Goal: Task Accomplishment & Management: Manage account settings

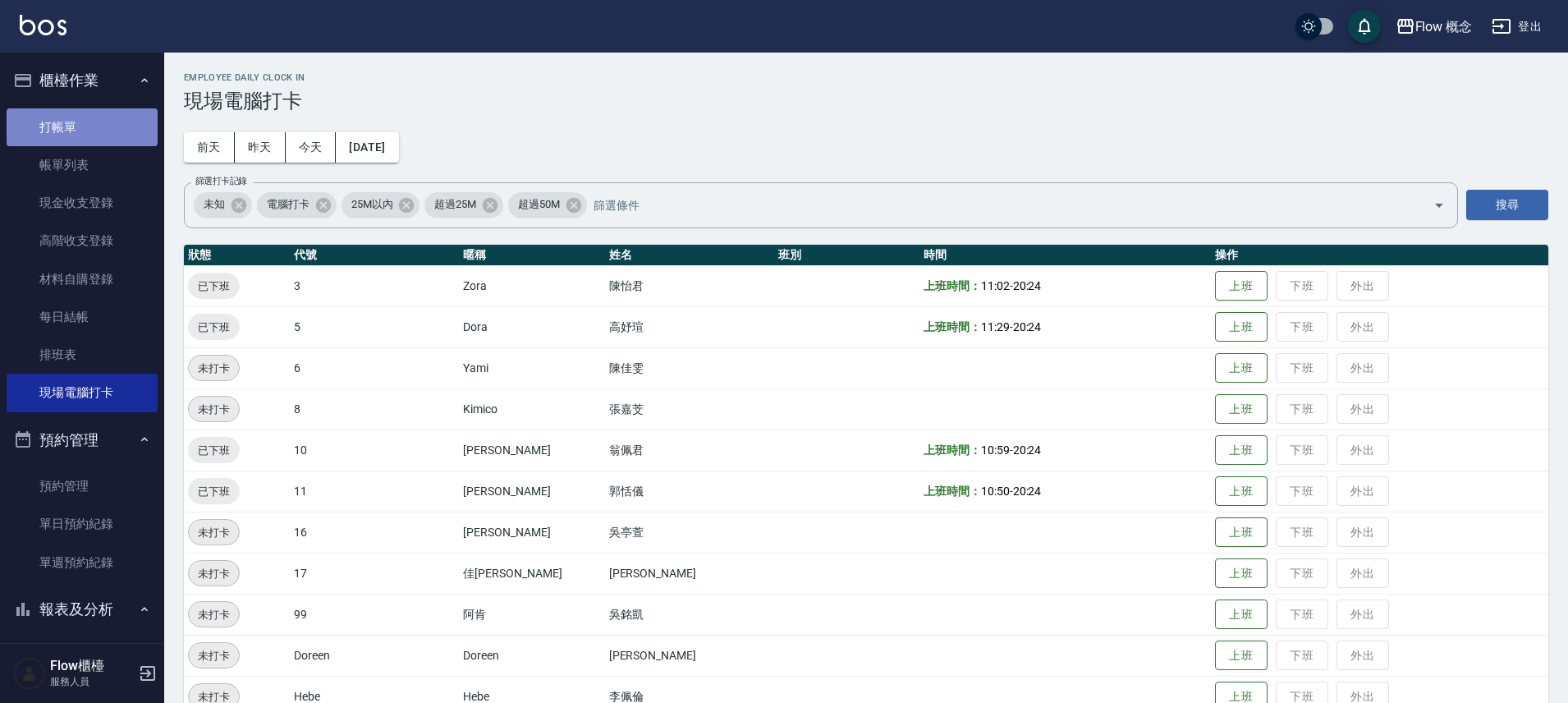
click at [88, 114] on link "打帳單" at bounding box center [81, 127] width 151 height 38
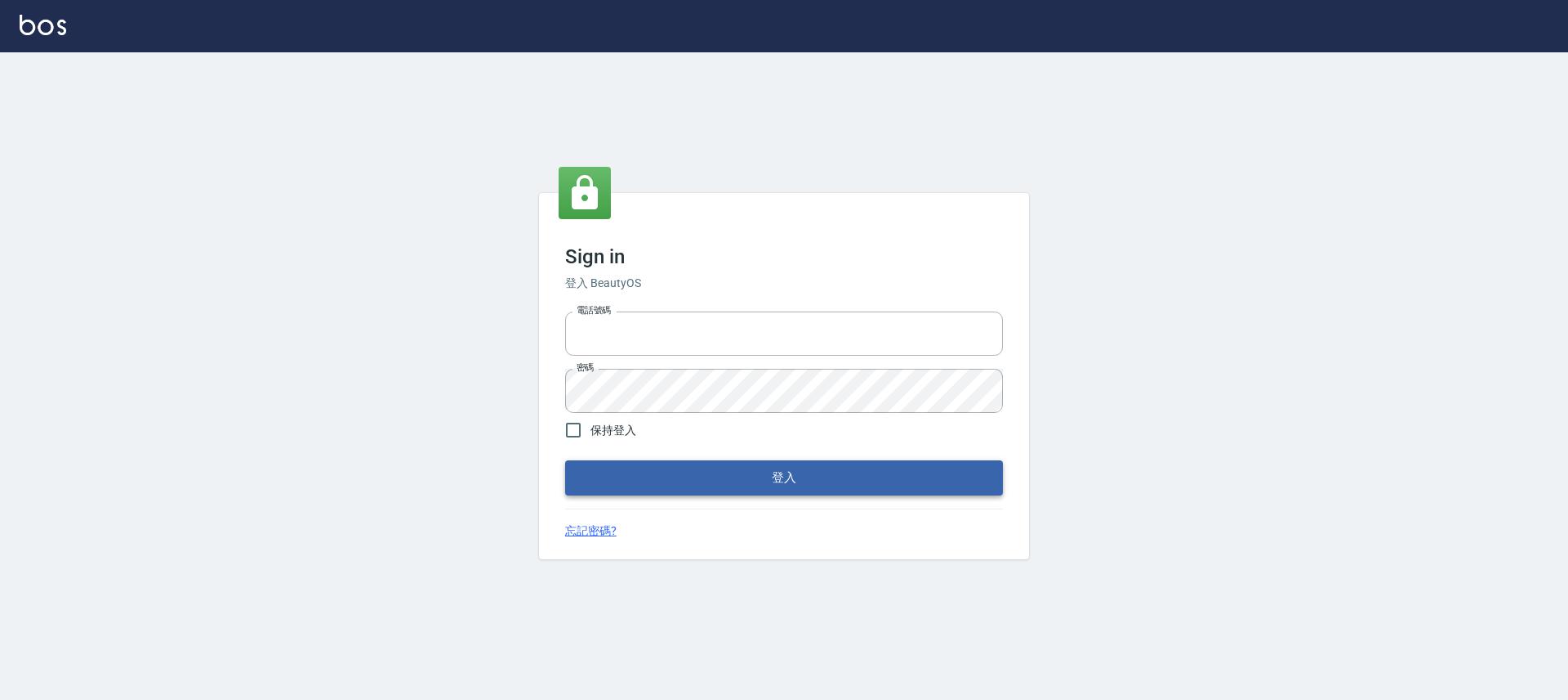
type input "25170116"
click at [790, 476] on button "登入" at bounding box center [784, 477] width 438 height 34
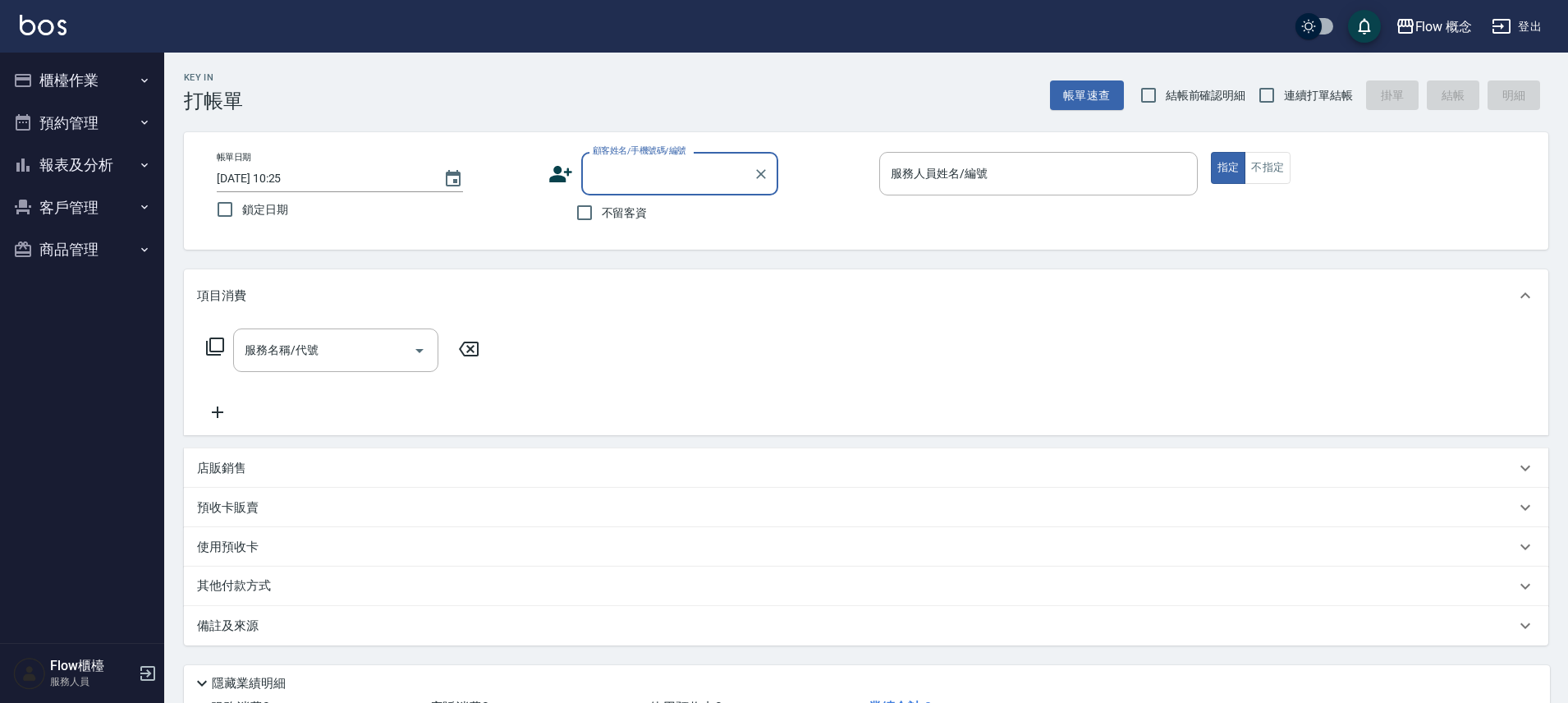
click at [91, 166] on button "報表及分析" at bounding box center [81, 164] width 151 height 42
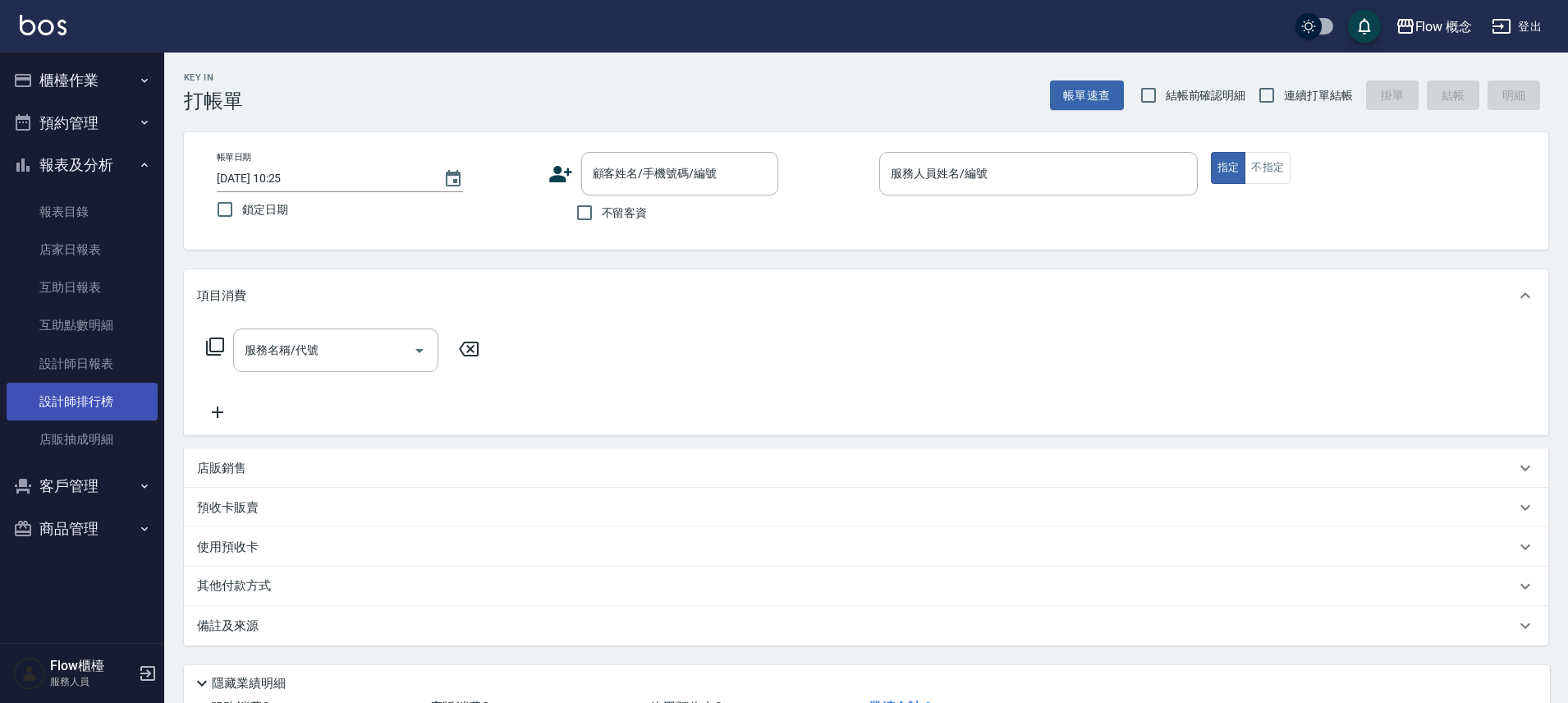
click at [77, 412] on link "設計師排行榜" at bounding box center [81, 402] width 151 height 38
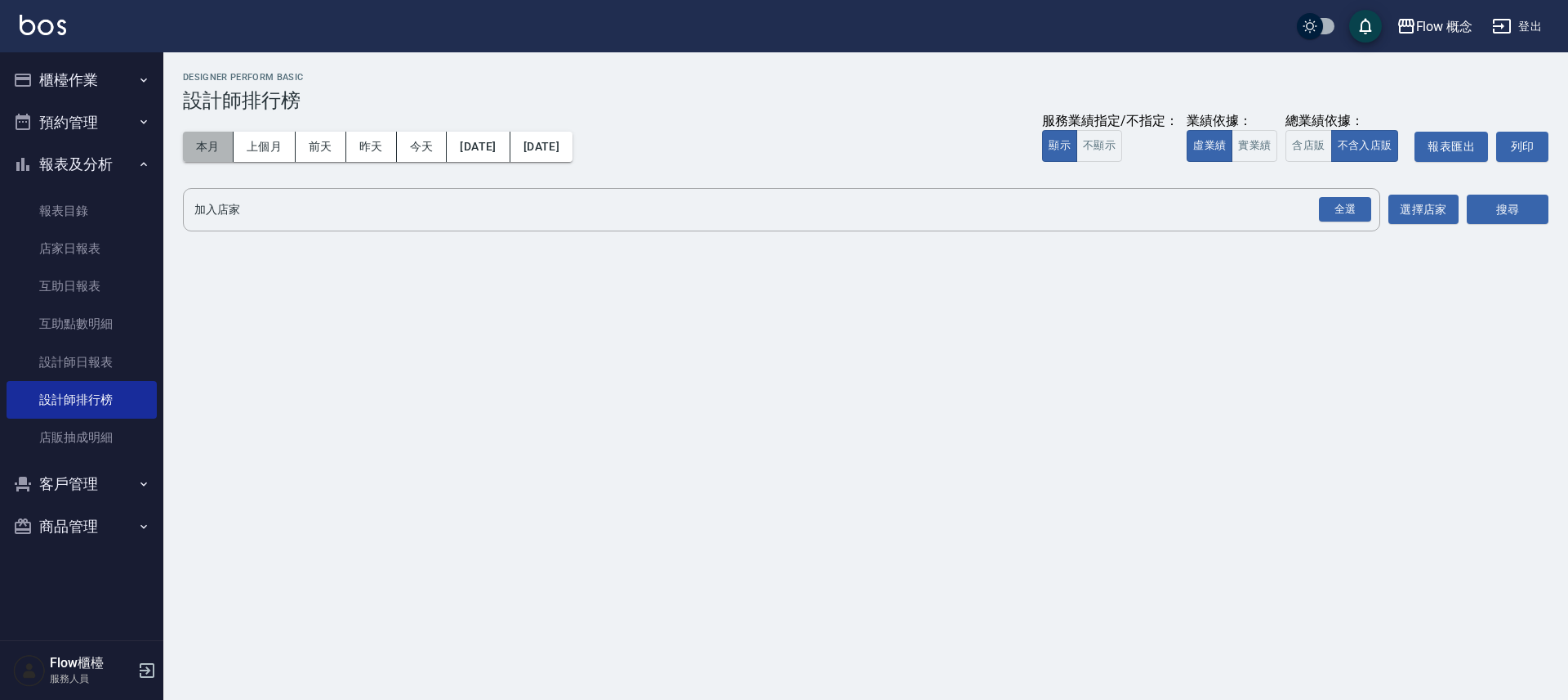
click at [222, 144] on button "本月" at bounding box center [208, 146] width 50 height 31
click at [1242, 138] on button "實業績" at bounding box center [1255, 146] width 46 height 31
click at [1351, 211] on div "全選" at bounding box center [1345, 209] width 52 height 25
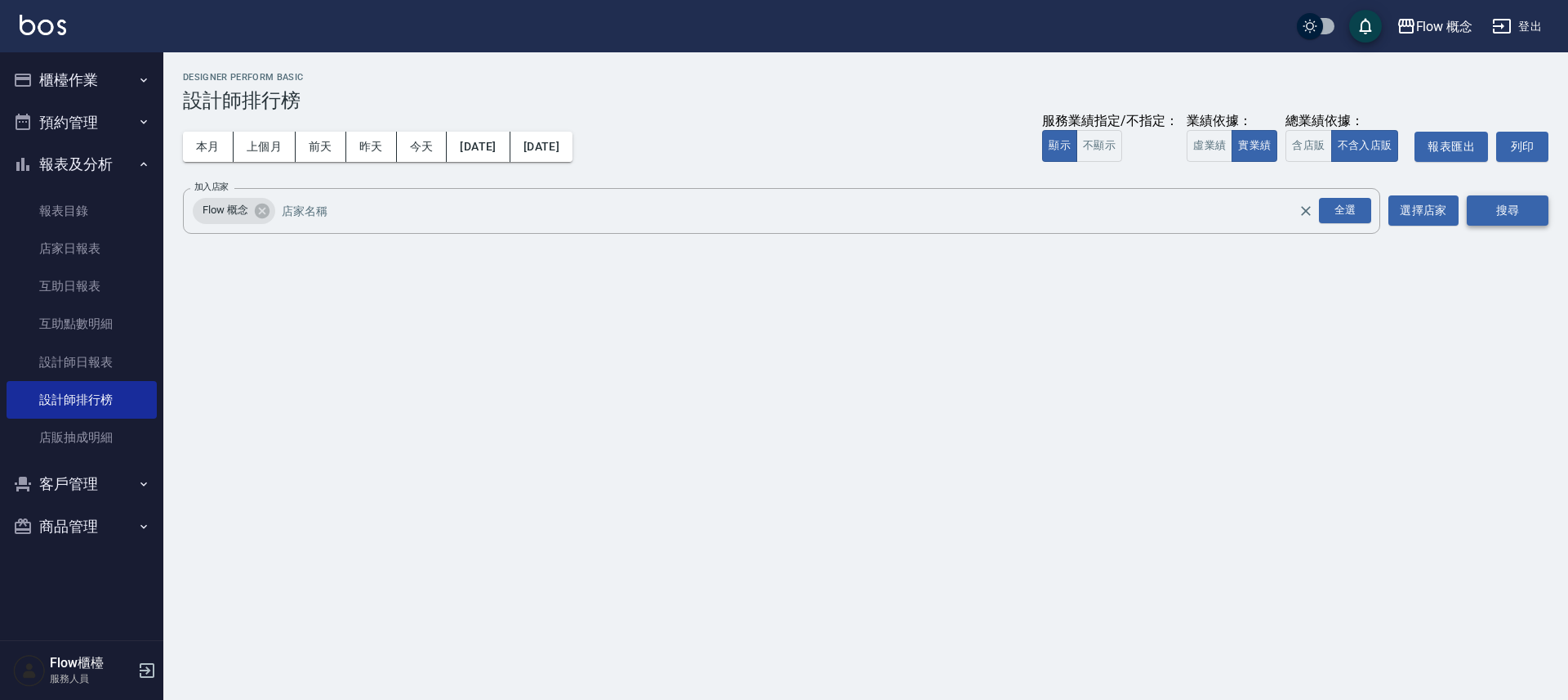
click at [1513, 209] on button "搜尋" at bounding box center [1508, 210] width 82 height 31
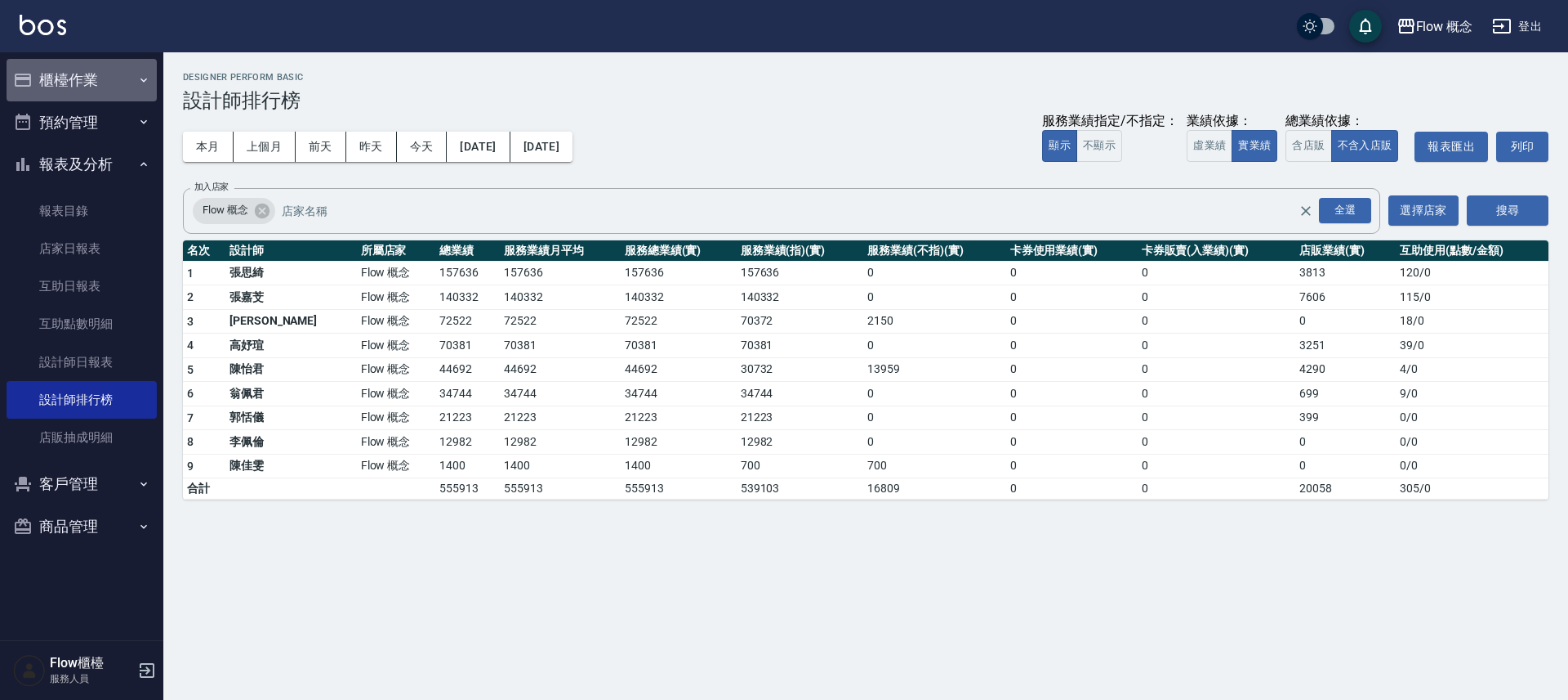
click at [66, 73] on button "櫃檯作業" at bounding box center [81, 79] width 150 height 42
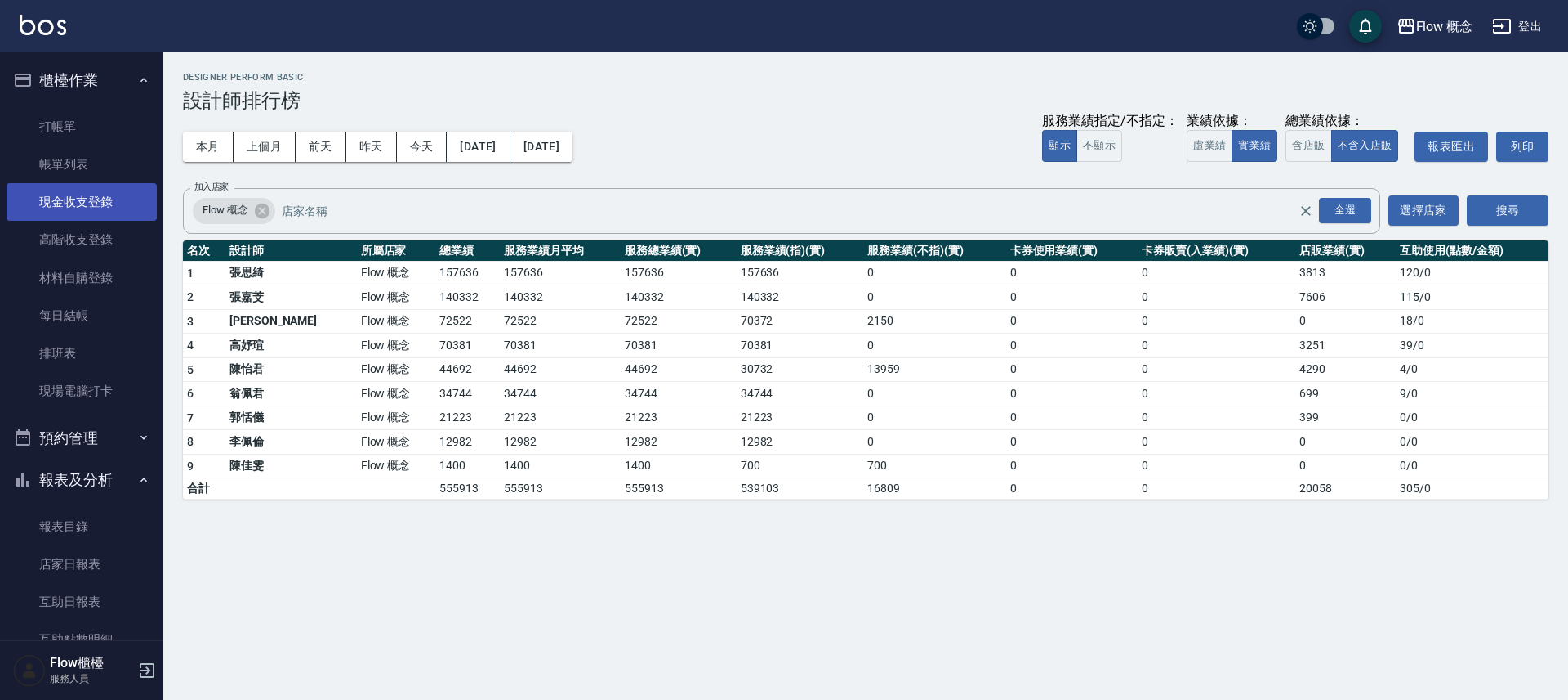
click at [84, 208] on link "現金收支登錄" at bounding box center [81, 202] width 150 height 38
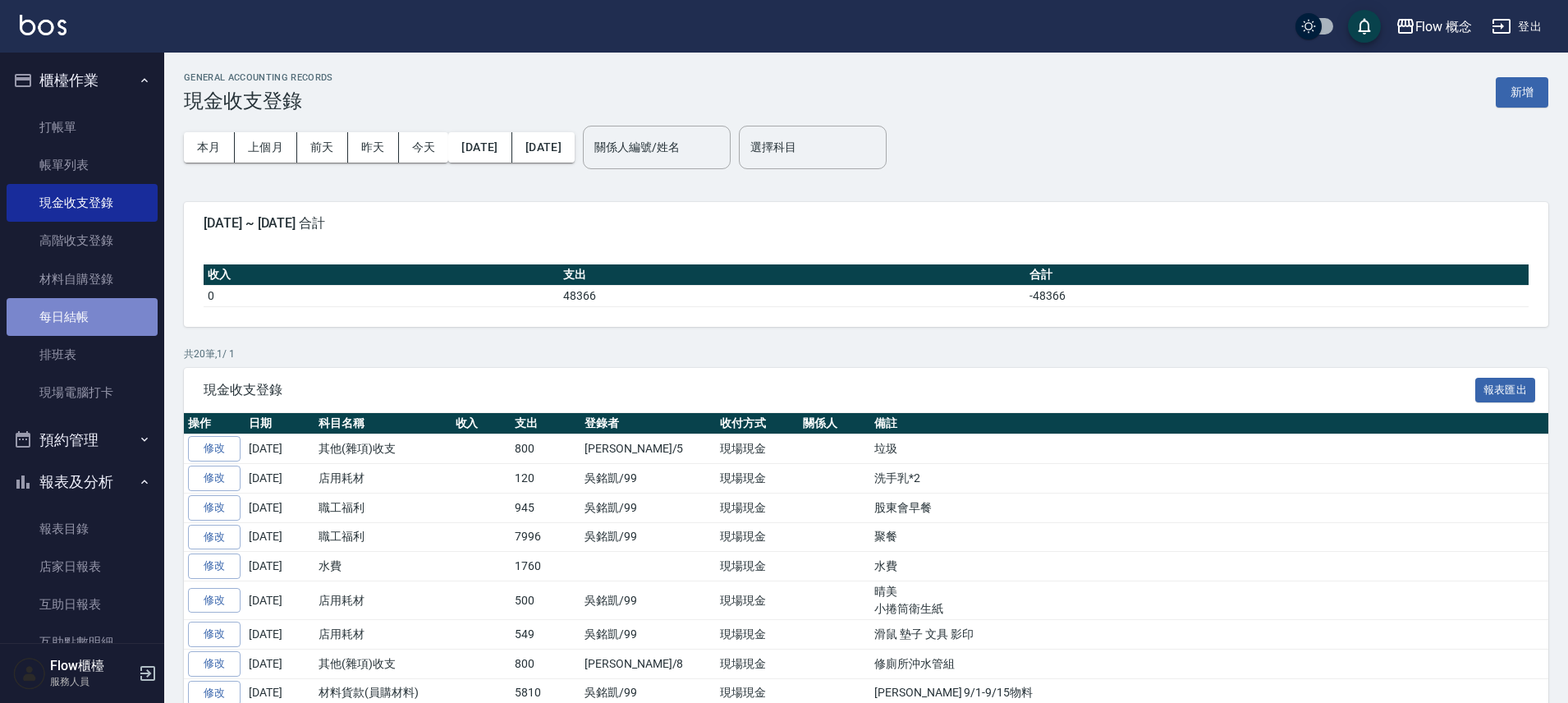
click at [90, 309] on link "每日結帳" at bounding box center [81, 317] width 151 height 38
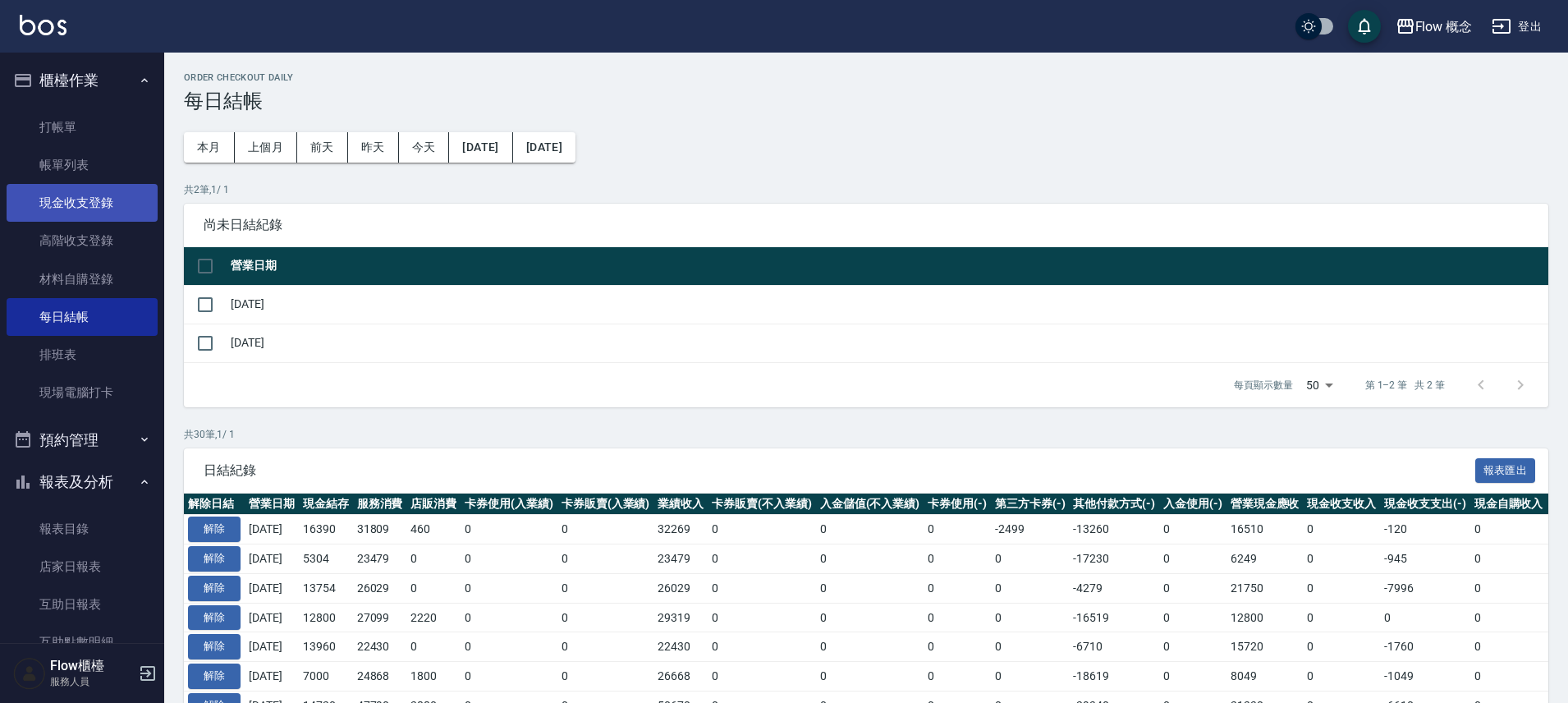
click at [125, 204] on link "現金收支登錄" at bounding box center [81, 203] width 151 height 38
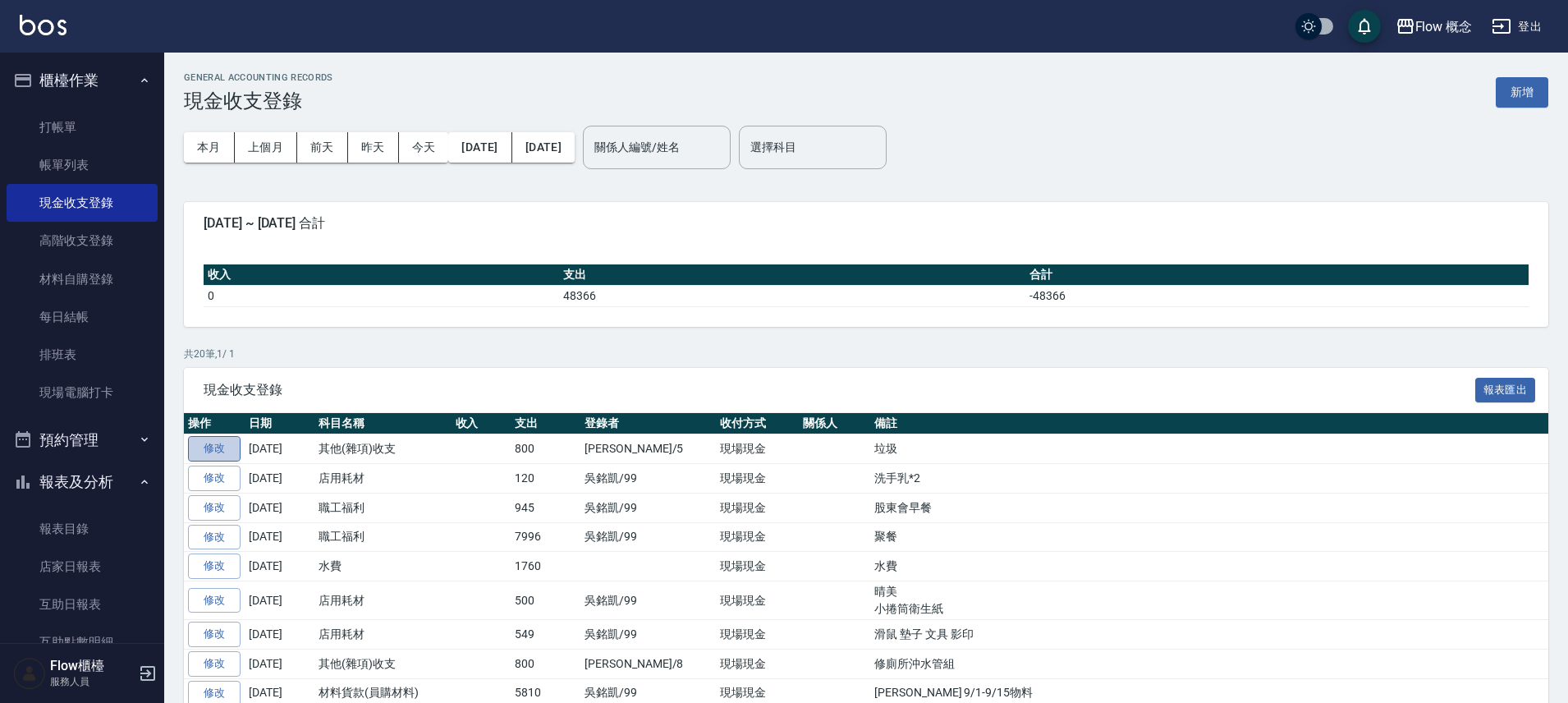
click at [205, 441] on link "修改" at bounding box center [214, 449] width 52 height 25
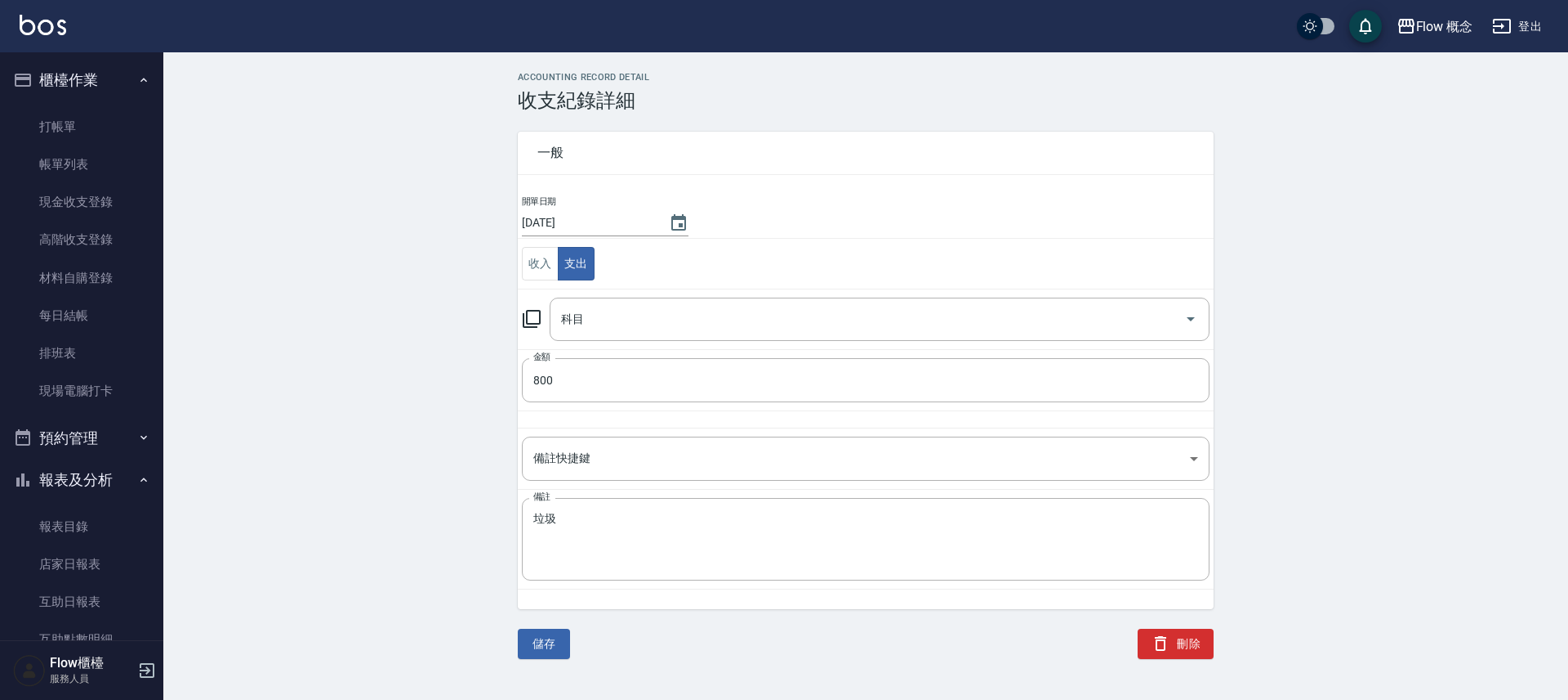
type input "26 其他(雜項)收支"
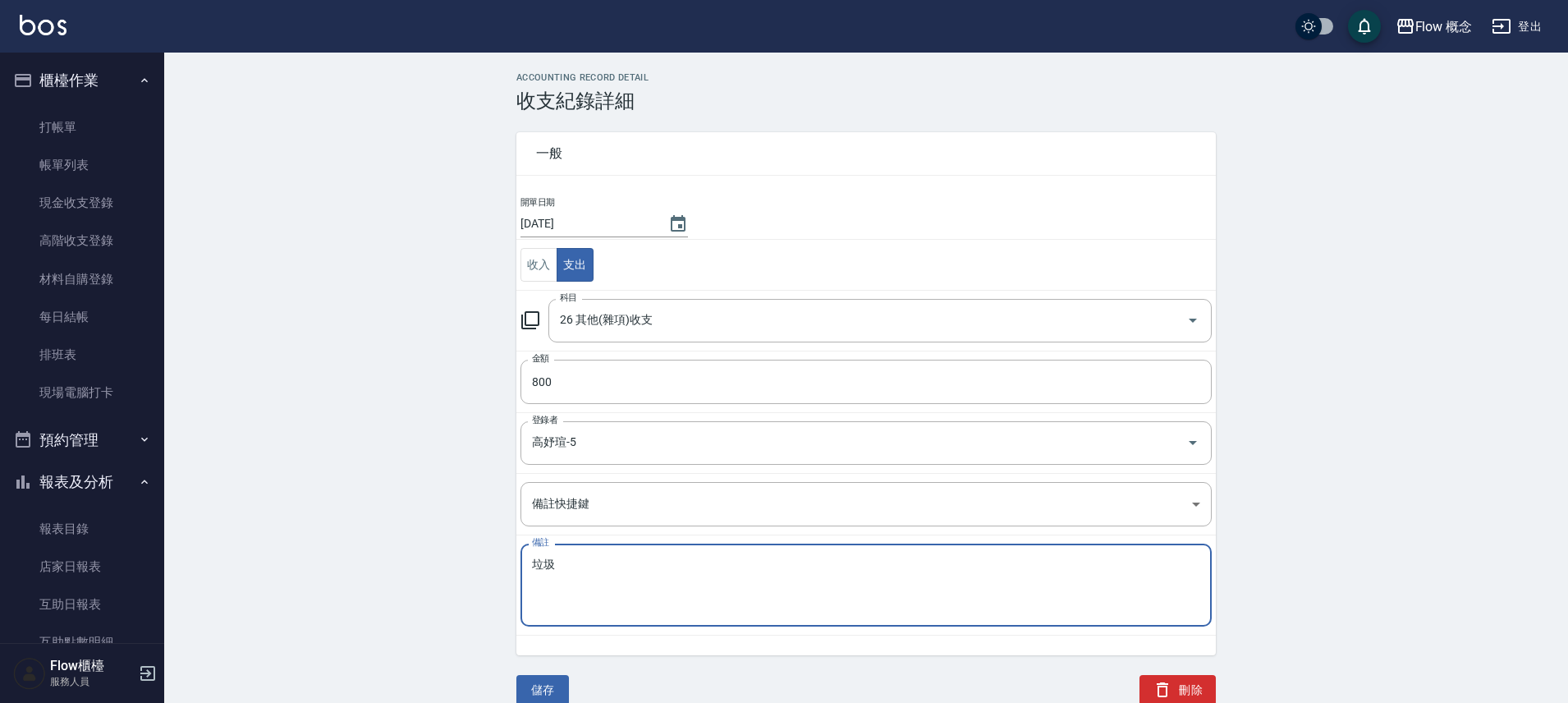
drag, startPoint x: 585, startPoint y: 559, endPoint x: 401, endPoint y: 573, distance: 184.5
click at [401, 573] on div "ACCOUNTING RECORD DETAIL 收支紀錄詳細 一般 開單日期 2025/09/18 收入 支出 科目 26 其他(雜項)收支 科目 金額 8…" at bounding box center [866, 388] width 1404 height 633
type textarea "垃"
type textarea "ㄑ"
type textarea "清潔費"
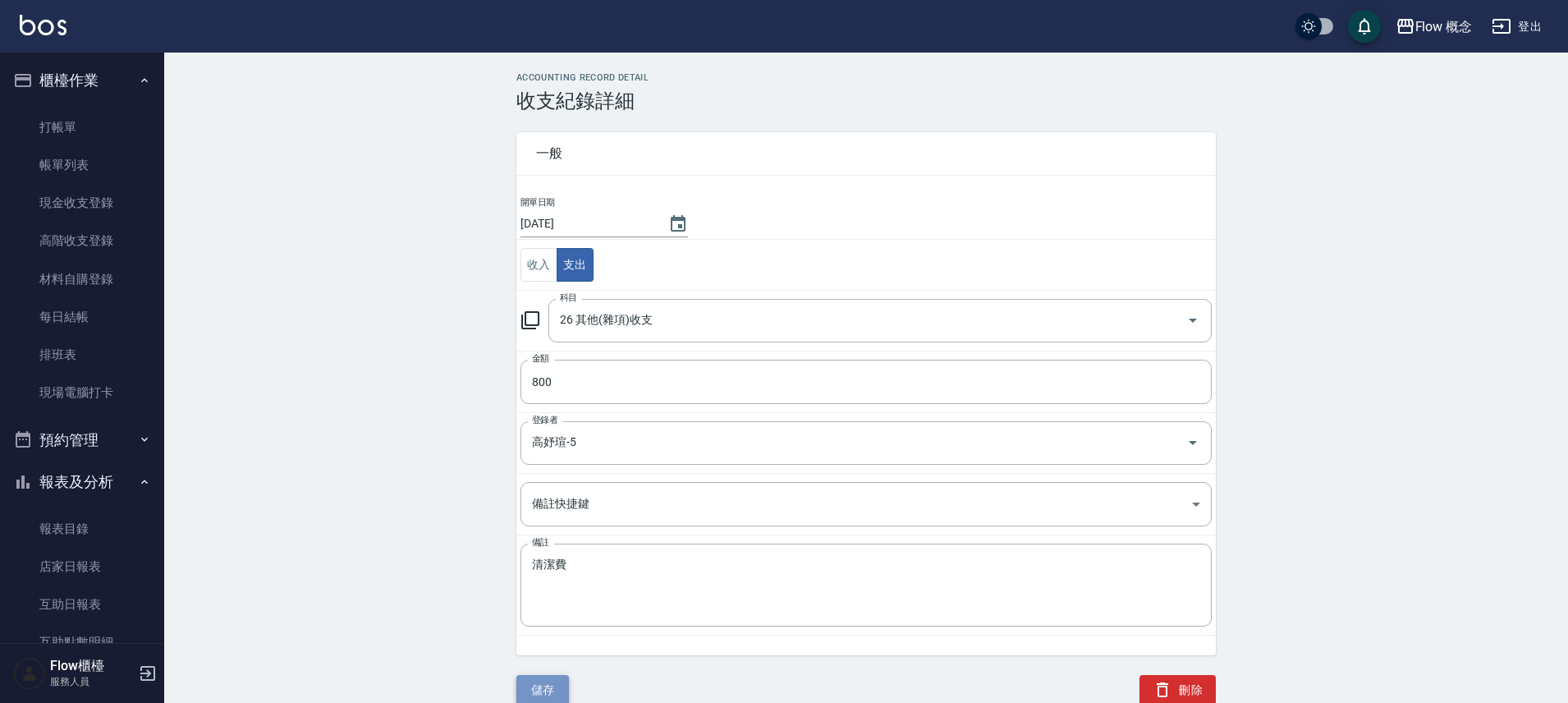
click at [568, 684] on button "儲存" at bounding box center [543, 690] width 52 height 31
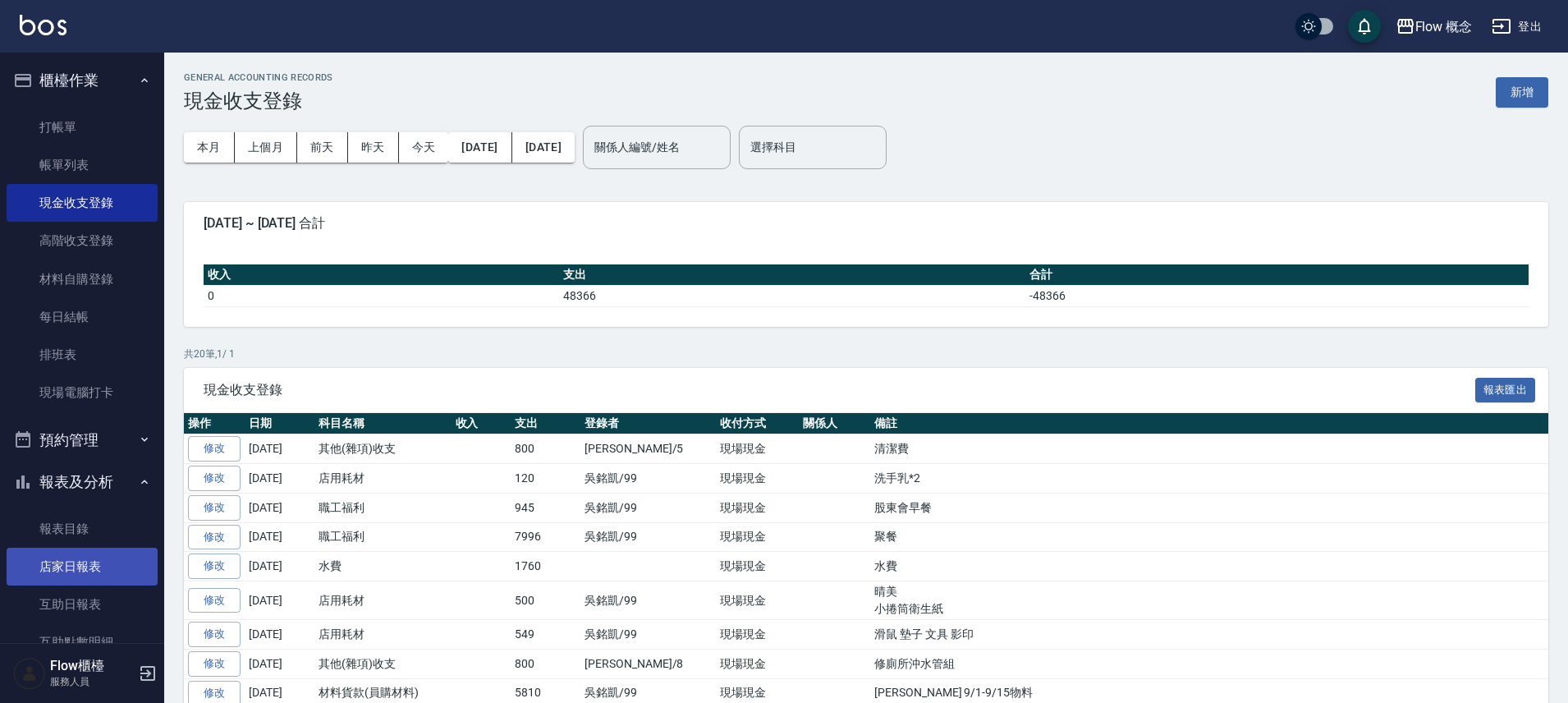
click at [94, 575] on link "店家日報表" at bounding box center [81, 567] width 151 height 38
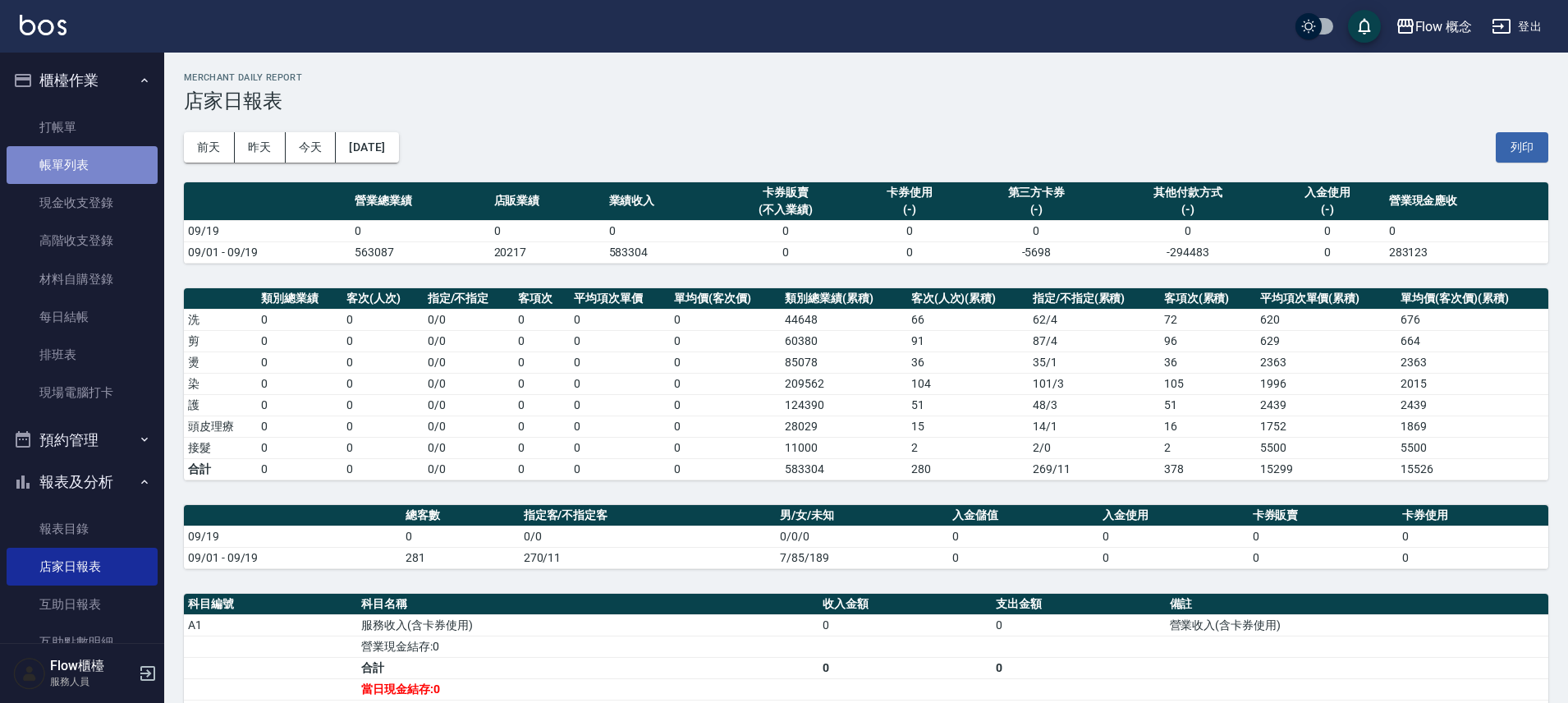
click at [94, 172] on link "帳單列表" at bounding box center [81, 165] width 151 height 38
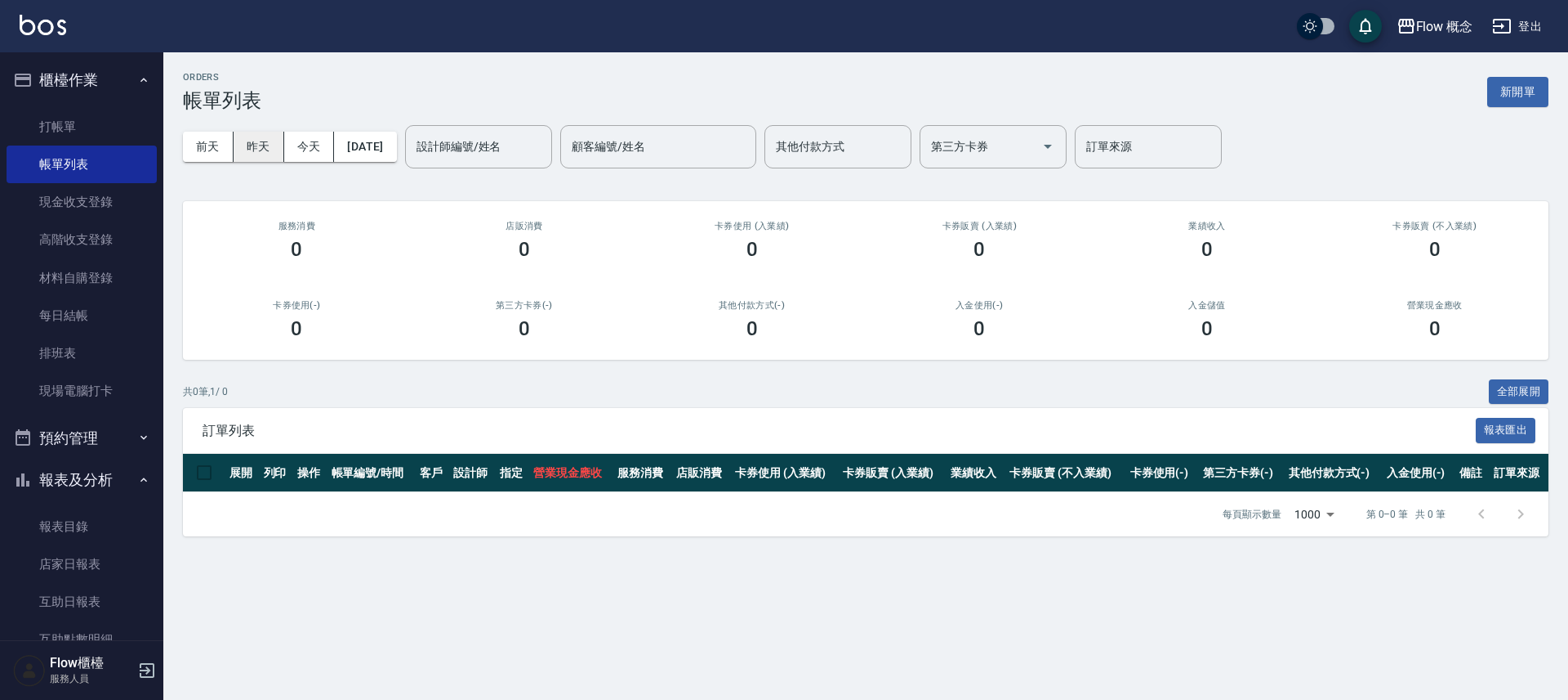
click at [265, 153] on button "昨天" at bounding box center [259, 146] width 50 height 31
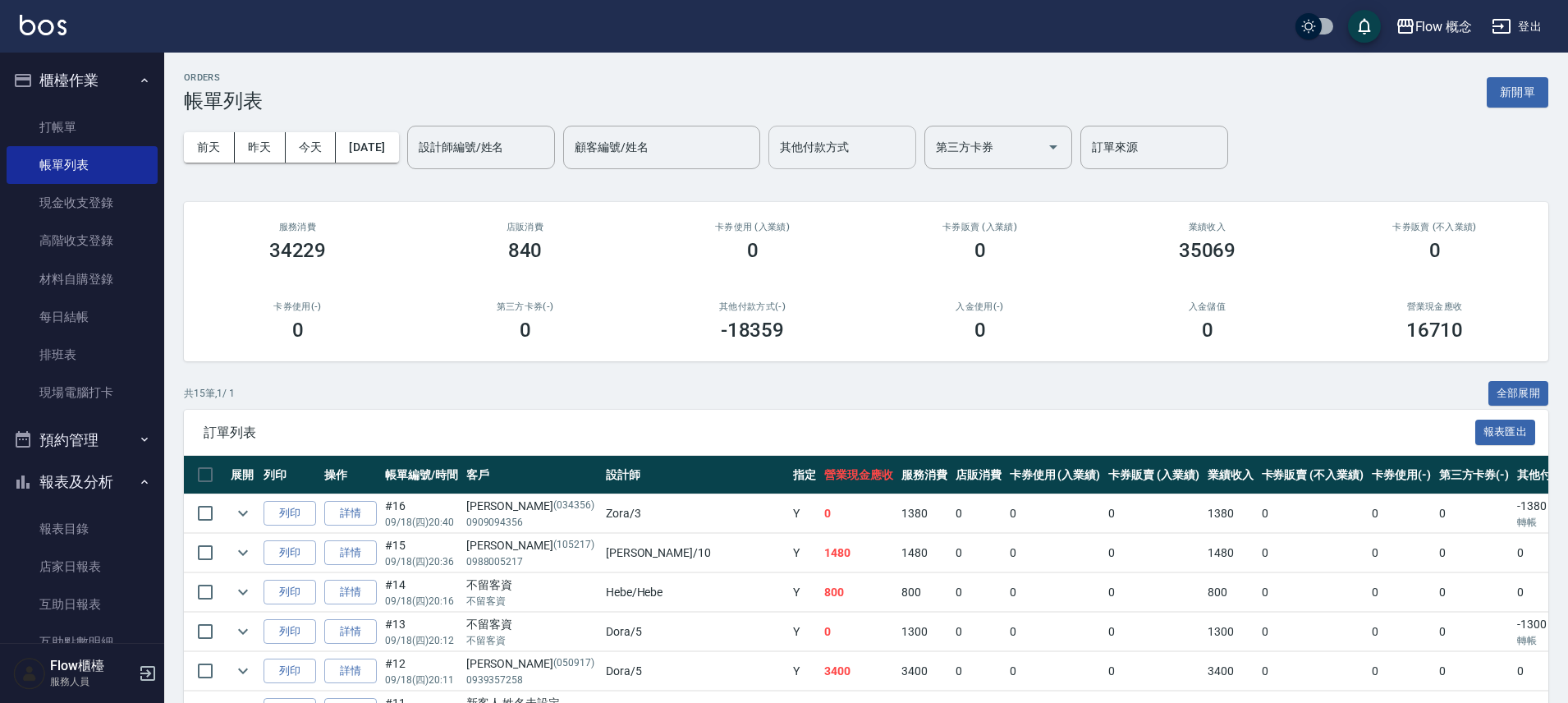
click at [812, 158] on input "其他付款方式" at bounding box center [842, 147] width 133 height 29
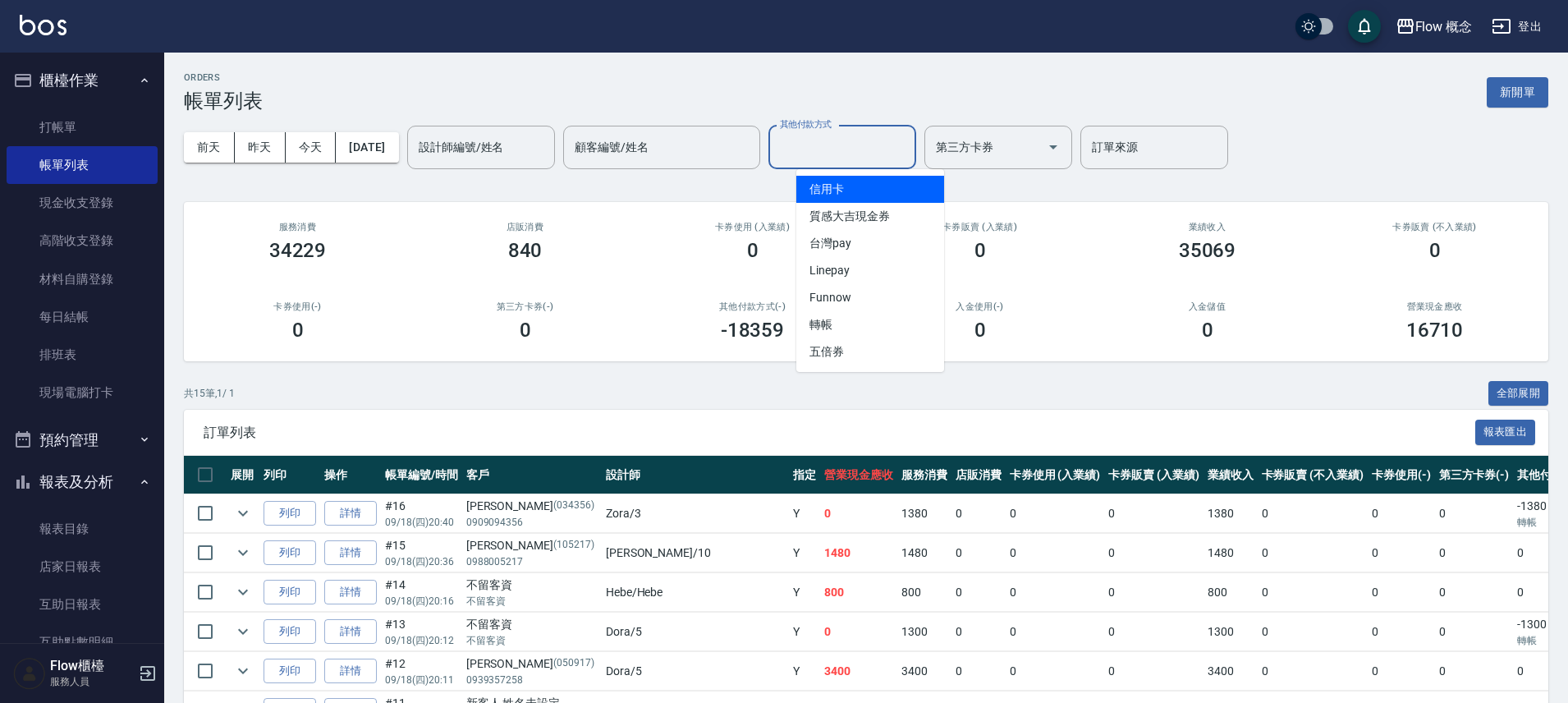
click at [821, 182] on span "信用卡" at bounding box center [870, 190] width 148 height 27
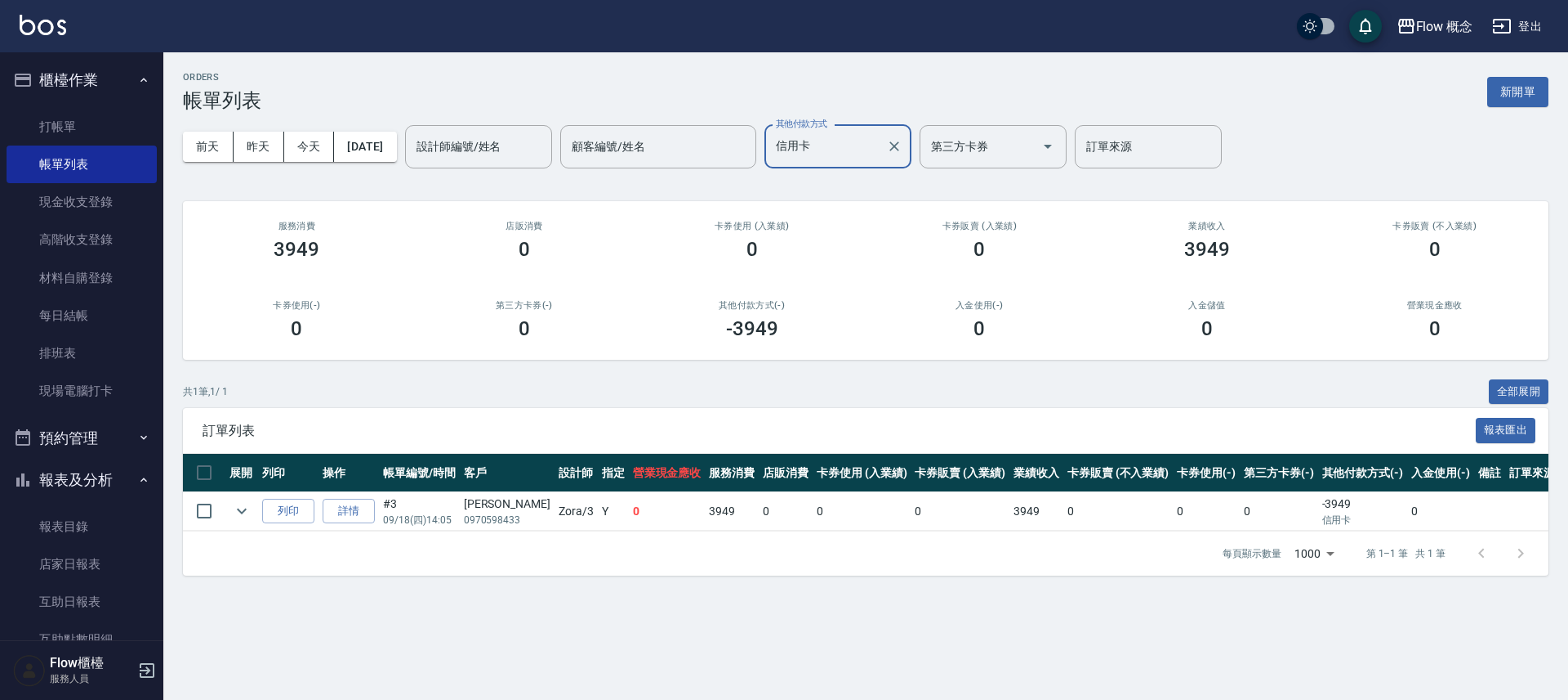
click at [880, 146] on input "信用卡" at bounding box center [826, 146] width 108 height 29
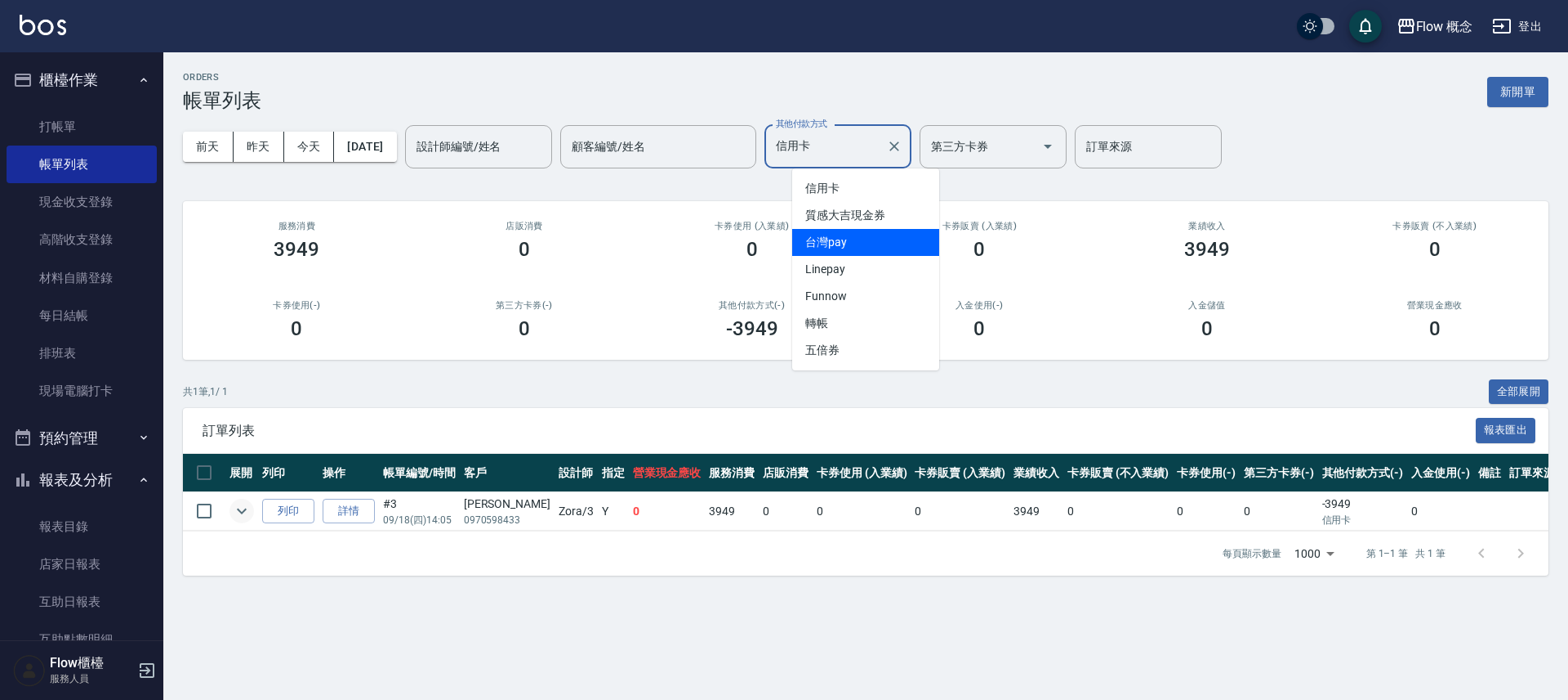
click at [239, 518] on icon "expand row" at bounding box center [242, 511] width 20 height 20
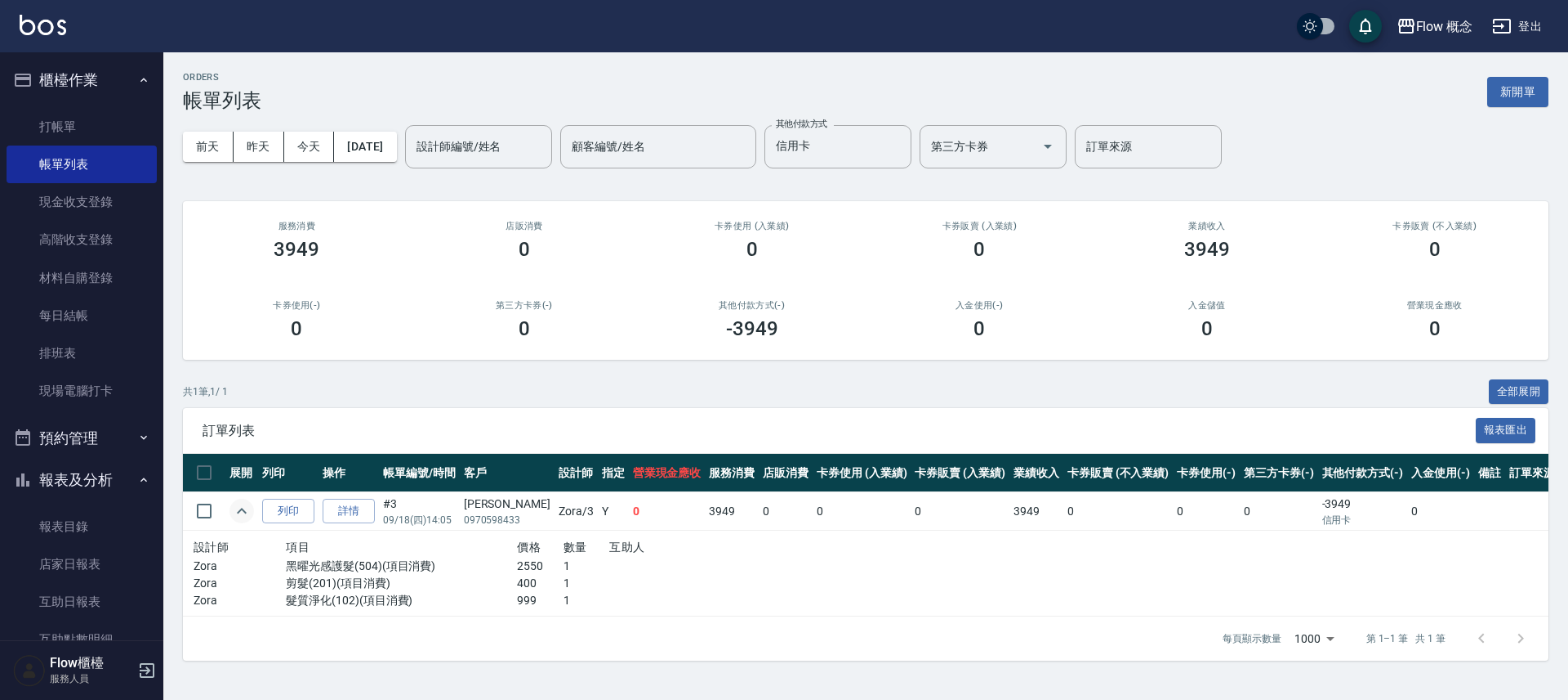
click at [239, 518] on icon "expand row" at bounding box center [242, 511] width 20 height 20
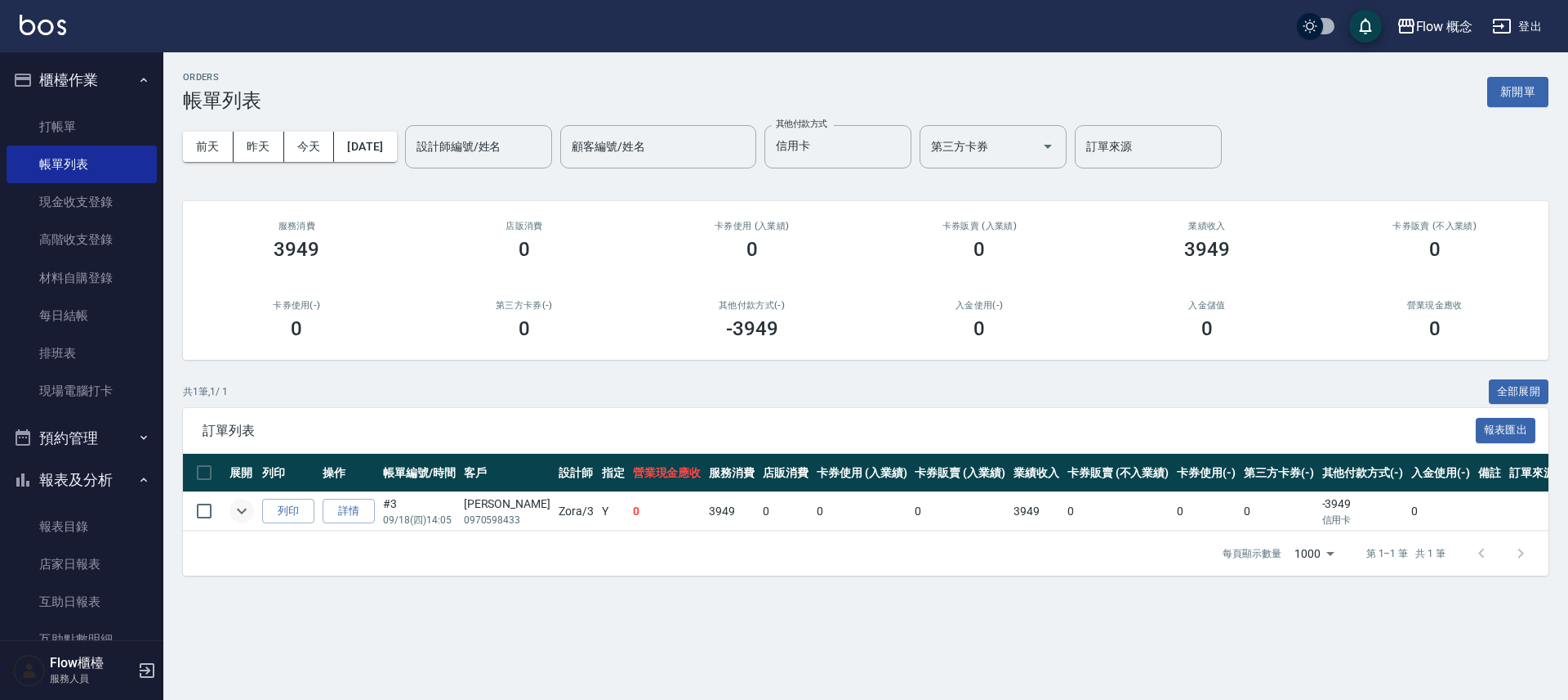
click at [239, 518] on icon "expand row" at bounding box center [242, 511] width 20 height 20
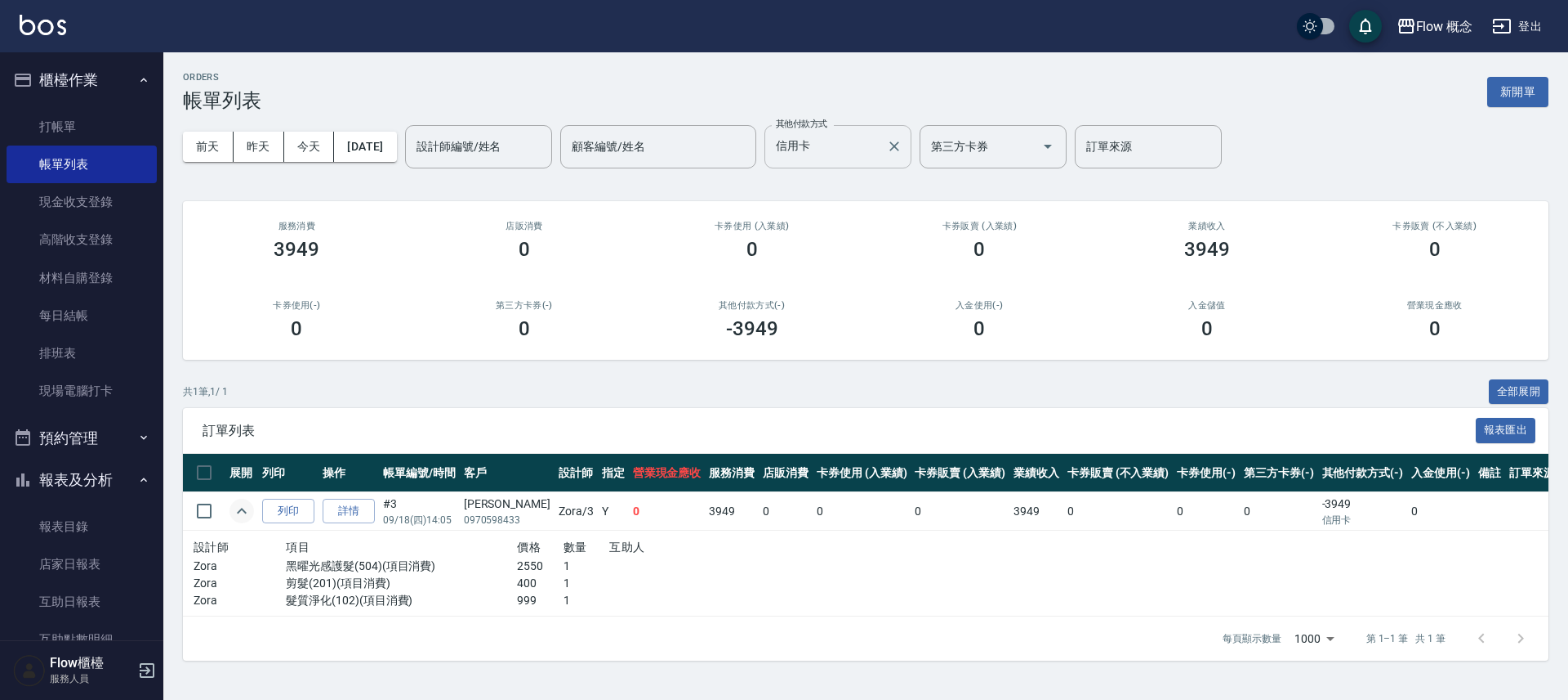
click at [883, 164] on div "信用卡 其他付款方式" at bounding box center [838, 146] width 147 height 43
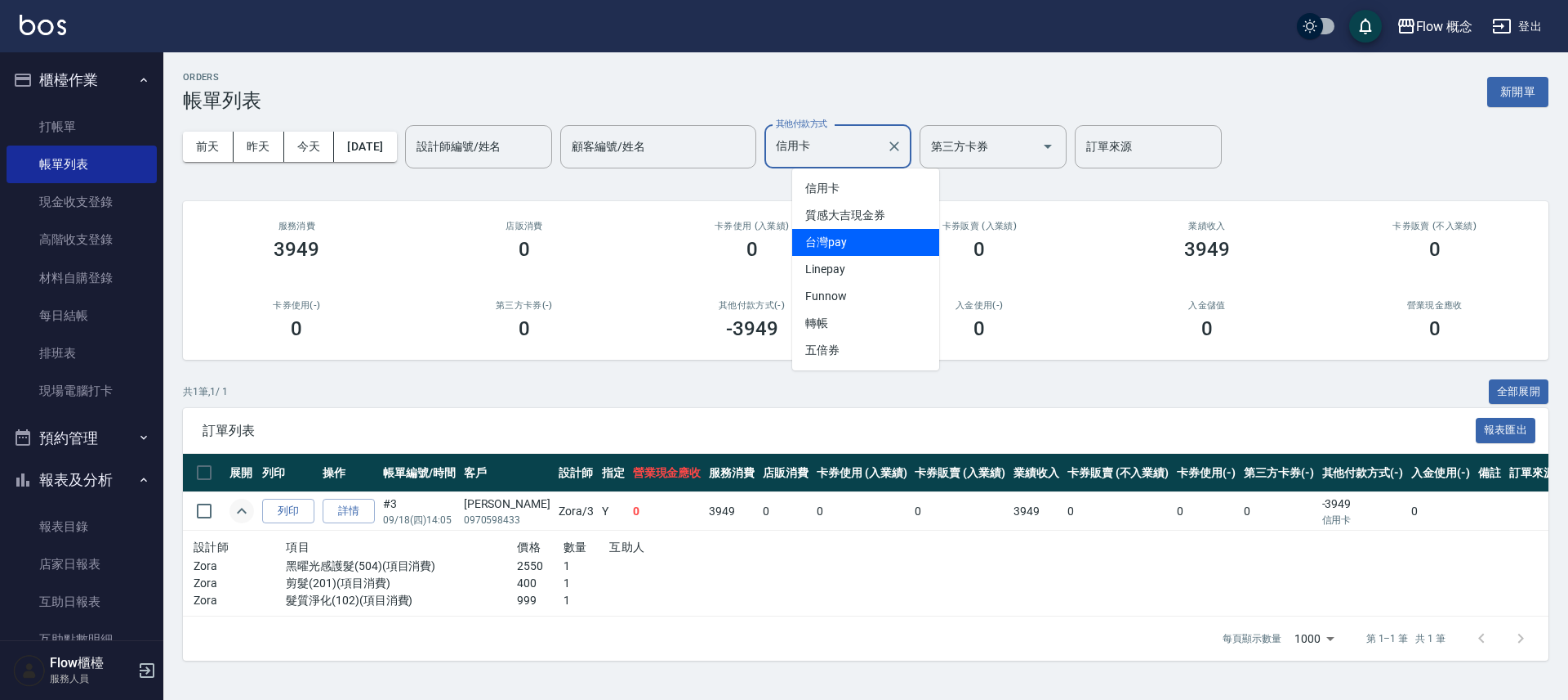
click at [862, 230] on span "台灣pay" at bounding box center [866, 243] width 147 height 27
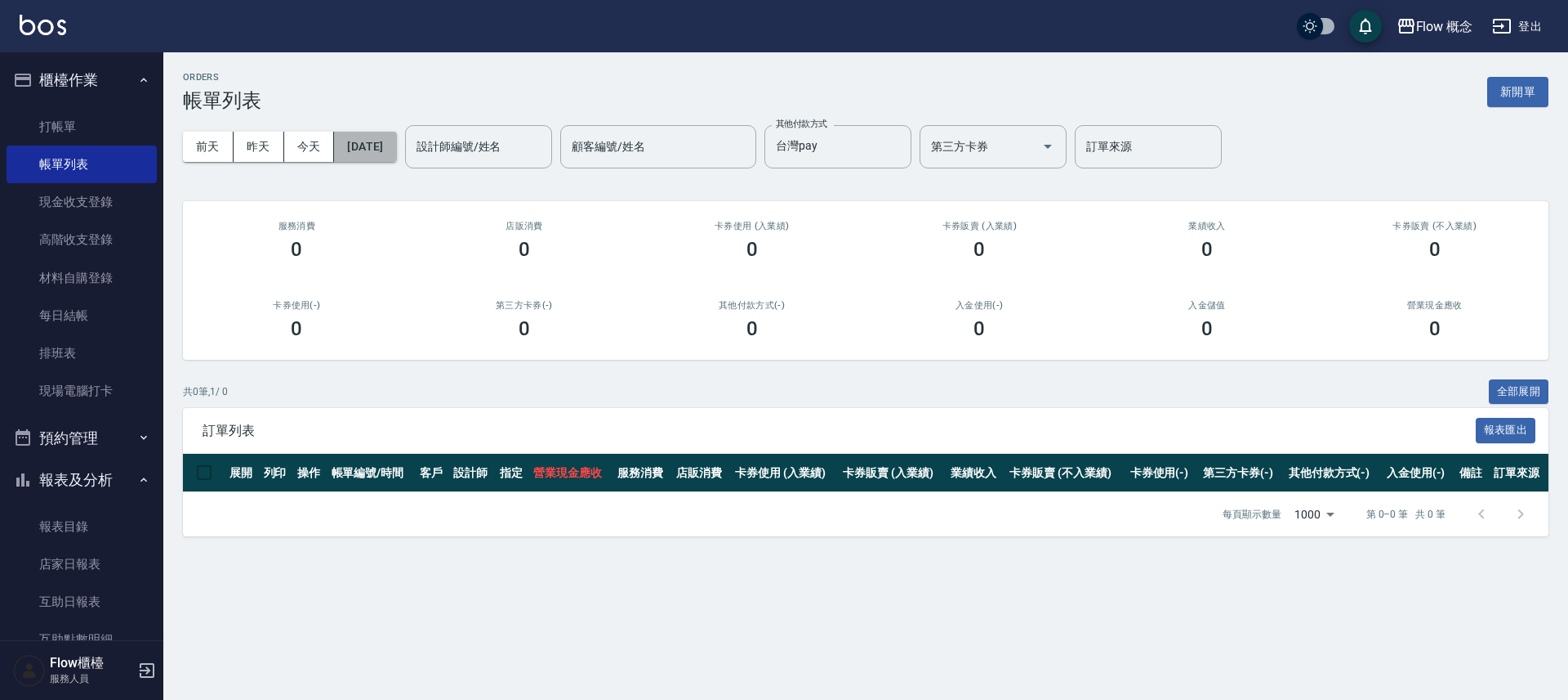
click at [374, 136] on button "[DATE]" at bounding box center [365, 146] width 62 height 31
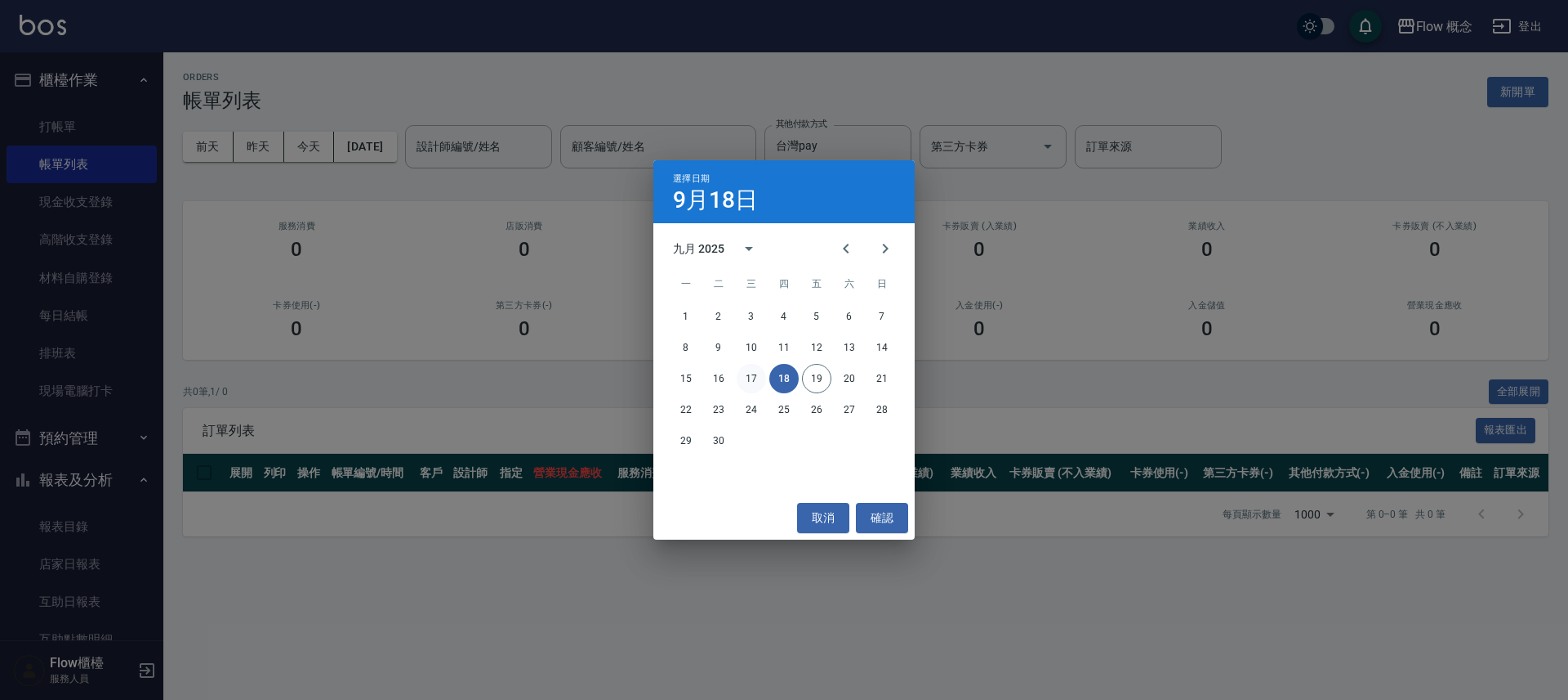
click at [752, 376] on button "17" at bounding box center [751, 378] width 30 height 30
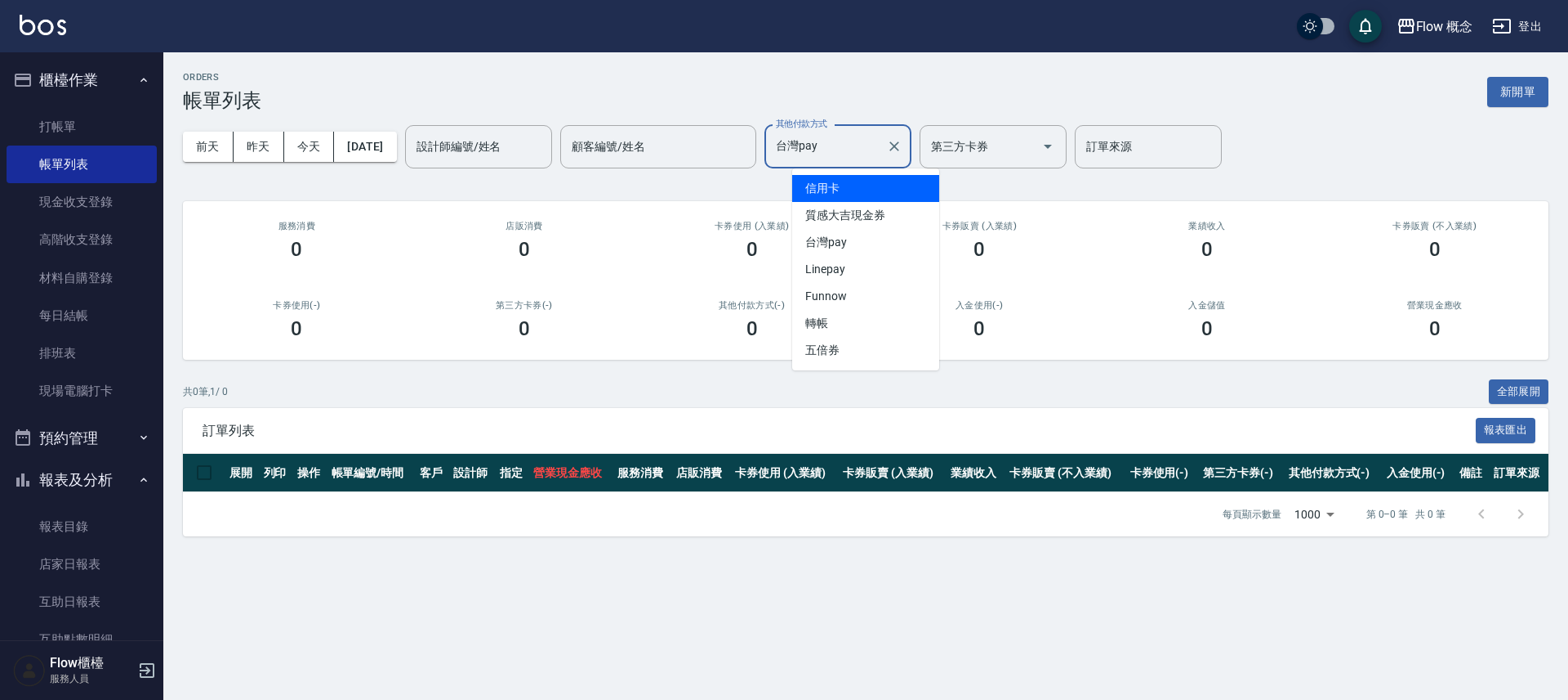
drag, startPoint x: 850, startPoint y: 140, endPoint x: 849, endPoint y: 174, distance: 34.0
click at [850, 140] on input "台灣pay" at bounding box center [826, 146] width 108 height 29
click at [846, 186] on span "信用卡" at bounding box center [866, 189] width 147 height 27
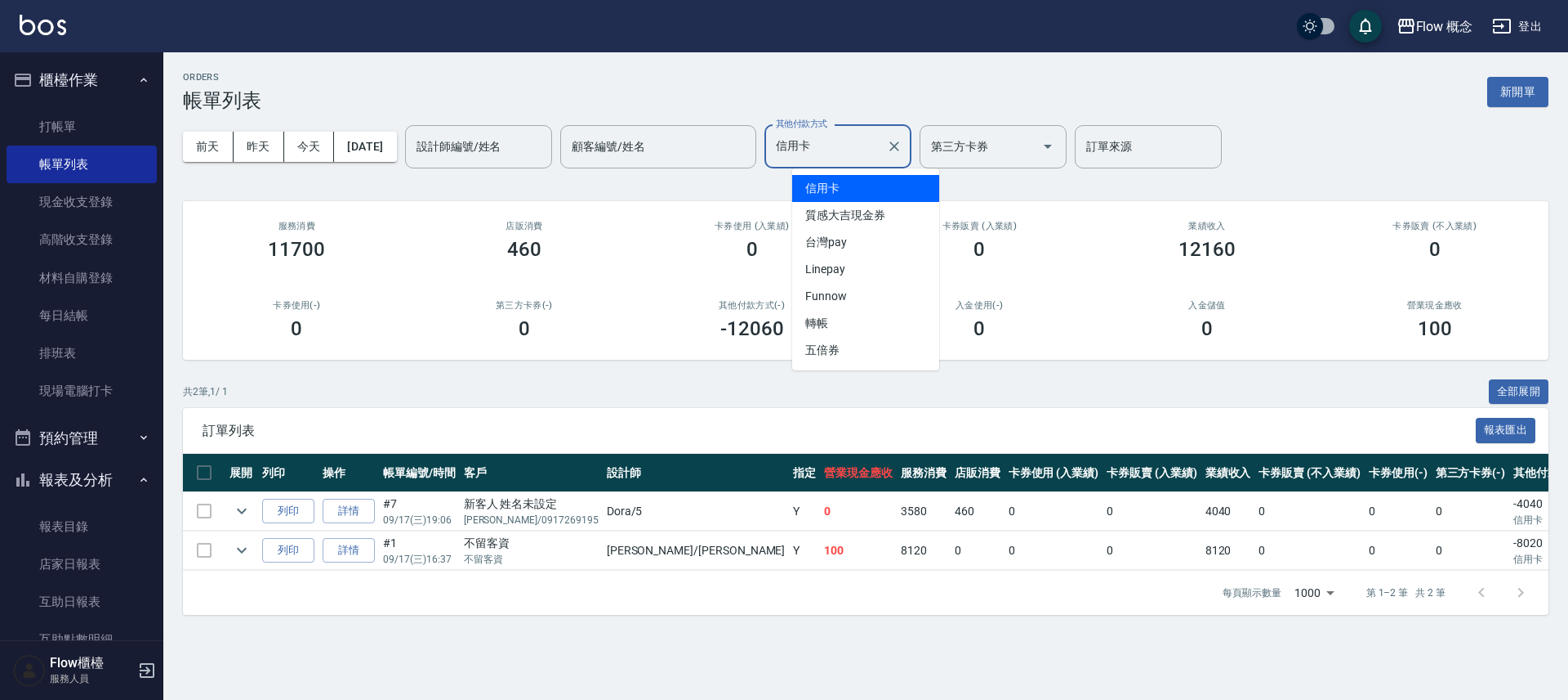
click at [833, 143] on input "信用卡" at bounding box center [826, 146] width 108 height 29
click at [838, 241] on span "台灣pay" at bounding box center [866, 243] width 147 height 27
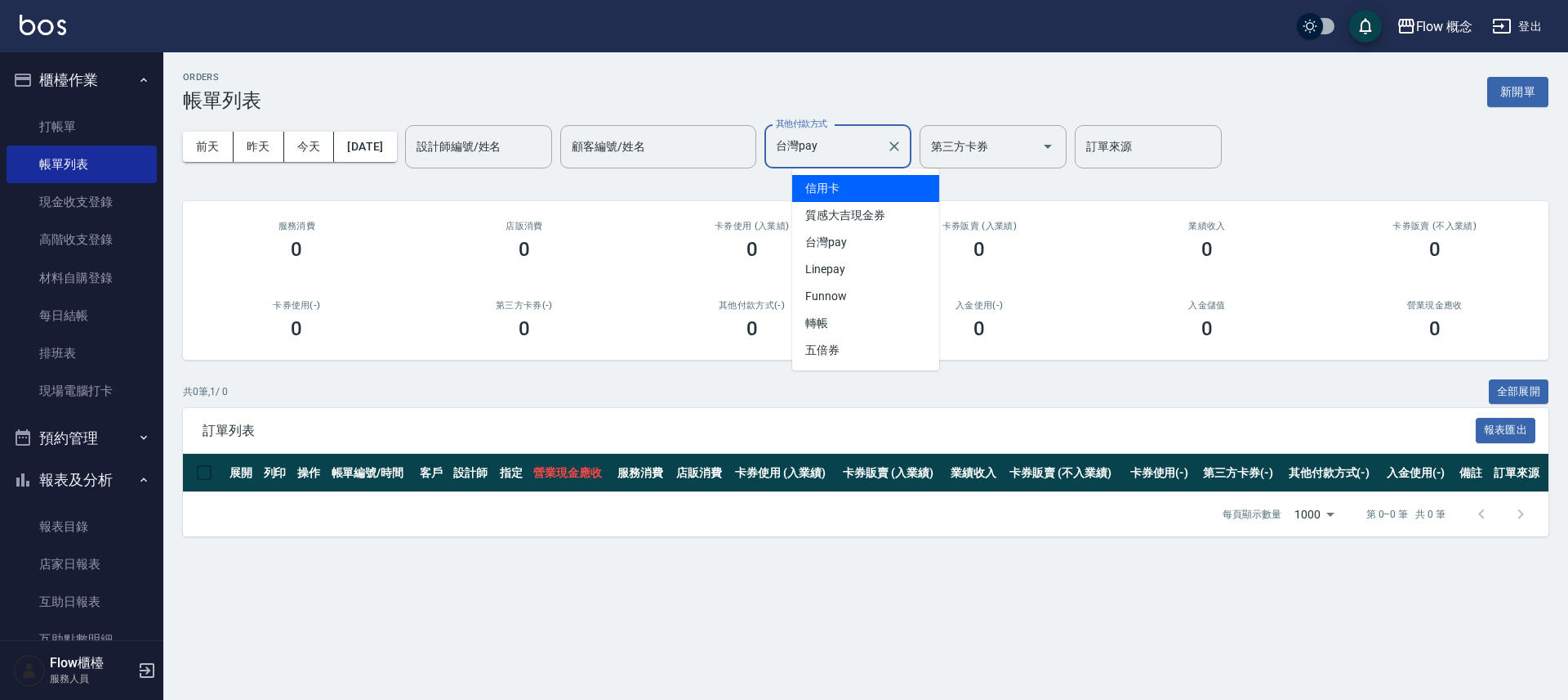
drag, startPoint x: 849, startPoint y: 140, endPoint x: 848, endPoint y: 154, distance: 14.0
click at [849, 140] on input "台灣pay" at bounding box center [826, 146] width 108 height 29
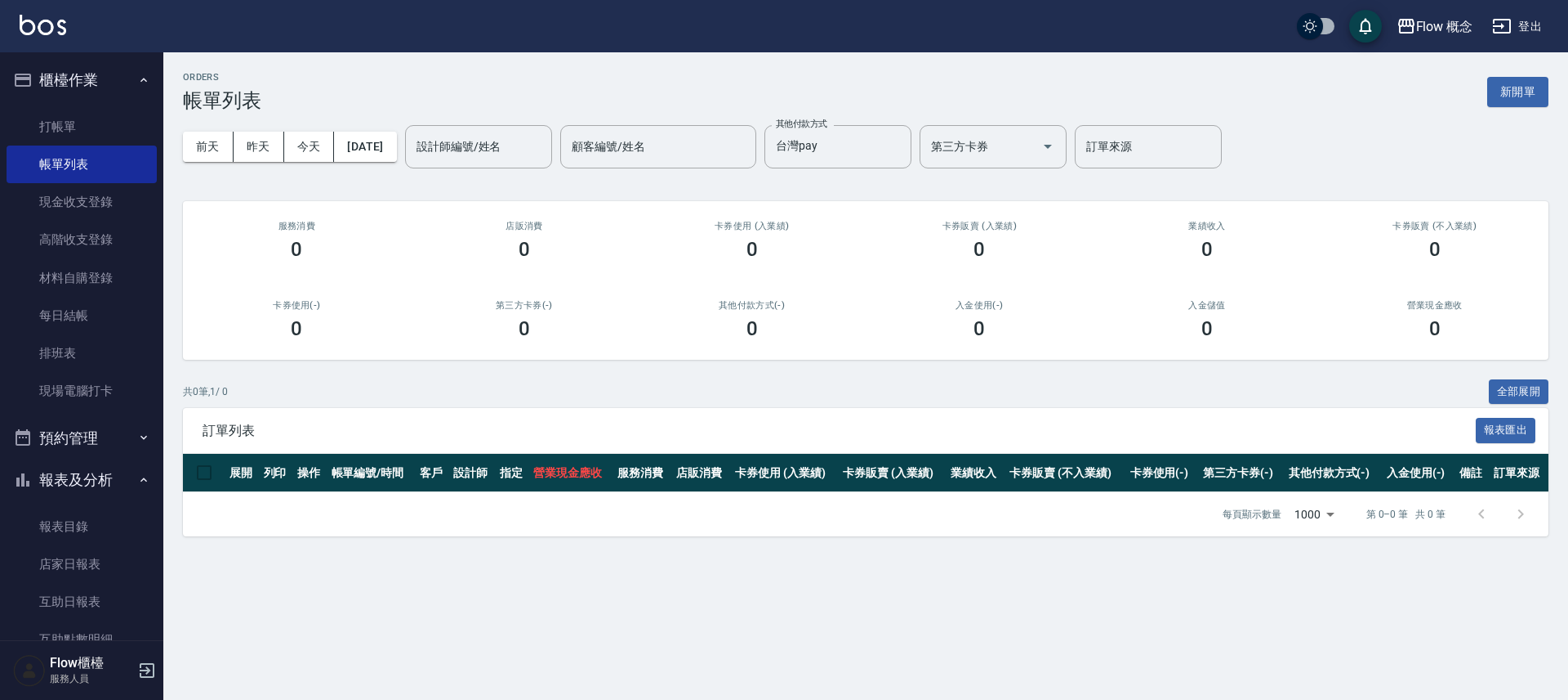
click at [862, 68] on div "ORDERS 帳單列表 新開單 前天 昨天 今天 2025/09/17 設計師編號/姓名 設計師編號/姓名 顧客編號/姓名 顧客編號/姓名 其他付款方式 台灣…" at bounding box center [866, 304] width 1405 height 503
click at [880, 153] on input "台灣pay" at bounding box center [826, 146] width 108 height 29
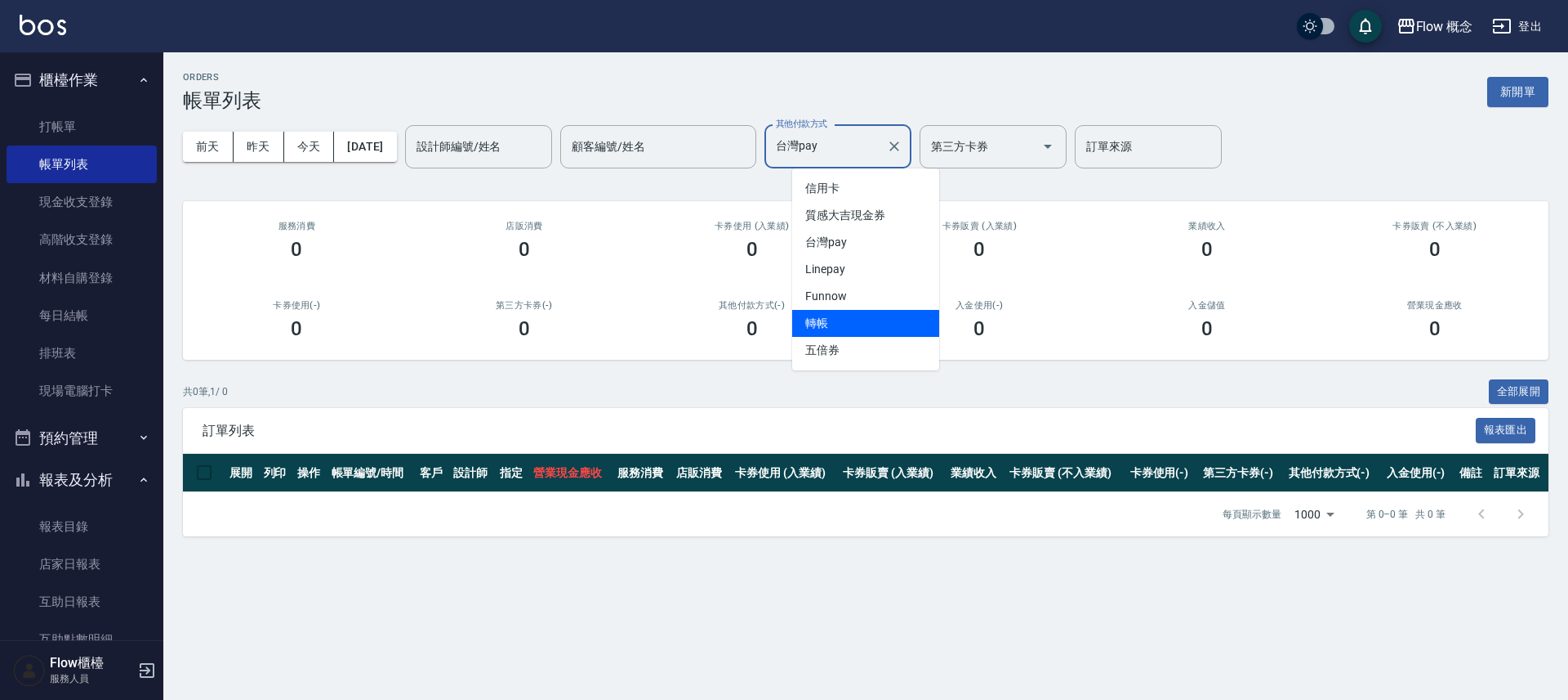
click at [839, 315] on span "轉帳" at bounding box center [866, 323] width 147 height 27
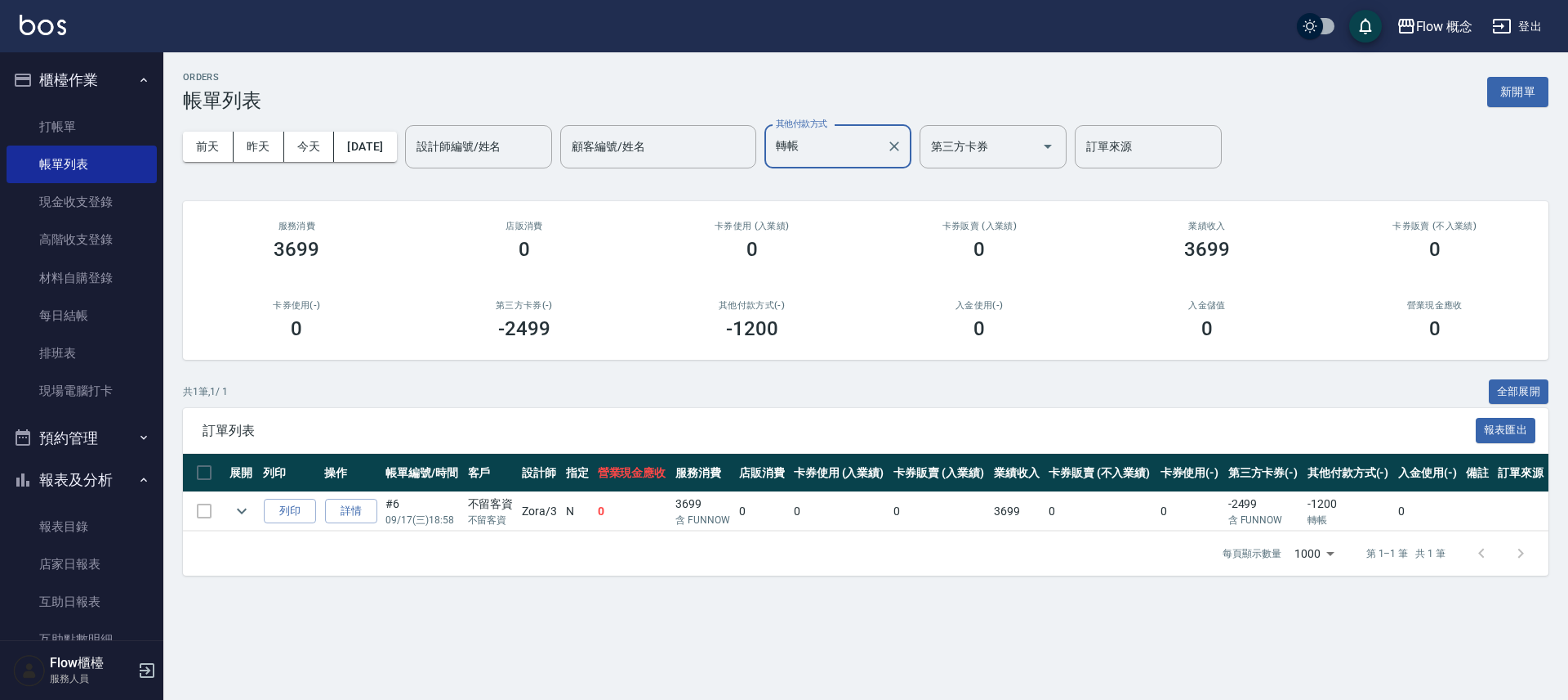
click at [858, 164] on div "轉帳 其他付款方式" at bounding box center [838, 146] width 147 height 43
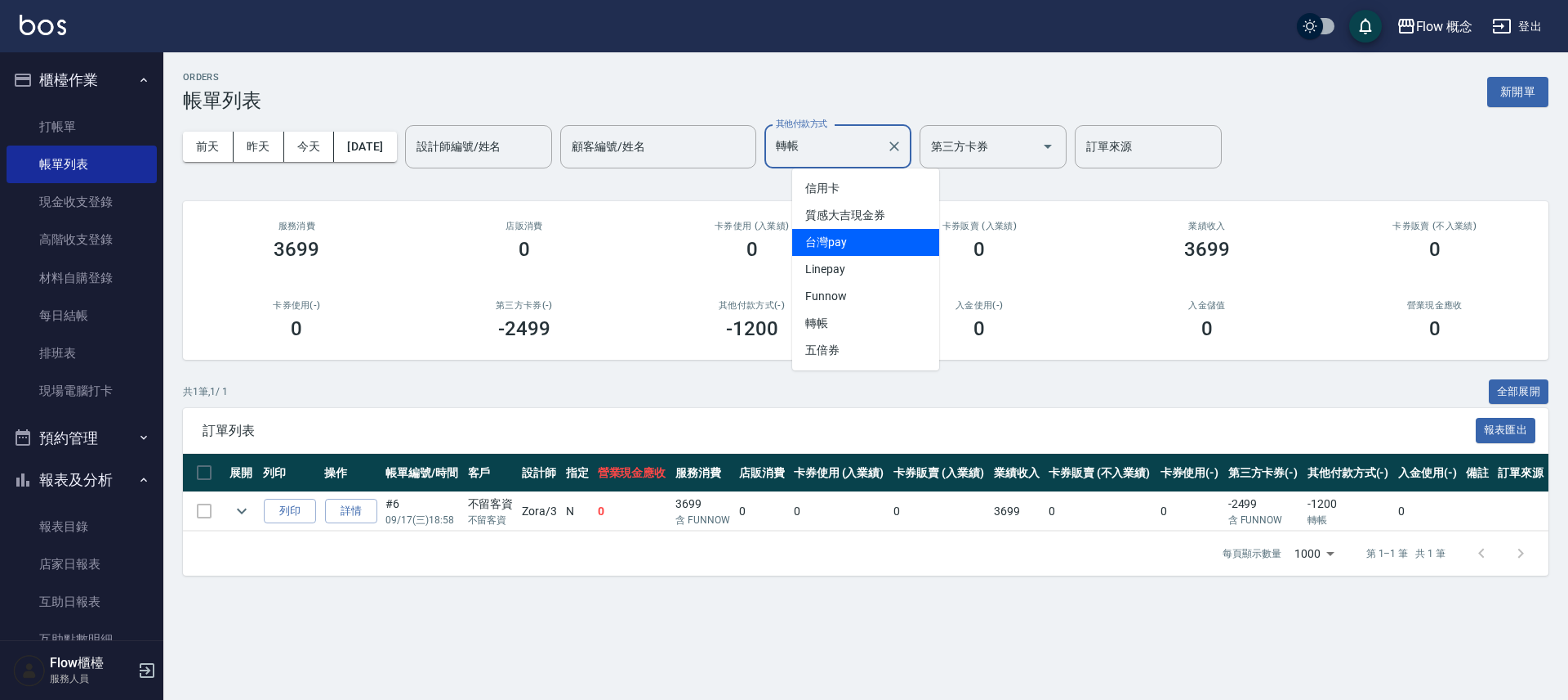
click at [824, 238] on span "台灣pay" at bounding box center [866, 243] width 147 height 27
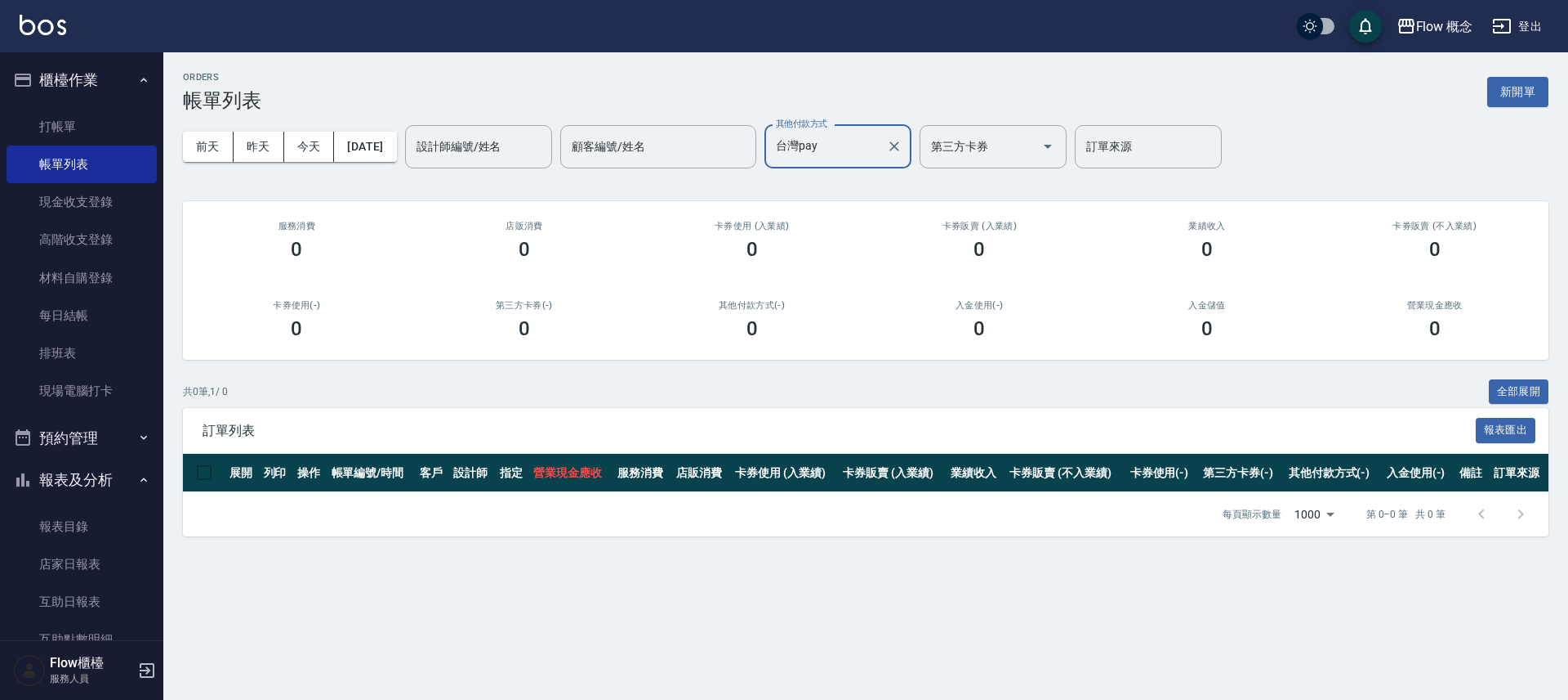
click at [867, 145] on input "台灣pay" at bounding box center [826, 146] width 108 height 29
click at [854, 185] on span "信用卡" at bounding box center [866, 189] width 147 height 27
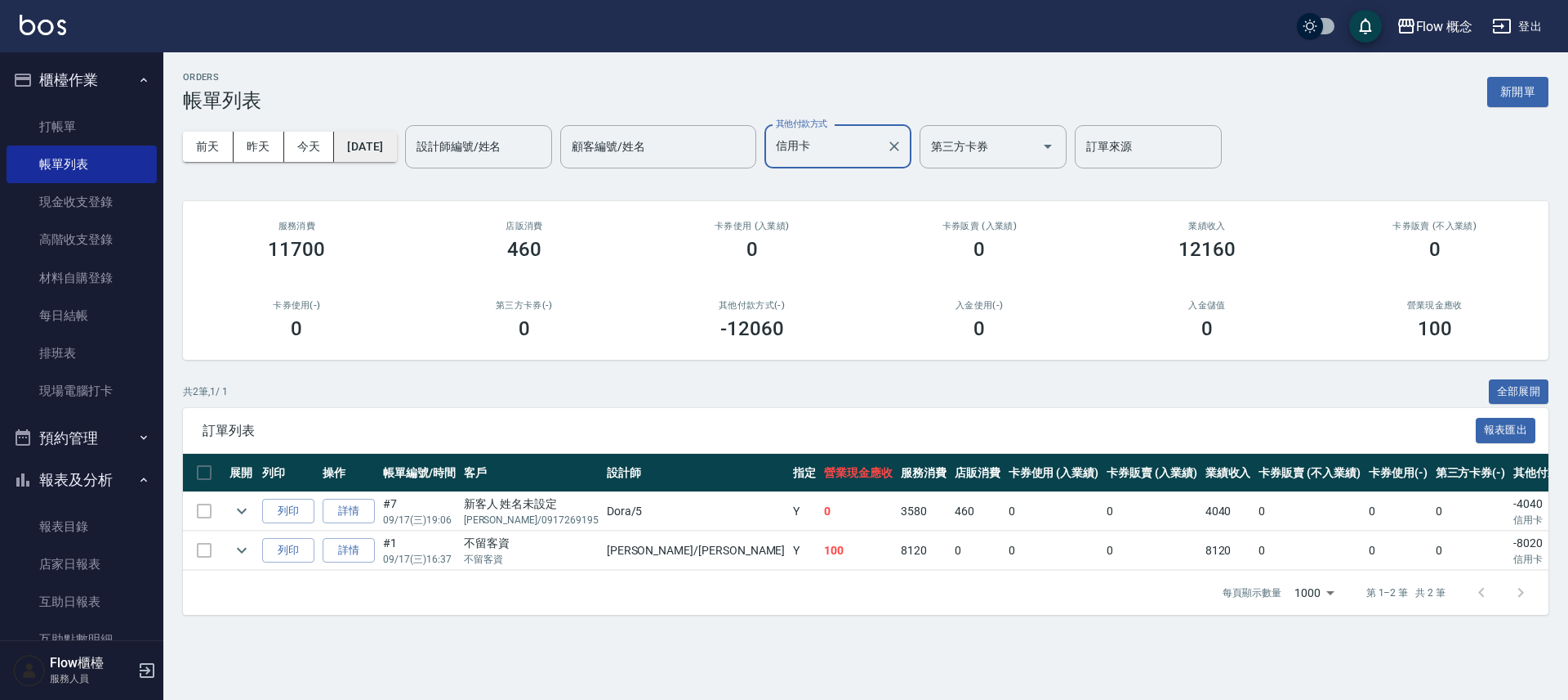
click at [396, 152] on button "[DATE]" at bounding box center [365, 146] width 62 height 31
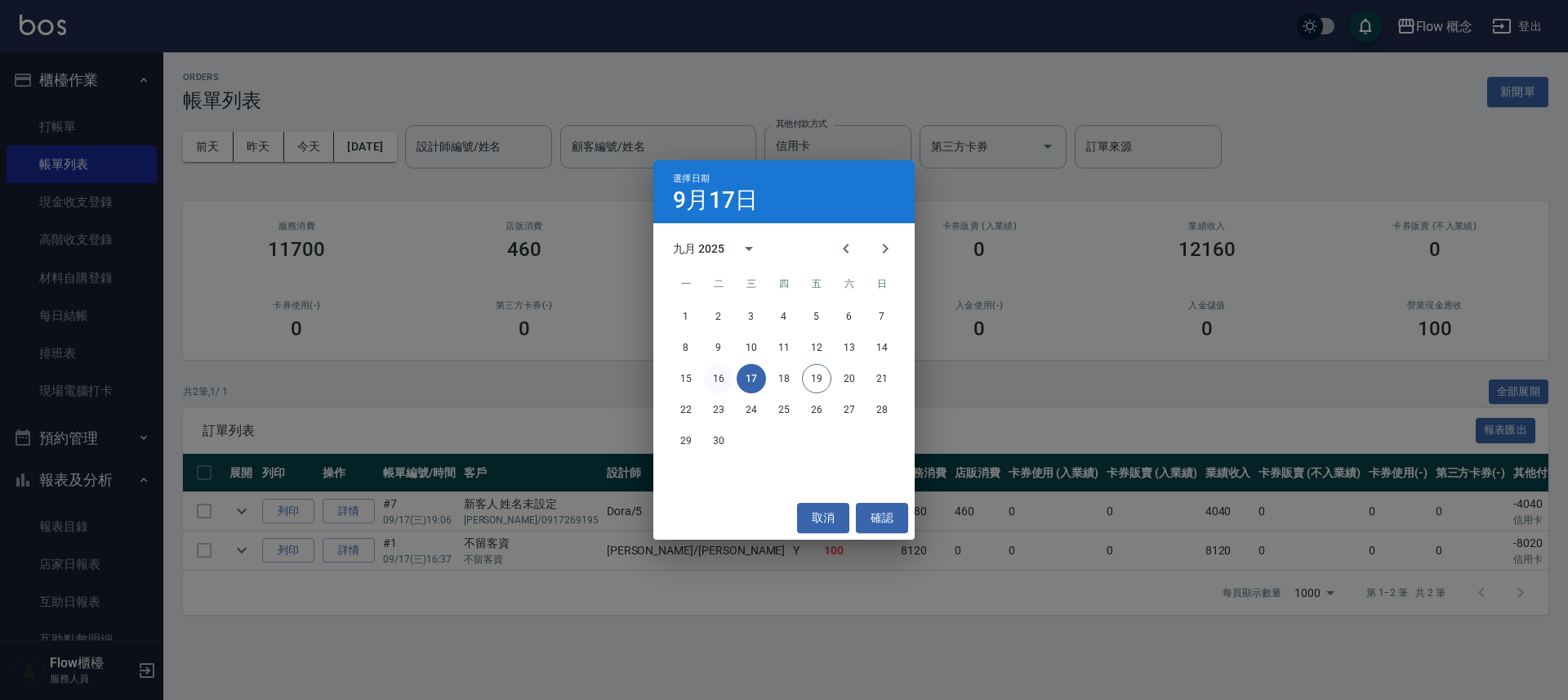
click at [718, 381] on button "16" at bounding box center [718, 378] width 30 height 30
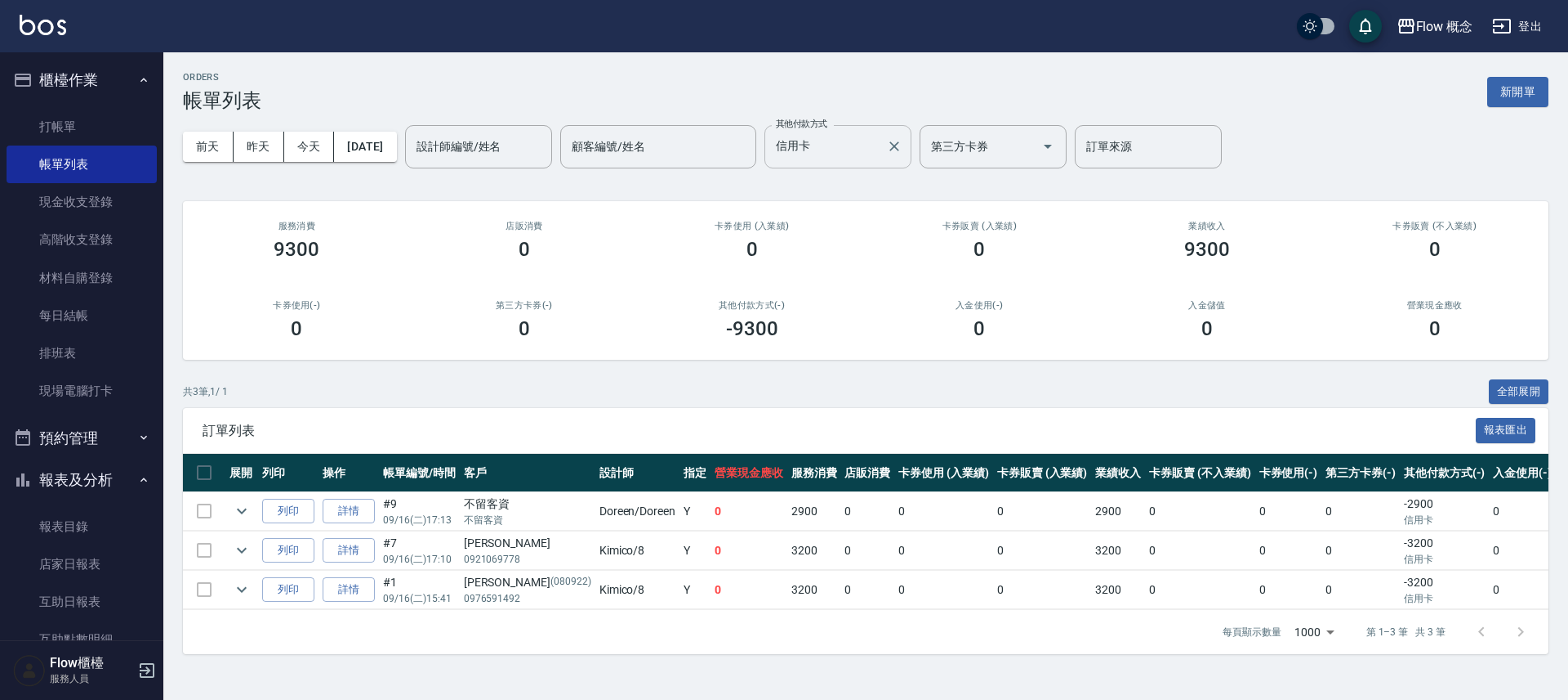
click at [871, 142] on input "信用卡" at bounding box center [826, 146] width 108 height 29
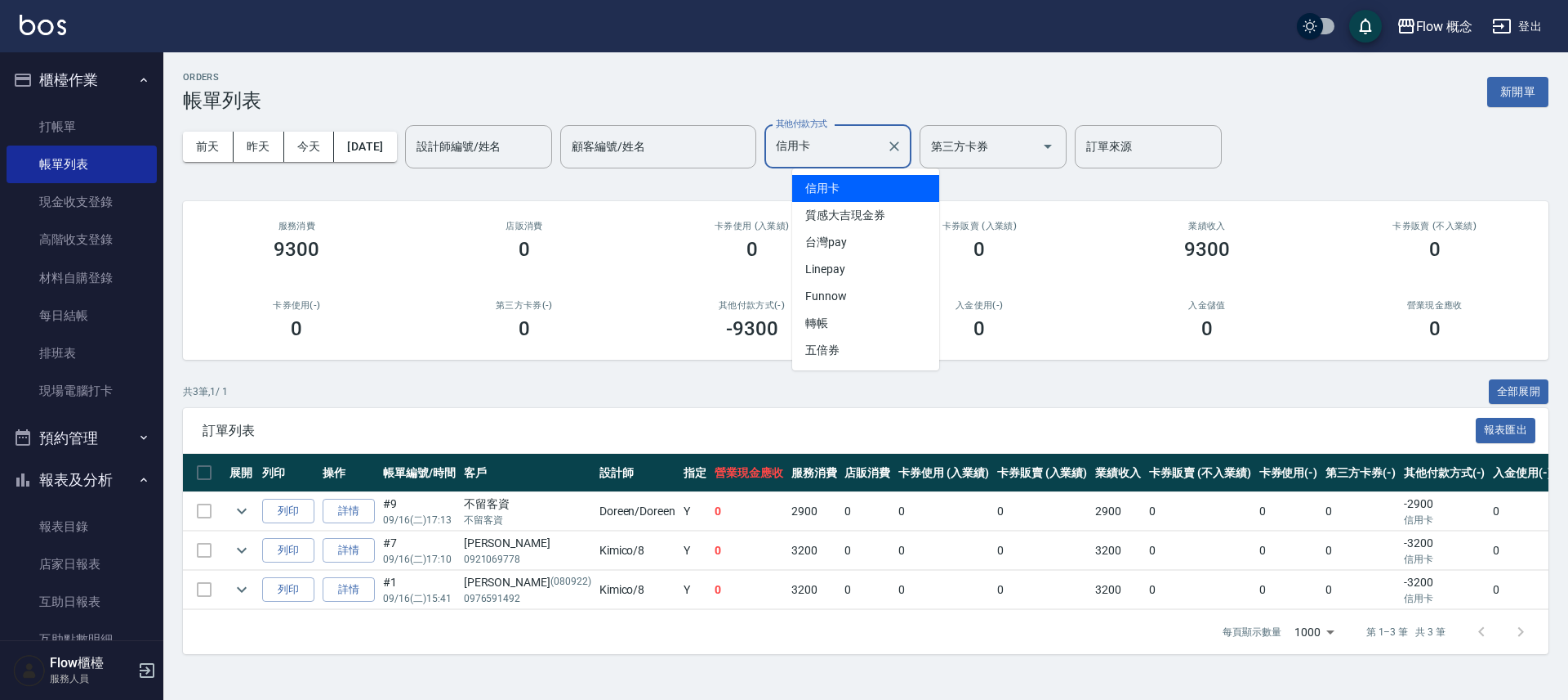
click at [860, 191] on span "信用卡" at bounding box center [866, 189] width 147 height 27
click at [853, 146] on input "信用卡" at bounding box center [826, 146] width 108 height 29
click at [1069, 91] on div "ORDERS 帳單列表 新開單" at bounding box center [866, 92] width 1366 height 40
click at [837, 141] on input "信用卡" at bounding box center [826, 146] width 108 height 29
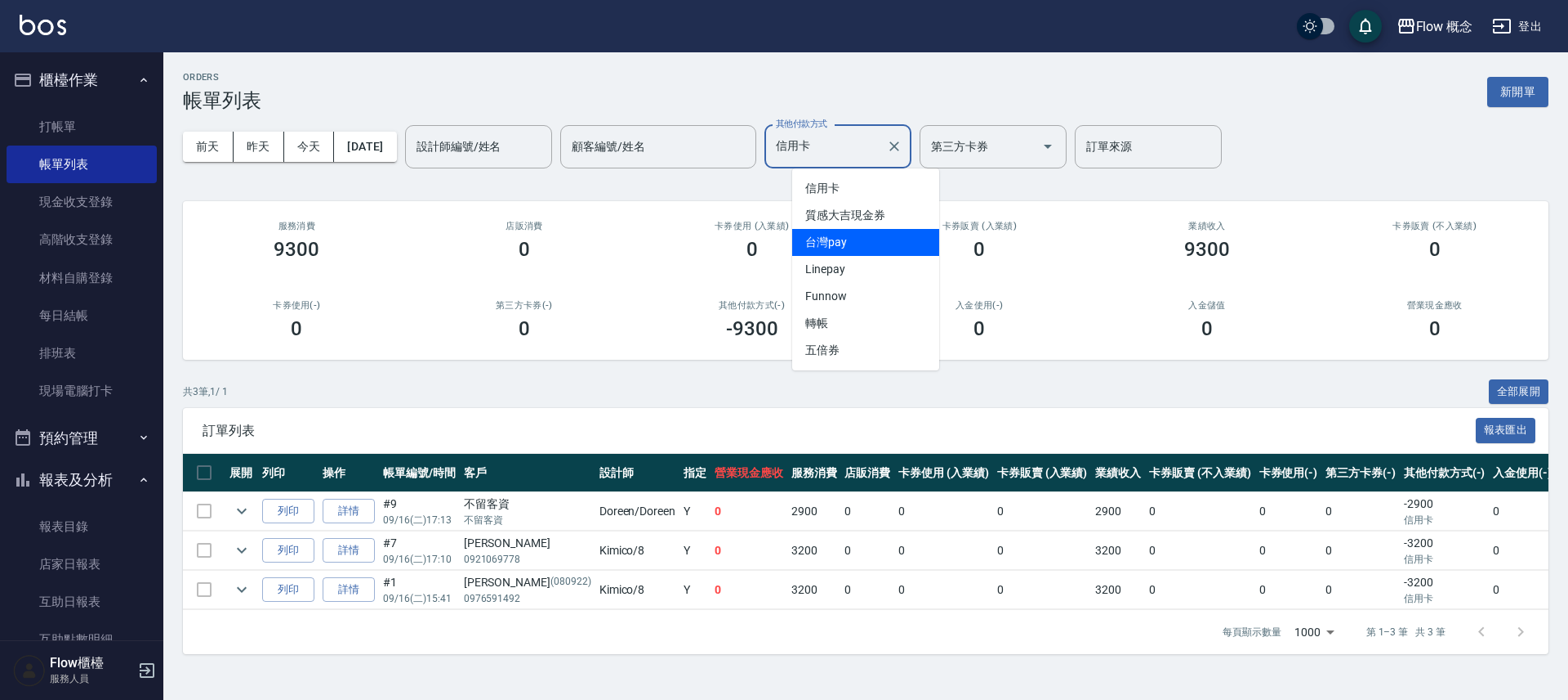
click at [863, 234] on span "台灣pay" at bounding box center [866, 243] width 147 height 27
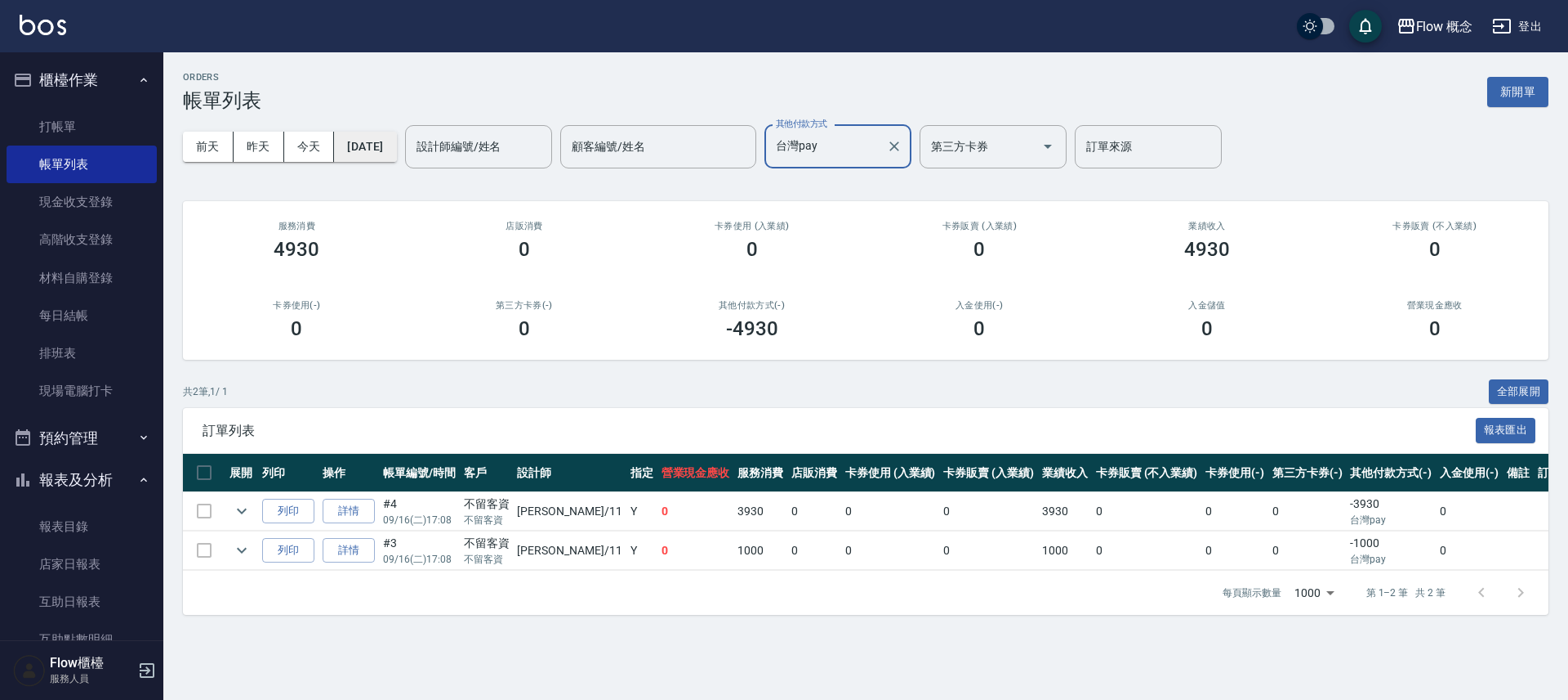
click at [362, 135] on button "[DATE]" at bounding box center [365, 146] width 62 height 31
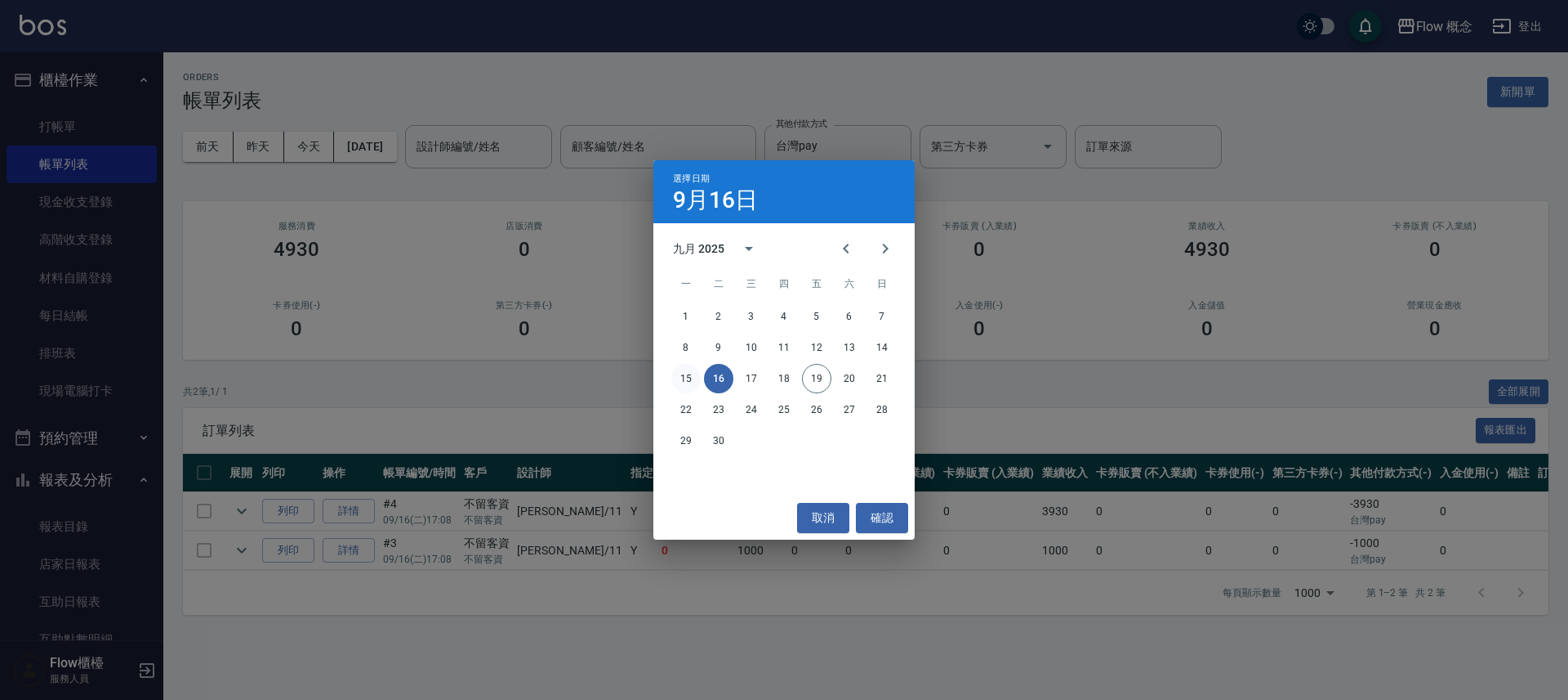
click at [692, 379] on button "15" at bounding box center [686, 378] width 30 height 30
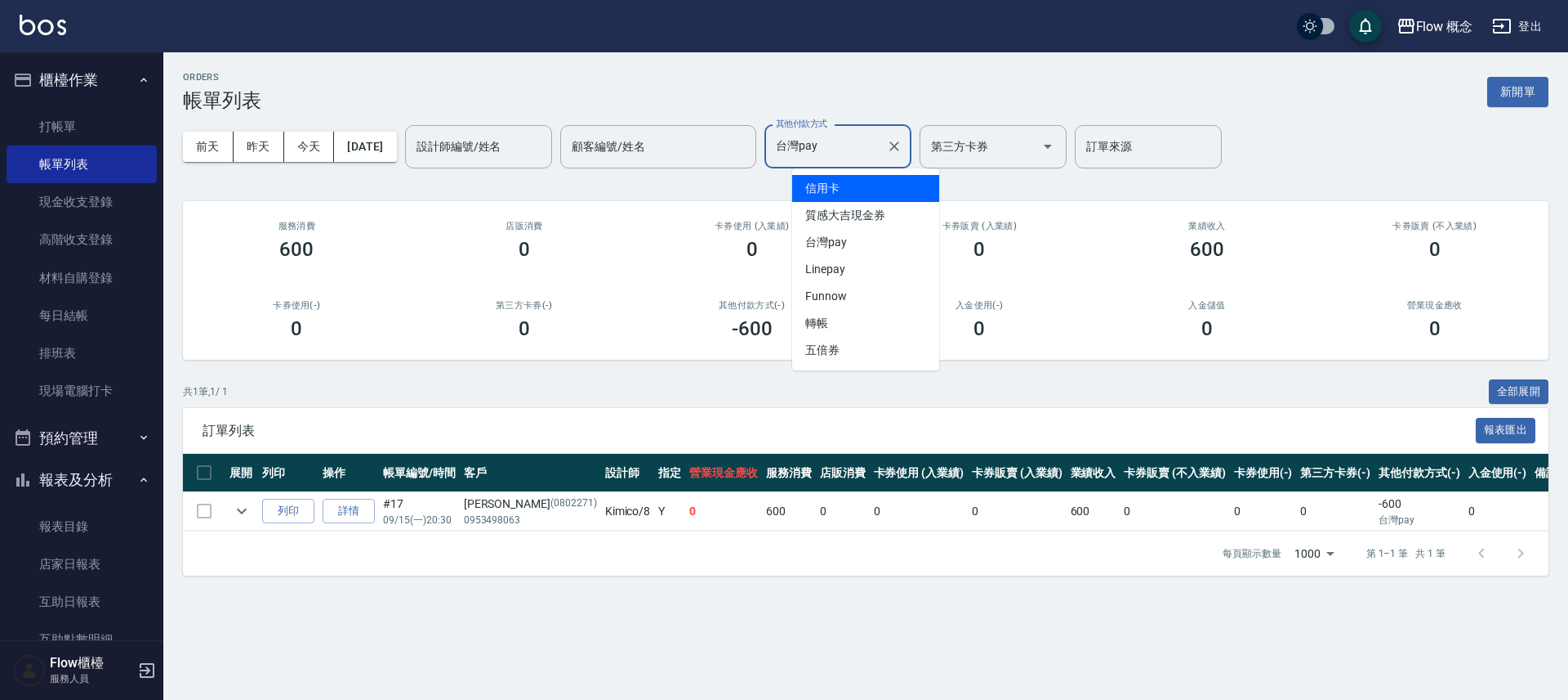
click at [867, 146] on input "台灣pay" at bounding box center [826, 146] width 108 height 29
click at [868, 164] on div "台灣pay 其他付款方式" at bounding box center [838, 146] width 147 height 43
click at [867, 191] on span "信用卡" at bounding box center [866, 189] width 147 height 27
type input "信用卡"
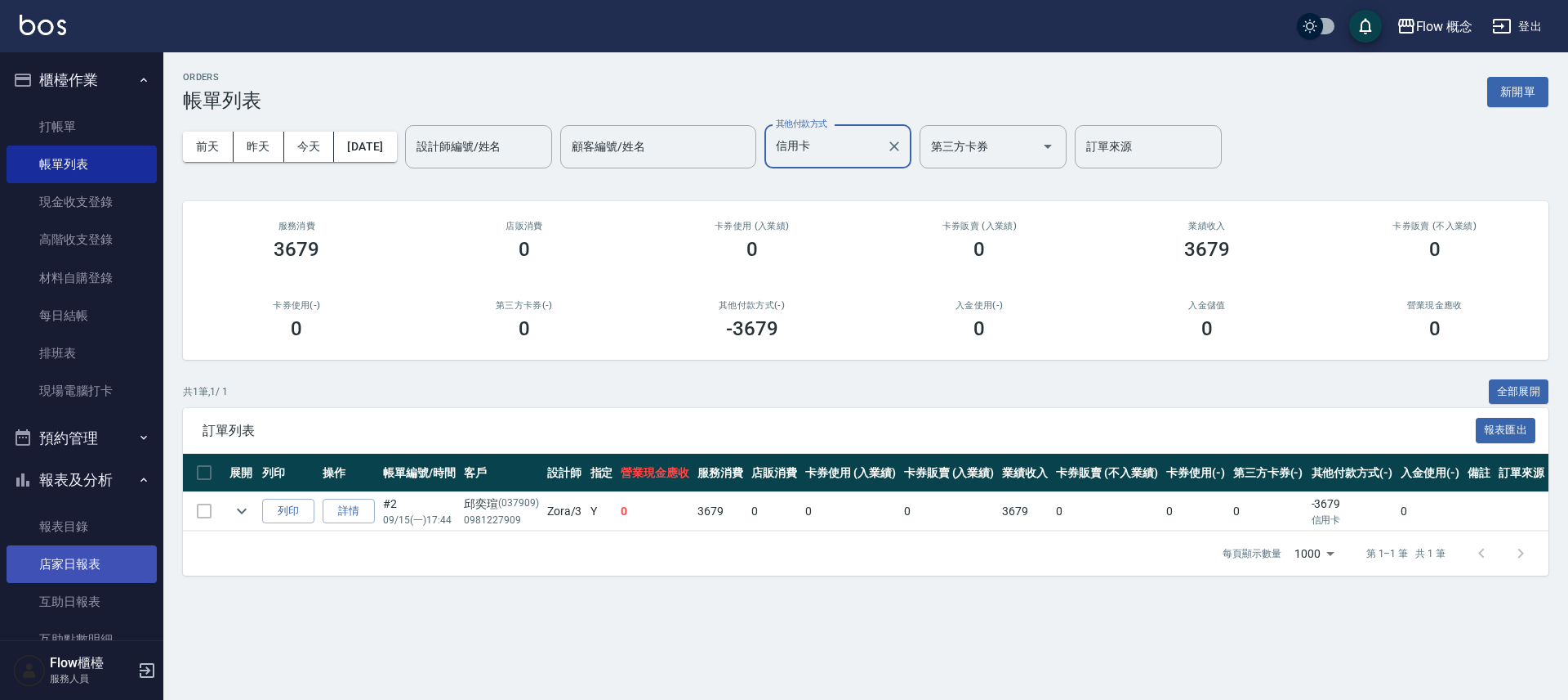
click at [92, 565] on link "店家日報表" at bounding box center [81, 564] width 150 height 38
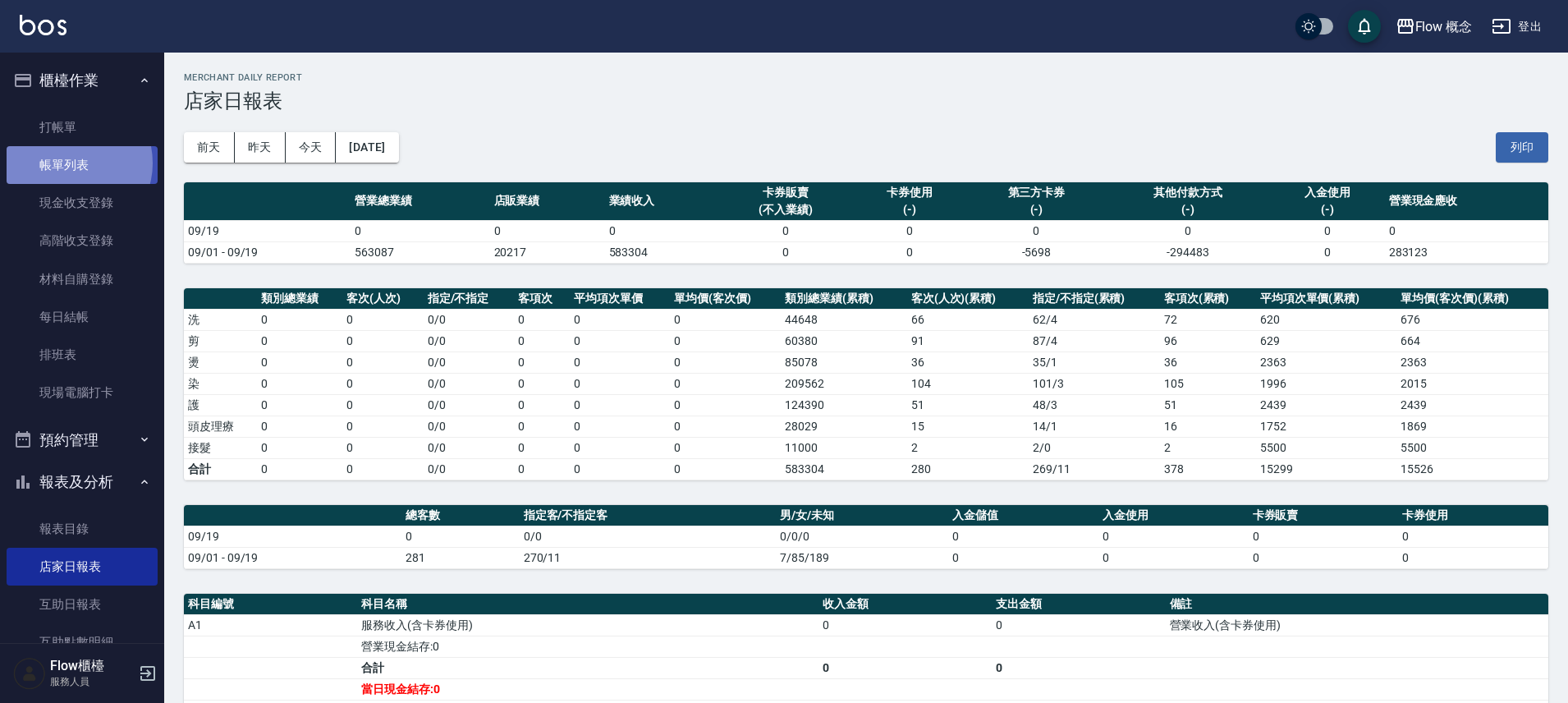
click at [71, 163] on link "帳單列表" at bounding box center [81, 165] width 151 height 38
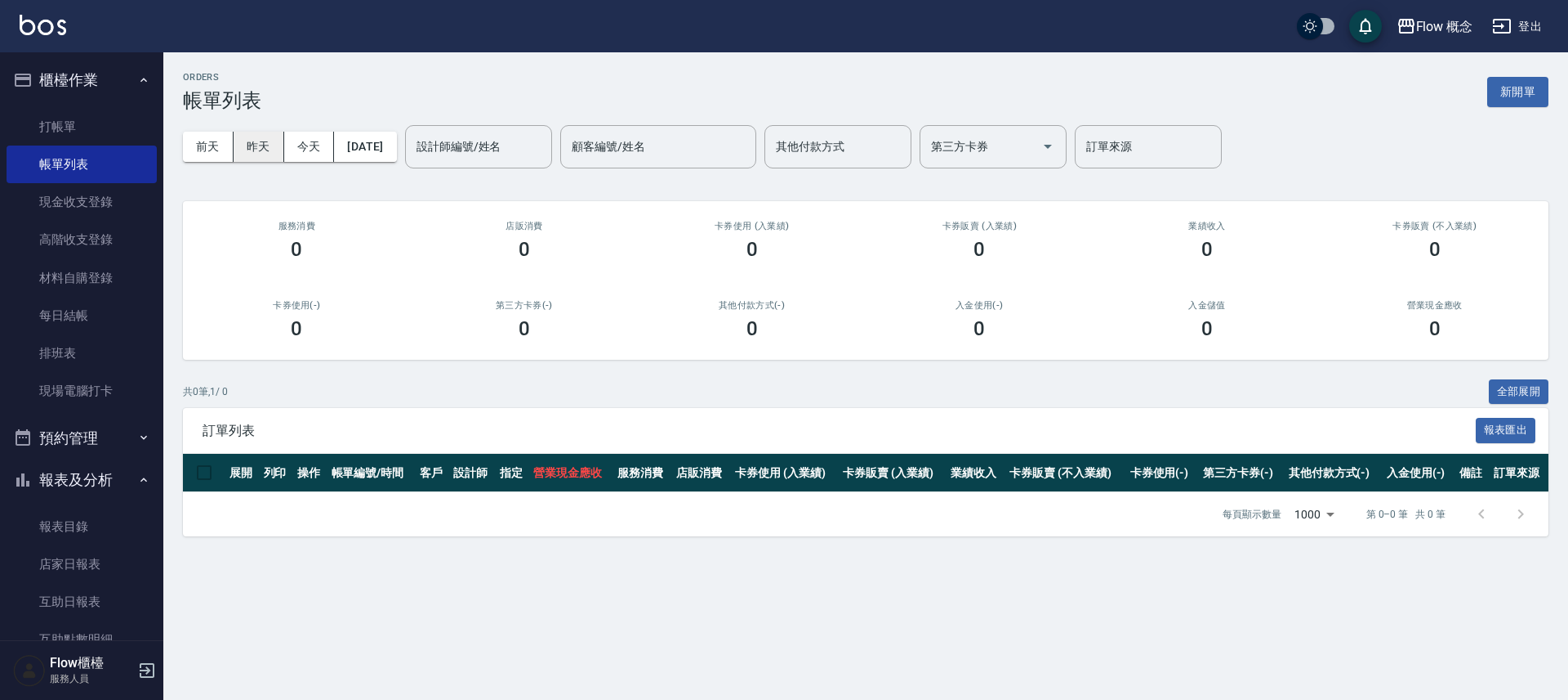
click at [253, 140] on button "昨天" at bounding box center [259, 146] width 50 height 31
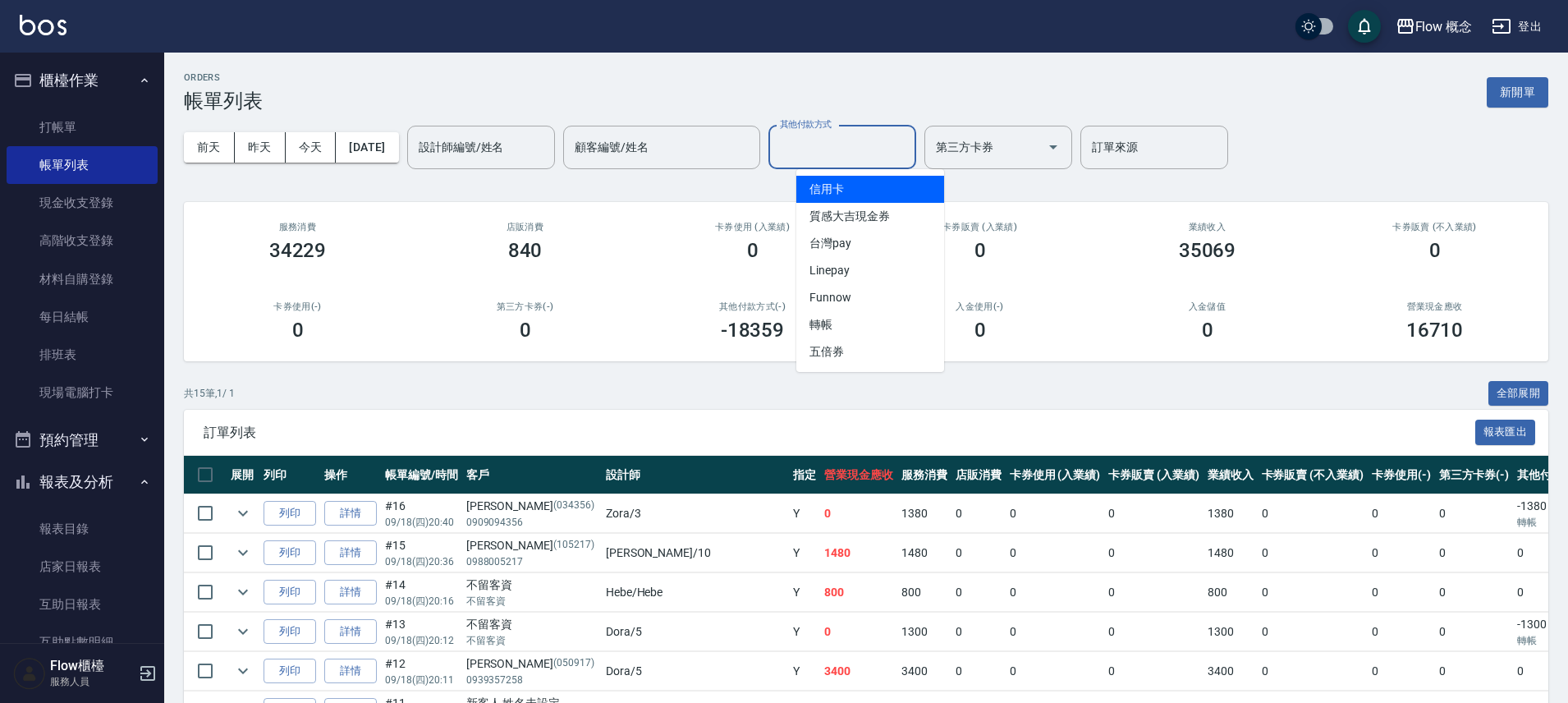
click at [905, 151] on input "其他付款方式" at bounding box center [842, 147] width 133 height 29
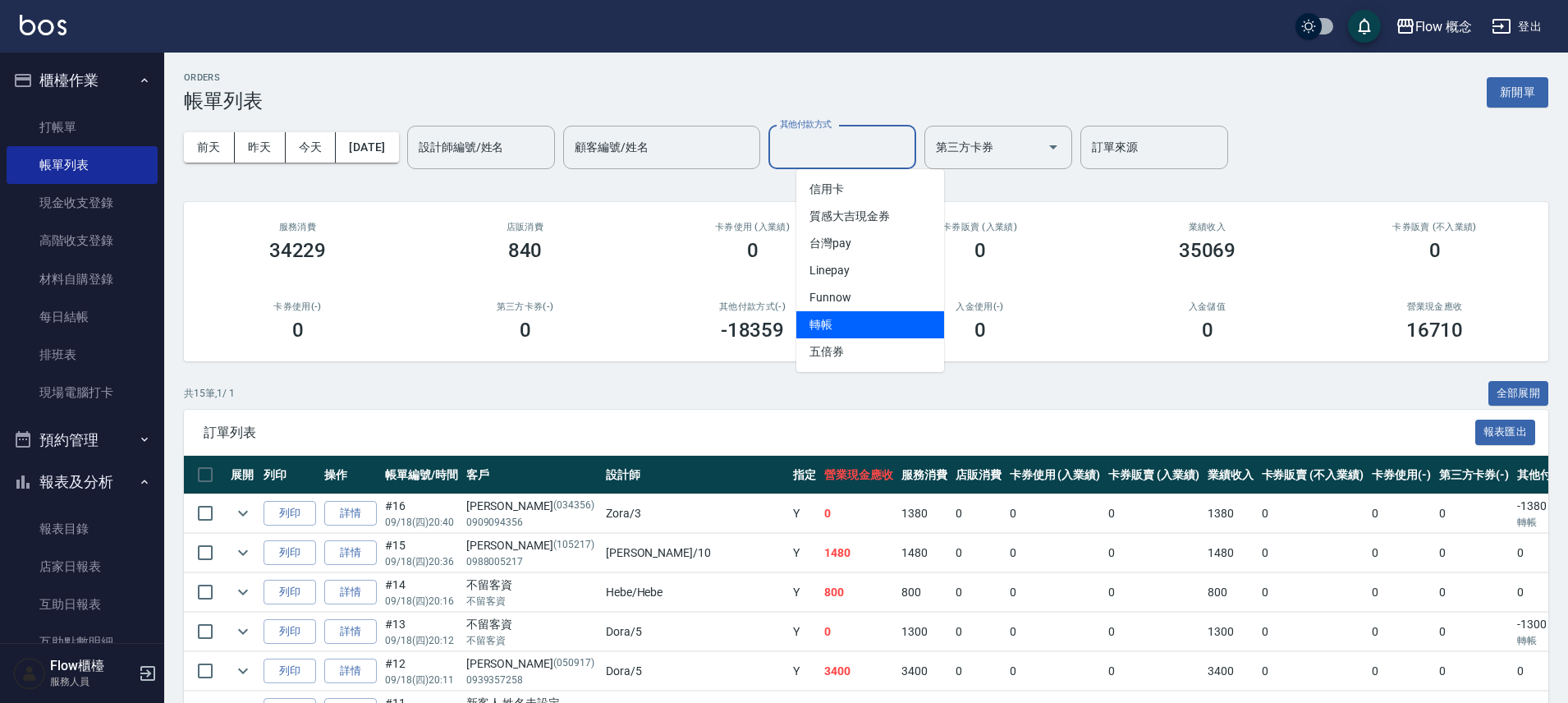
click at [847, 332] on span "轉帳" at bounding box center [870, 325] width 148 height 27
type input "轉帳"
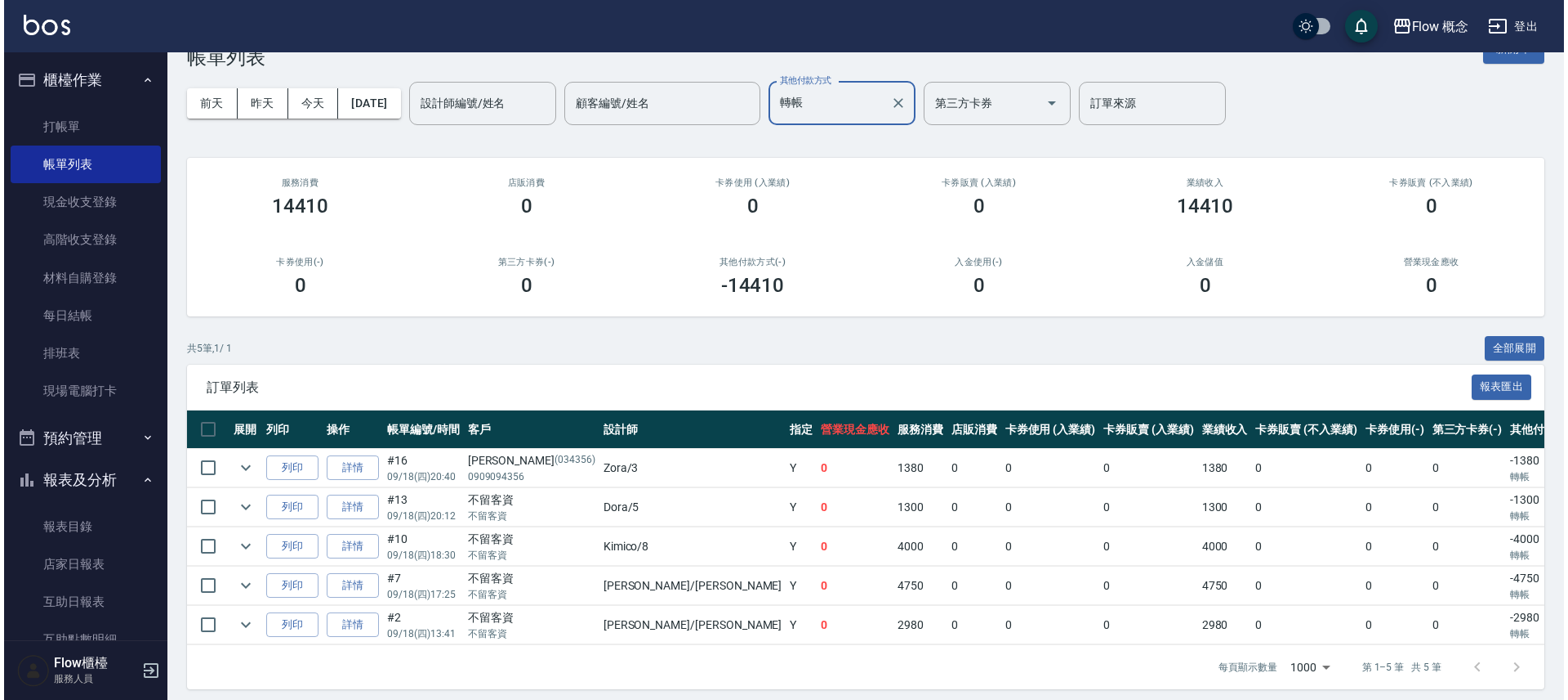
scroll to position [65, 0]
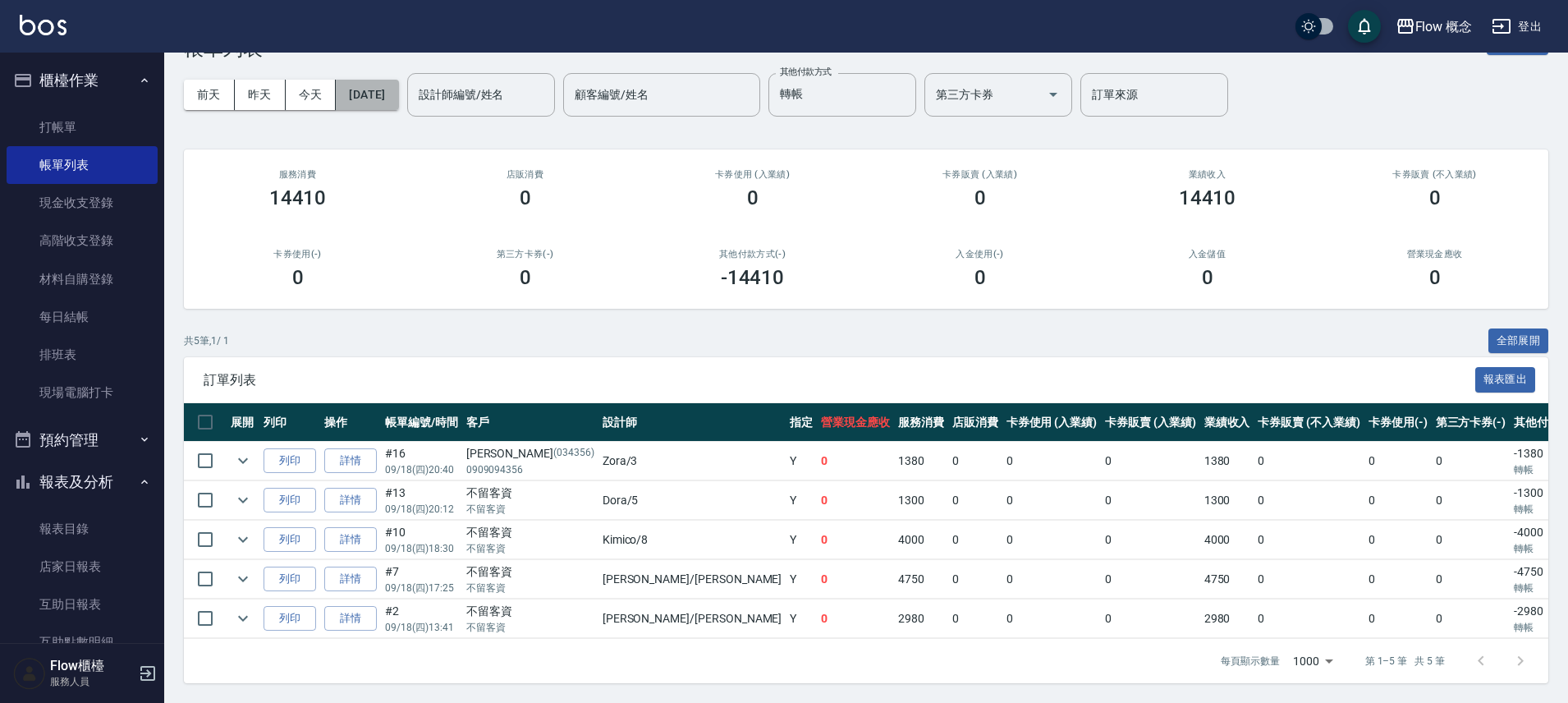
click at [391, 85] on button "[DATE]" at bounding box center [366, 95] width 62 height 31
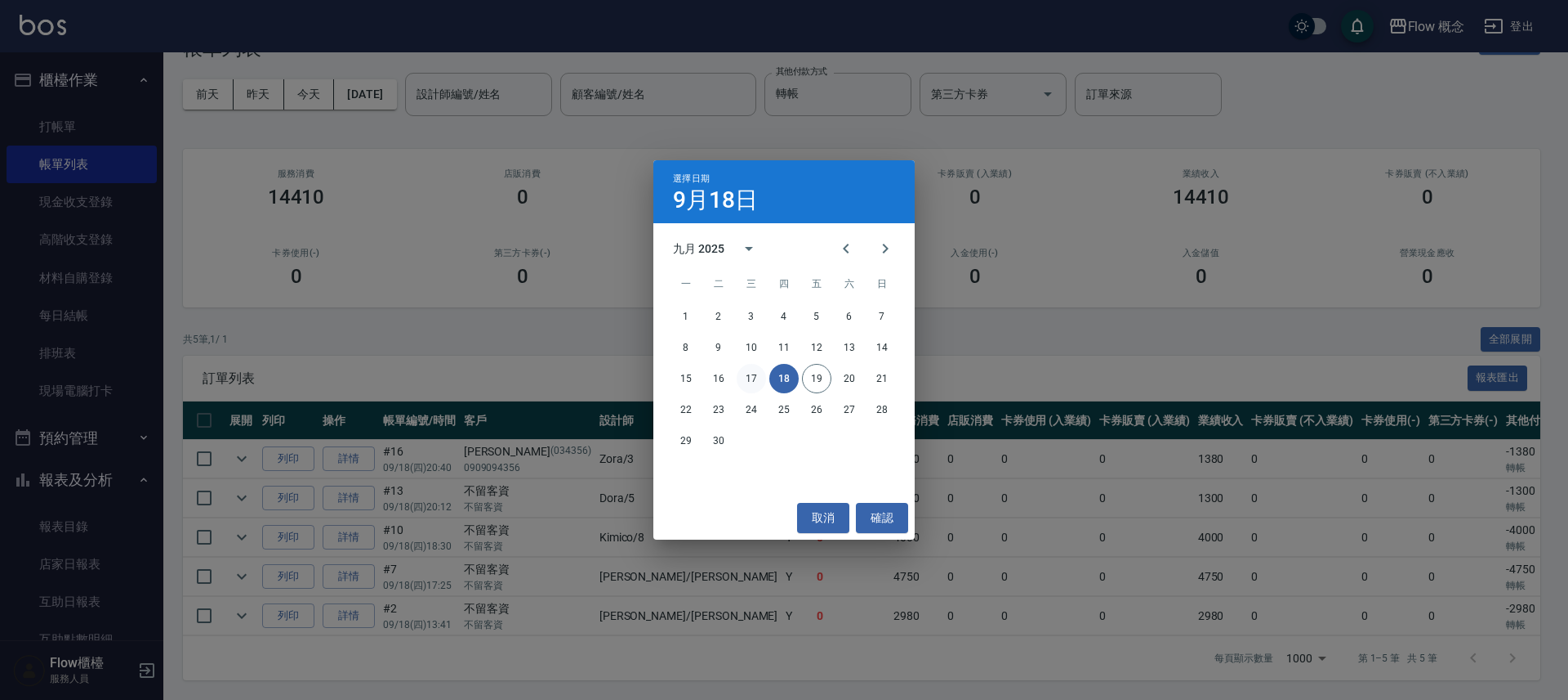
click at [754, 382] on button "17" at bounding box center [751, 378] width 30 height 30
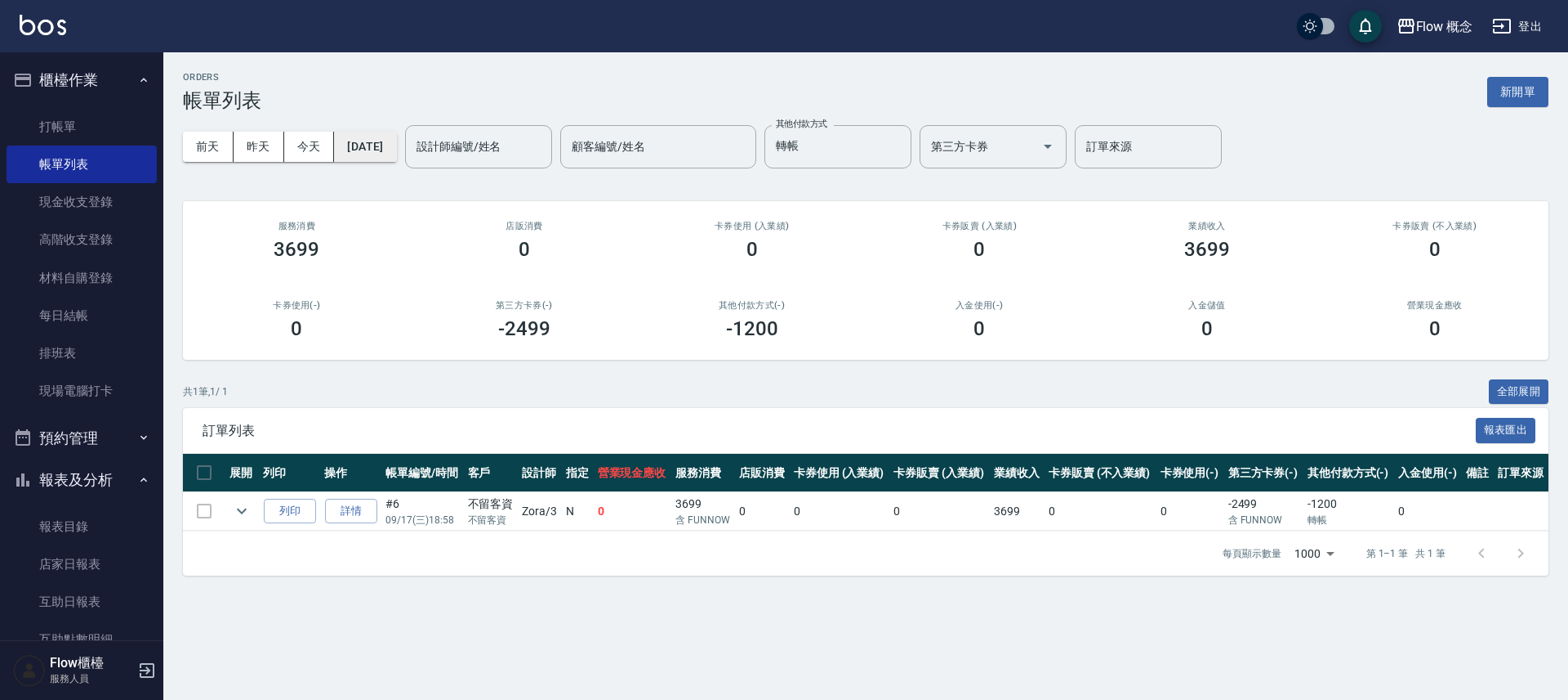
click at [396, 149] on button "[DATE]" at bounding box center [365, 146] width 62 height 31
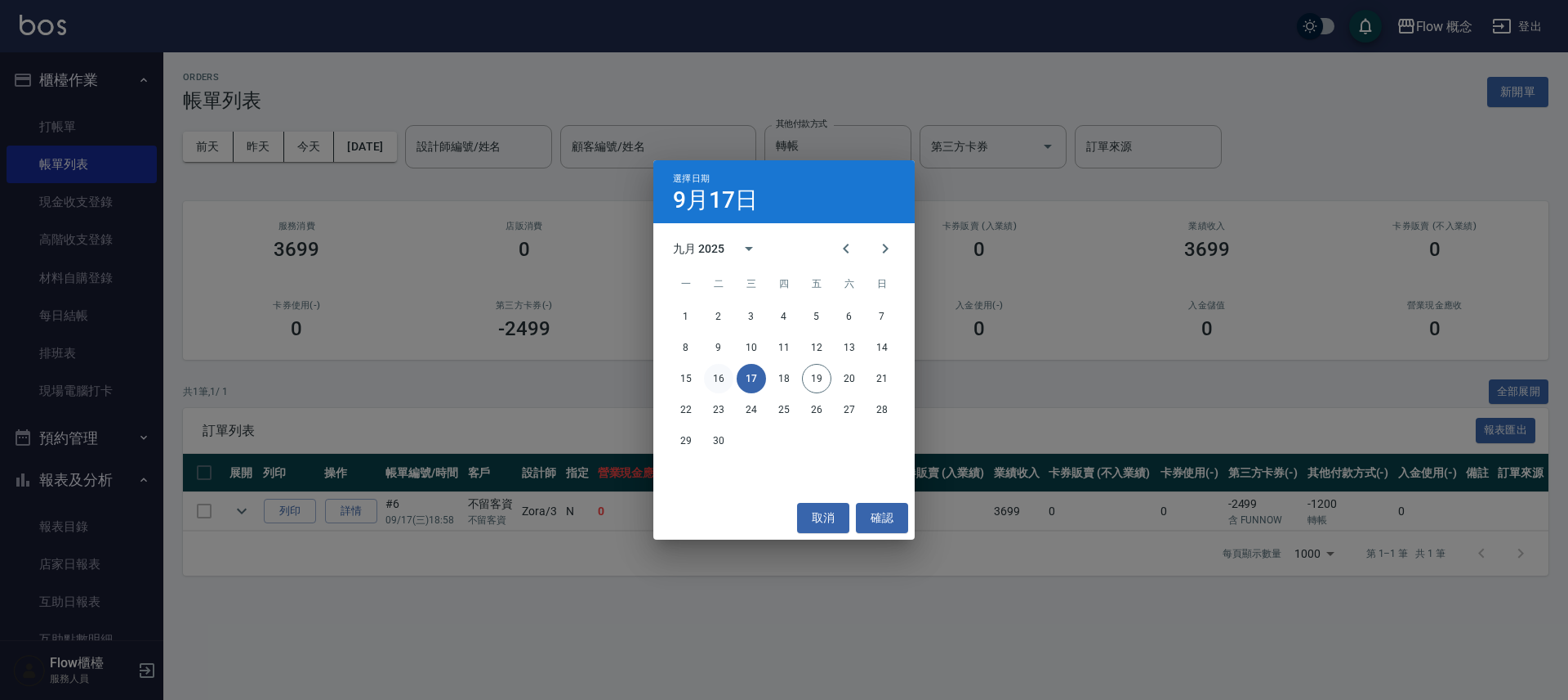
click at [727, 375] on button "16" at bounding box center [718, 378] width 30 height 30
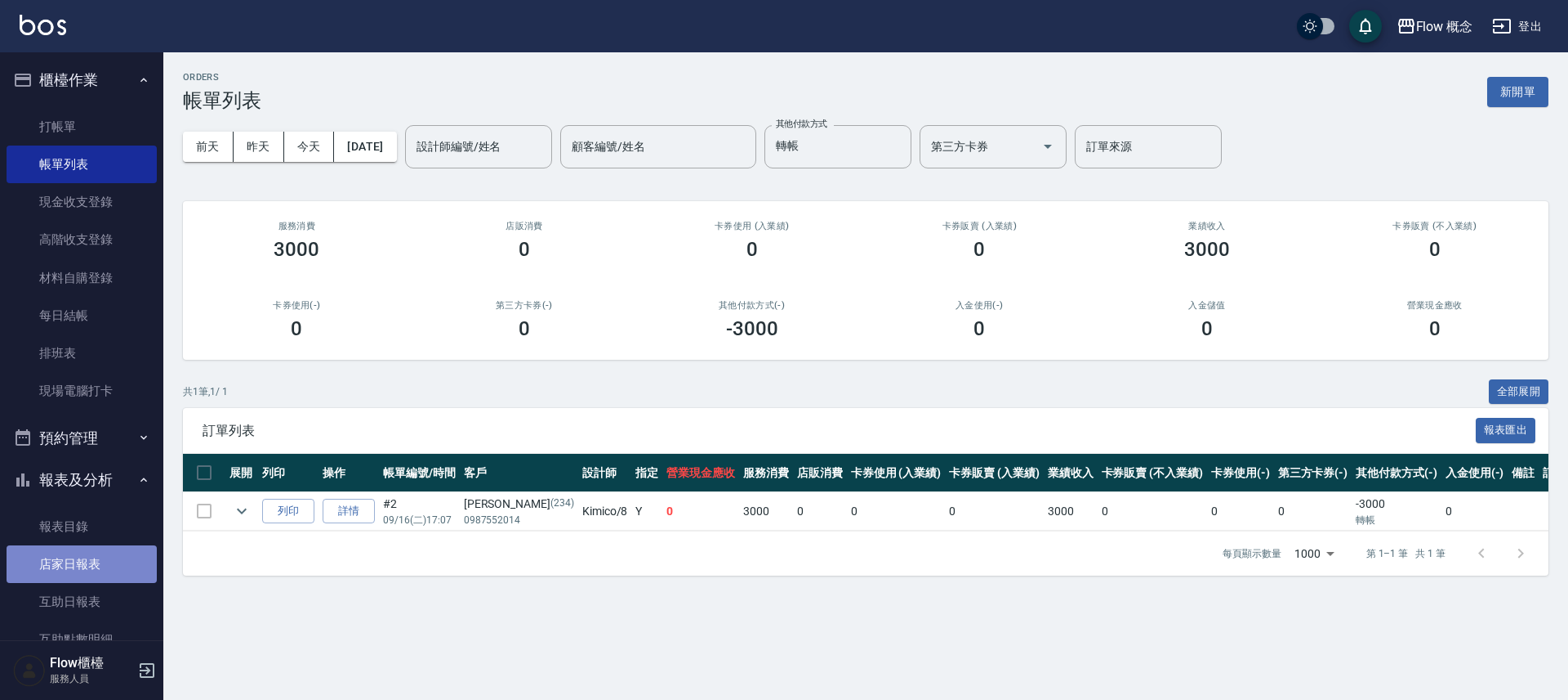
click at [82, 556] on link "店家日報表" at bounding box center [81, 564] width 150 height 38
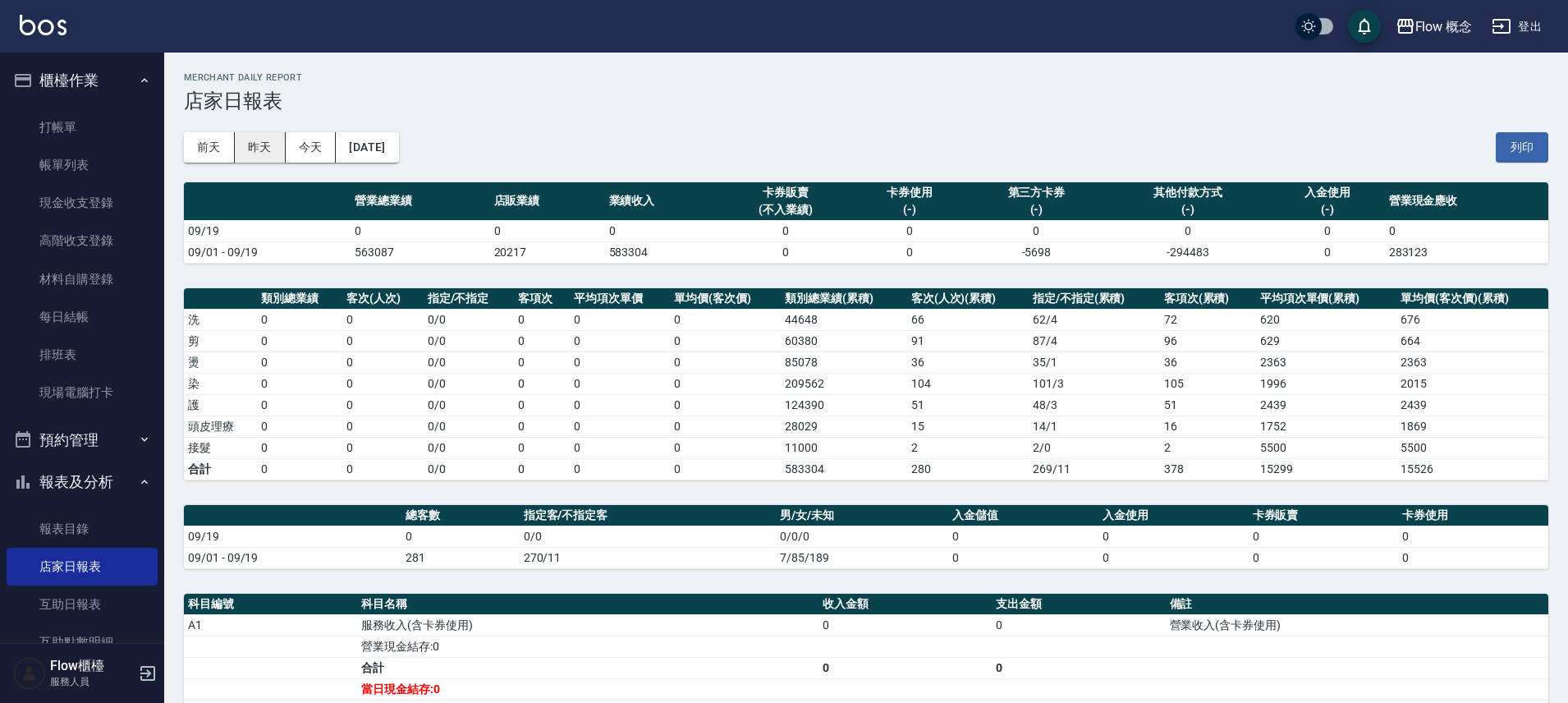
click at [273, 148] on button "昨天" at bounding box center [260, 147] width 51 height 31
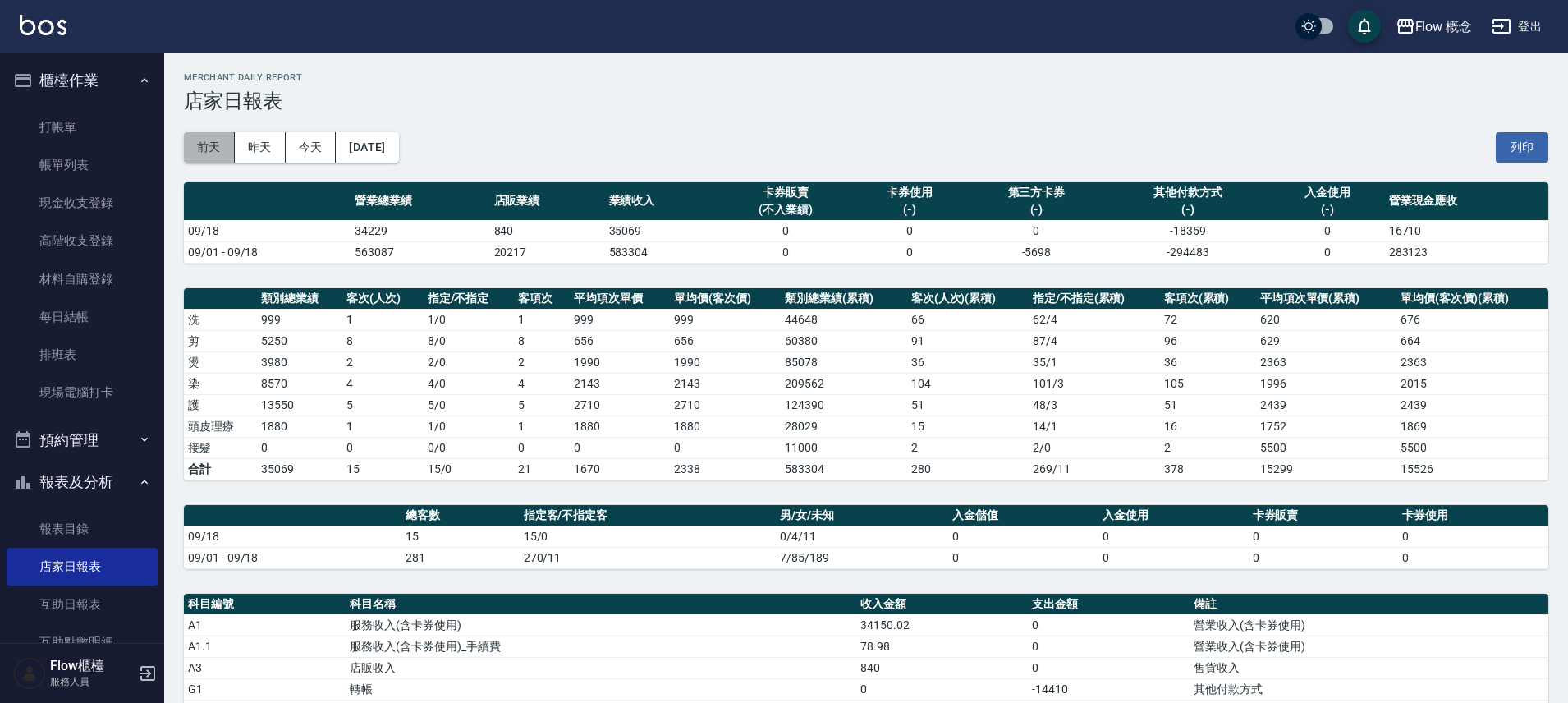
click at [212, 152] on button "前天" at bounding box center [209, 147] width 51 height 31
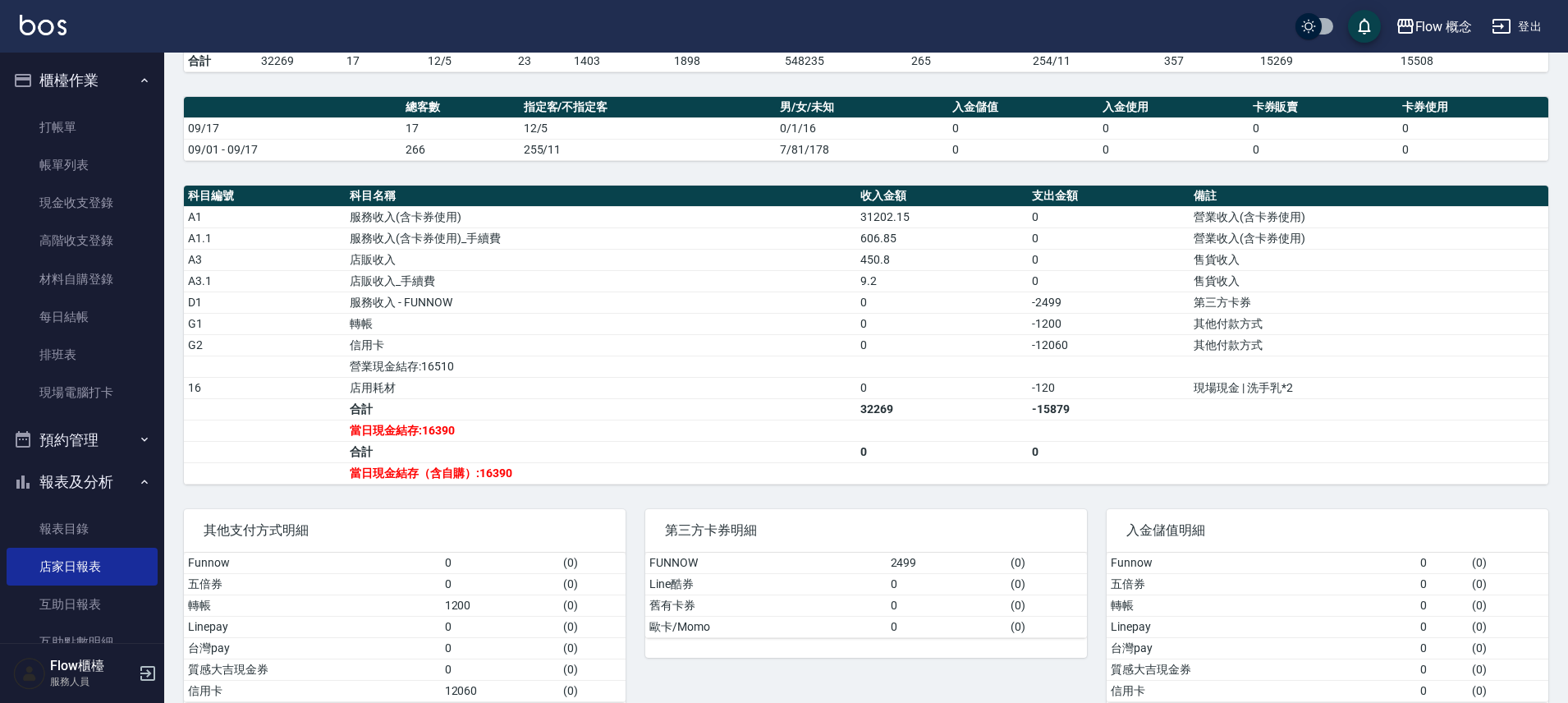
scroll to position [447, 0]
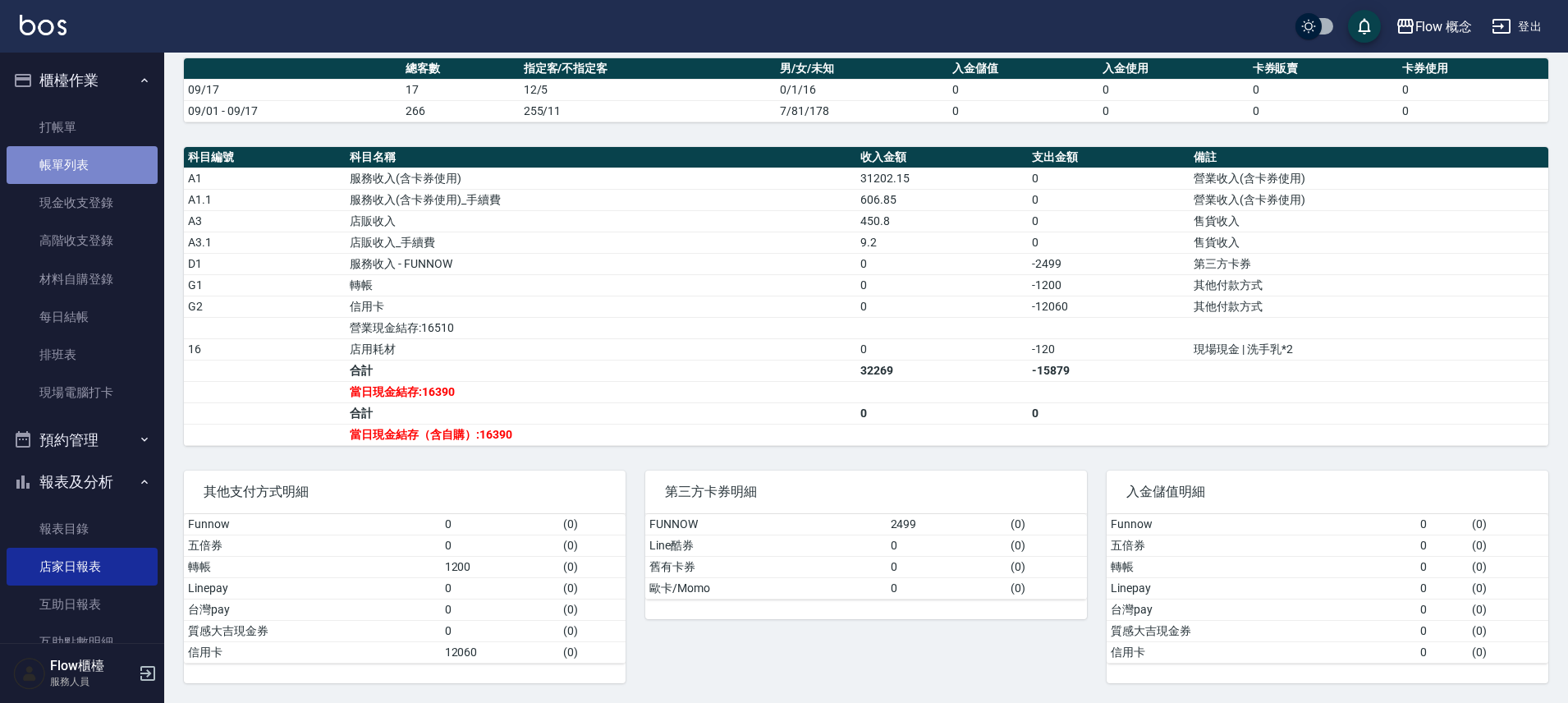
click at [101, 165] on link "帳單列表" at bounding box center [81, 165] width 151 height 38
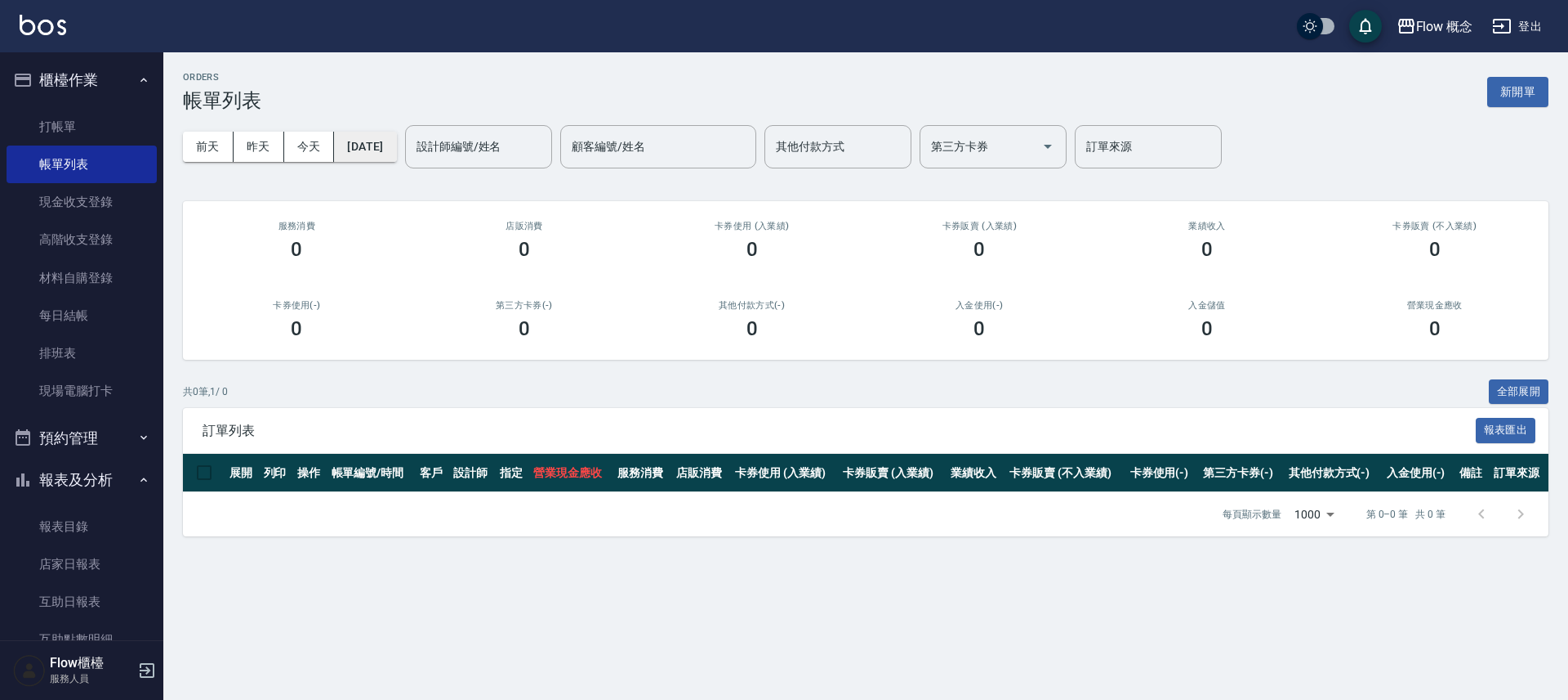
click at [387, 144] on button "[DATE]" at bounding box center [365, 146] width 62 height 31
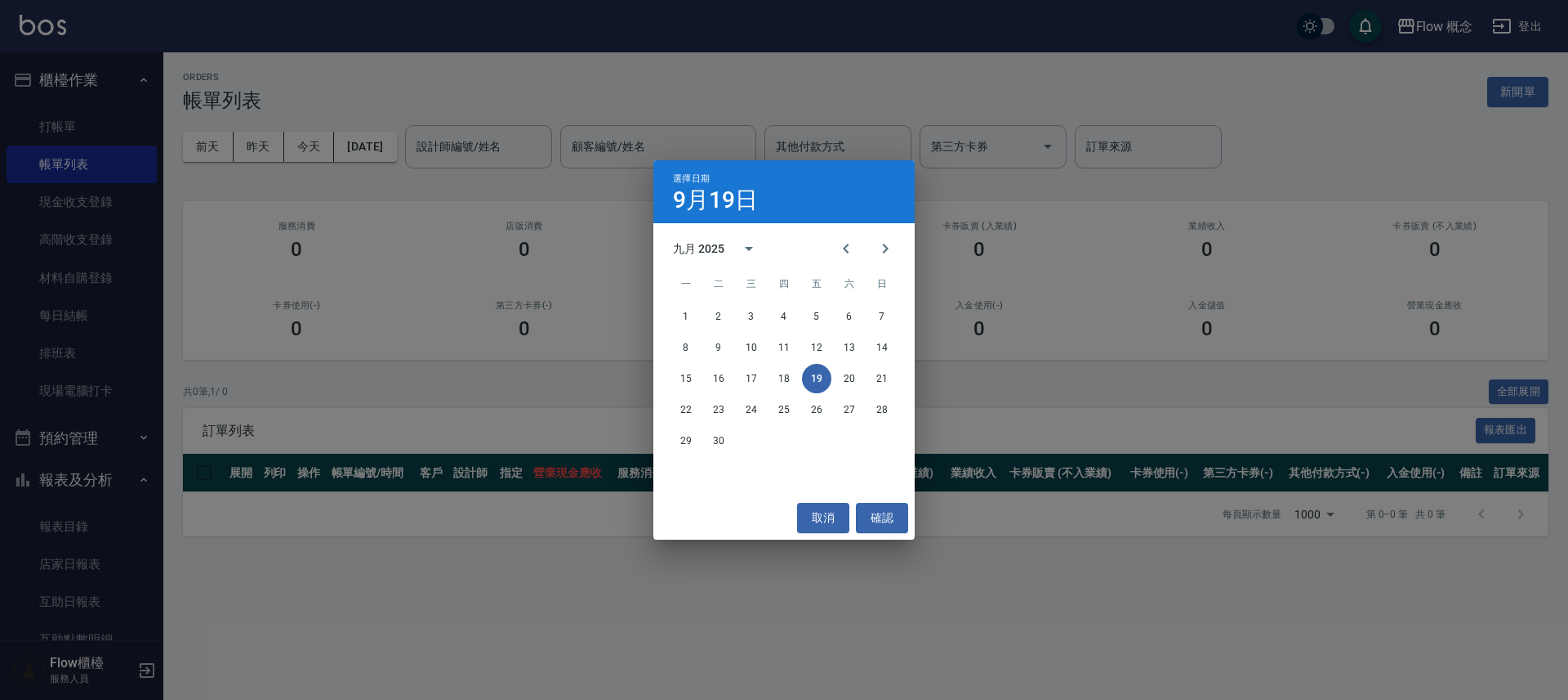
click at [123, 279] on div "選擇日期 [DATE] 九月 2025 一 二 三 四 五 六 日 1 2 3 4 5 6 7 8 9 10 11 12 13 14 15 16 17 18 …" at bounding box center [784, 350] width 1568 height 700
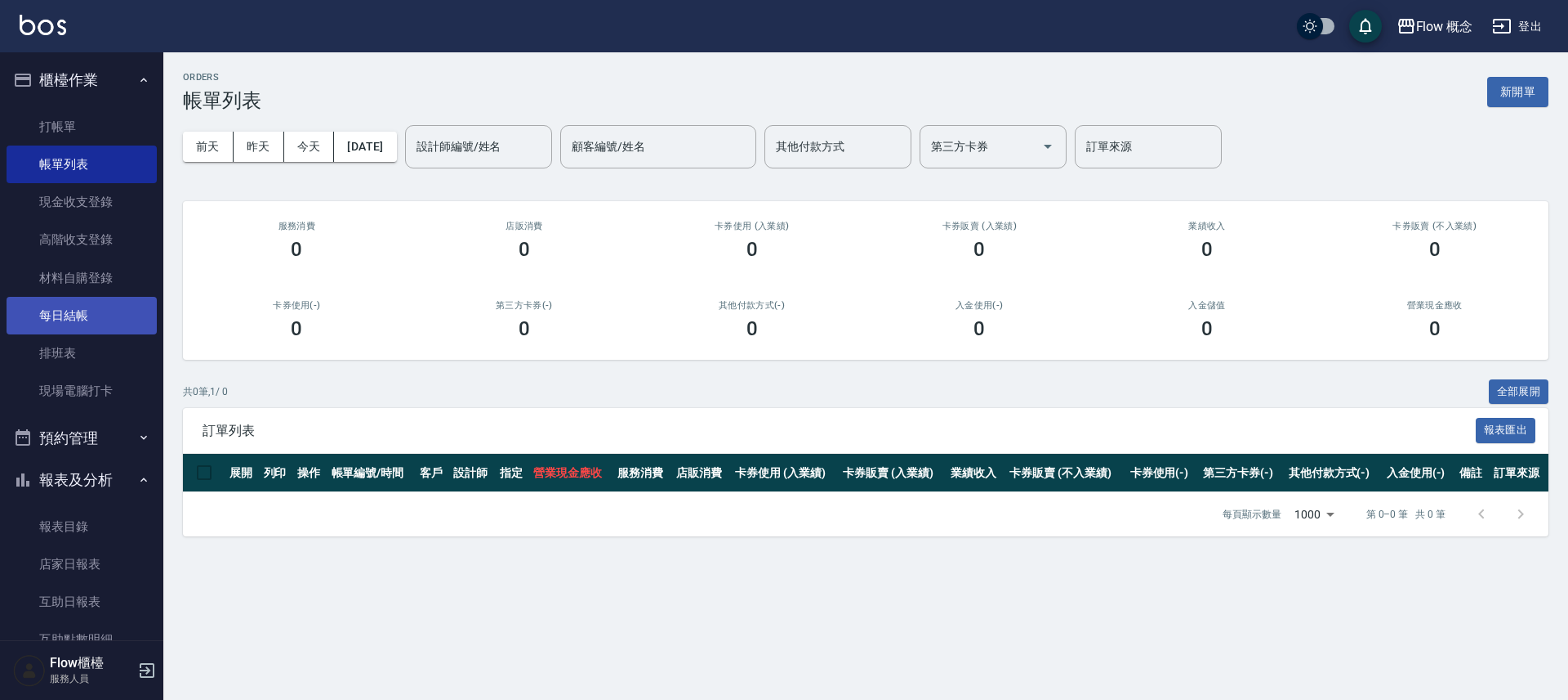
click at [124, 328] on link "每日結帳" at bounding box center [81, 315] width 150 height 38
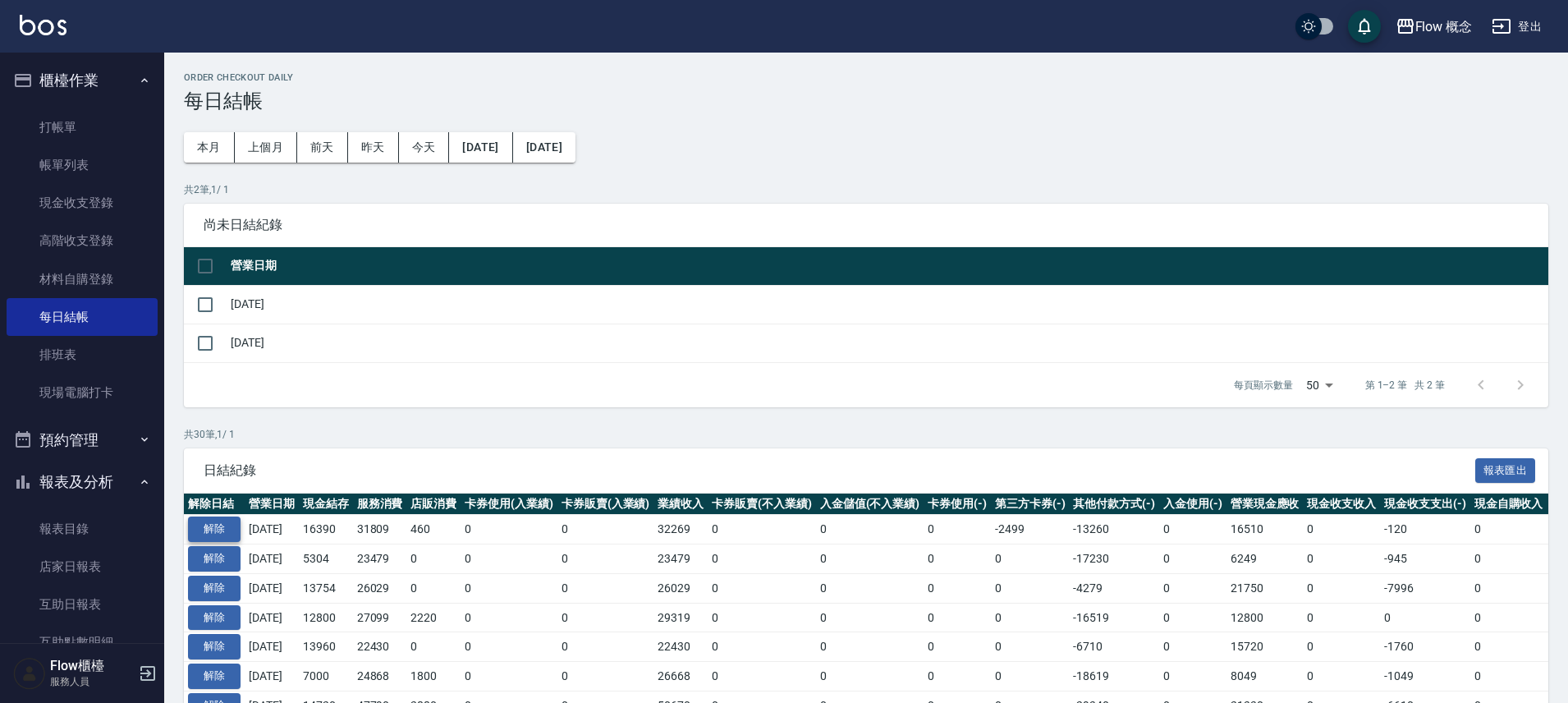
click at [222, 523] on button "解除" at bounding box center [214, 529] width 52 height 25
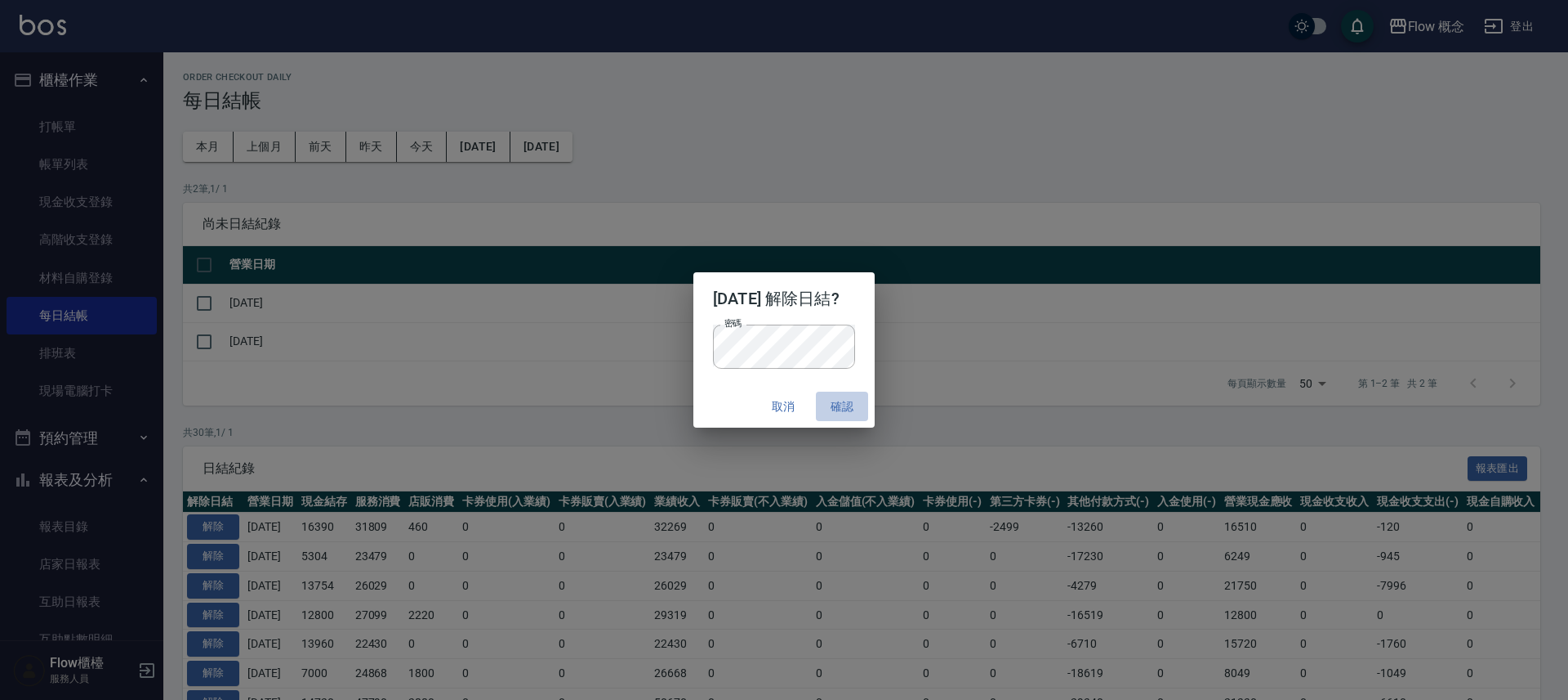
click at [842, 404] on button "確認" at bounding box center [842, 407] width 52 height 31
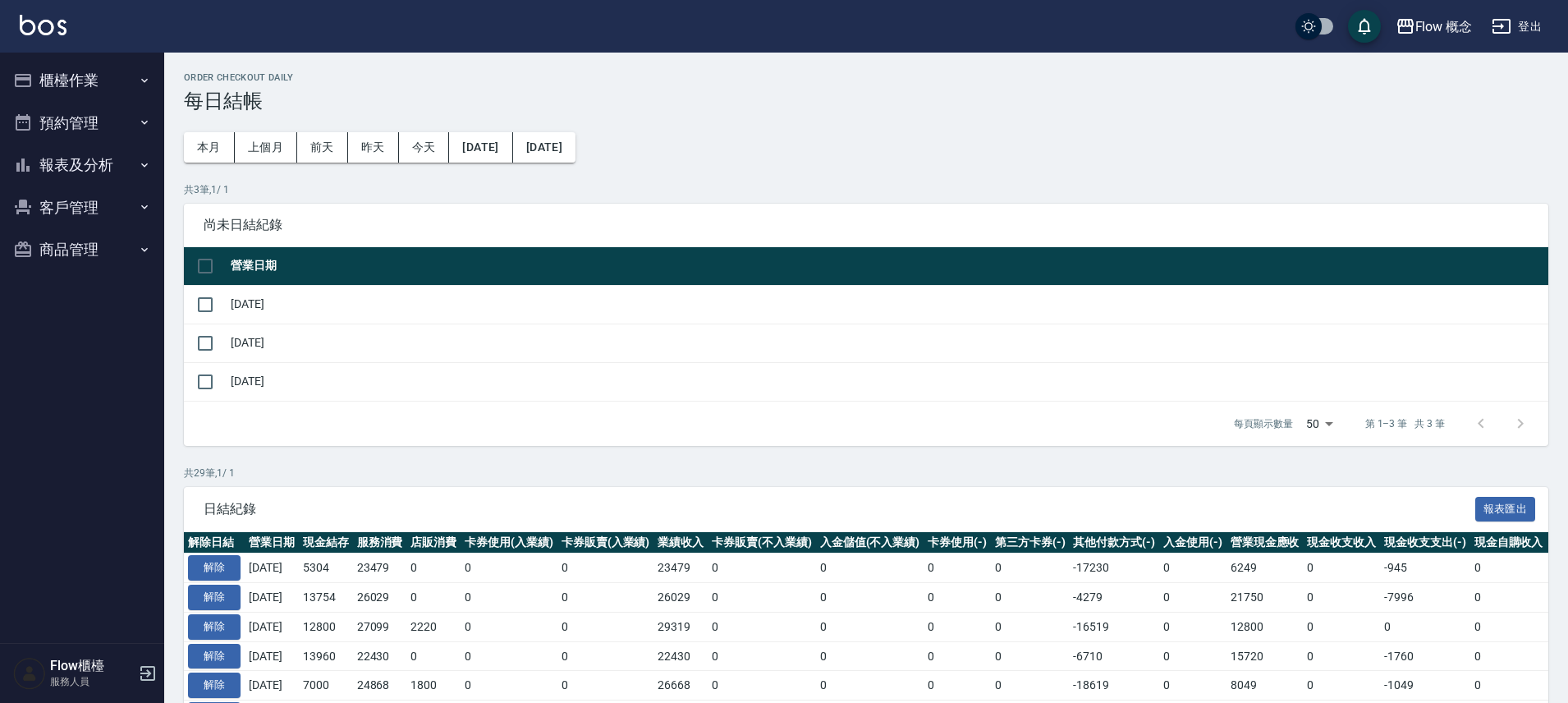
click at [96, 78] on button "櫃檯作業" at bounding box center [81, 79] width 151 height 42
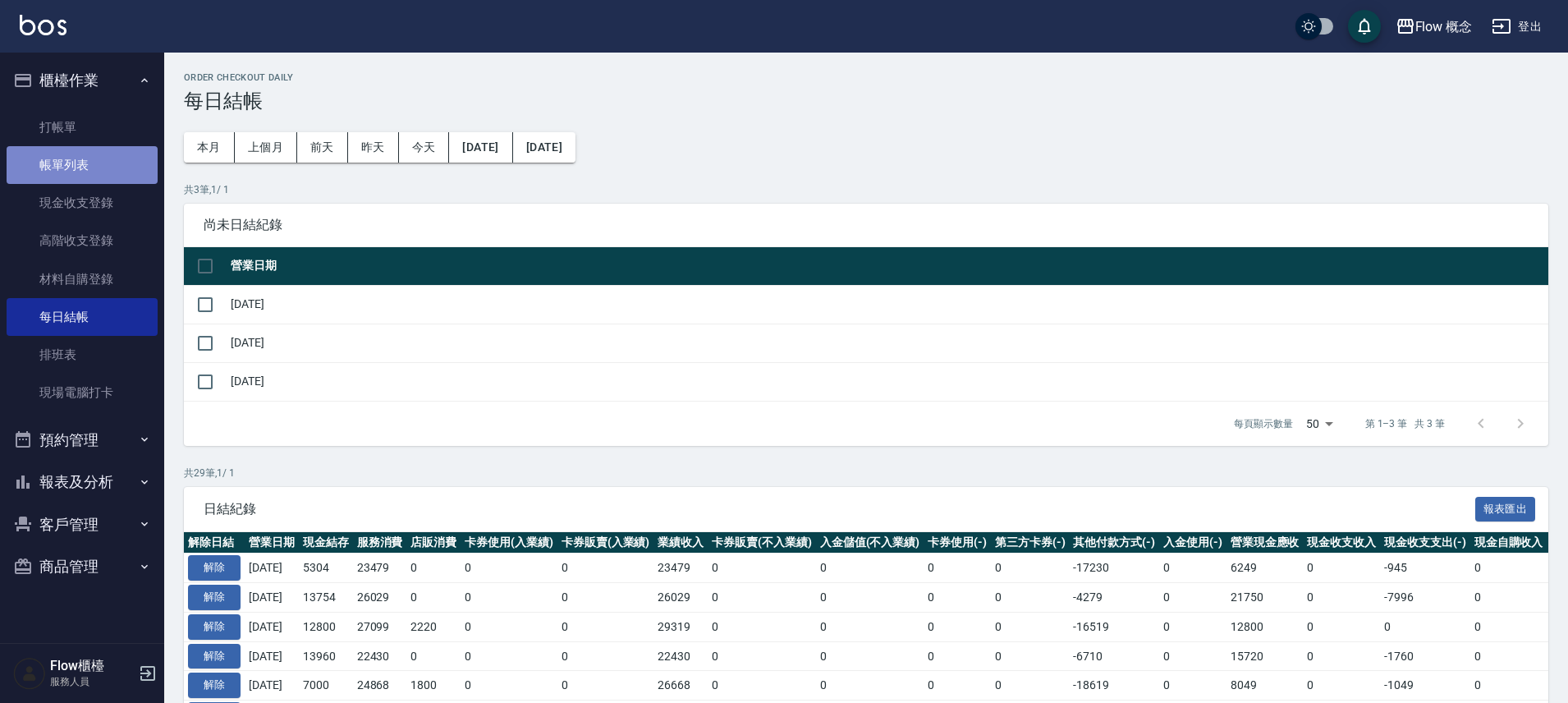
click at [96, 169] on link "帳單列表" at bounding box center [81, 165] width 151 height 38
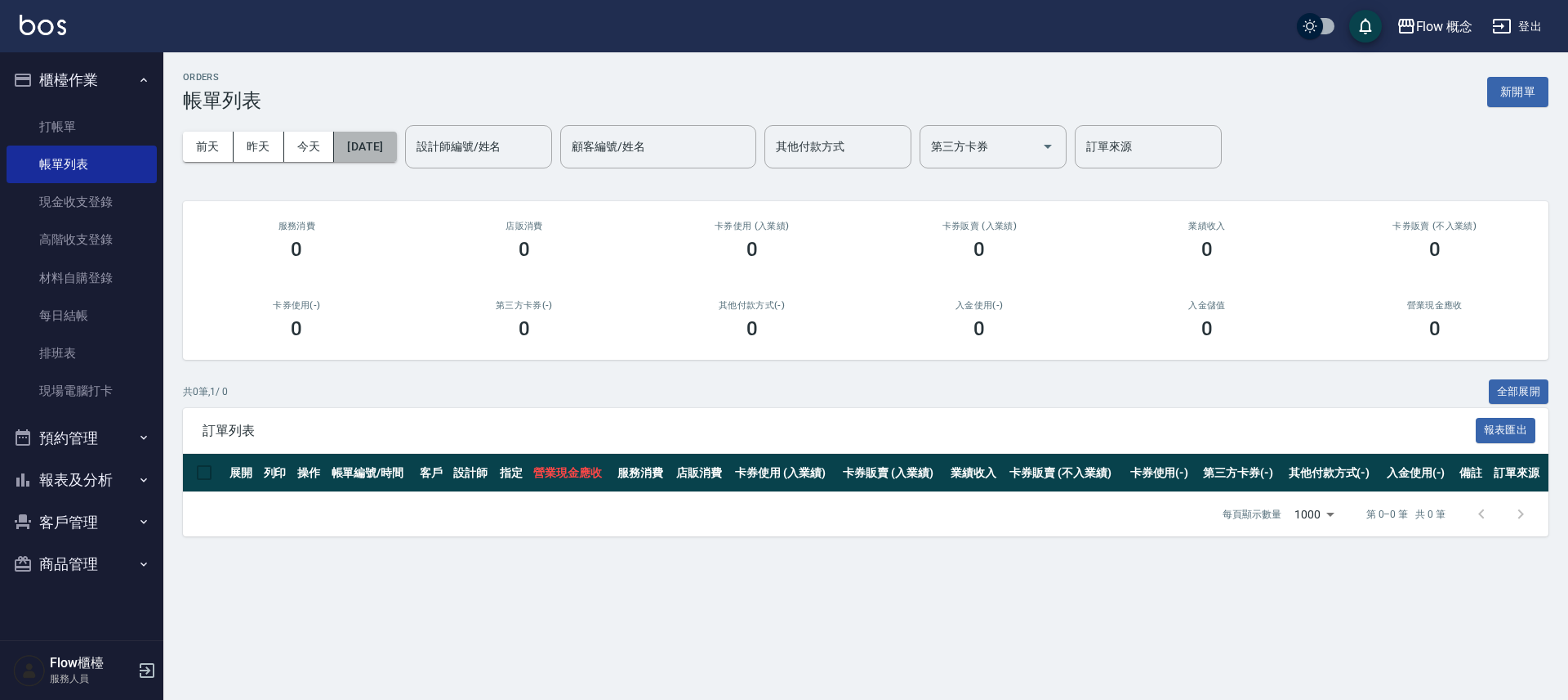
click at [359, 150] on button "[DATE]" at bounding box center [365, 146] width 62 height 31
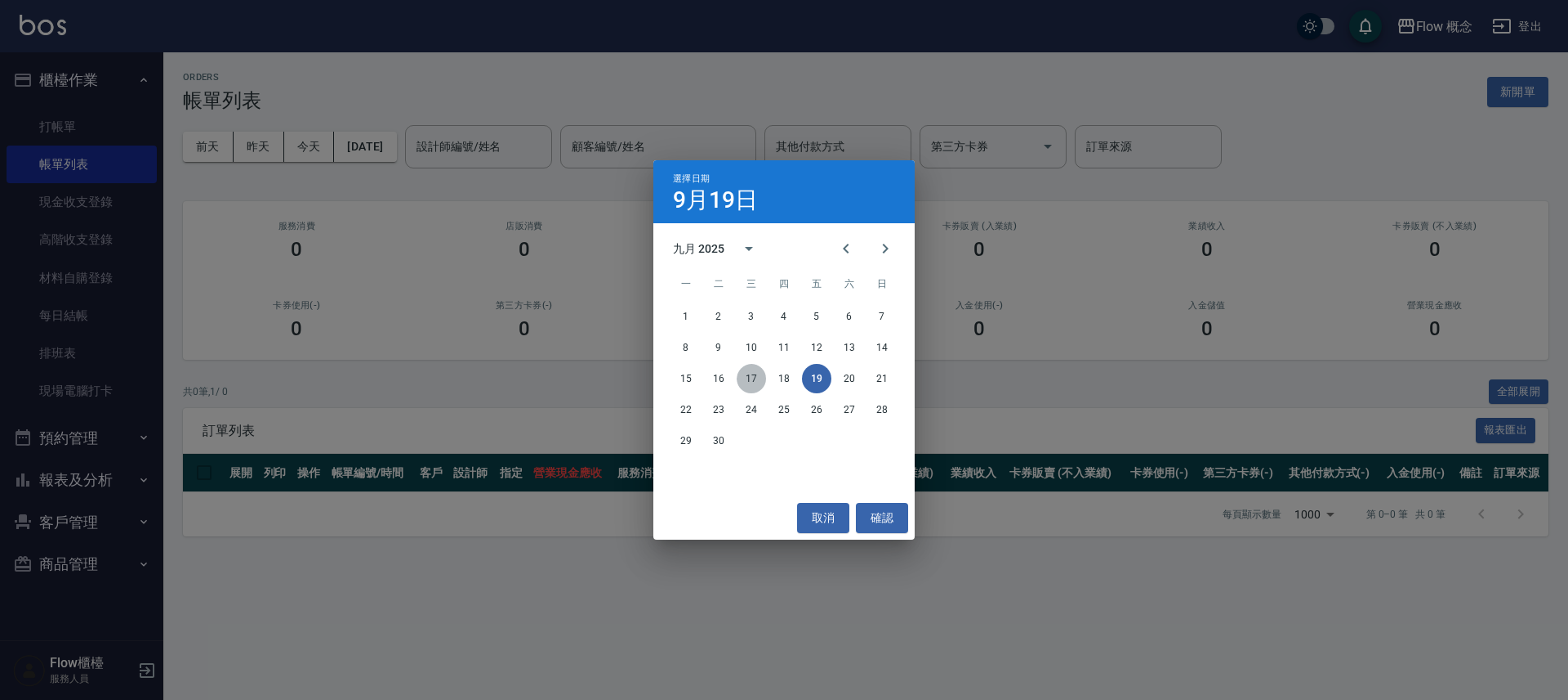
click at [759, 379] on button "17" at bounding box center [751, 378] width 30 height 30
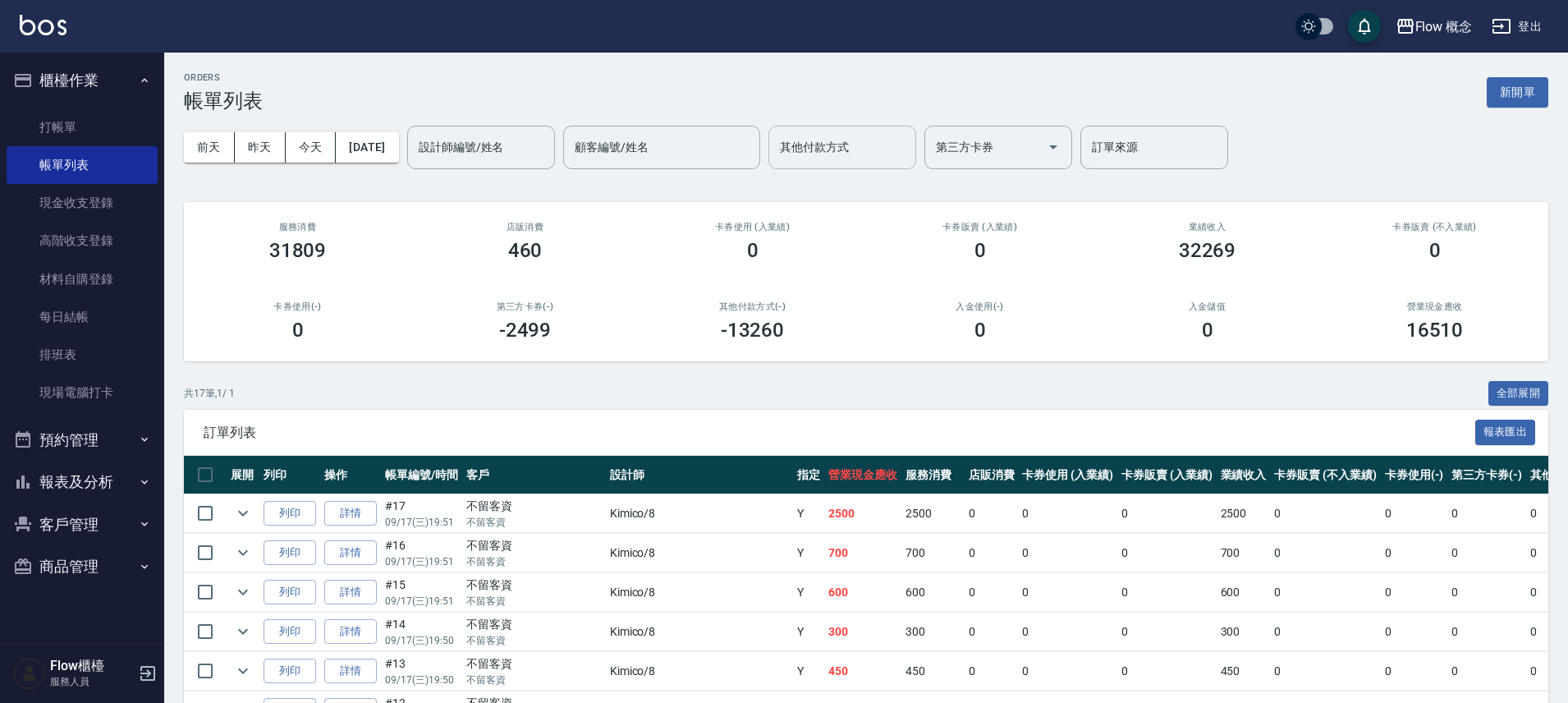
click at [863, 141] on input "其他付款方式" at bounding box center [842, 147] width 133 height 29
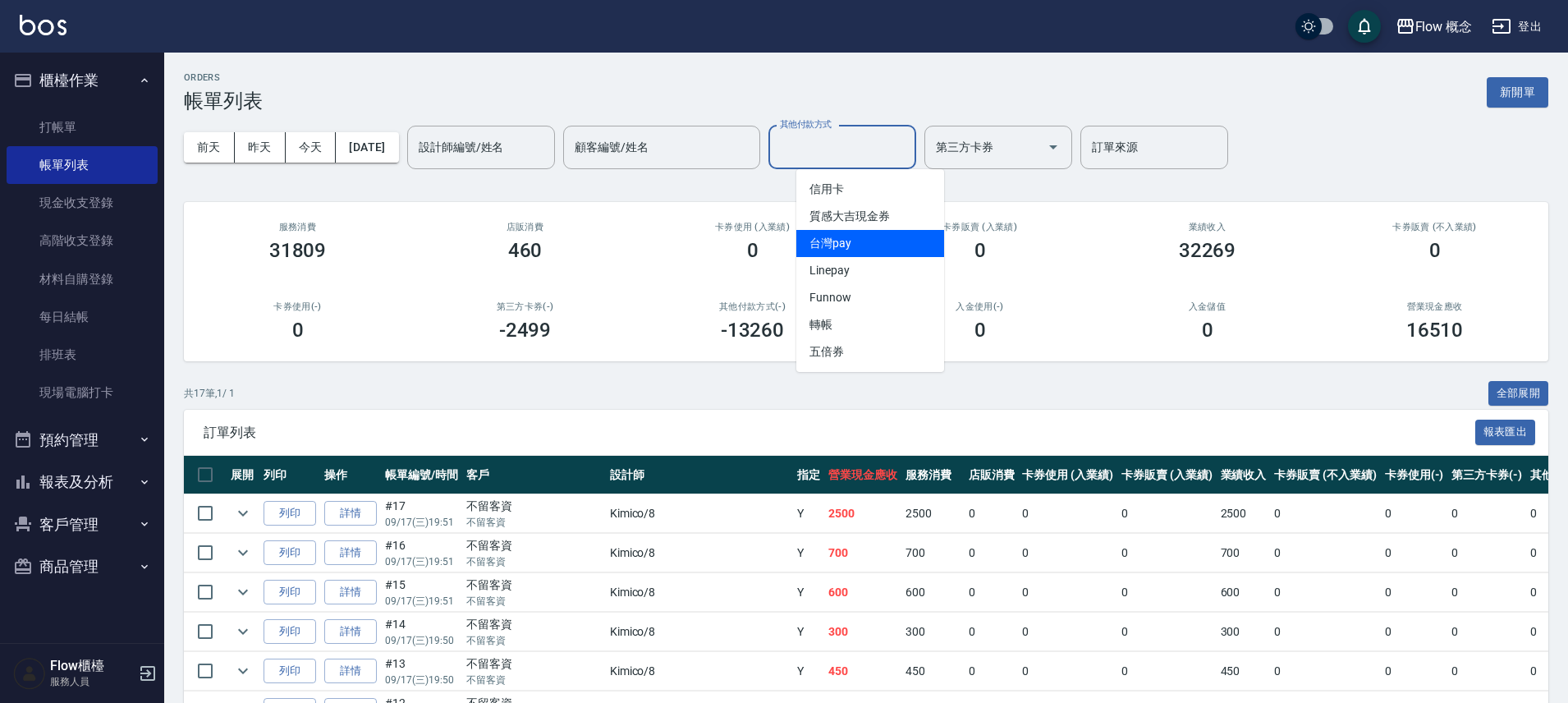
click at [868, 245] on span "台灣pay" at bounding box center [870, 244] width 148 height 27
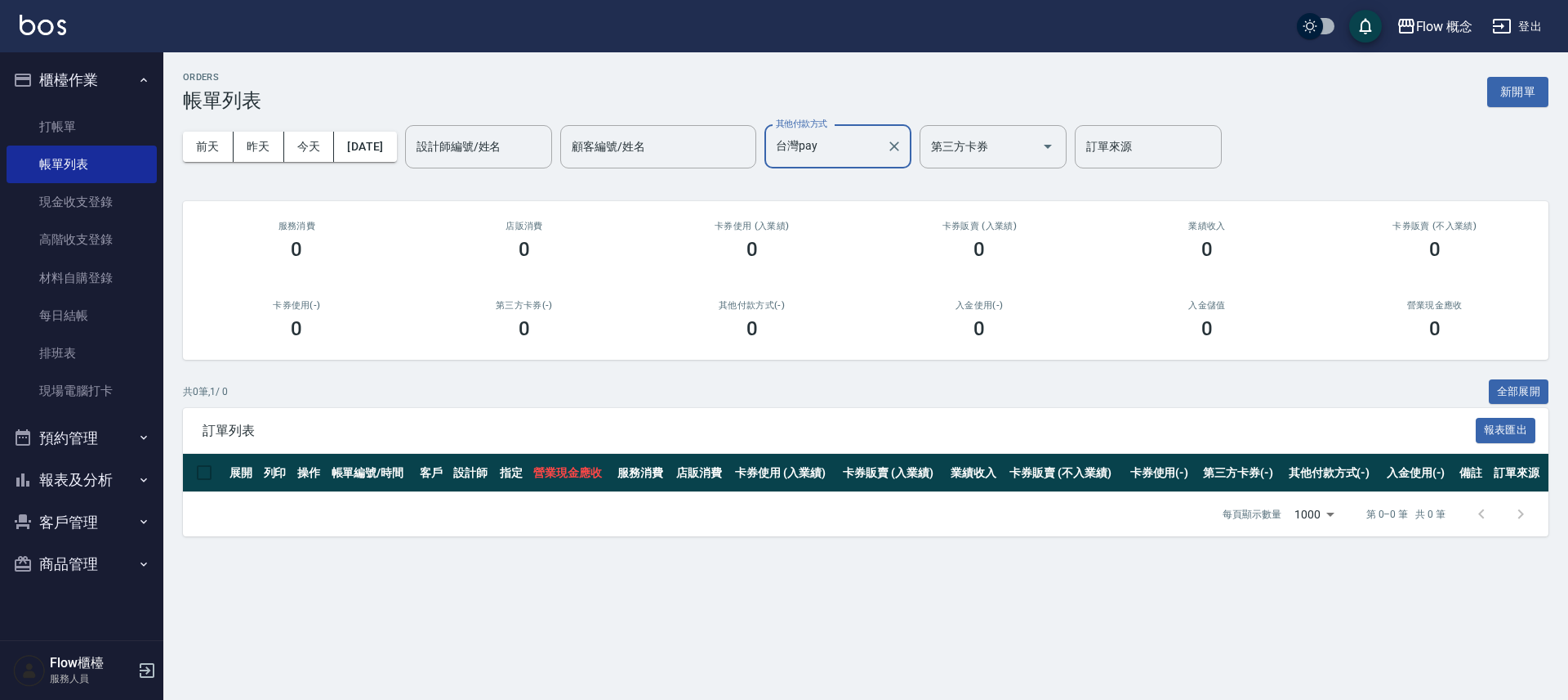
click at [858, 153] on input "台灣pay" at bounding box center [826, 146] width 108 height 29
click at [838, 183] on span "信用卡" at bounding box center [866, 189] width 147 height 27
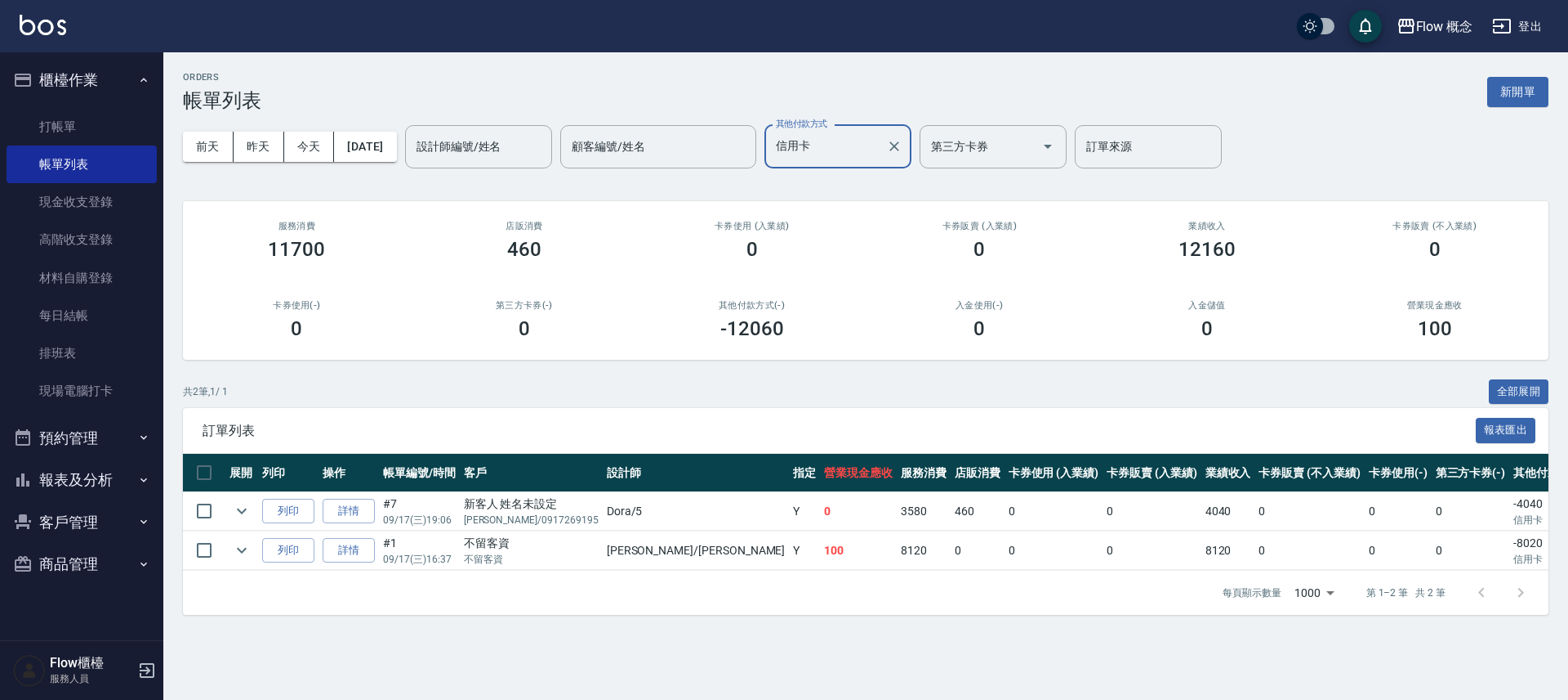
click at [849, 147] on input "信用卡" at bounding box center [826, 146] width 108 height 29
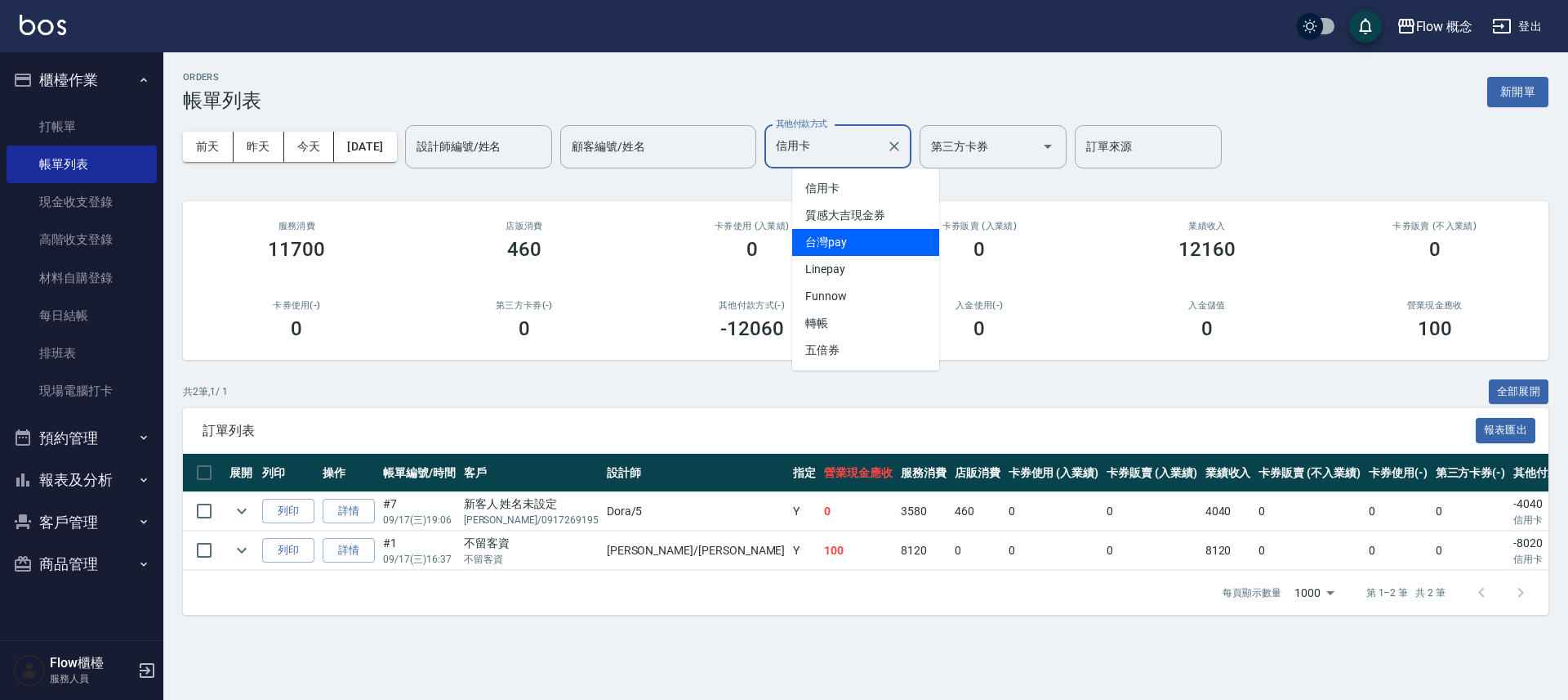
click at [853, 245] on span "台灣pay" at bounding box center [866, 243] width 147 height 27
type input "台灣pay"
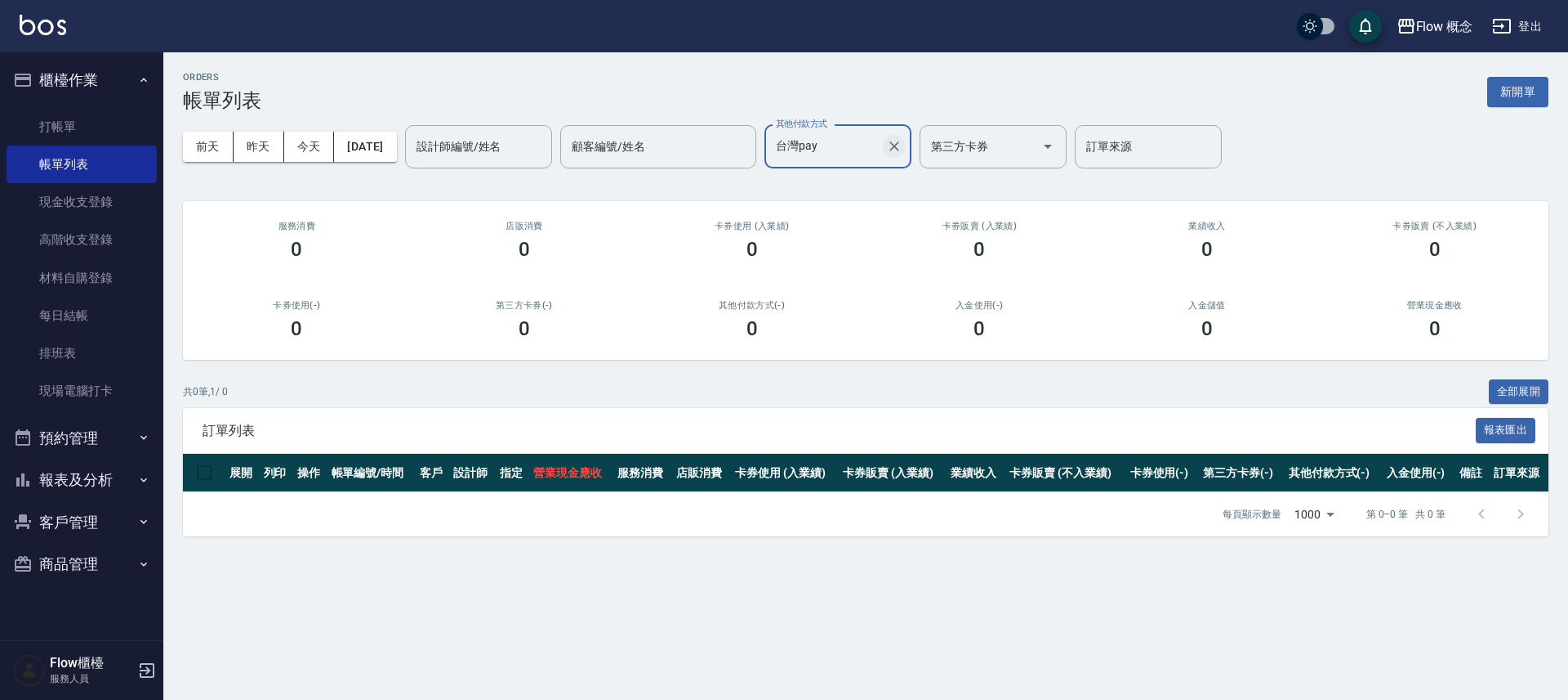
click at [903, 155] on icon "Clear" at bounding box center [894, 146] width 16 height 16
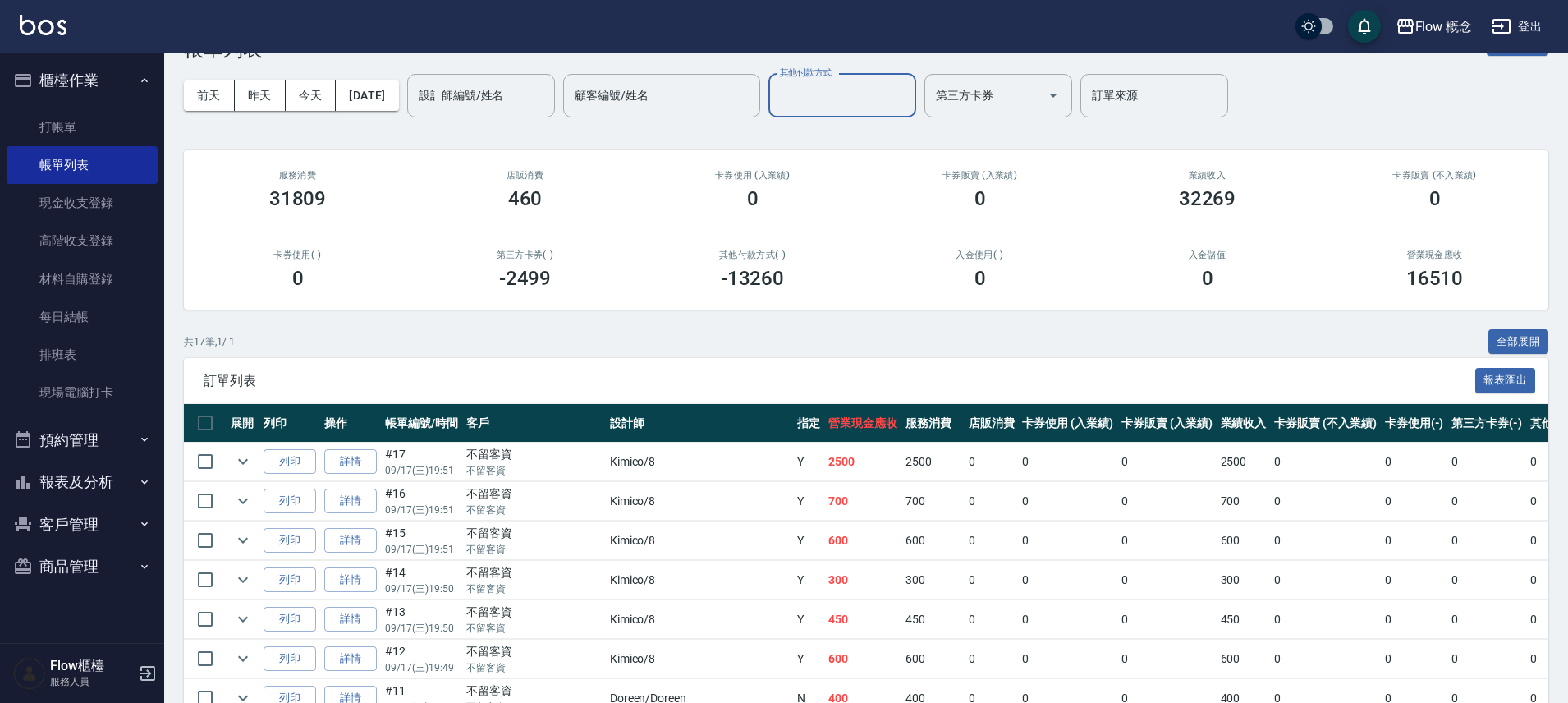
scroll to position [483, 0]
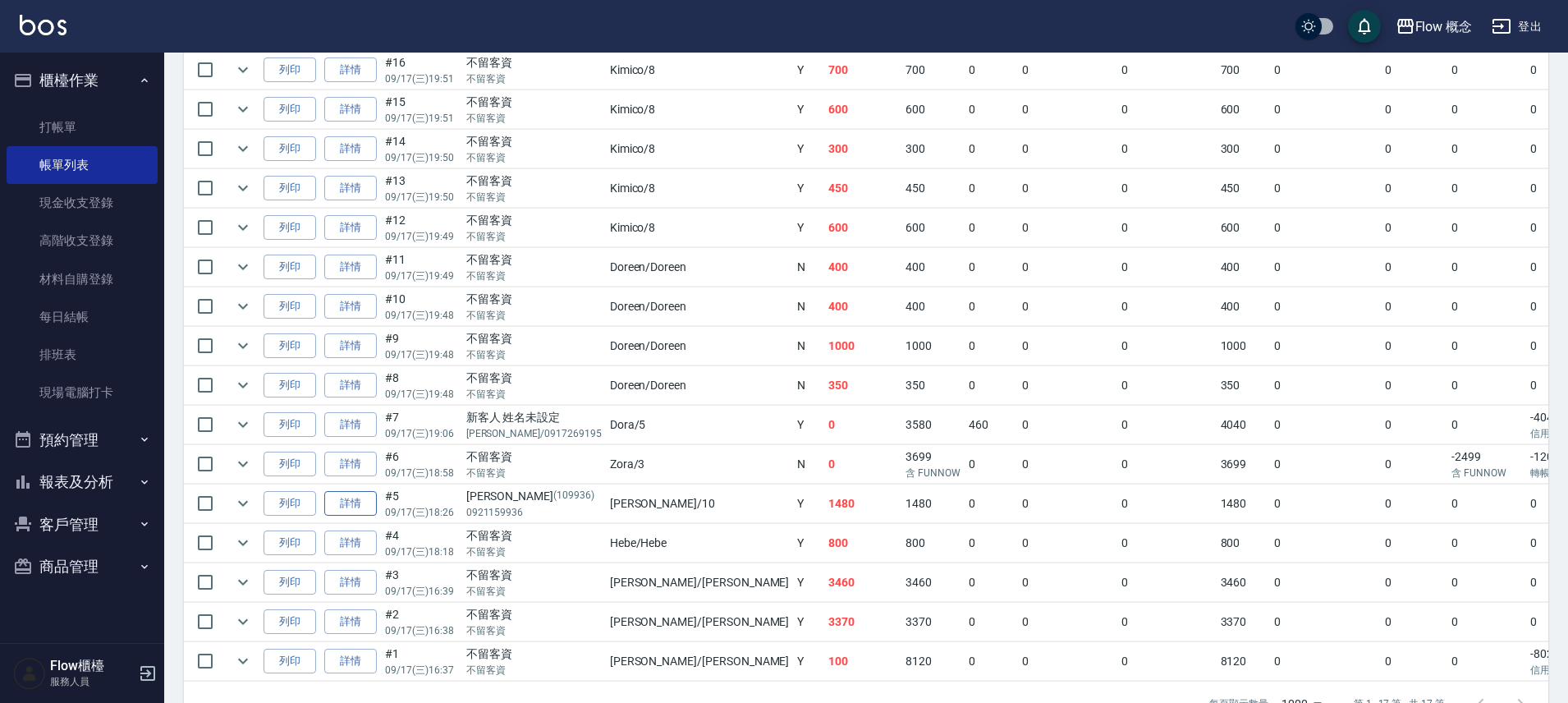
click at [359, 507] on link "詳情" at bounding box center [350, 504] width 52 height 25
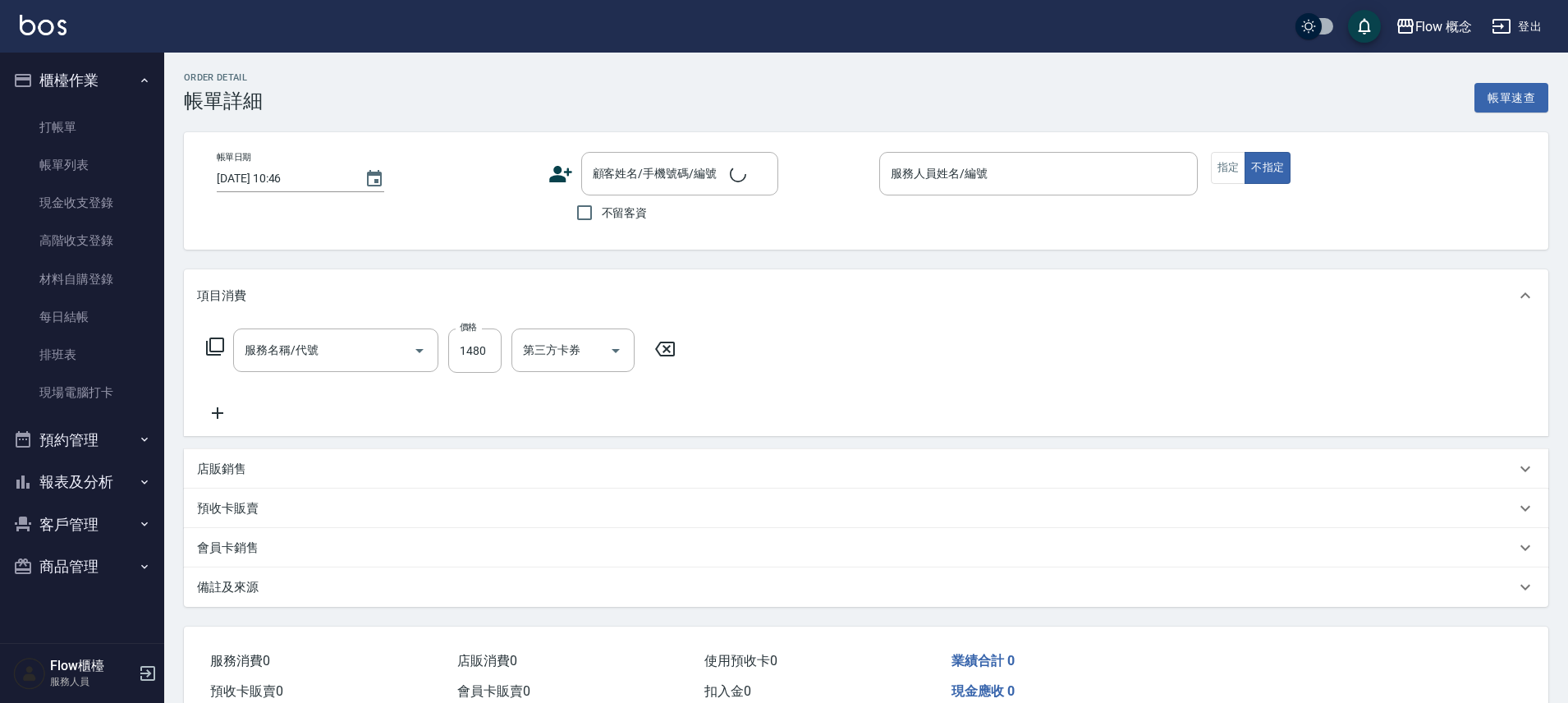
type input "[DATE] 18:26"
type input "[PERSON_NAME]-10"
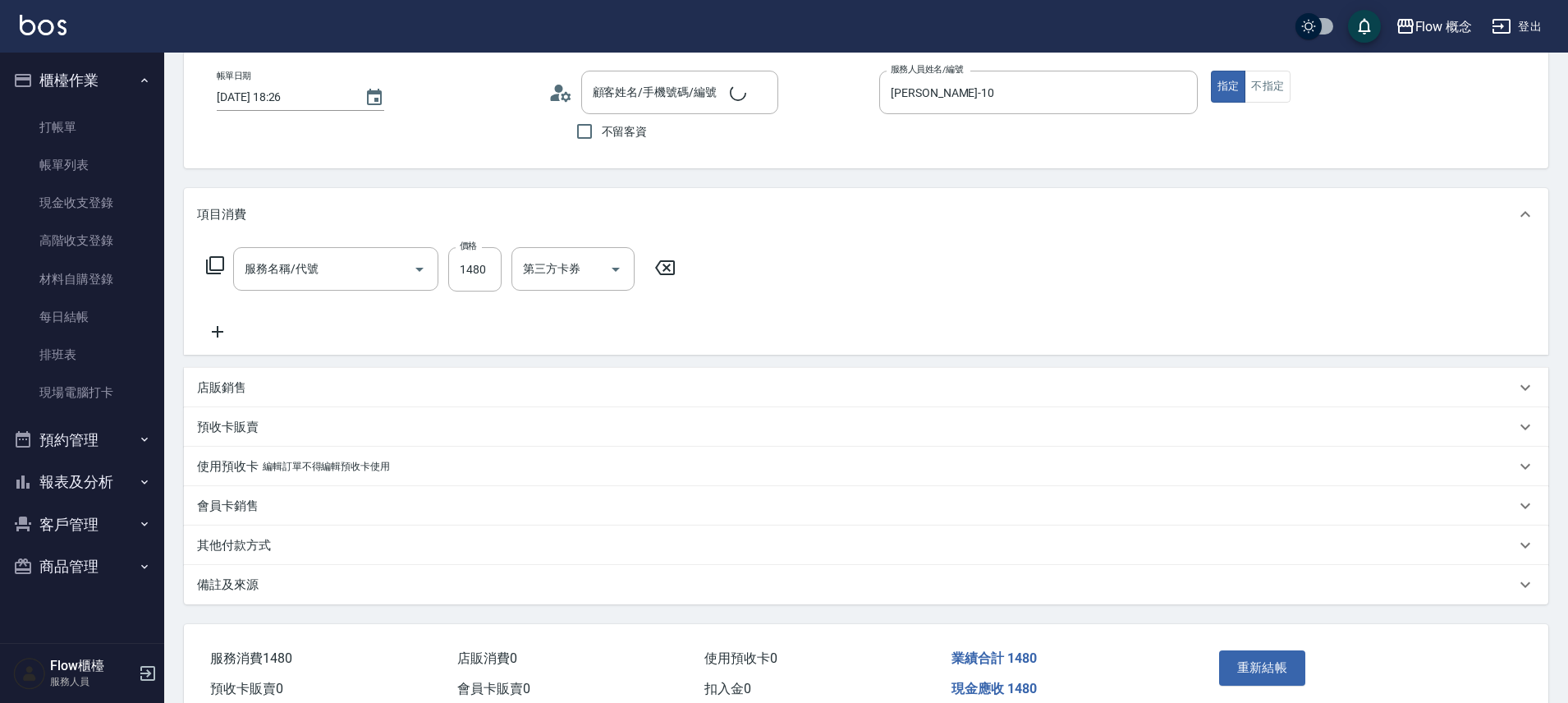
type input "縮毛矯正 (302)"
type input "[PERSON_NAME]/0921159936/109936"
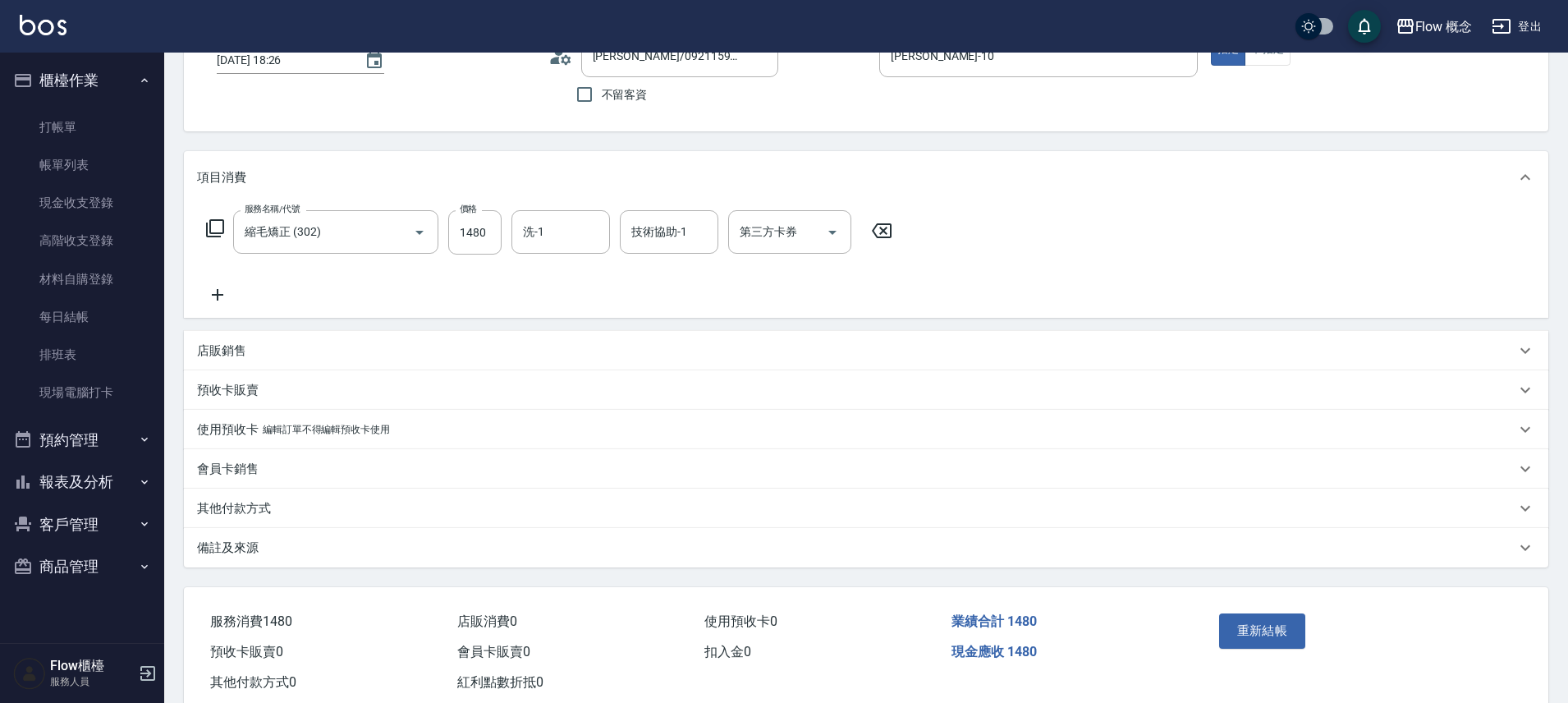
scroll to position [160, 0]
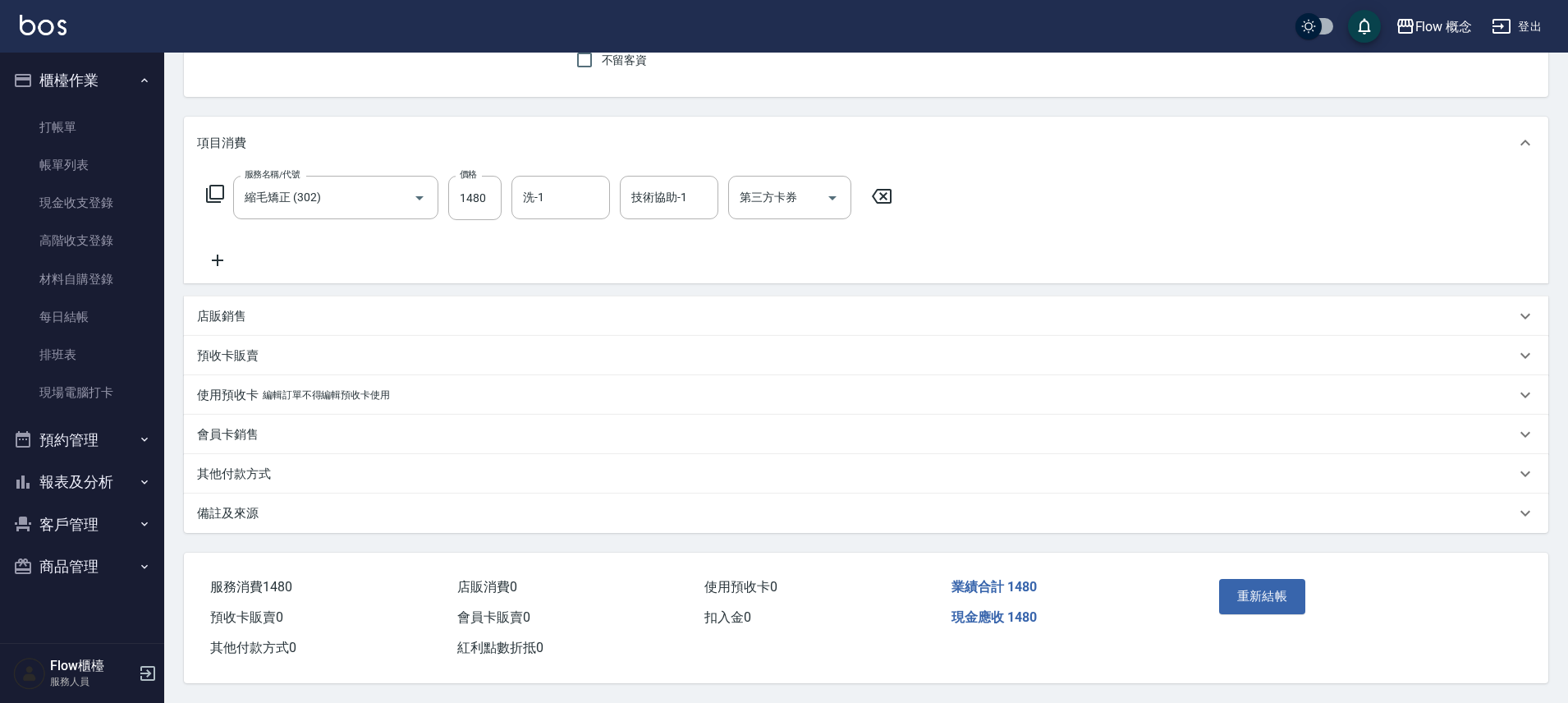
click at [279, 467] on div "其他付款方式" at bounding box center [856, 474] width 1319 height 17
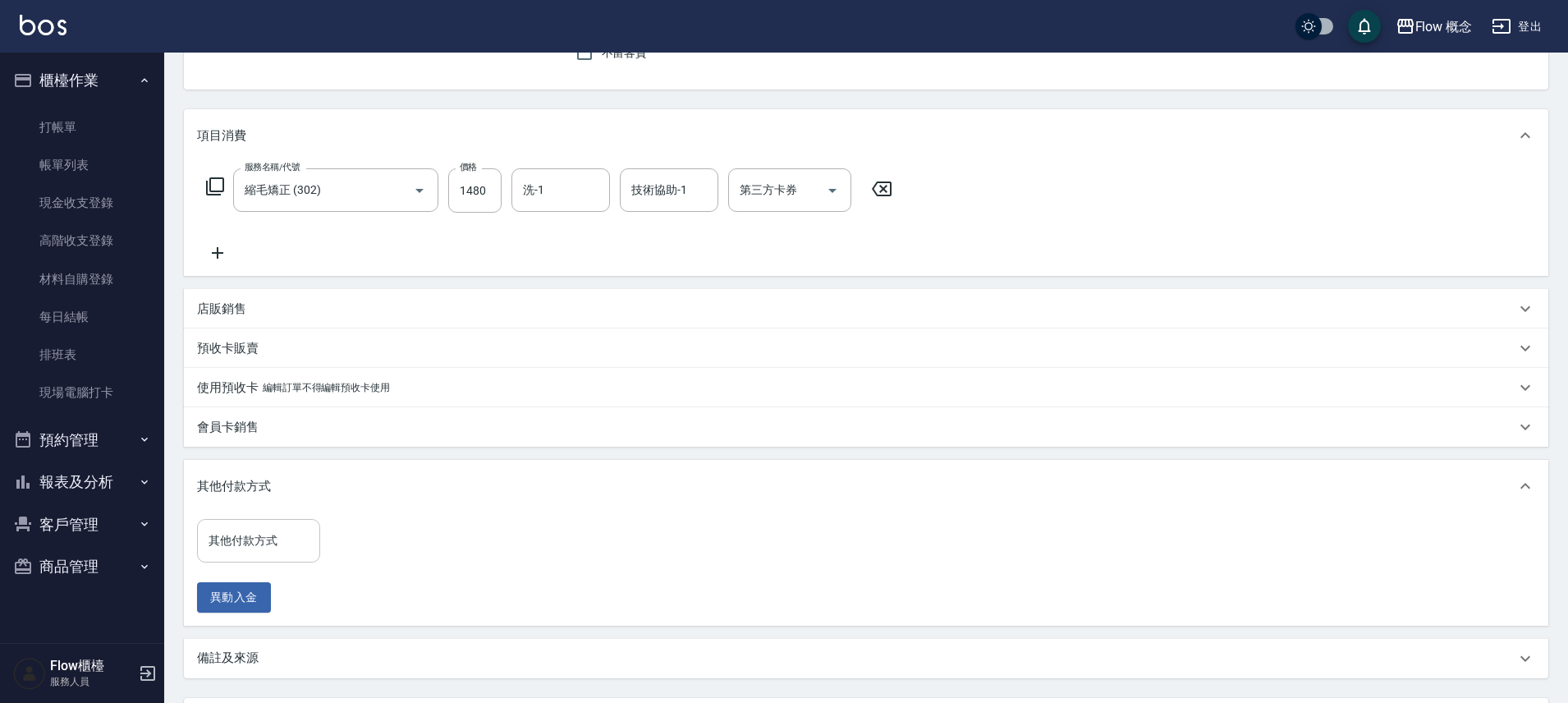
click at [273, 560] on div "其他付款方式" at bounding box center [258, 541] width 123 height 43
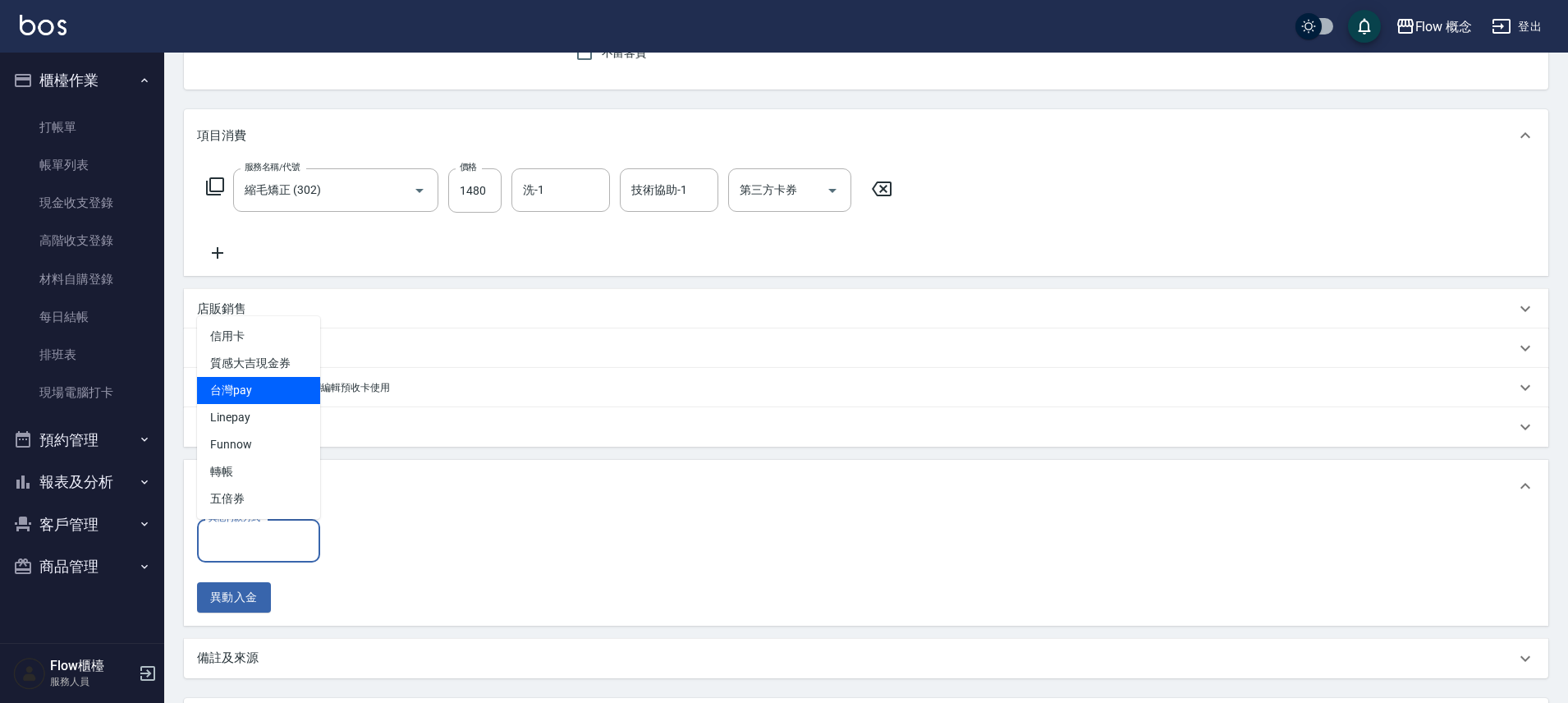
click at [274, 397] on span "台灣pay" at bounding box center [258, 391] width 123 height 27
type input "台灣pay"
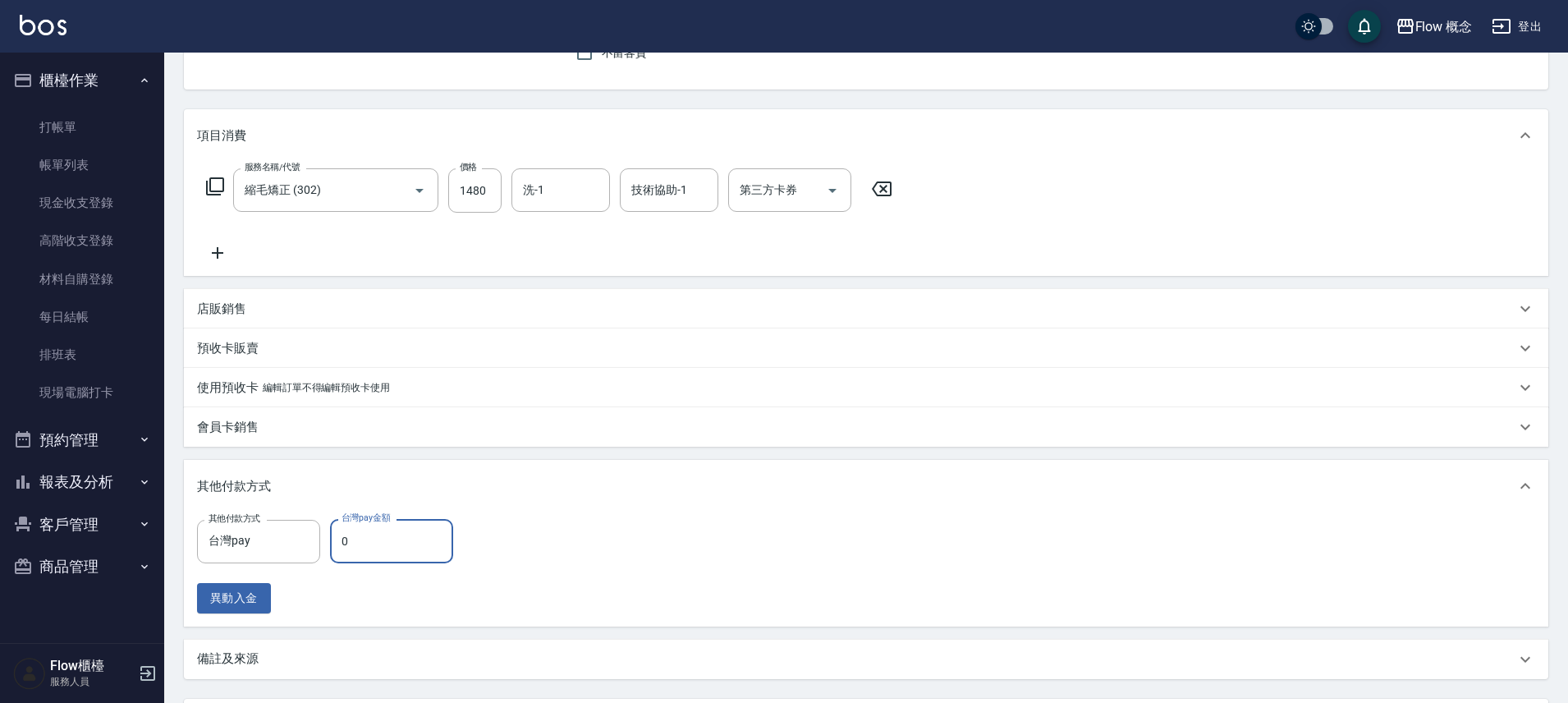
click at [393, 559] on input "0" at bounding box center [392, 541] width 123 height 44
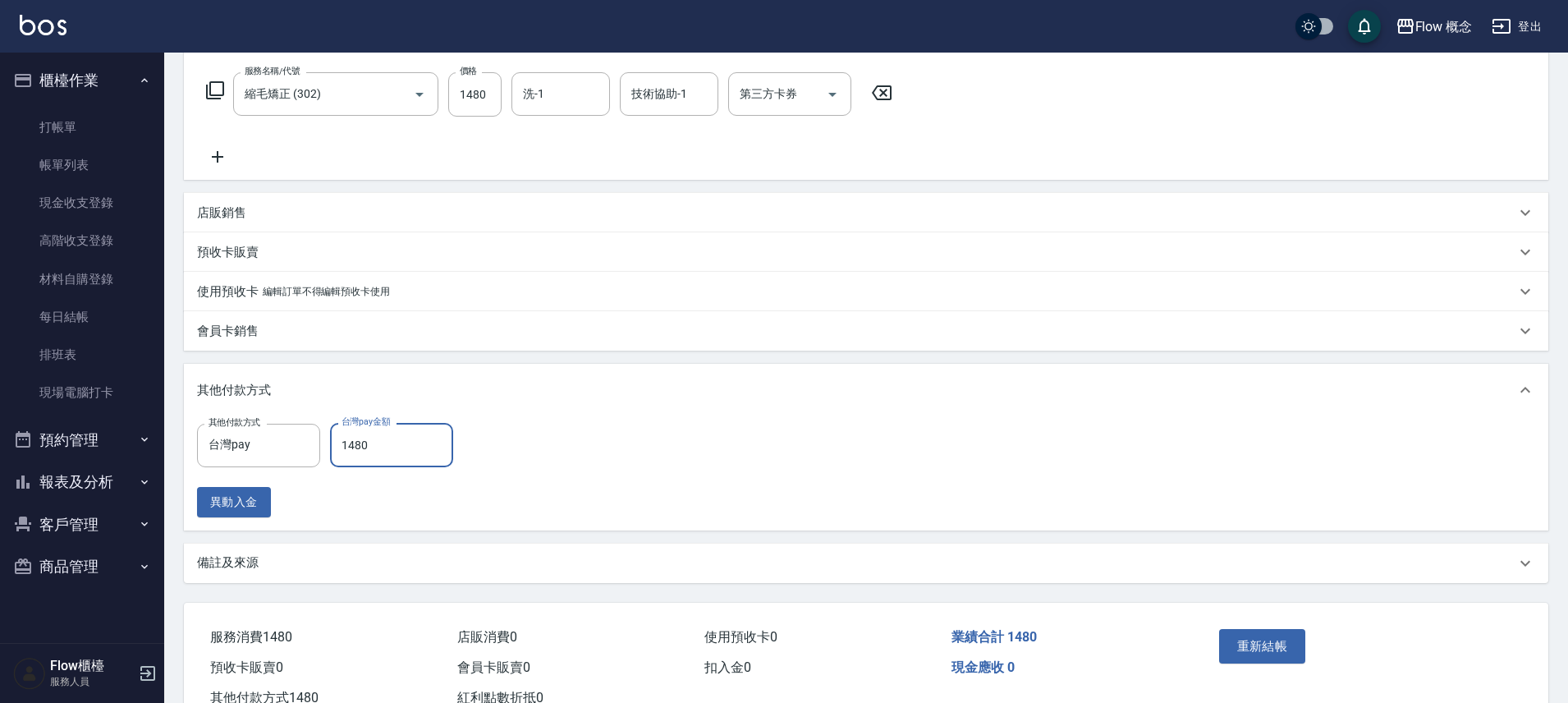
scroll to position [313, 0]
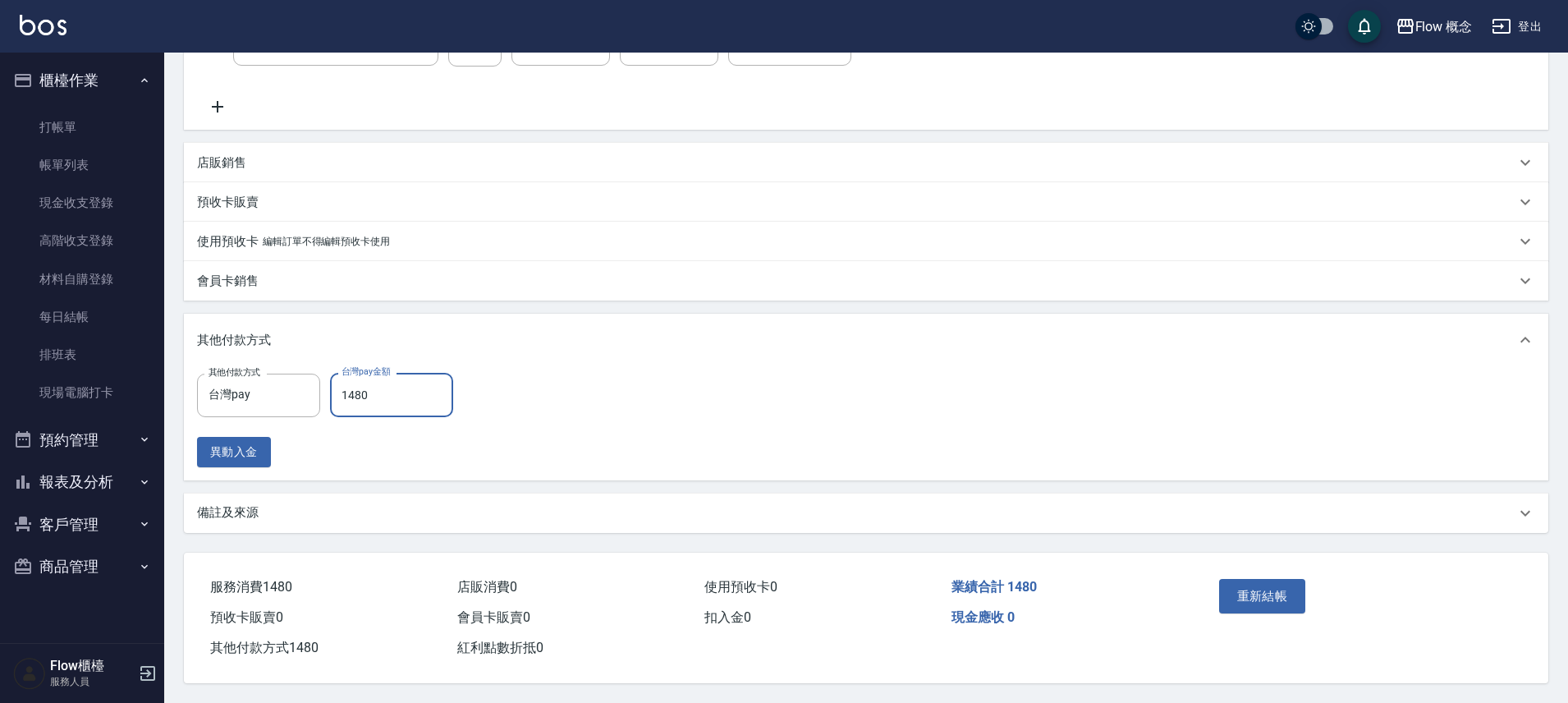
type input "1480"
click at [1202, 593] on div "重新結帳" at bounding box center [1361, 607] width 337 height 111
click at [1254, 583] on button "重新結帳" at bounding box center [1263, 596] width 87 height 34
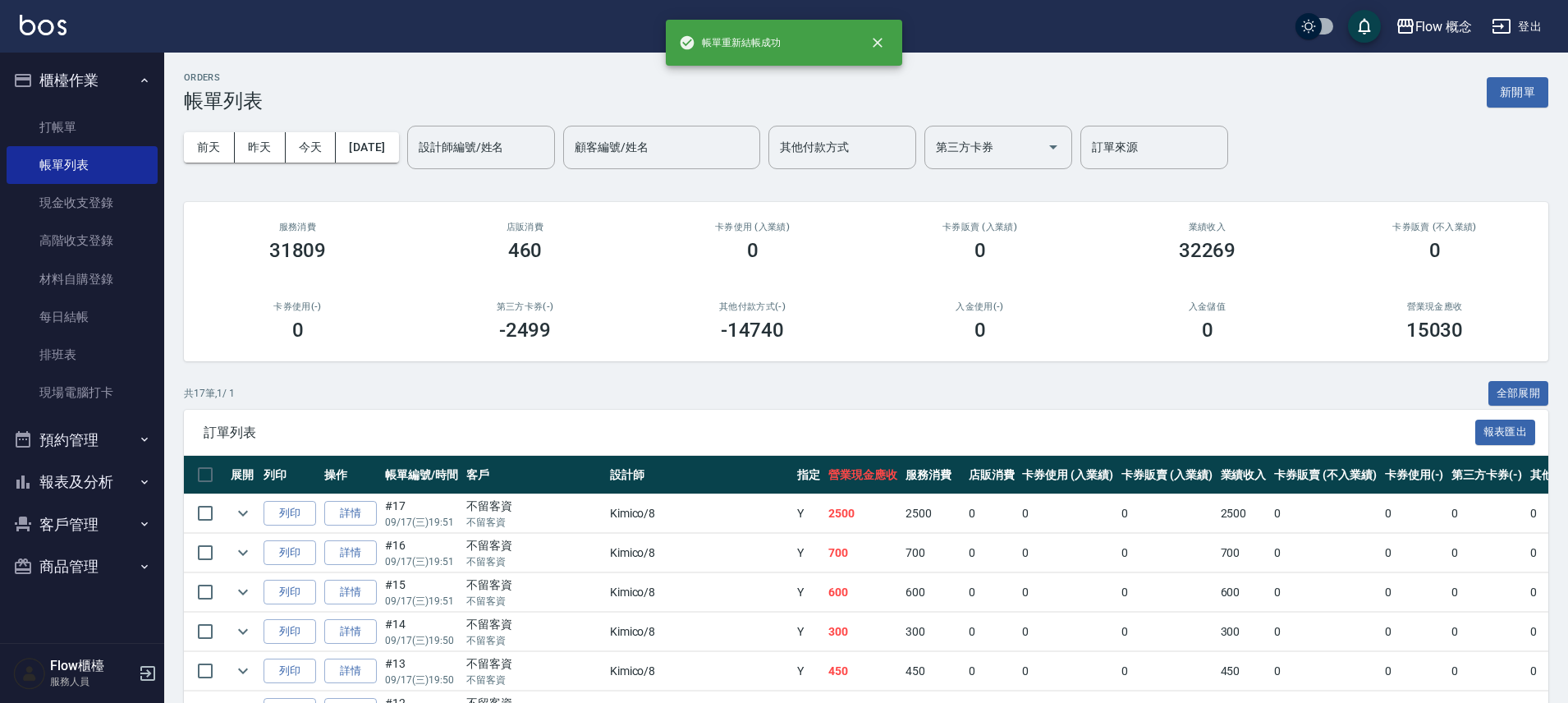
click at [105, 480] on button "報表及分析" at bounding box center [81, 481] width 151 height 42
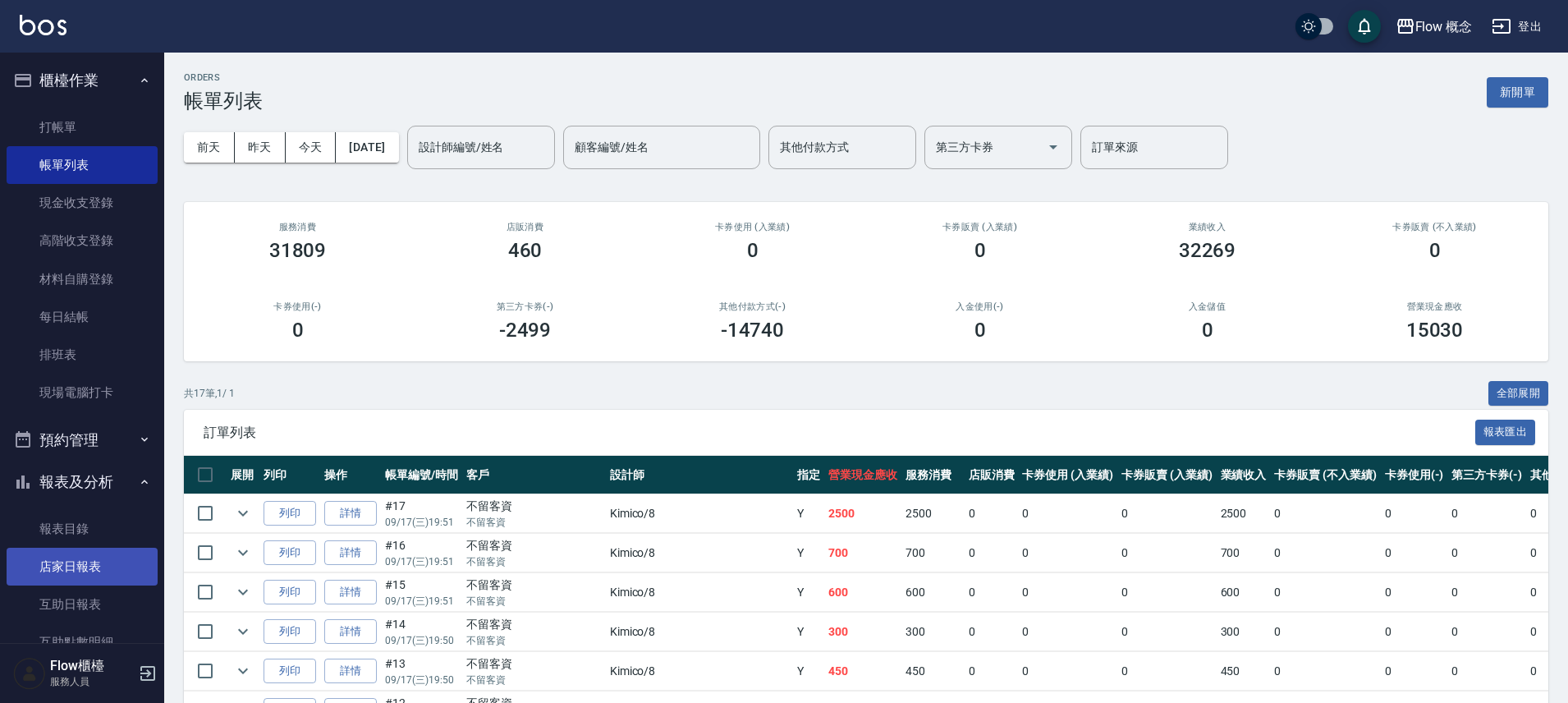
click at [96, 559] on link "店家日報表" at bounding box center [81, 567] width 151 height 38
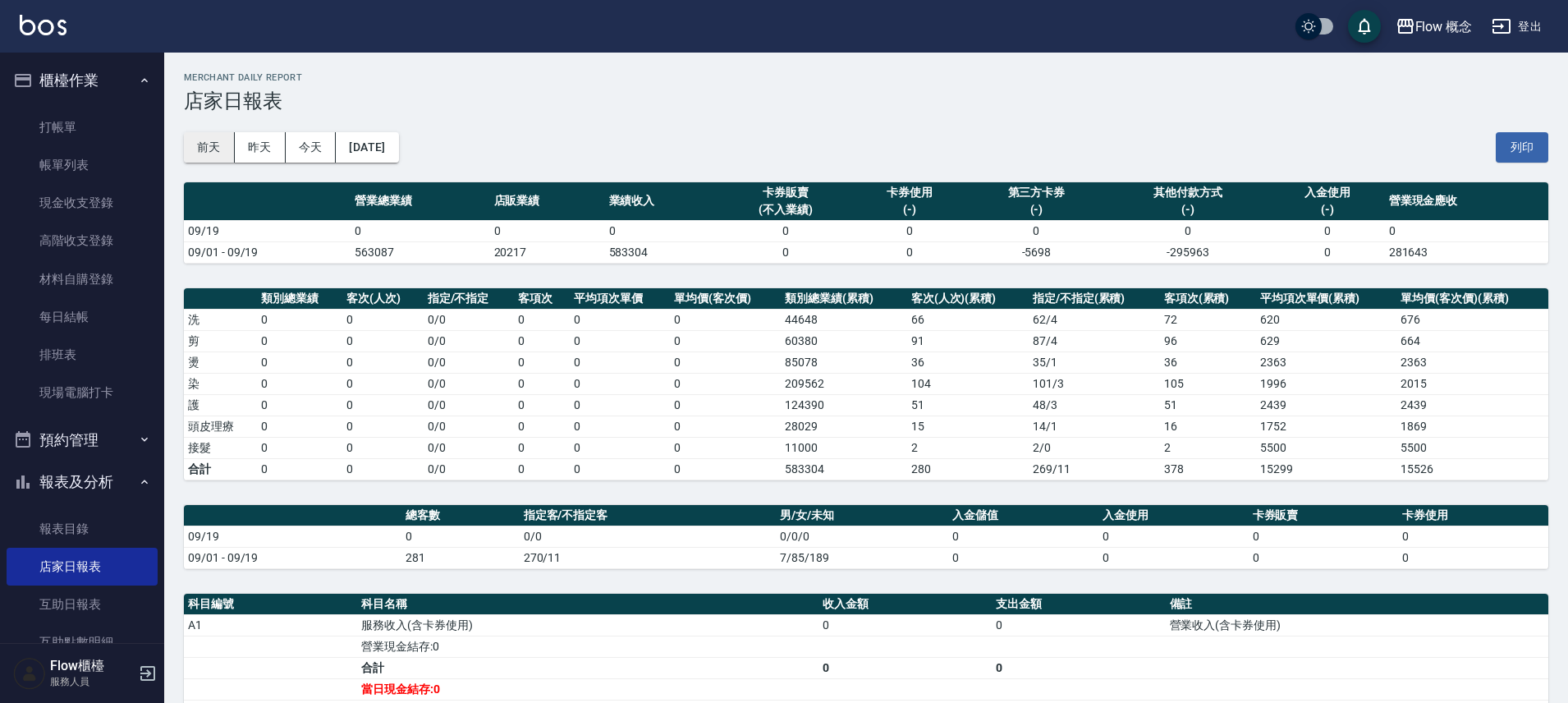
click at [207, 145] on button "前天" at bounding box center [209, 147] width 51 height 31
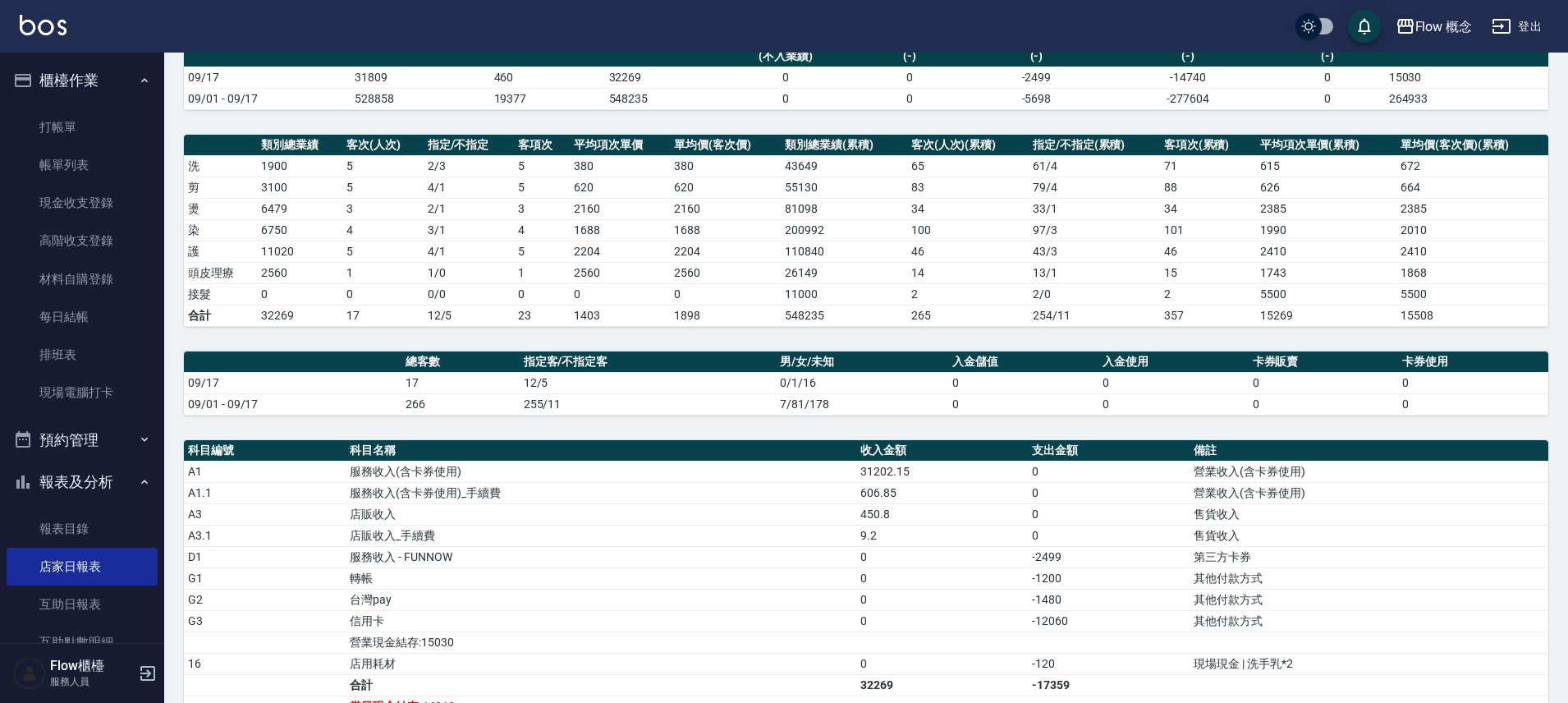
scroll to position [113, 0]
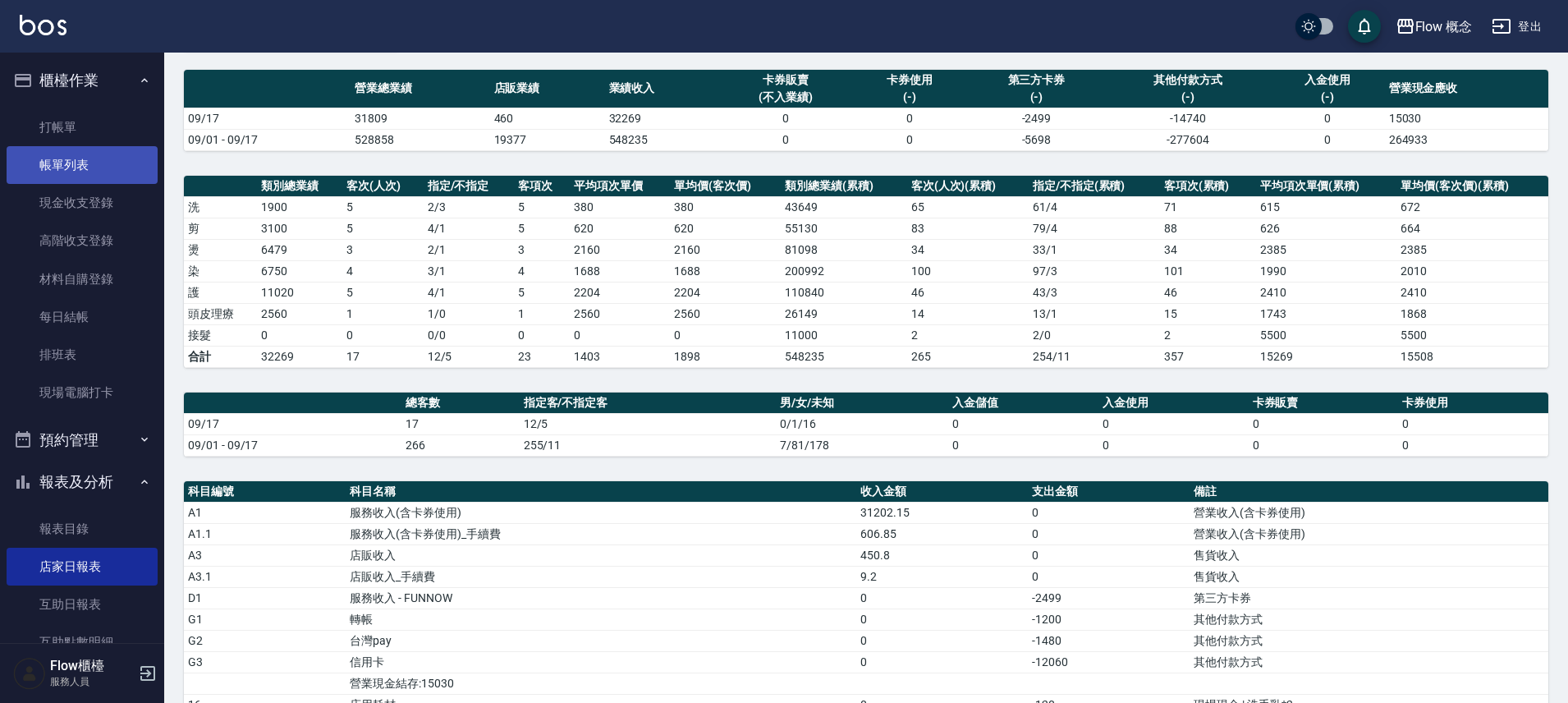
click at [93, 168] on link "帳單列表" at bounding box center [81, 165] width 151 height 38
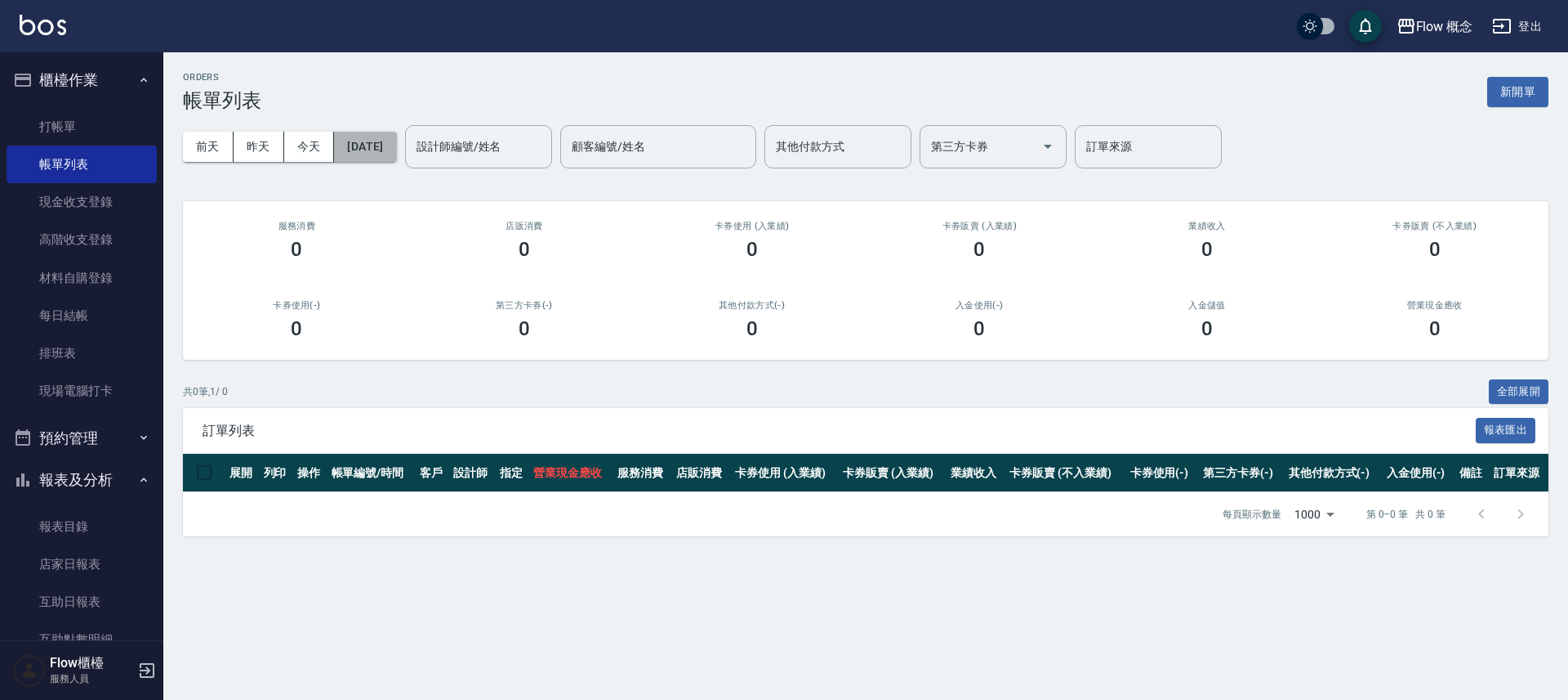
click at [374, 146] on button "[DATE]" at bounding box center [365, 146] width 62 height 31
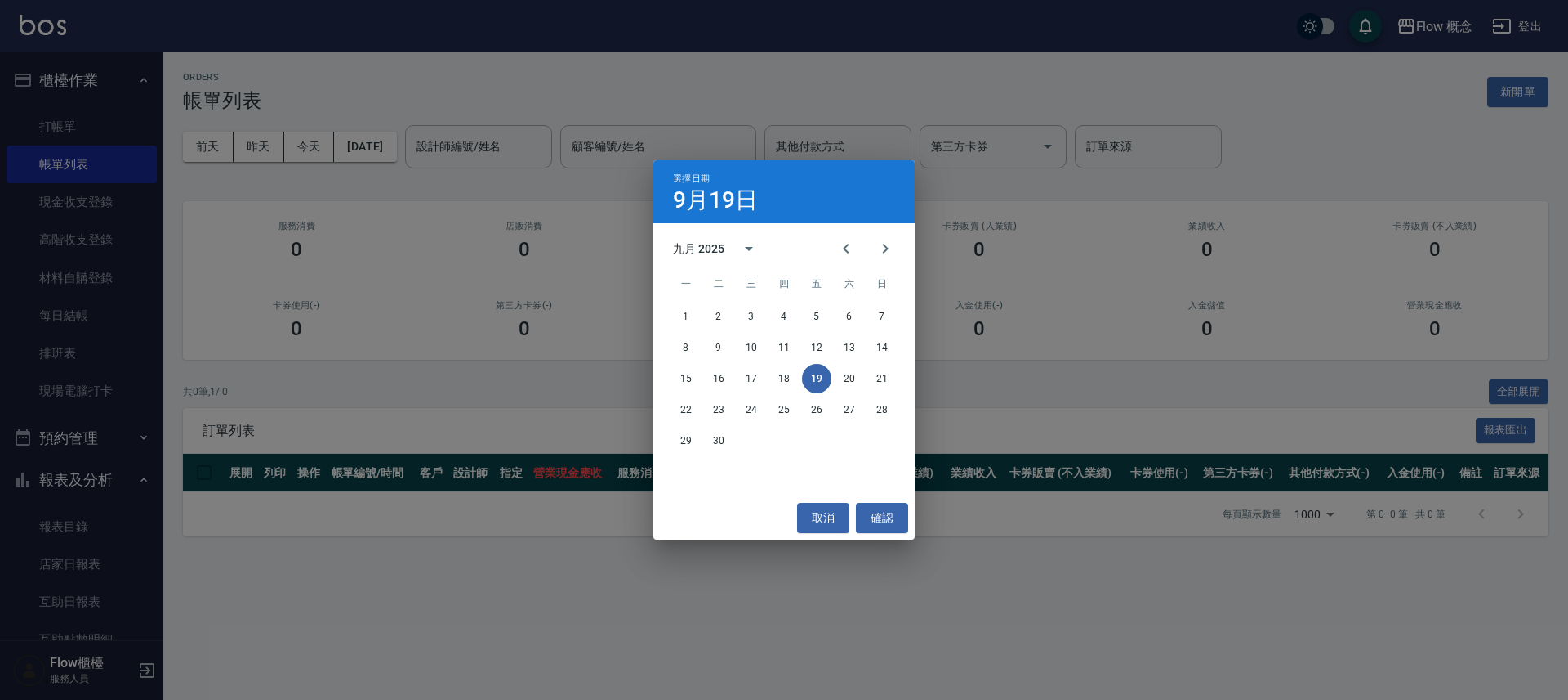
drag, startPoint x: 260, startPoint y: 111, endPoint x: 190, endPoint y: 143, distance: 77.0
click at [260, 111] on div "選擇日期 [DATE] 九月 2025 一 二 三 四 五 六 日 1 2 3 4 5 6 7 8 9 10 11 12 13 14 15 16 17 18 …" at bounding box center [784, 350] width 1568 height 700
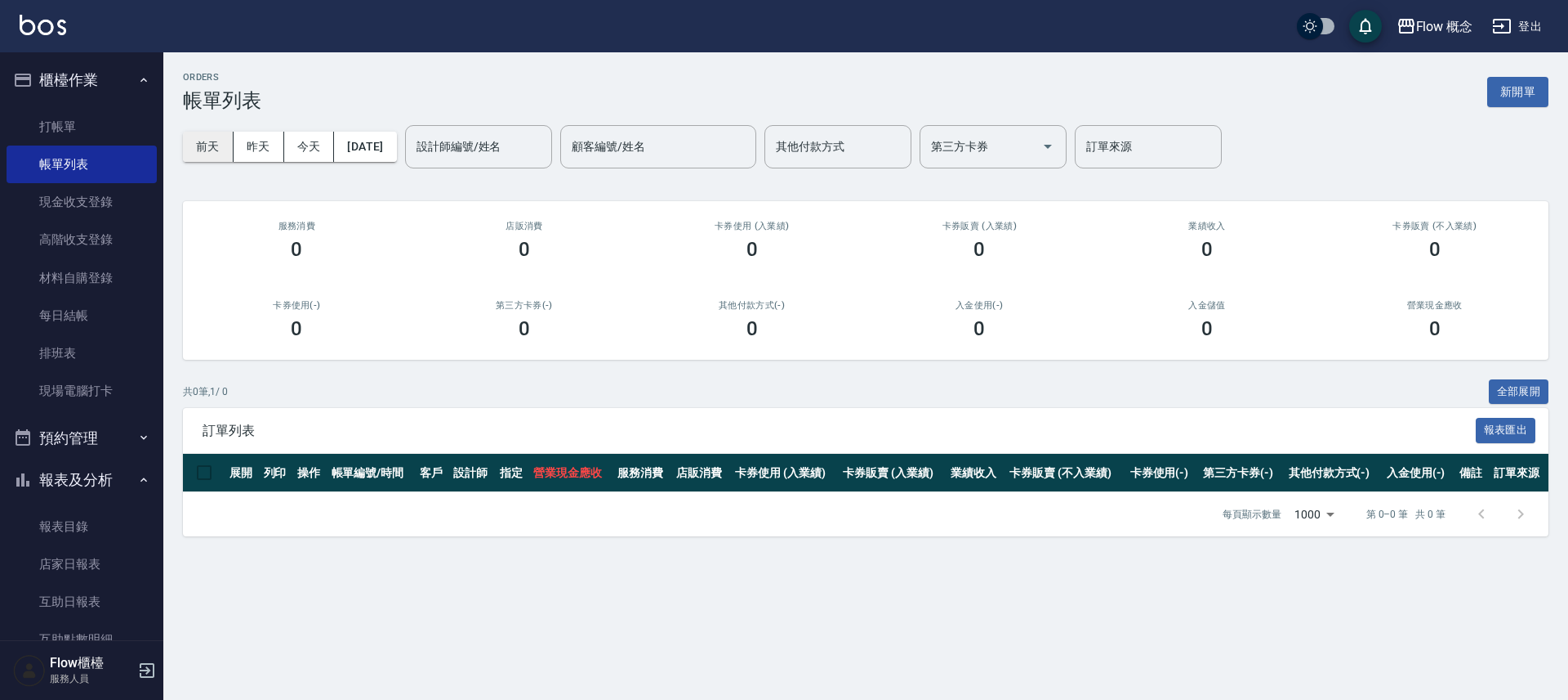
click at [207, 146] on button "前天" at bounding box center [208, 146] width 50 height 31
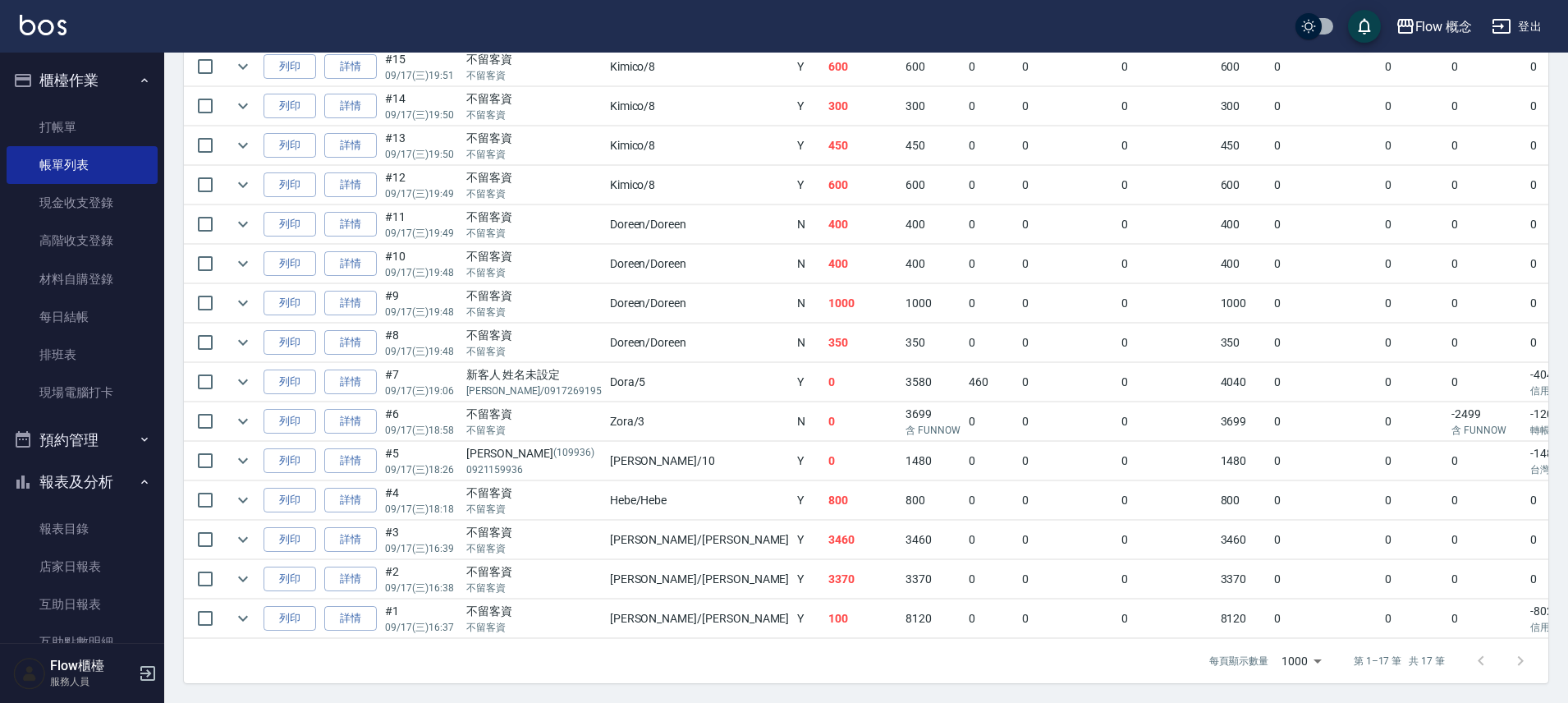
scroll to position [538, 0]
click at [126, 567] on link "店家日報表" at bounding box center [81, 567] width 151 height 38
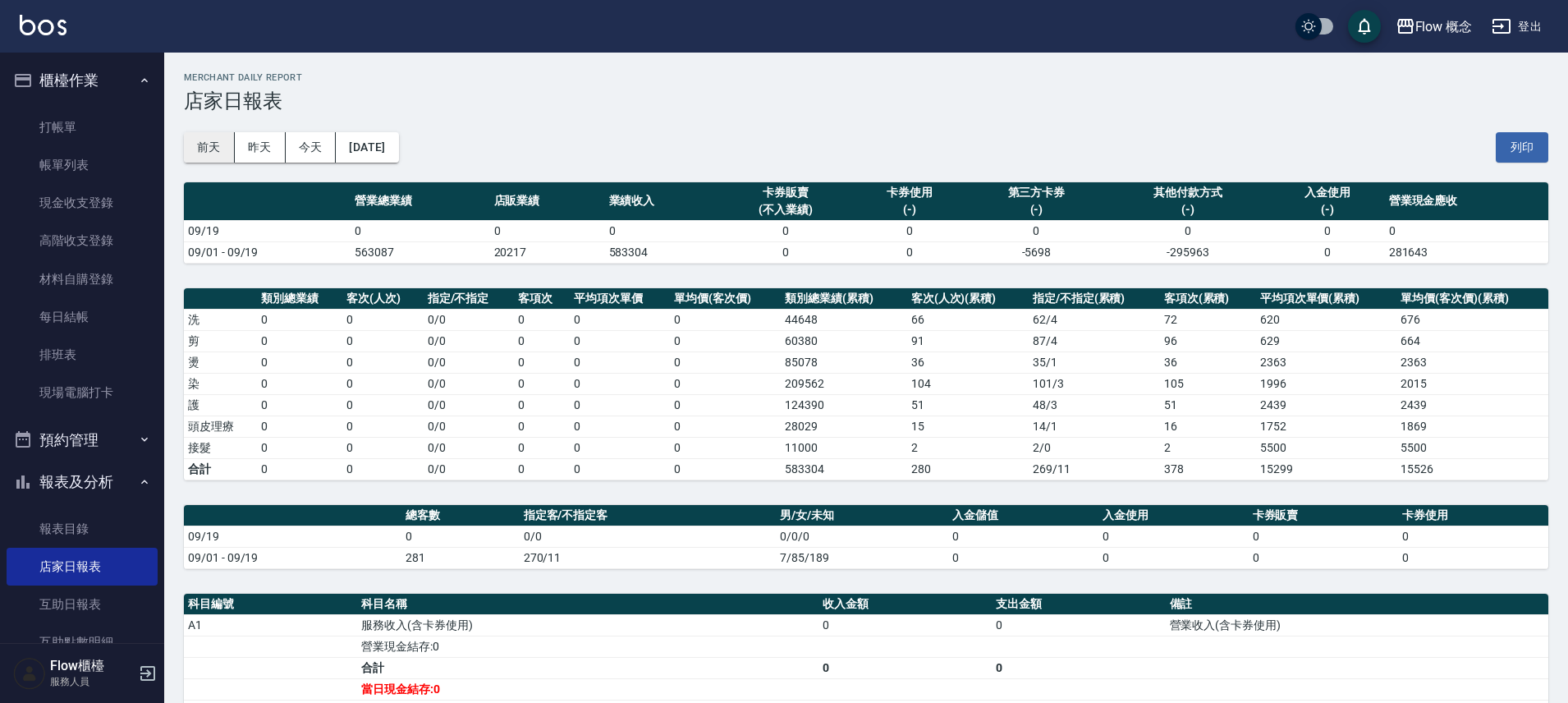
click at [213, 150] on button "前天" at bounding box center [209, 147] width 51 height 31
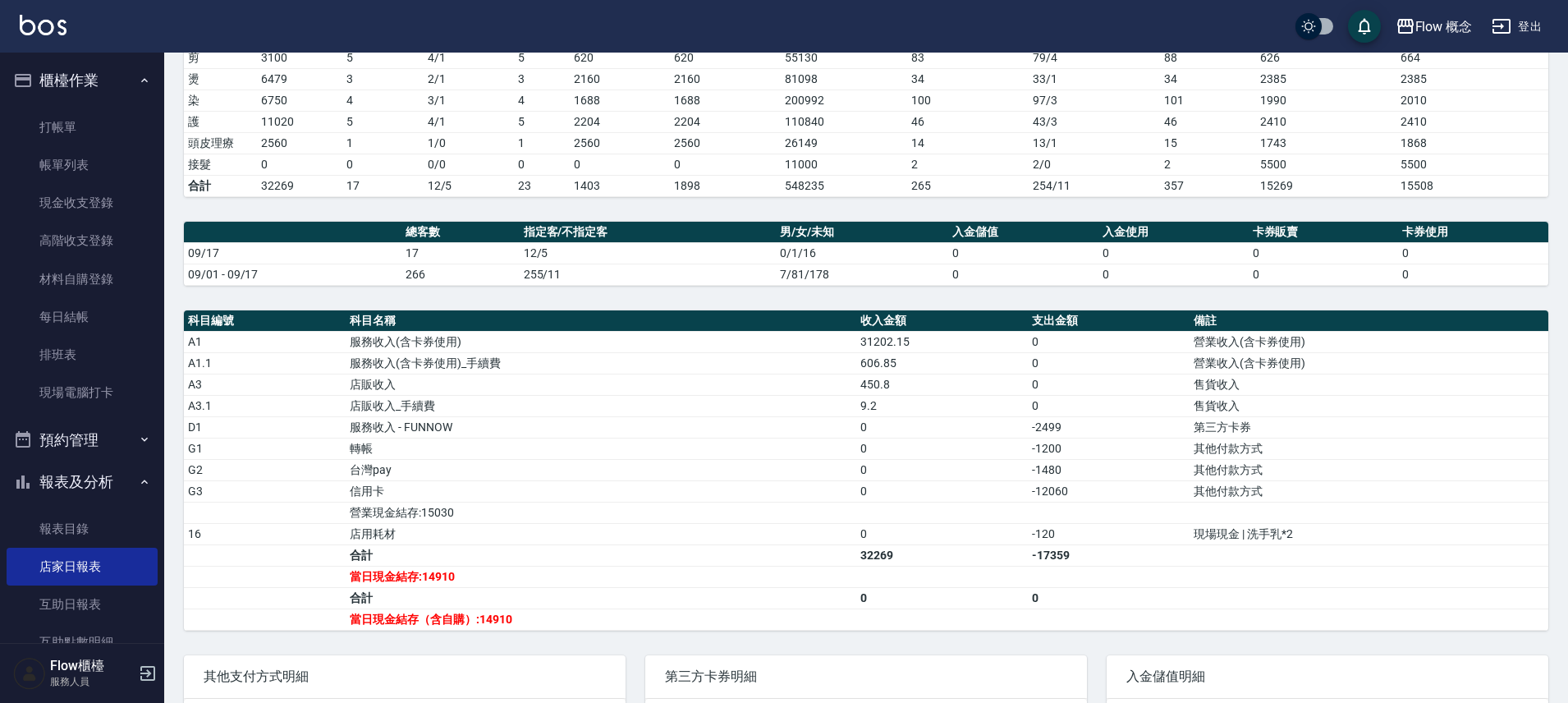
scroll to position [312, 0]
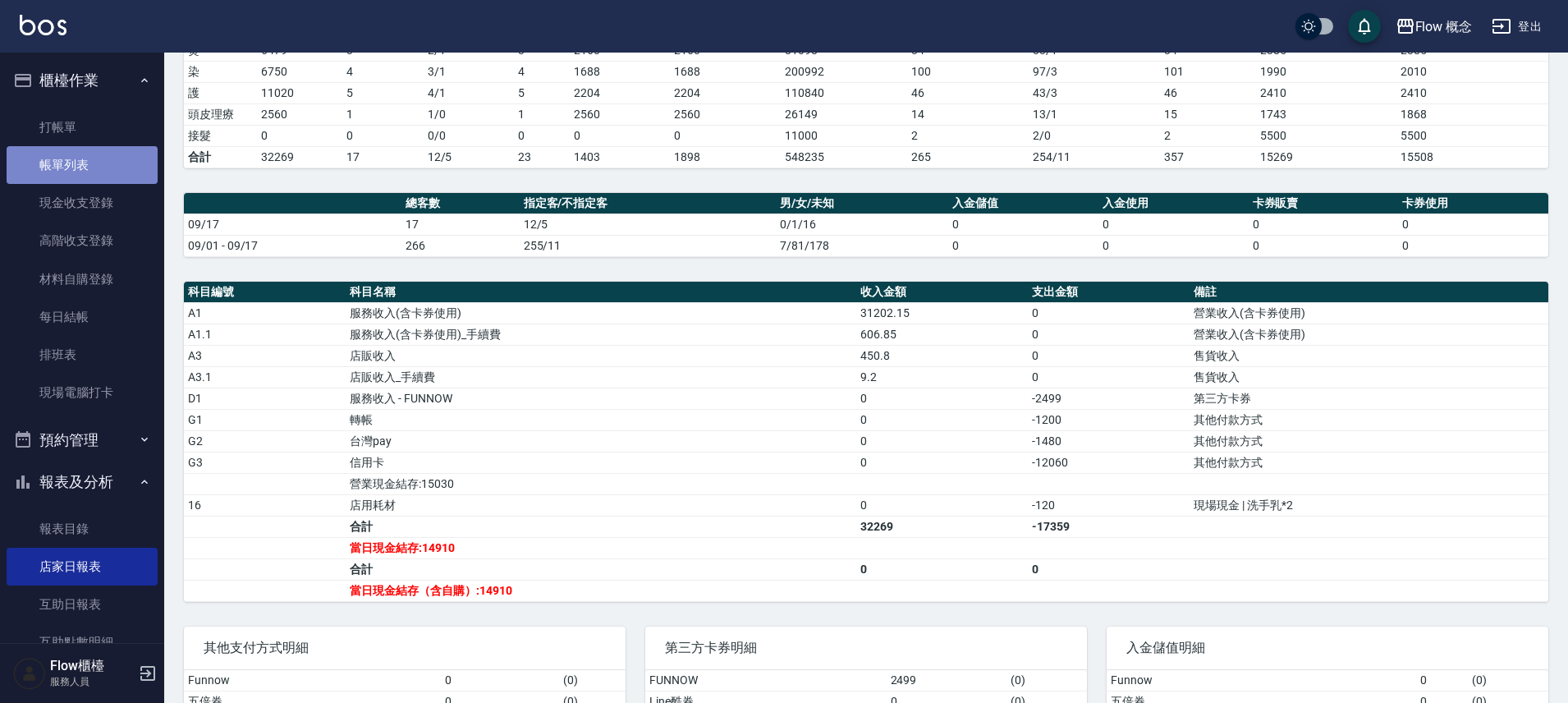
click at [107, 171] on link "帳單列表" at bounding box center [81, 165] width 151 height 38
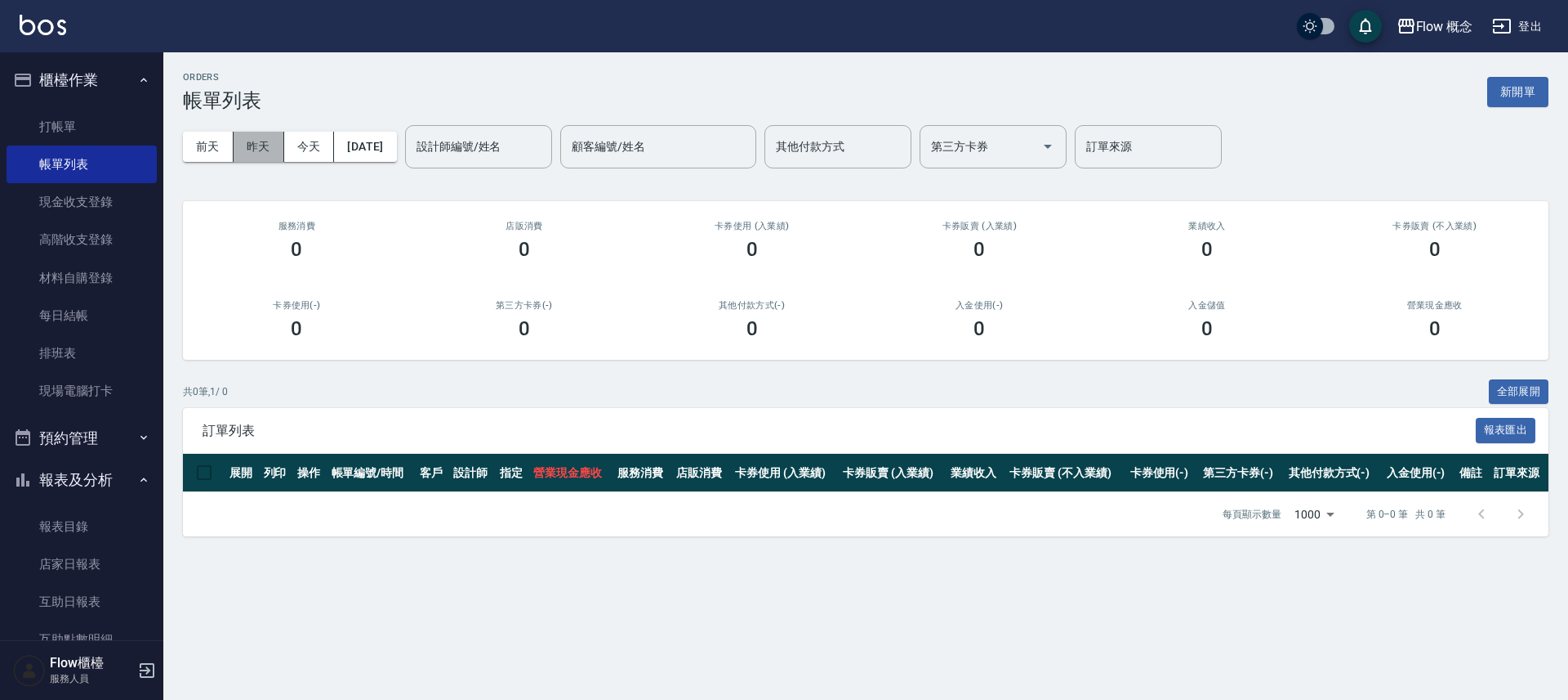
click at [270, 146] on button "昨天" at bounding box center [259, 146] width 50 height 31
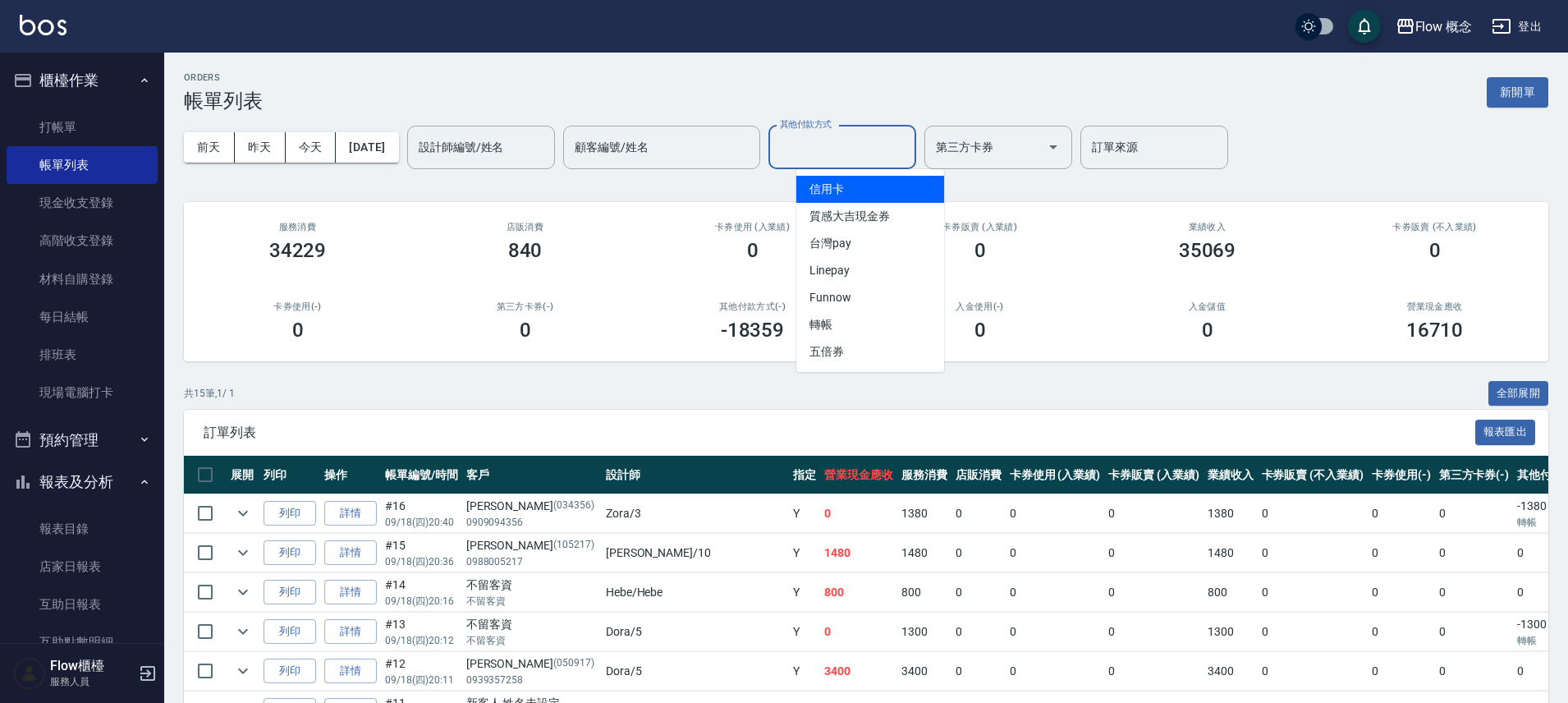
click at [821, 152] on input "其他付款方式" at bounding box center [842, 147] width 133 height 29
click at [848, 180] on span "信用卡" at bounding box center [870, 190] width 148 height 27
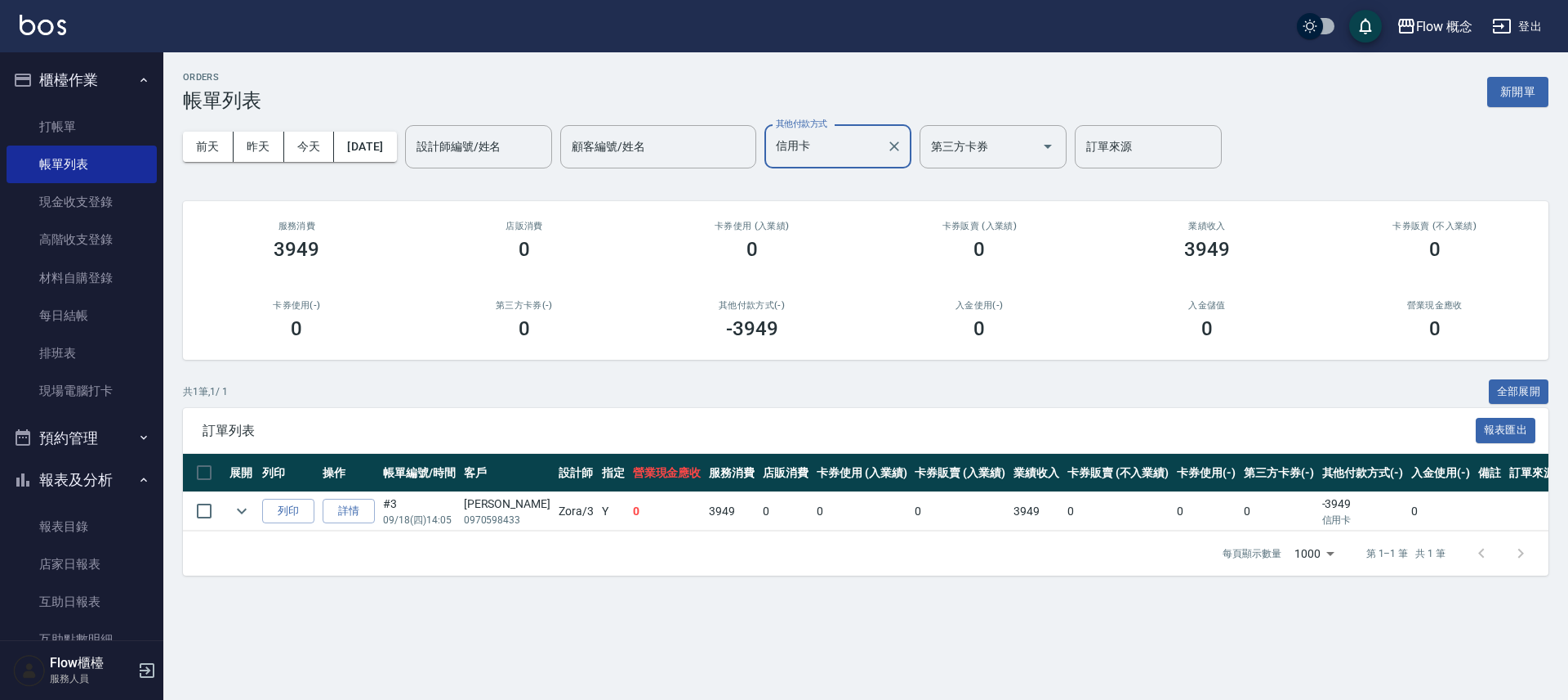
click at [854, 151] on input "信用卡" at bounding box center [826, 146] width 108 height 29
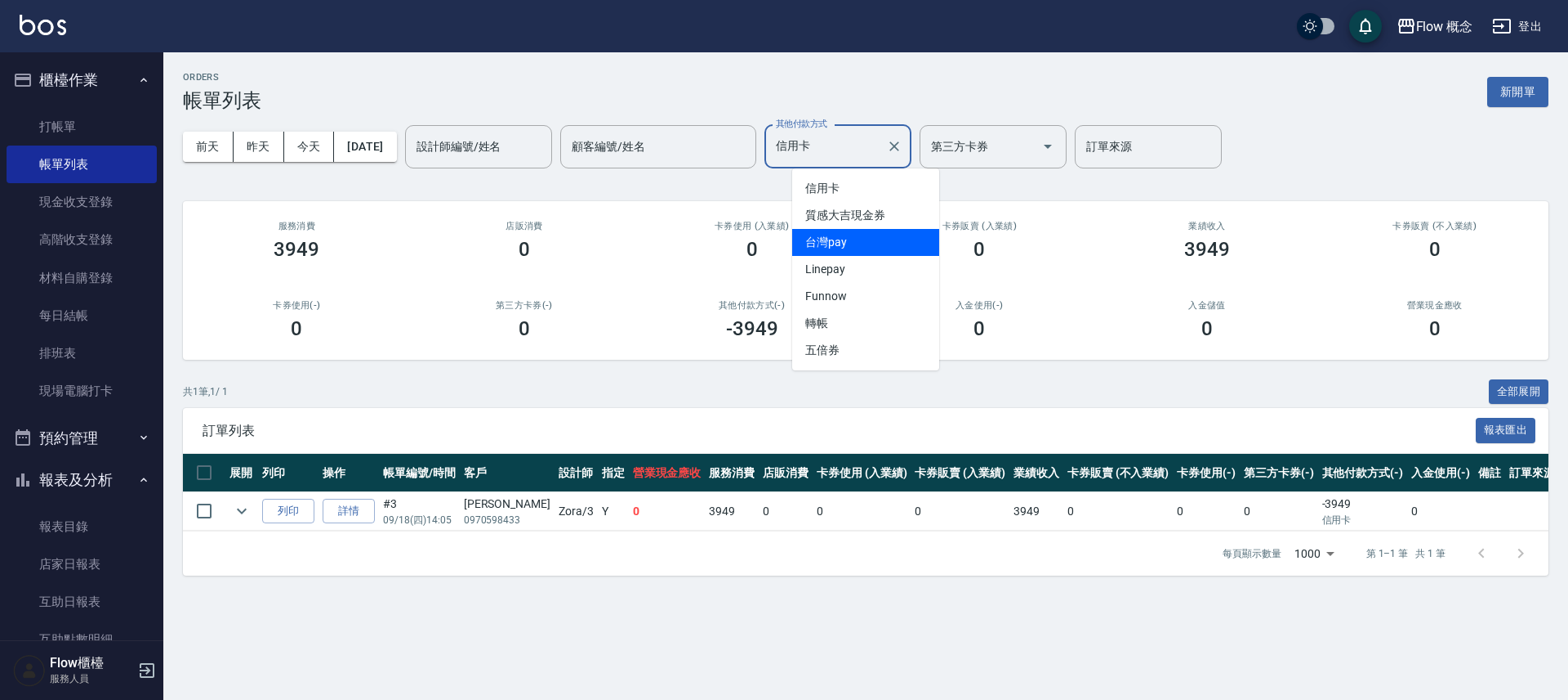
click at [870, 242] on span "台灣pay" at bounding box center [866, 243] width 147 height 27
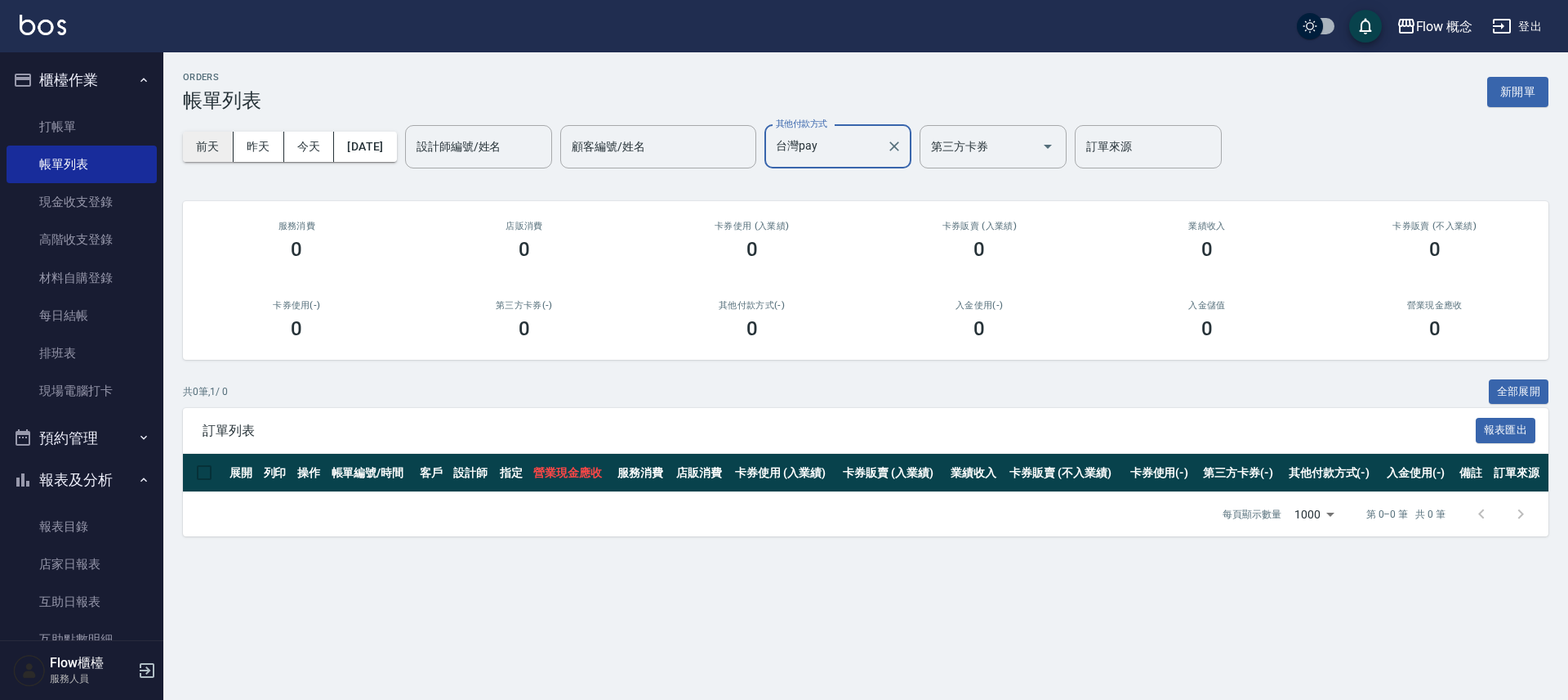
click at [199, 152] on button "前天" at bounding box center [208, 146] width 50 height 31
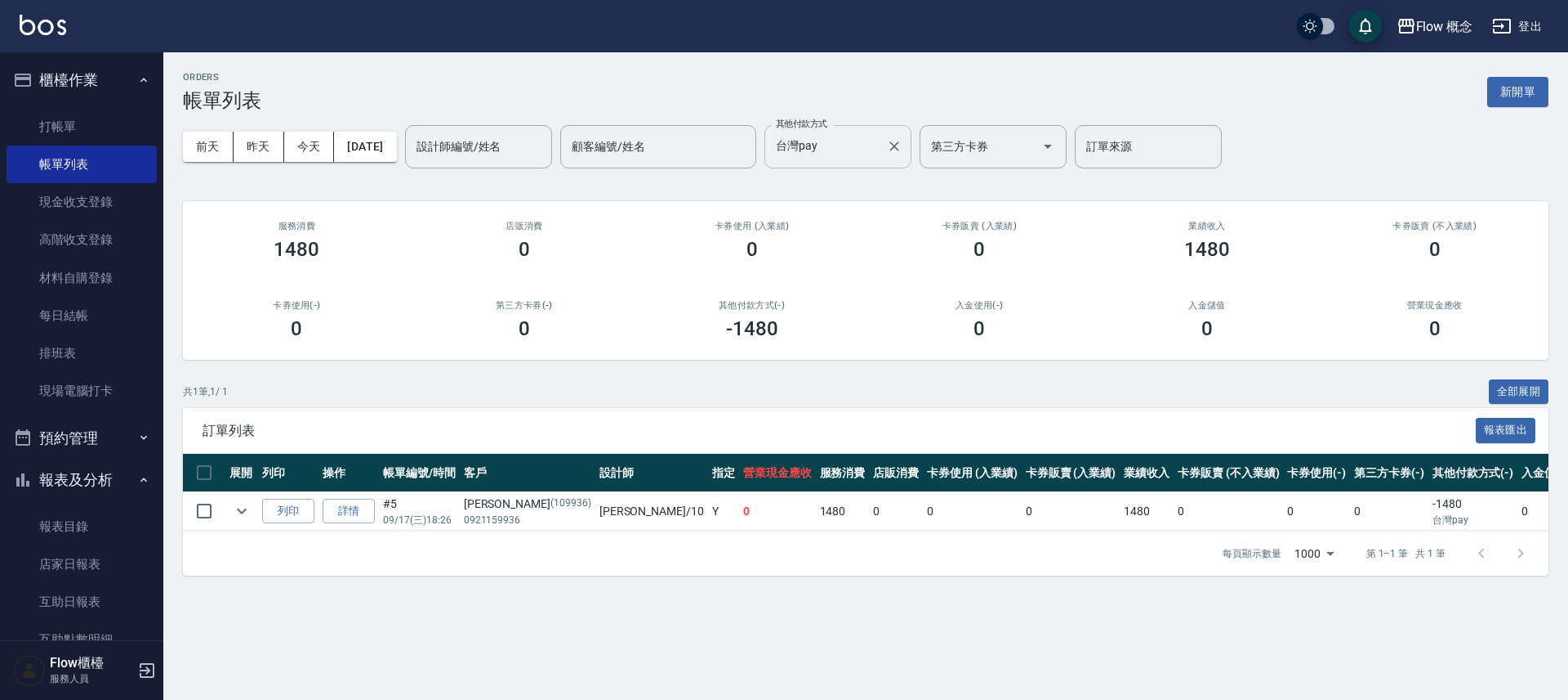
click at [876, 136] on input "台灣pay" at bounding box center [826, 146] width 108 height 29
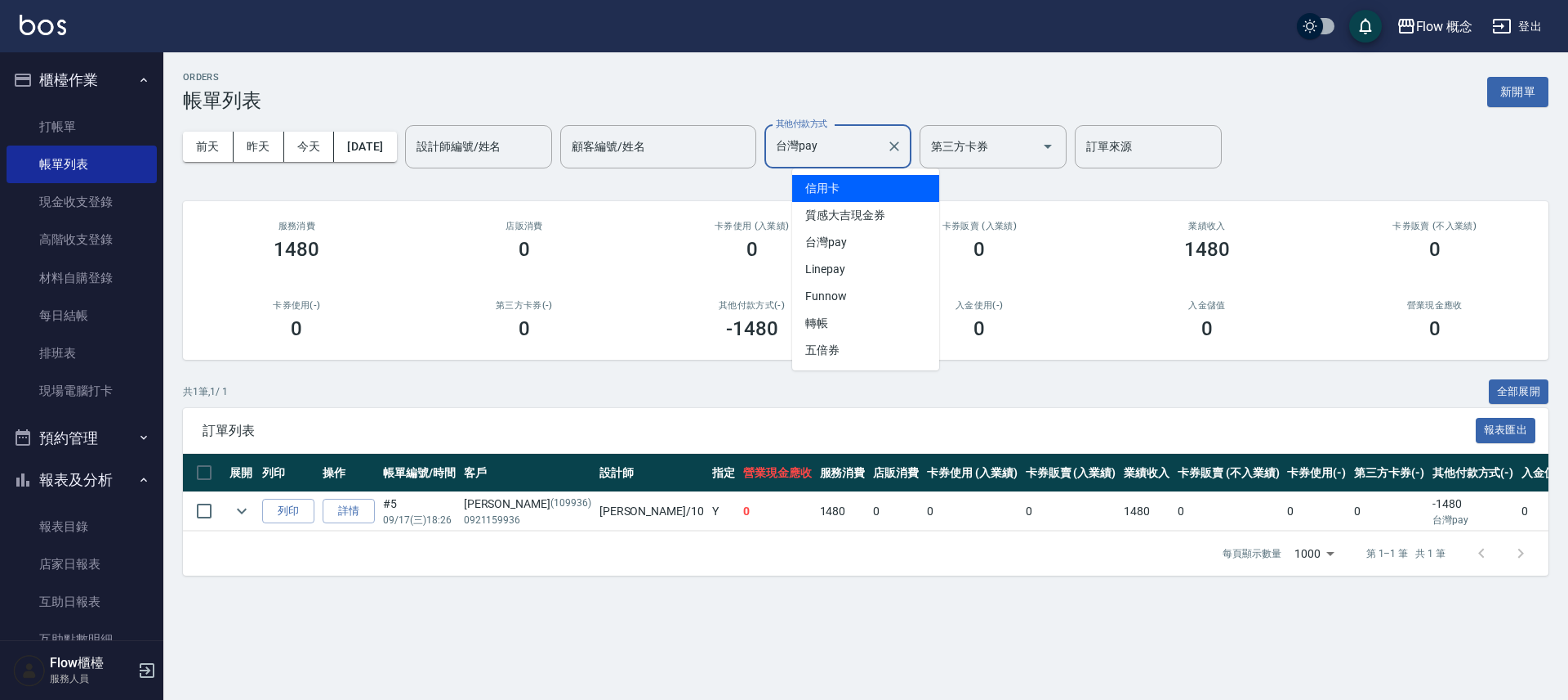
click at [860, 196] on span "信用卡" at bounding box center [866, 189] width 147 height 27
type input "信用卡"
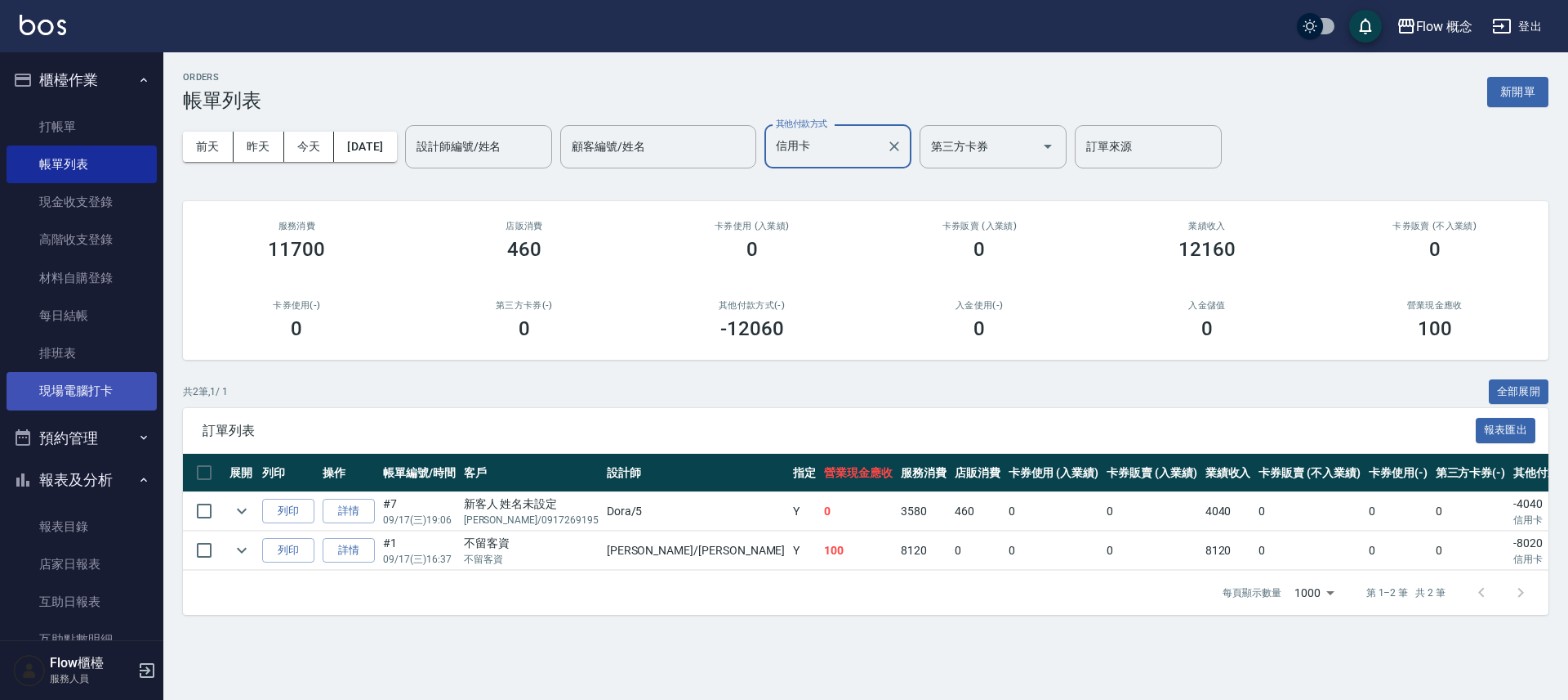
click at [117, 384] on link "現場電腦打卡" at bounding box center [81, 391] width 150 height 38
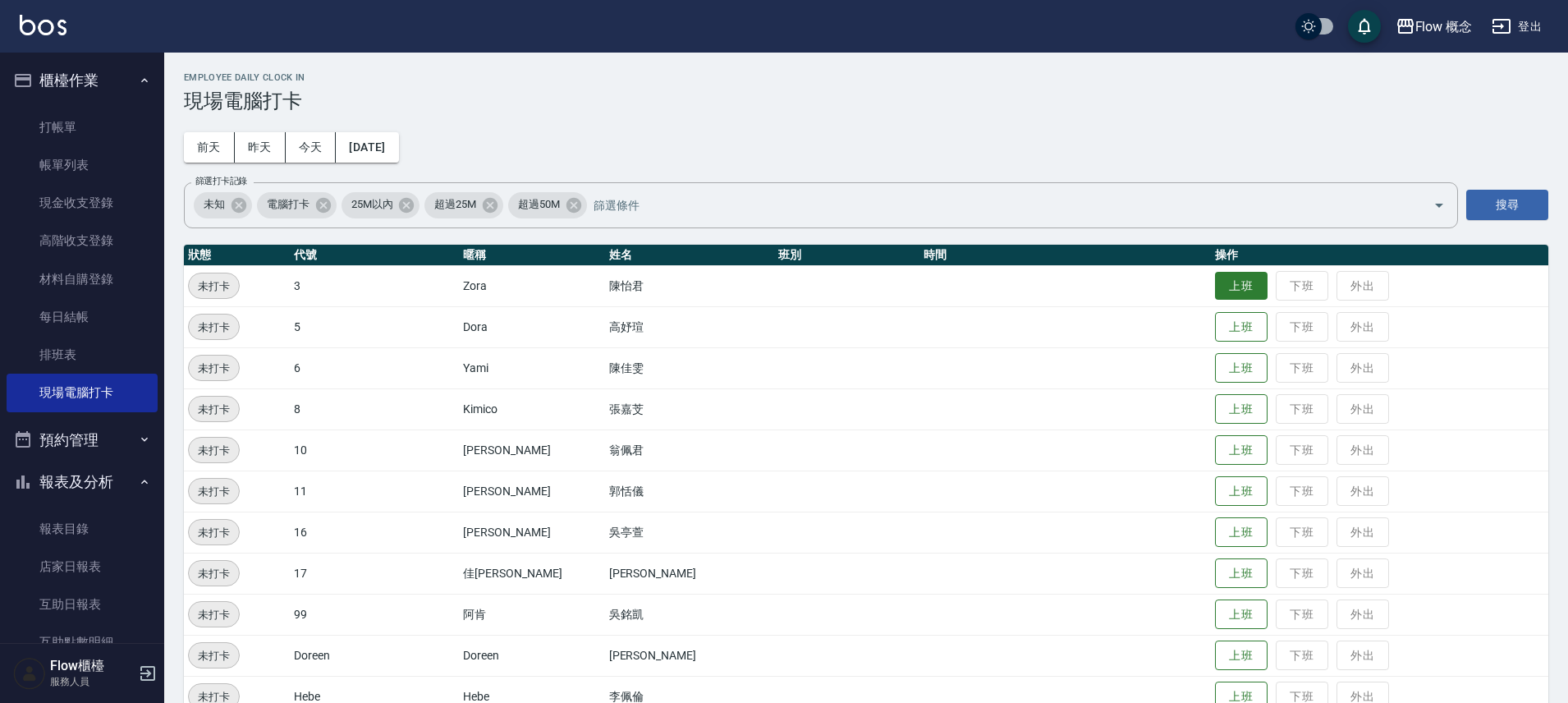
click at [1215, 280] on button "上班" at bounding box center [1241, 286] width 52 height 29
click at [1215, 572] on button "上班" at bounding box center [1241, 573] width 52 height 29
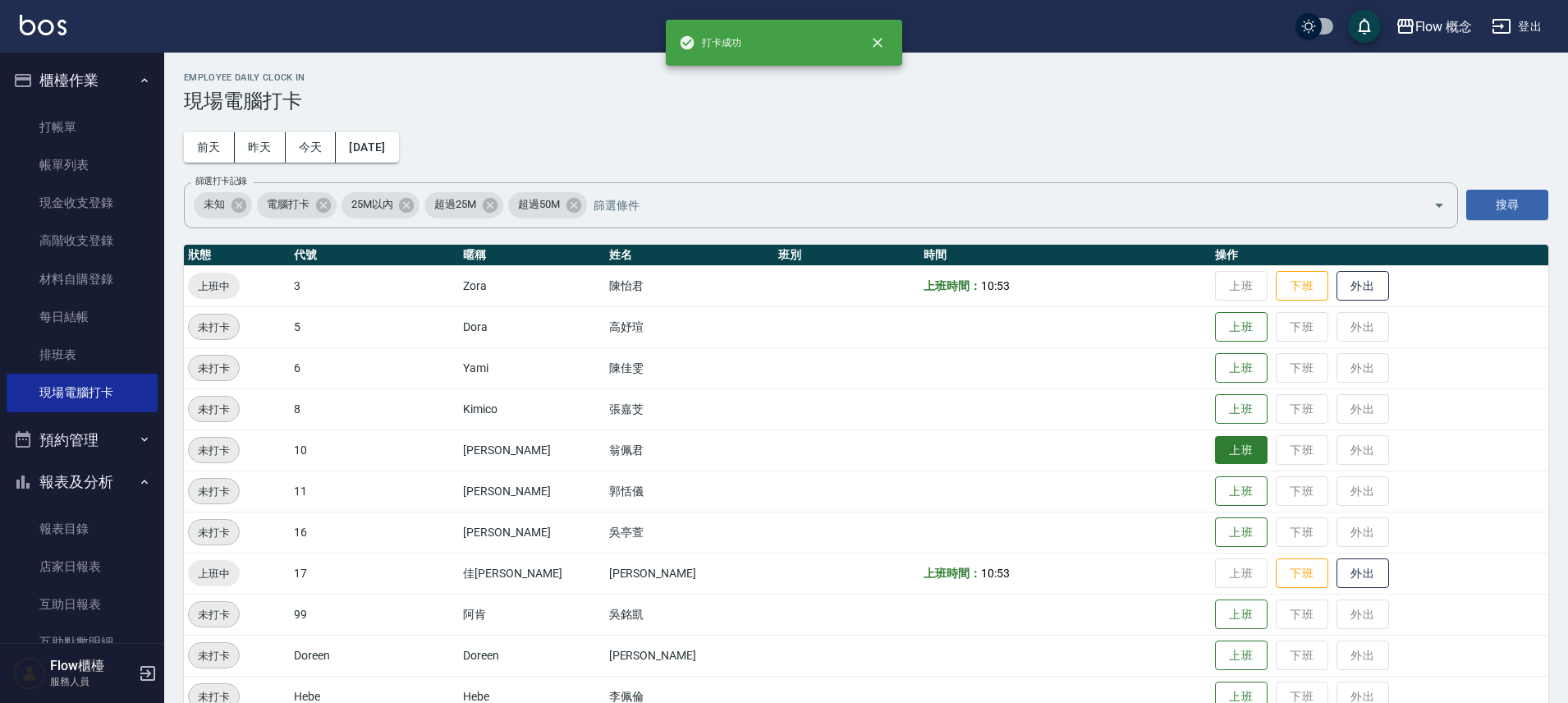
click at [1215, 453] on button "上班" at bounding box center [1241, 450] width 52 height 29
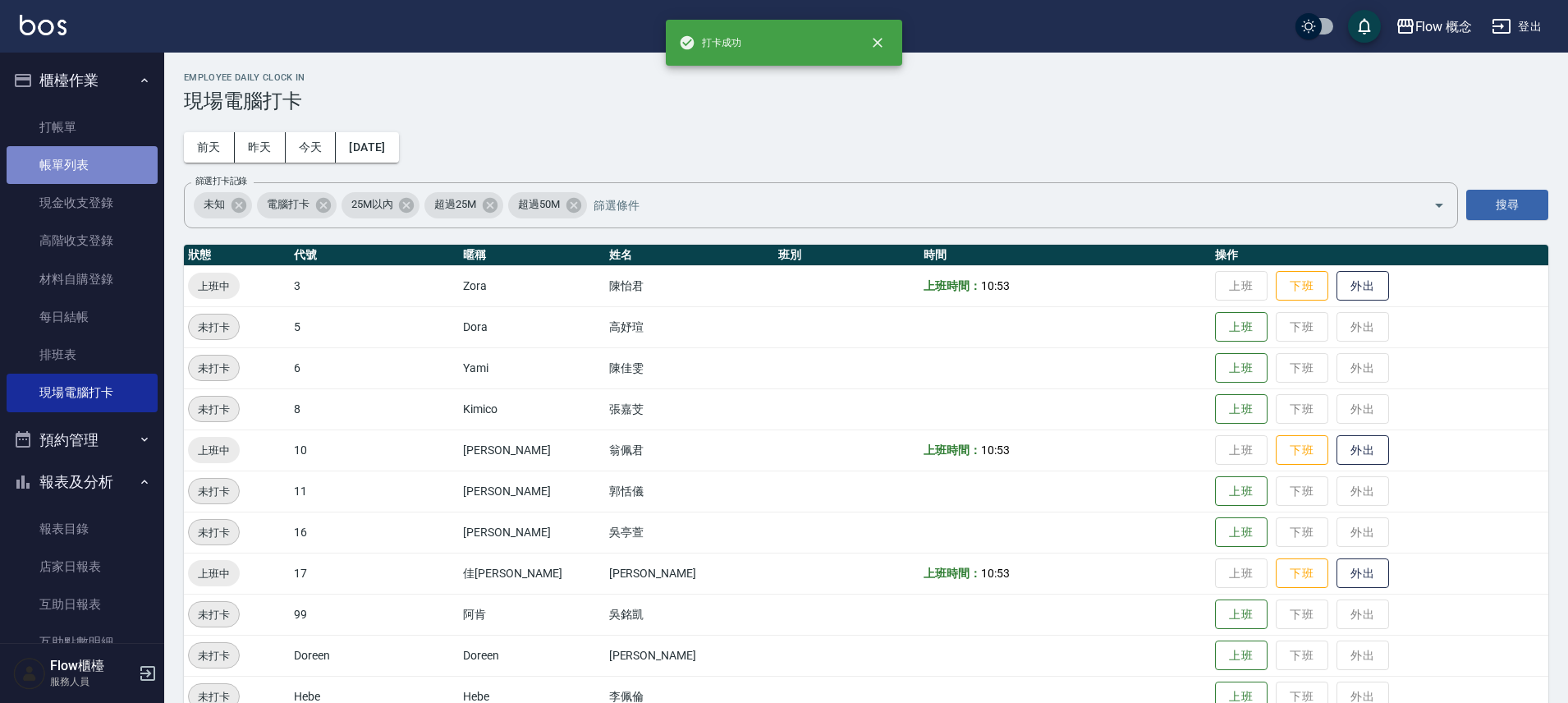
click at [94, 166] on link "帳單列表" at bounding box center [81, 165] width 151 height 38
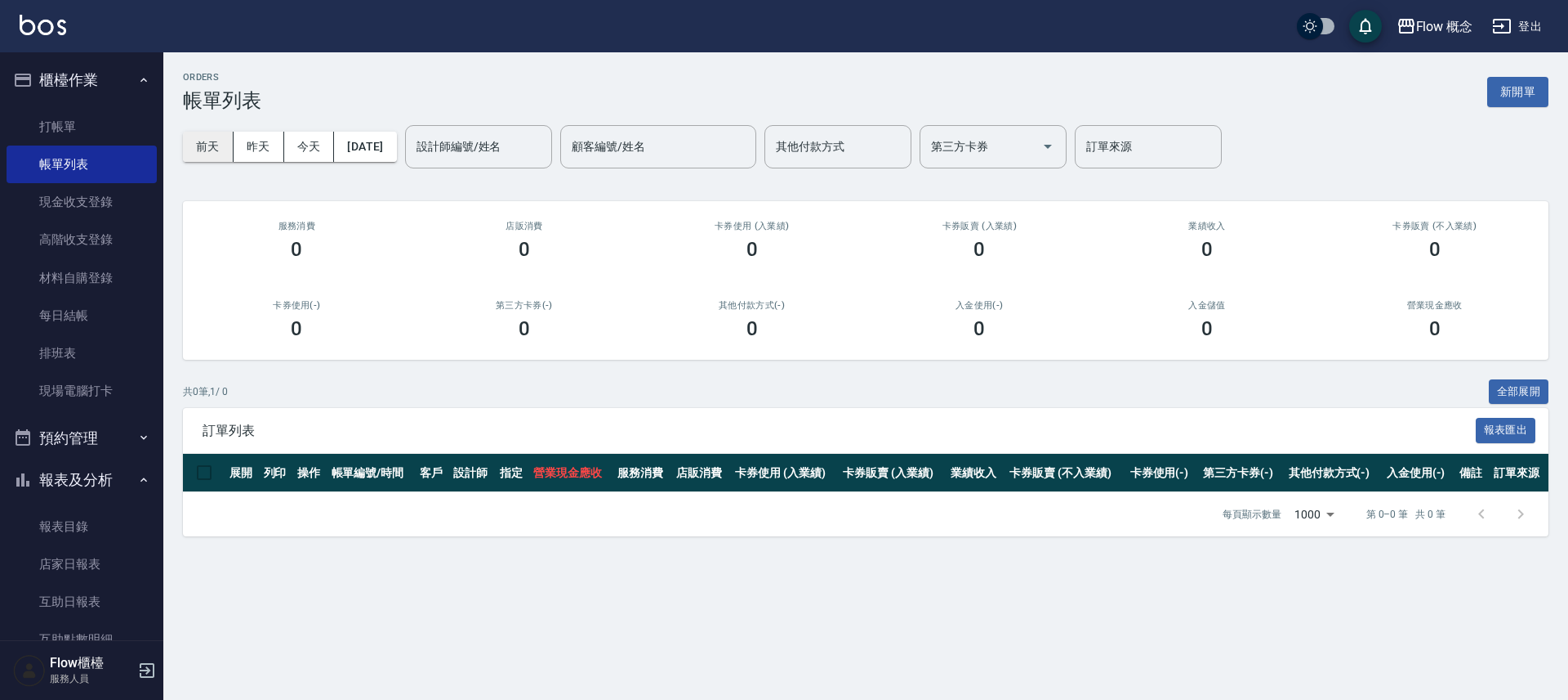
click at [223, 152] on button "前天" at bounding box center [208, 146] width 50 height 31
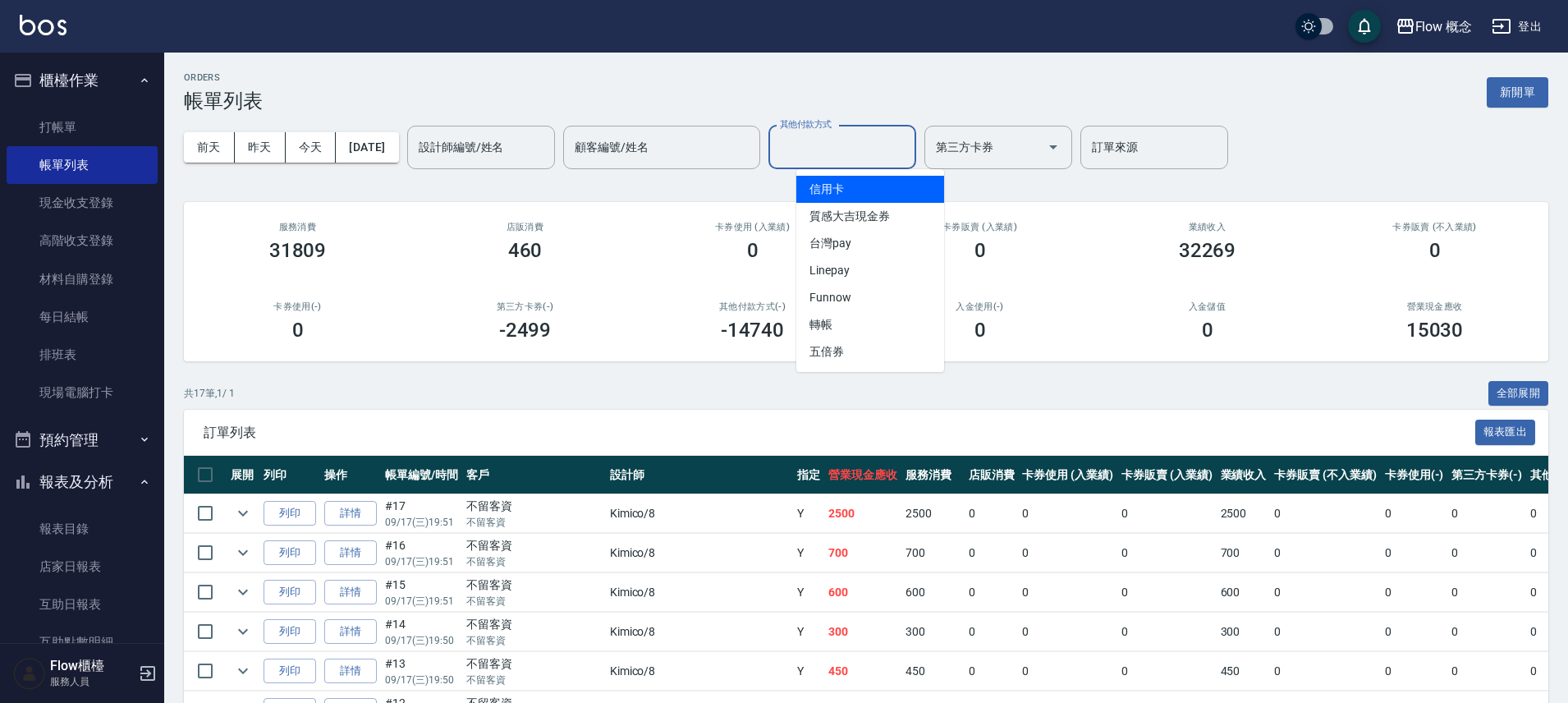
click at [895, 143] on input "其他付款方式" at bounding box center [842, 147] width 133 height 29
click at [865, 176] on span "信用卡" at bounding box center [870, 190] width 148 height 27
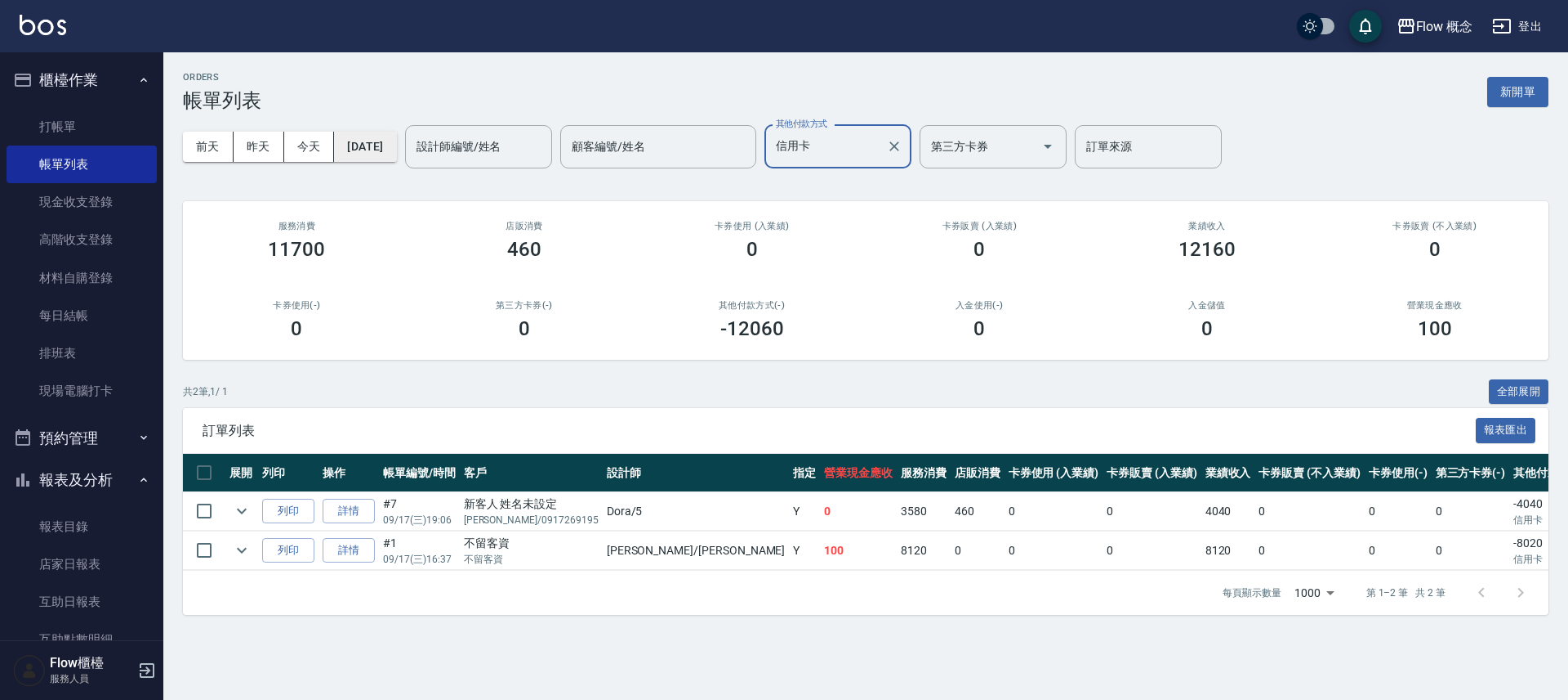
click at [382, 148] on button "[DATE]" at bounding box center [365, 146] width 62 height 31
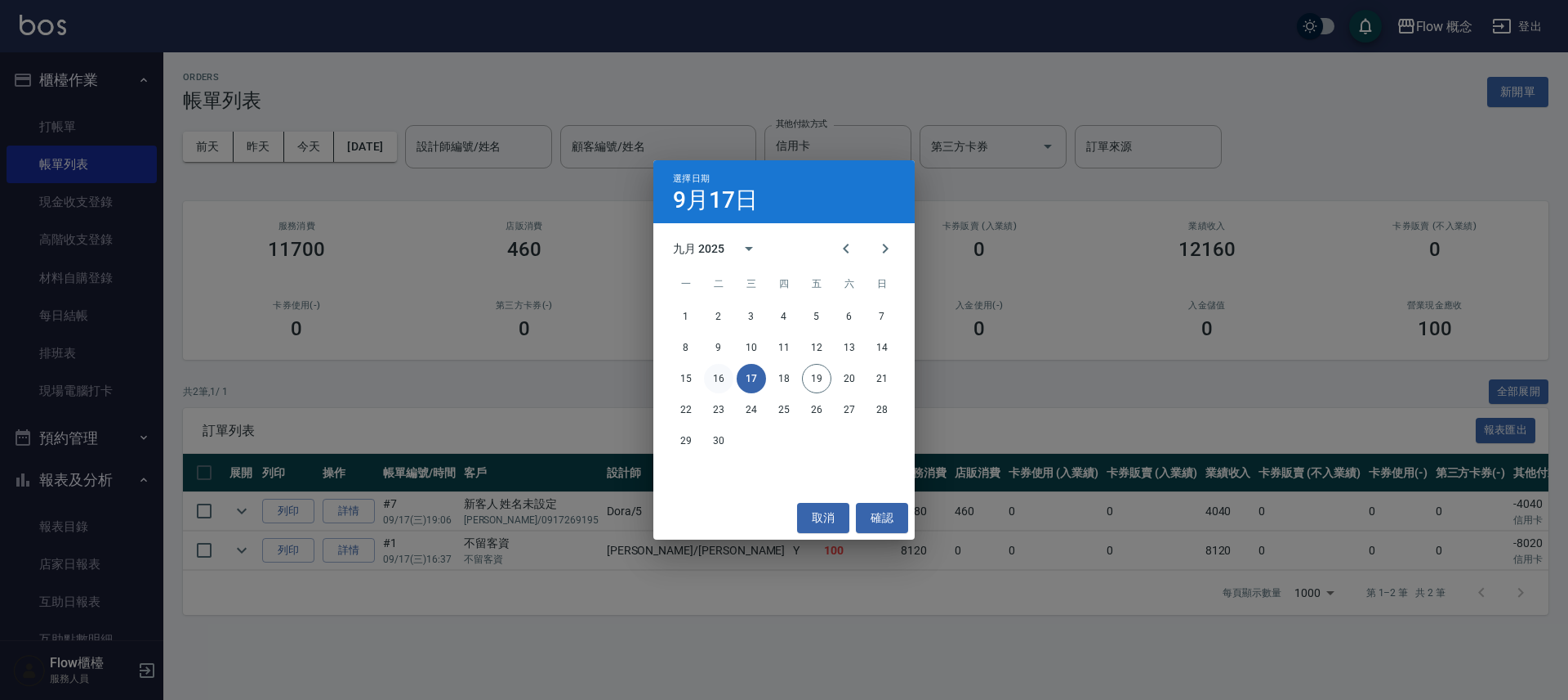
click at [722, 376] on button "16" at bounding box center [718, 378] width 30 height 30
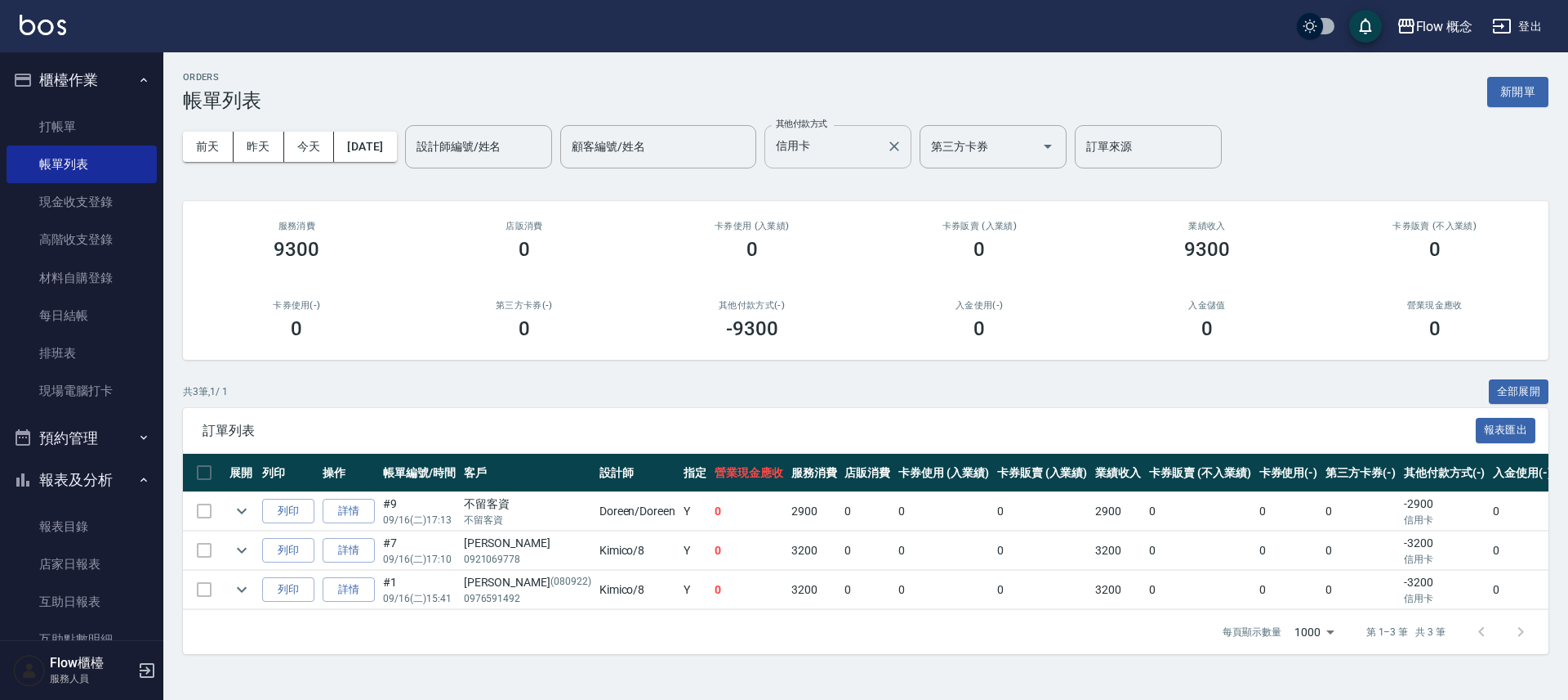
click at [871, 153] on input "信用卡" at bounding box center [826, 146] width 108 height 29
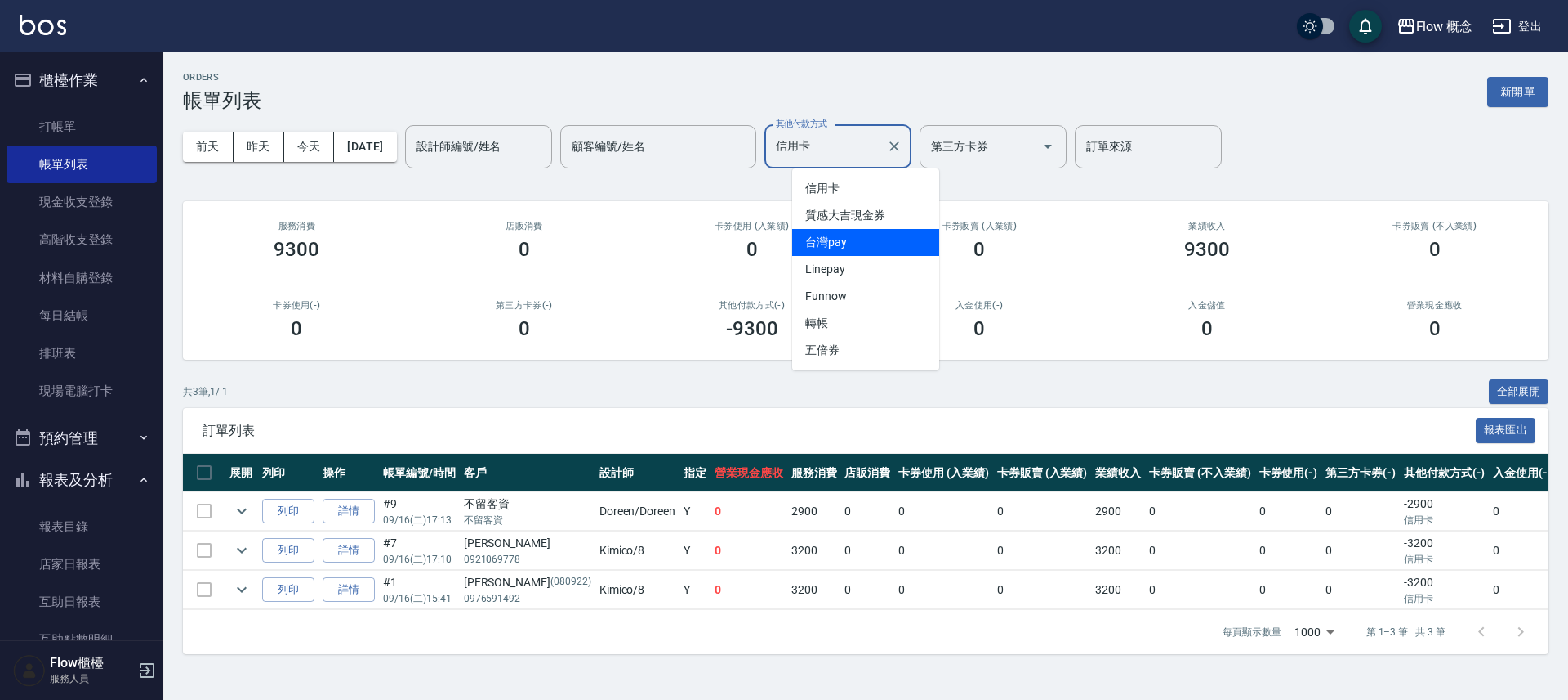
click at [853, 244] on span "台灣pay" at bounding box center [866, 243] width 147 height 27
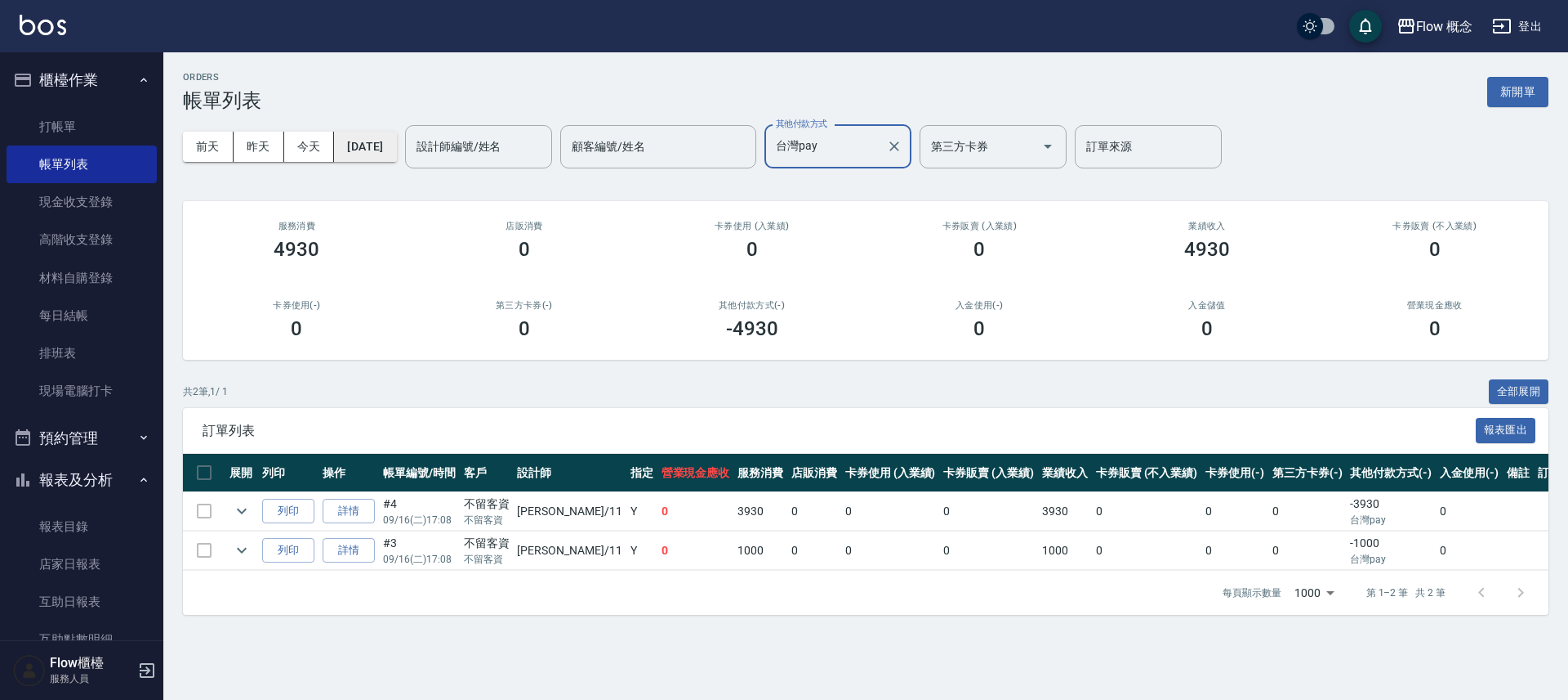
click at [385, 146] on button "[DATE]" at bounding box center [365, 146] width 62 height 31
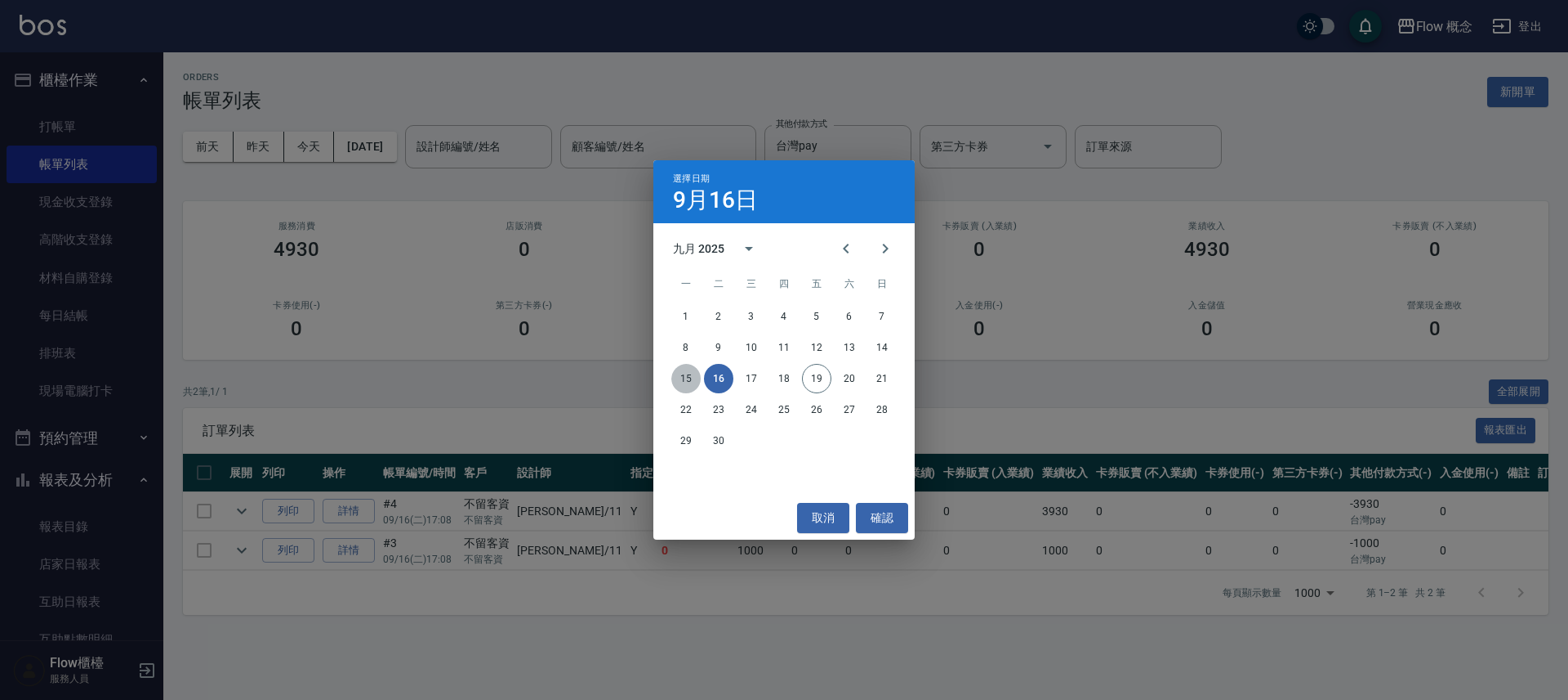
click at [692, 379] on button "15" at bounding box center [686, 378] width 30 height 30
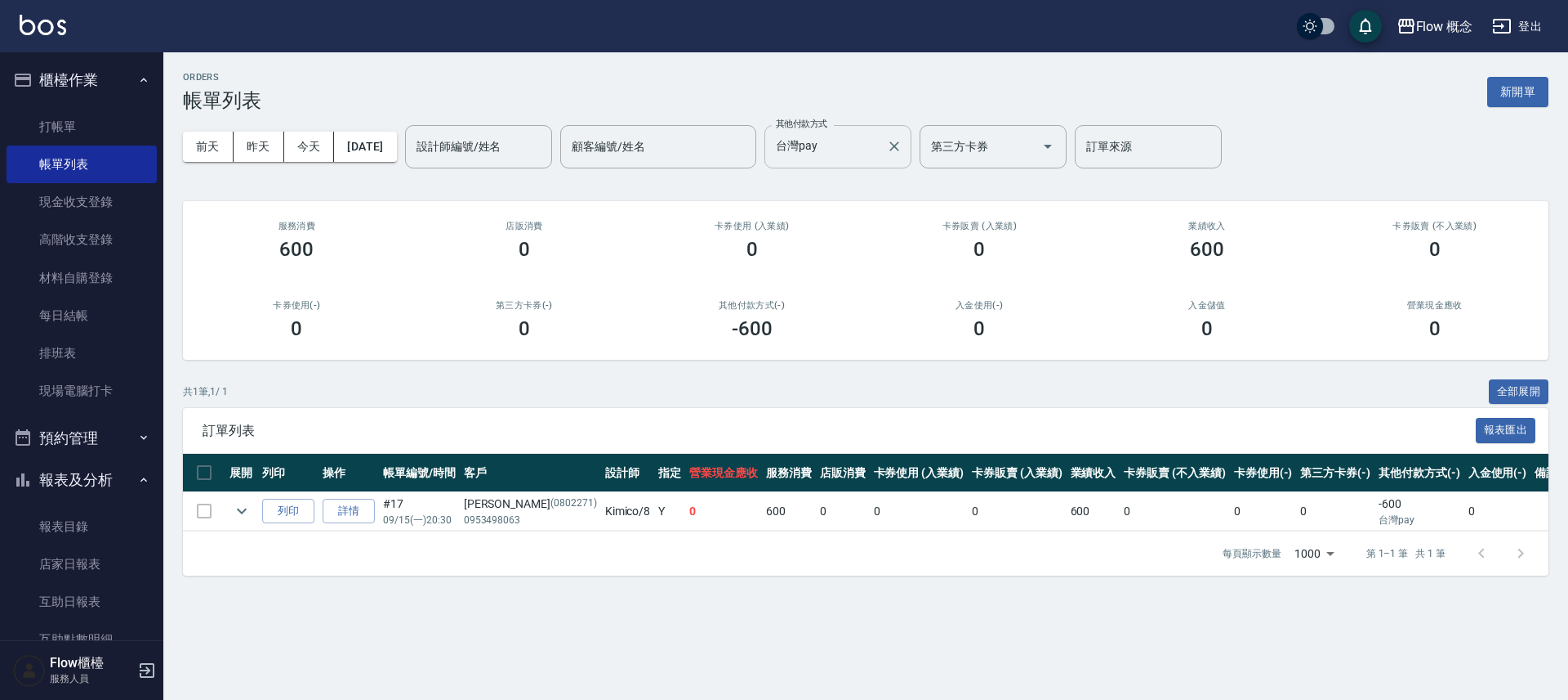
click at [857, 153] on input "台灣pay" at bounding box center [826, 146] width 108 height 29
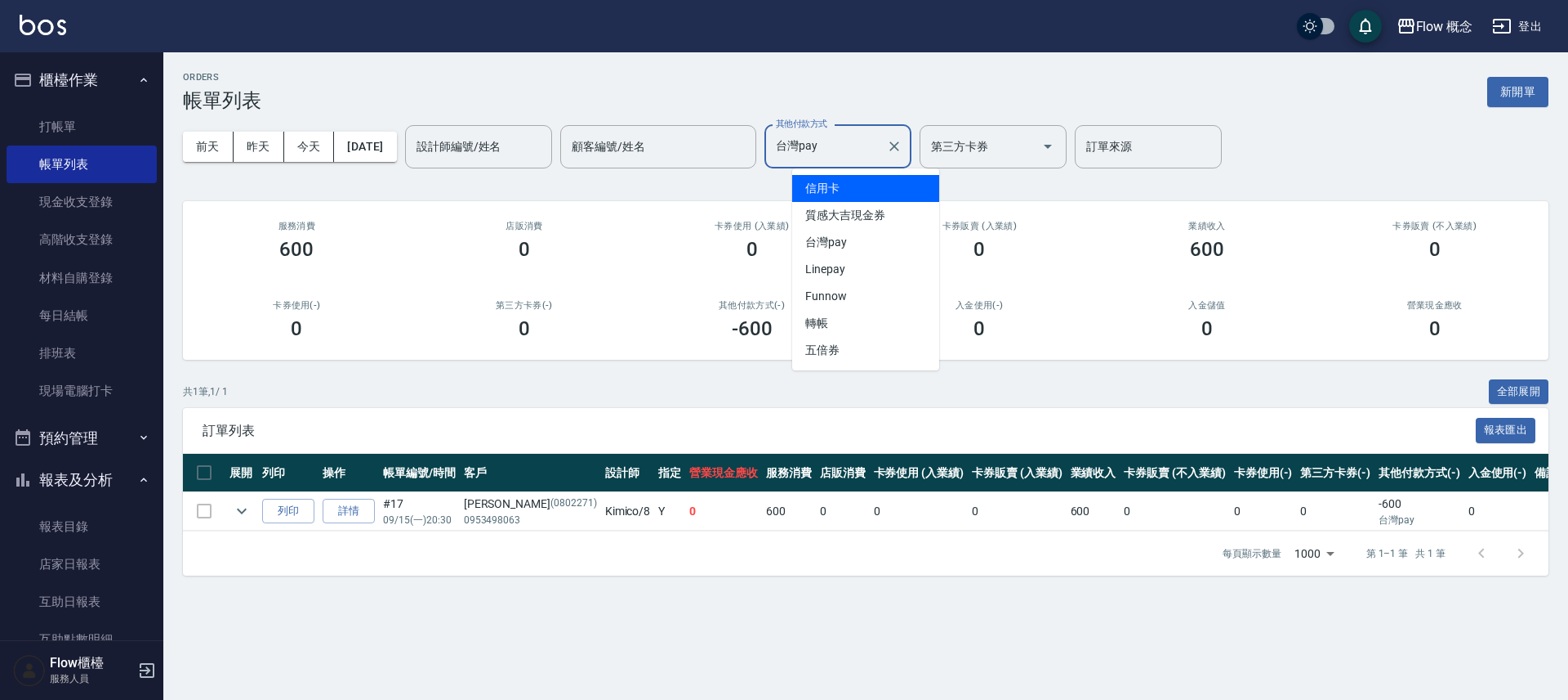
click at [855, 186] on span "信用卡" at bounding box center [866, 189] width 147 height 27
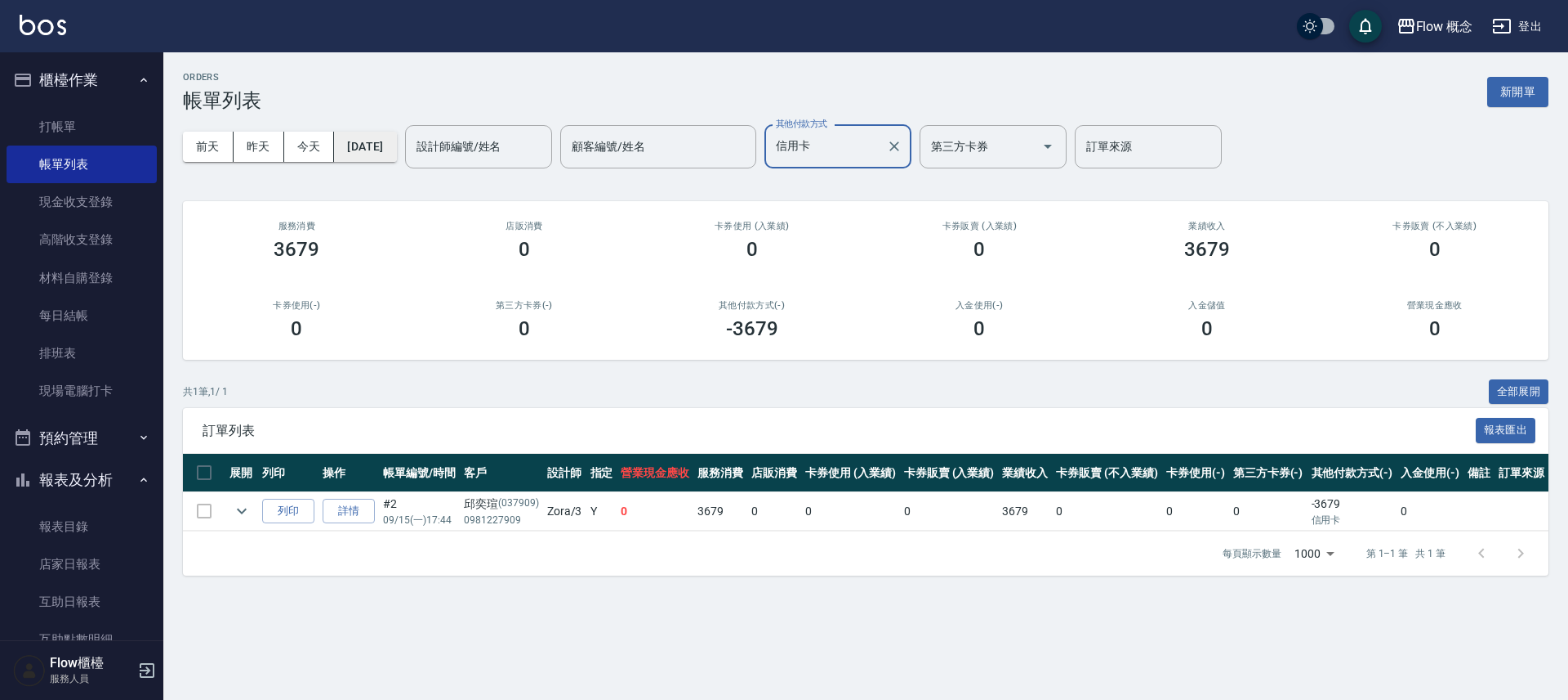
click at [371, 149] on button "[DATE]" at bounding box center [365, 146] width 62 height 31
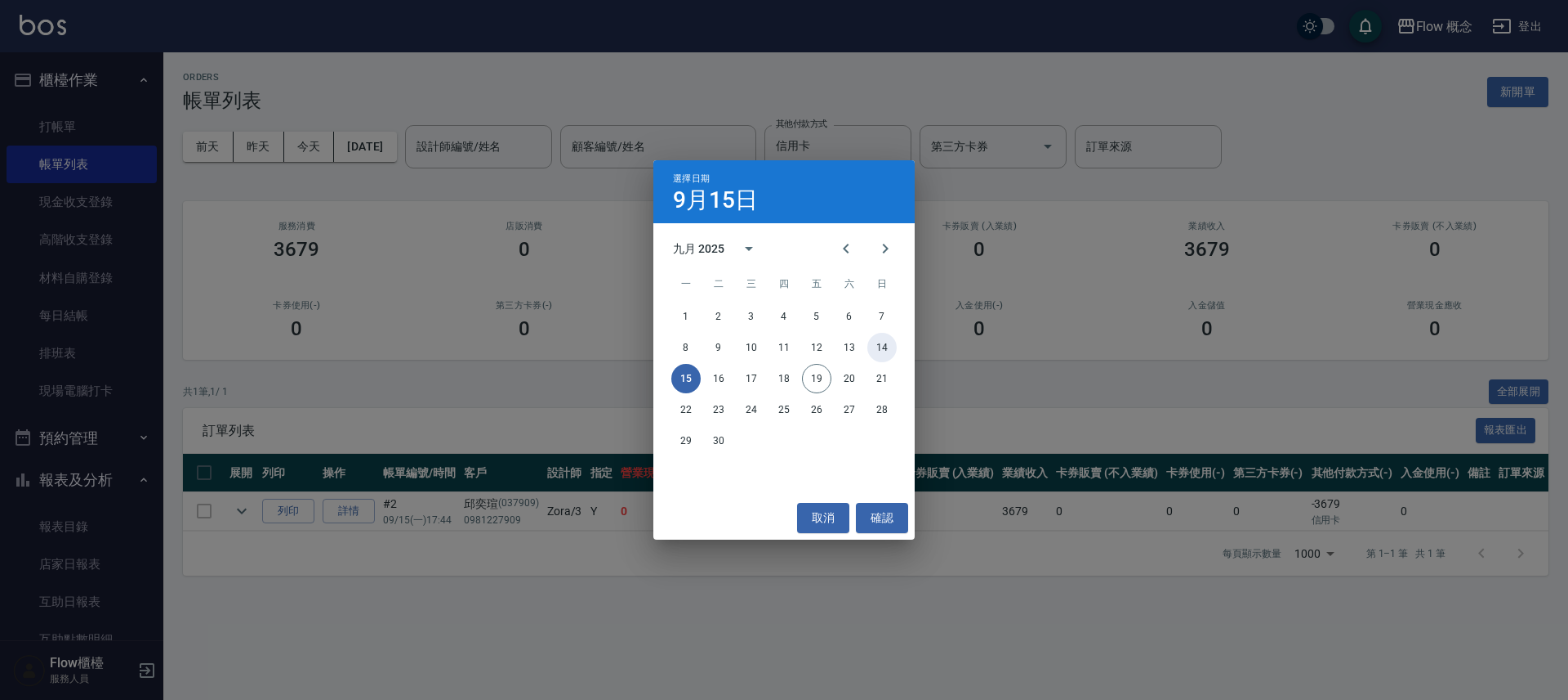
click at [891, 350] on button "14" at bounding box center [882, 347] width 30 height 30
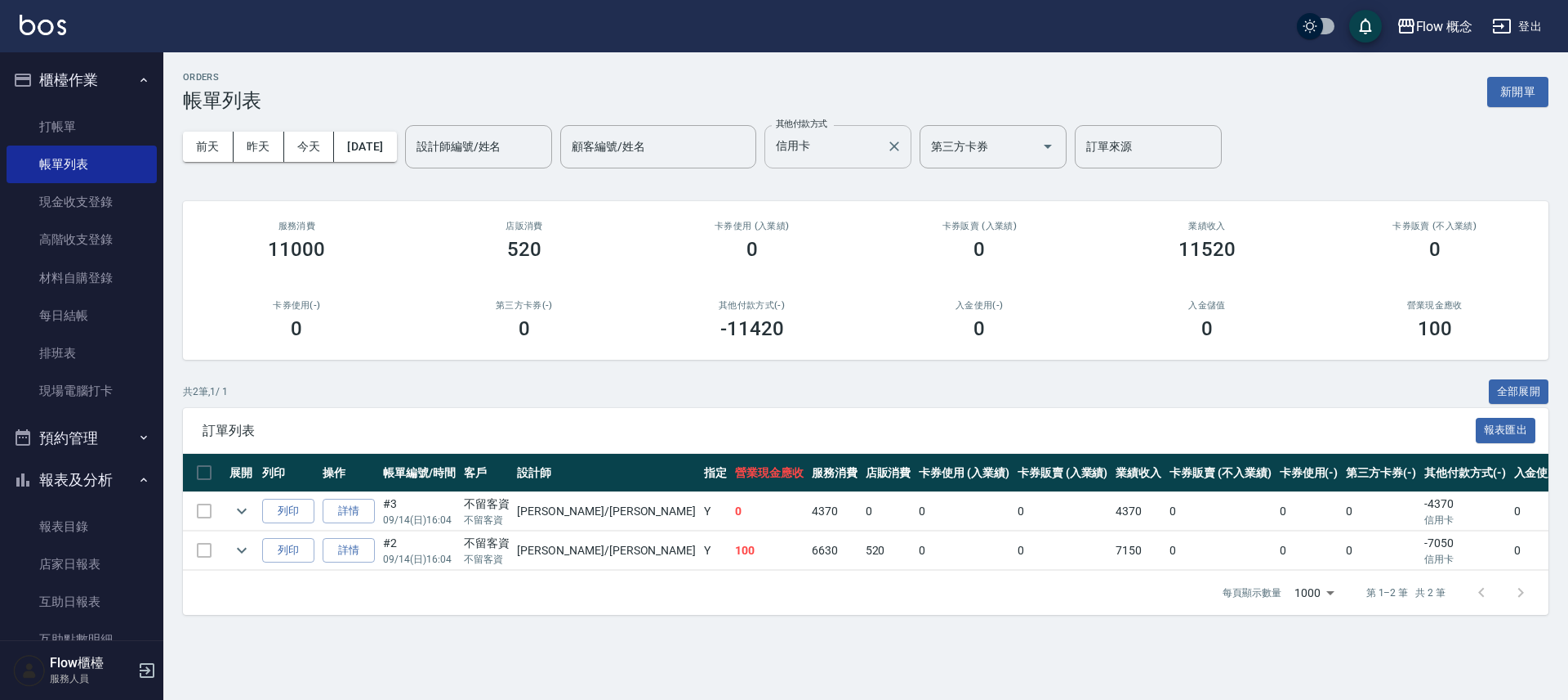
click at [850, 144] on input "信用卡" at bounding box center [826, 146] width 108 height 29
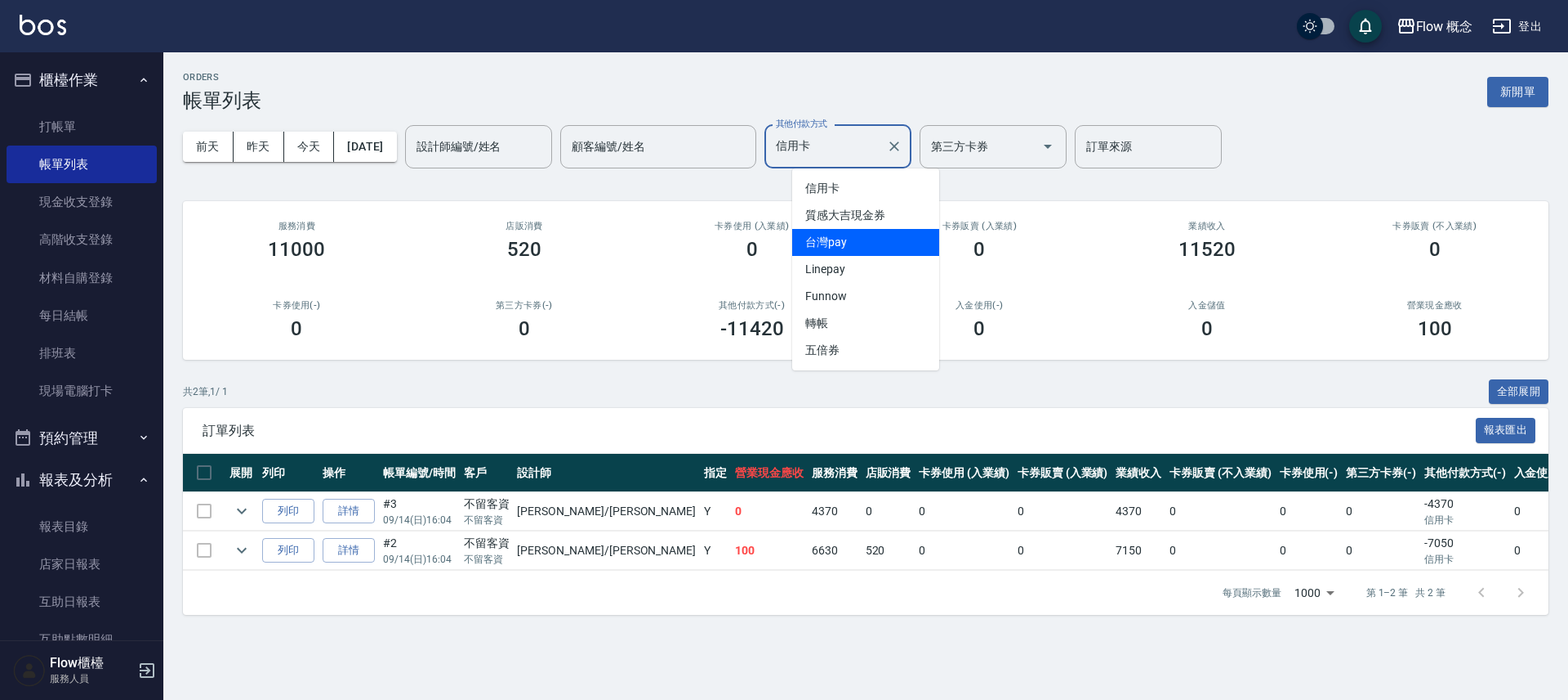
click at [850, 241] on span "台灣pay" at bounding box center [866, 243] width 147 height 27
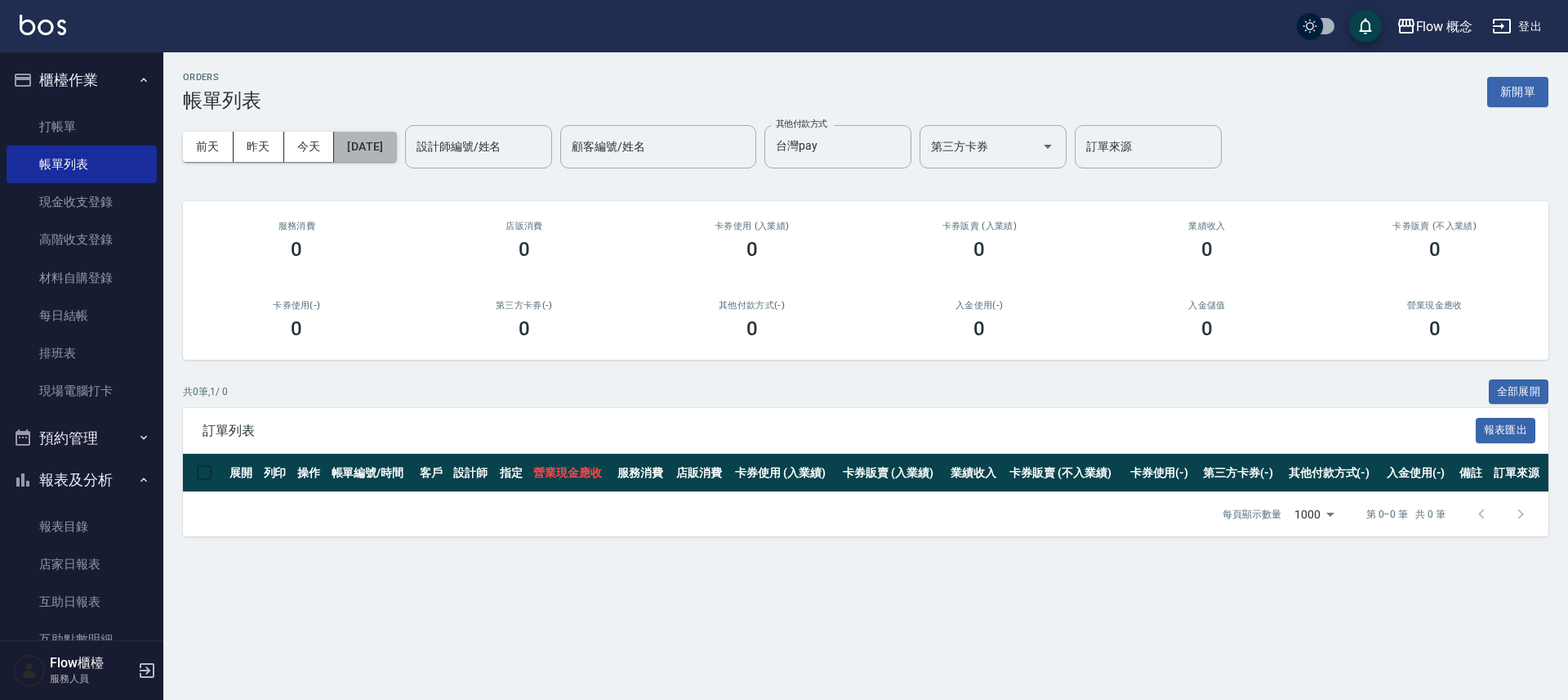
click at [392, 134] on button "[DATE]" at bounding box center [365, 146] width 62 height 31
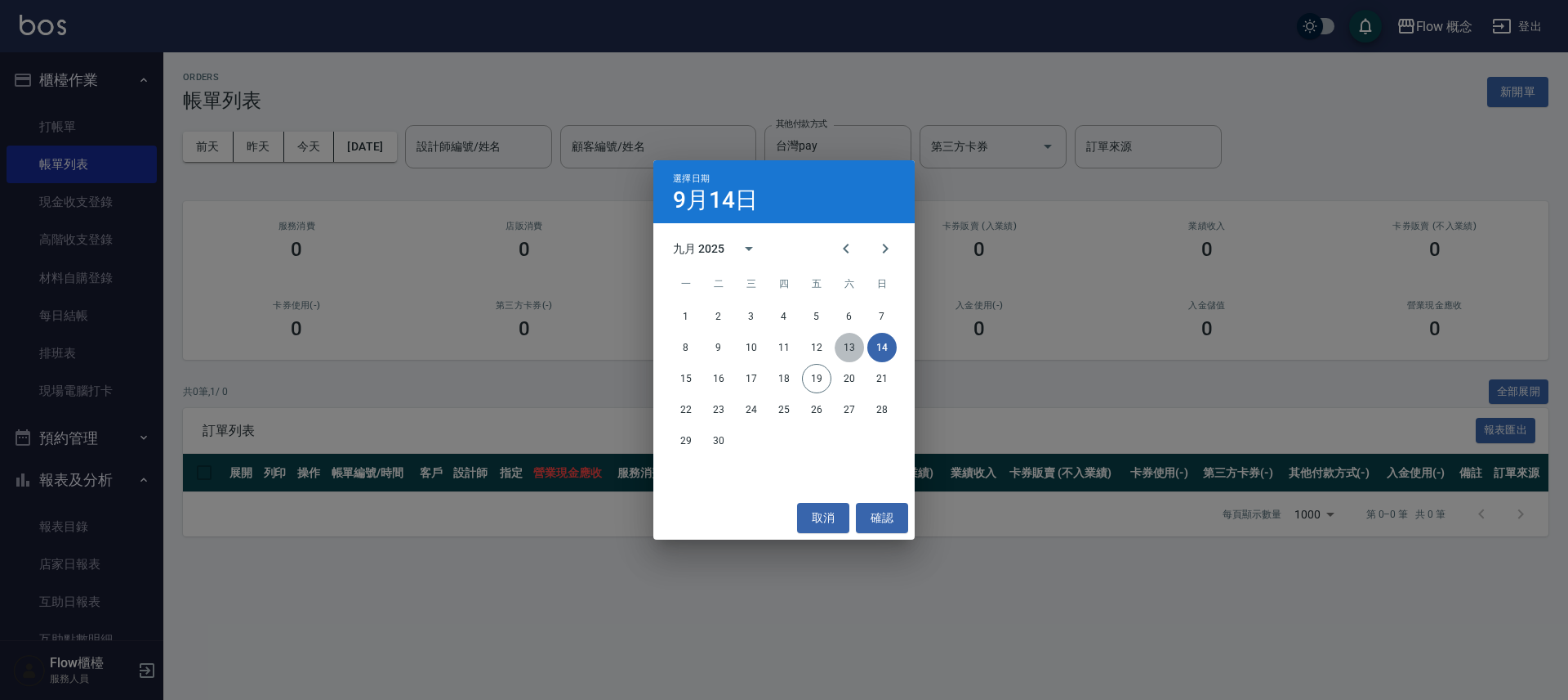
click at [839, 350] on button "13" at bounding box center [850, 347] width 30 height 30
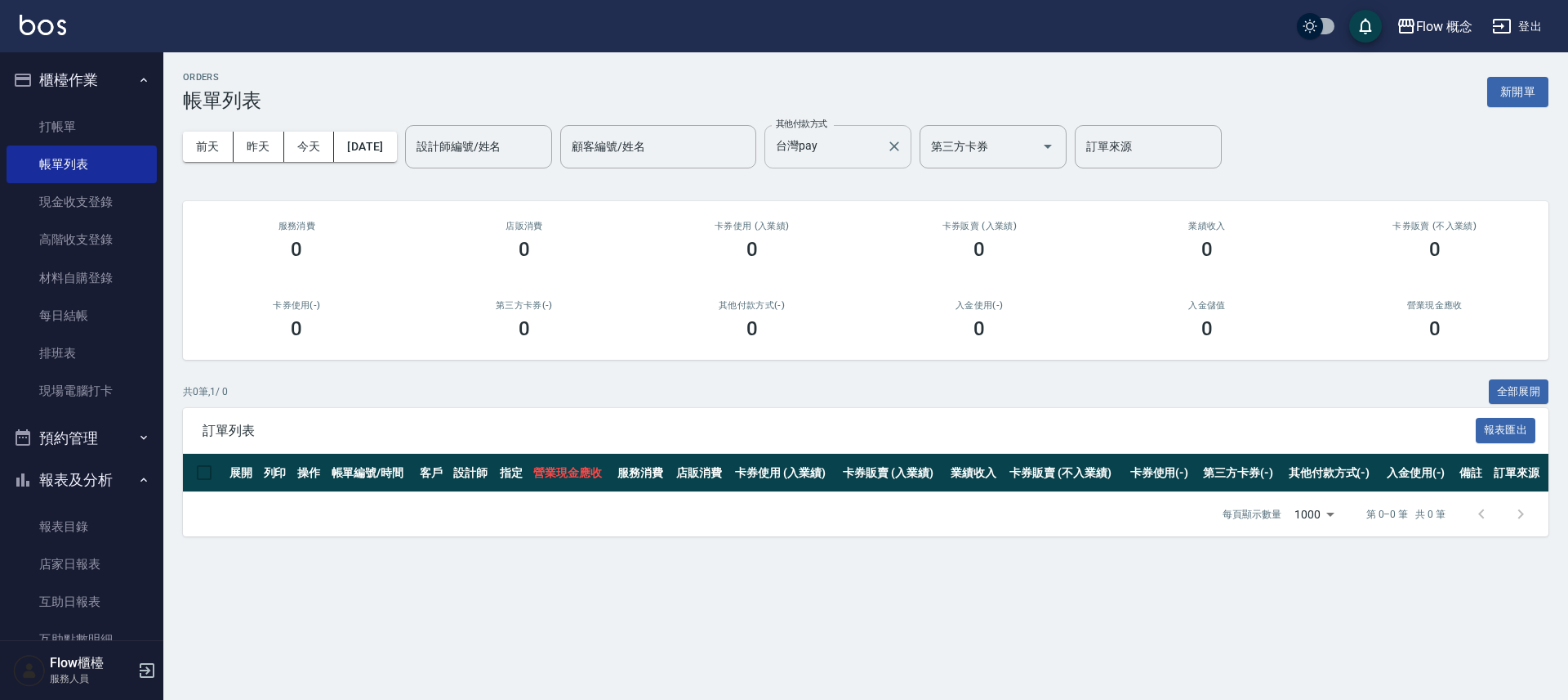
click at [878, 156] on input "台灣pay" at bounding box center [826, 146] width 108 height 29
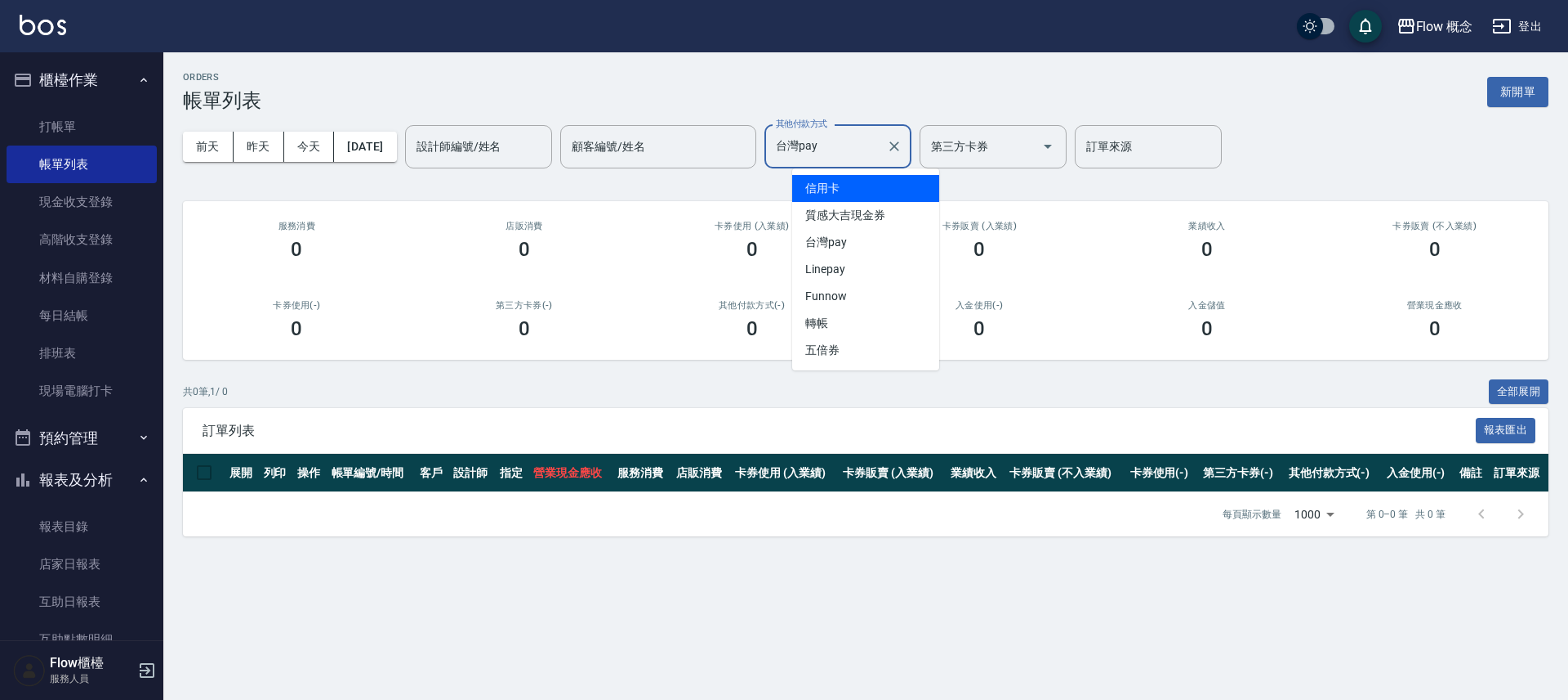
click at [868, 186] on span "信用卡" at bounding box center [866, 189] width 147 height 27
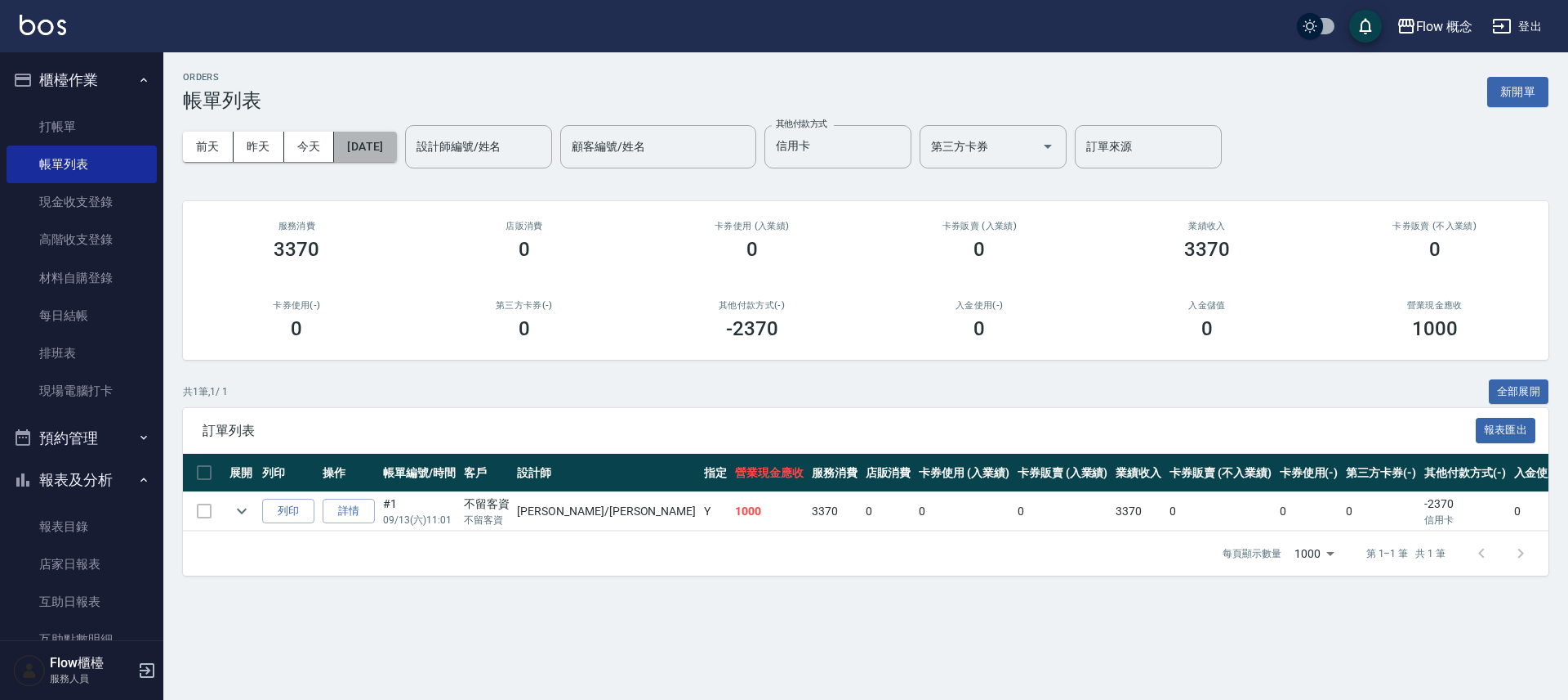
click at [377, 146] on button "[DATE]" at bounding box center [365, 146] width 62 height 31
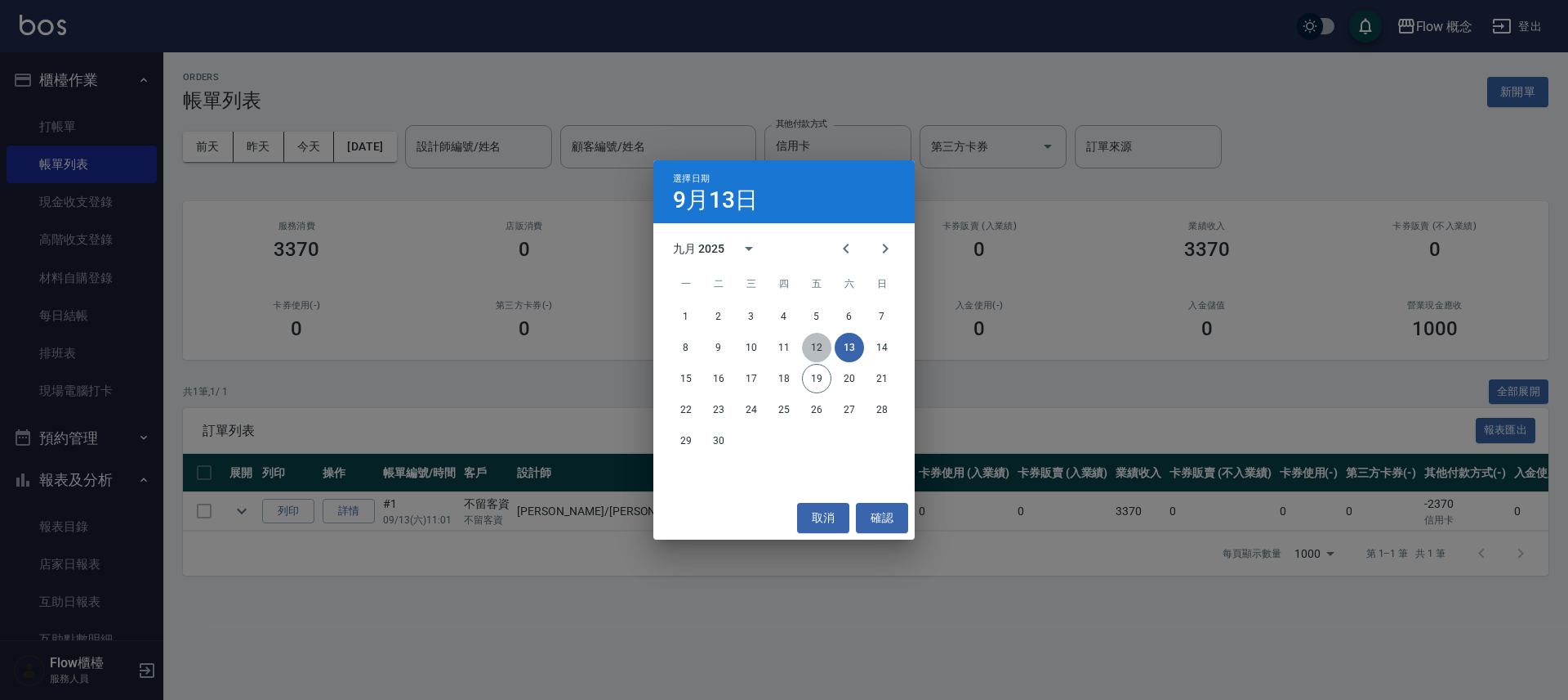
click at [818, 347] on button "12" at bounding box center [816, 347] width 30 height 30
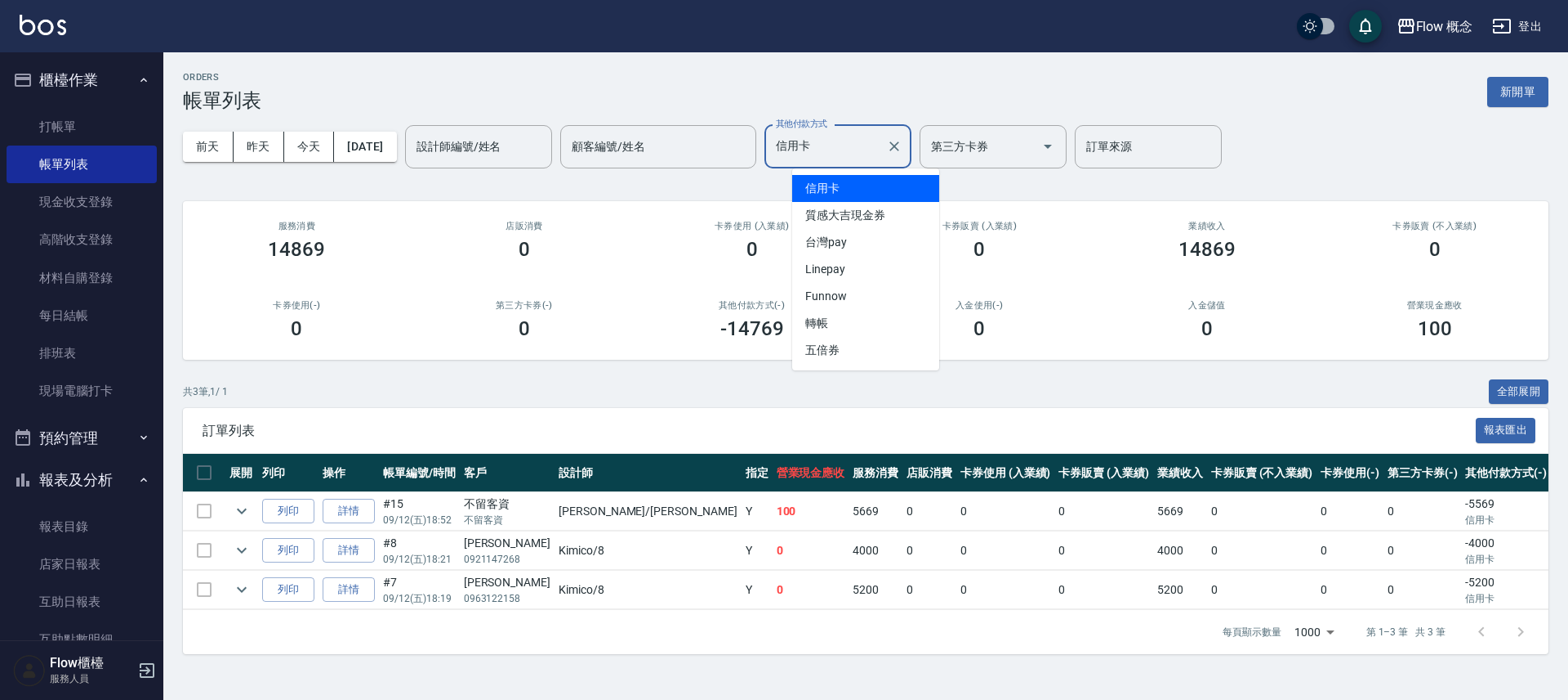
click at [873, 152] on input "信用卡" at bounding box center [826, 146] width 108 height 29
click at [894, 245] on span "台灣pay" at bounding box center [866, 243] width 147 height 27
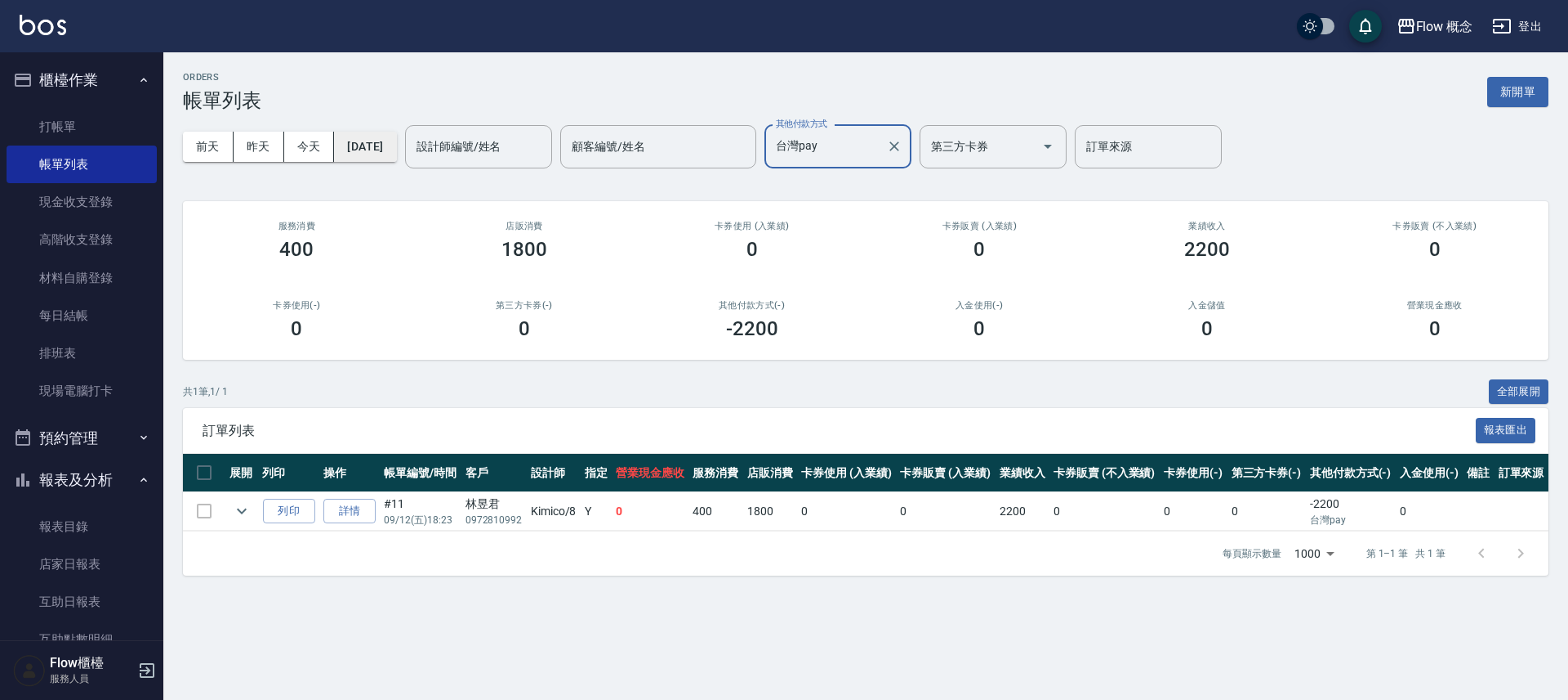
click at [396, 145] on button "[DATE]" at bounding box center [365, 146] width 62 height 31
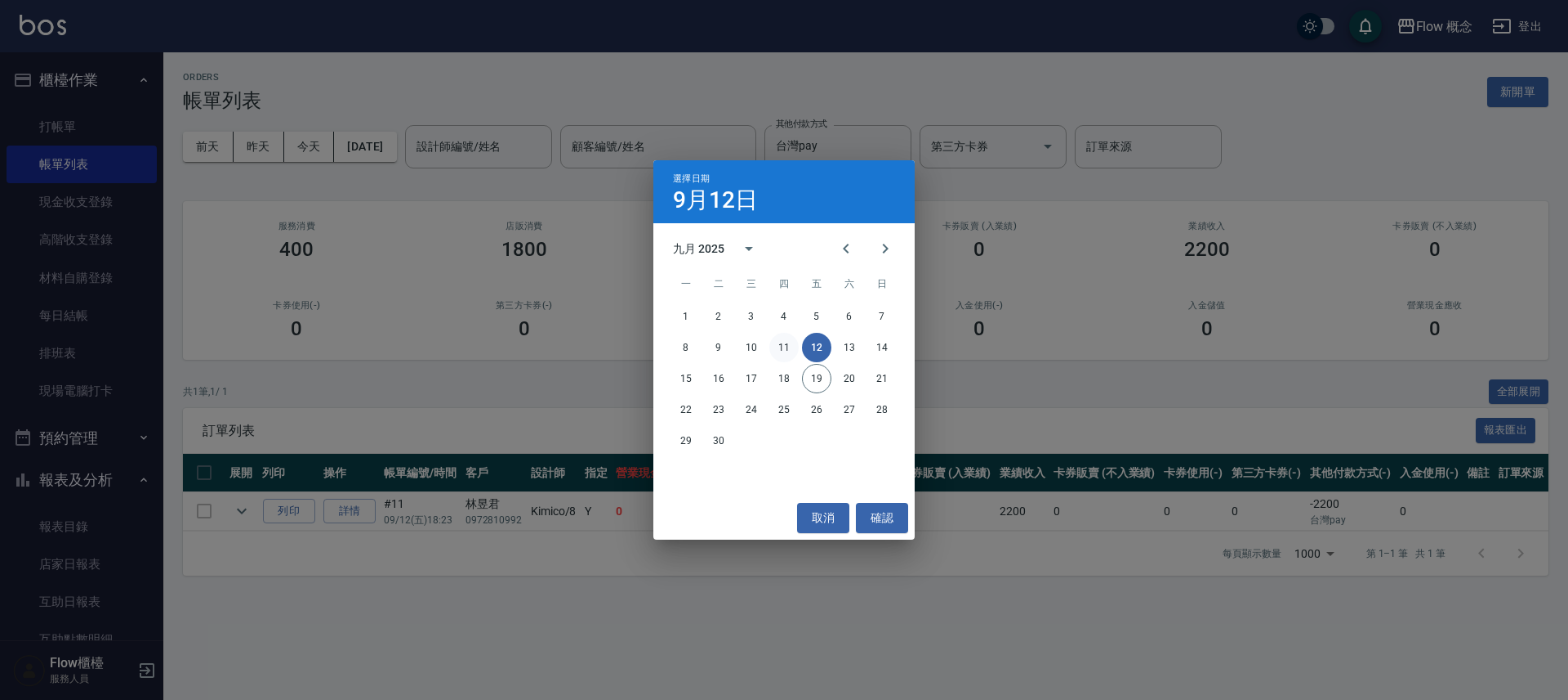
click at [788, 345] on button "11" at bounding box center [784, 347] width 30 height 30
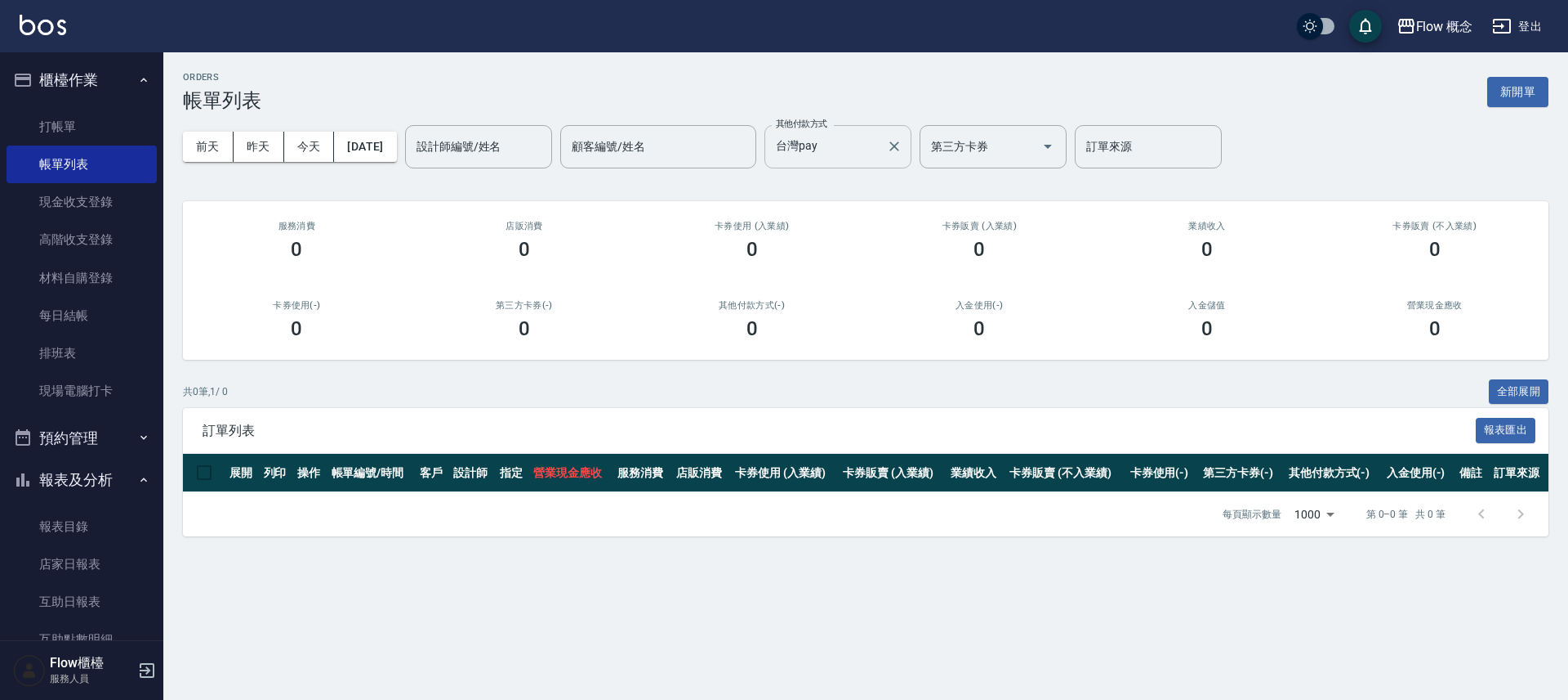
click at [850, 154] on input "台灣pay" at bounding box center [826, 146] width 108 height 29
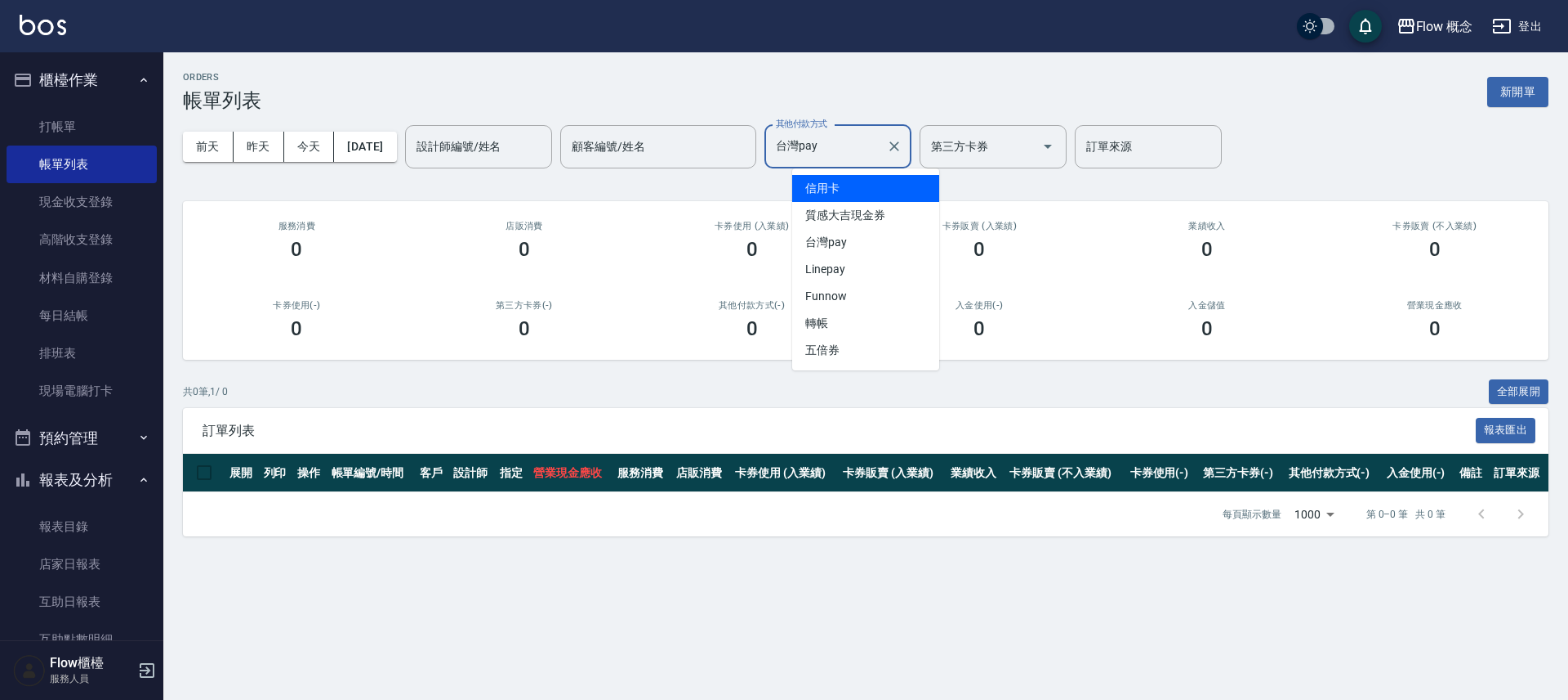
click at [859, 187] on span "信用卡" at bounding box center [866, 189] width 147 height 27
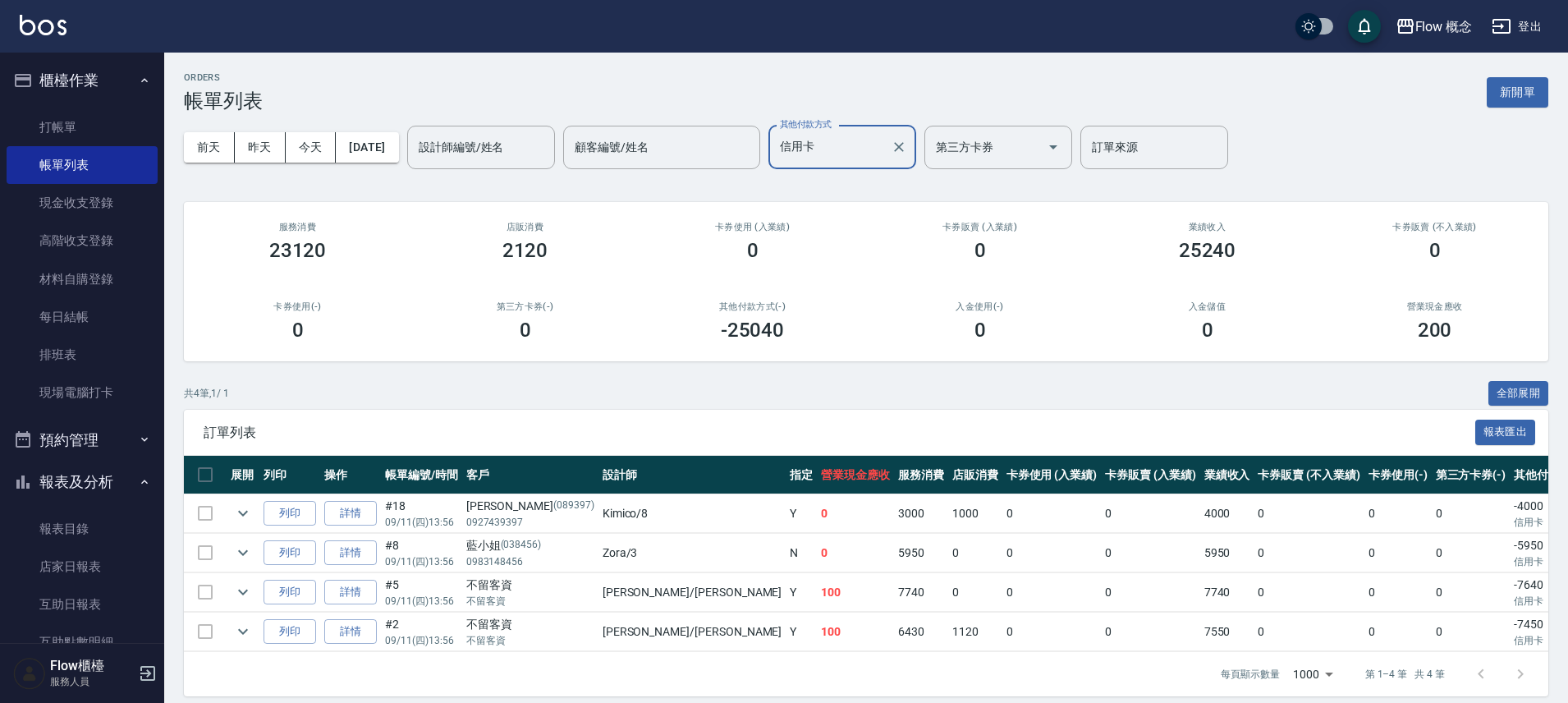
click at [863, 145] on input "信用卡" at bounding box center [830, 147] width 108 height 29
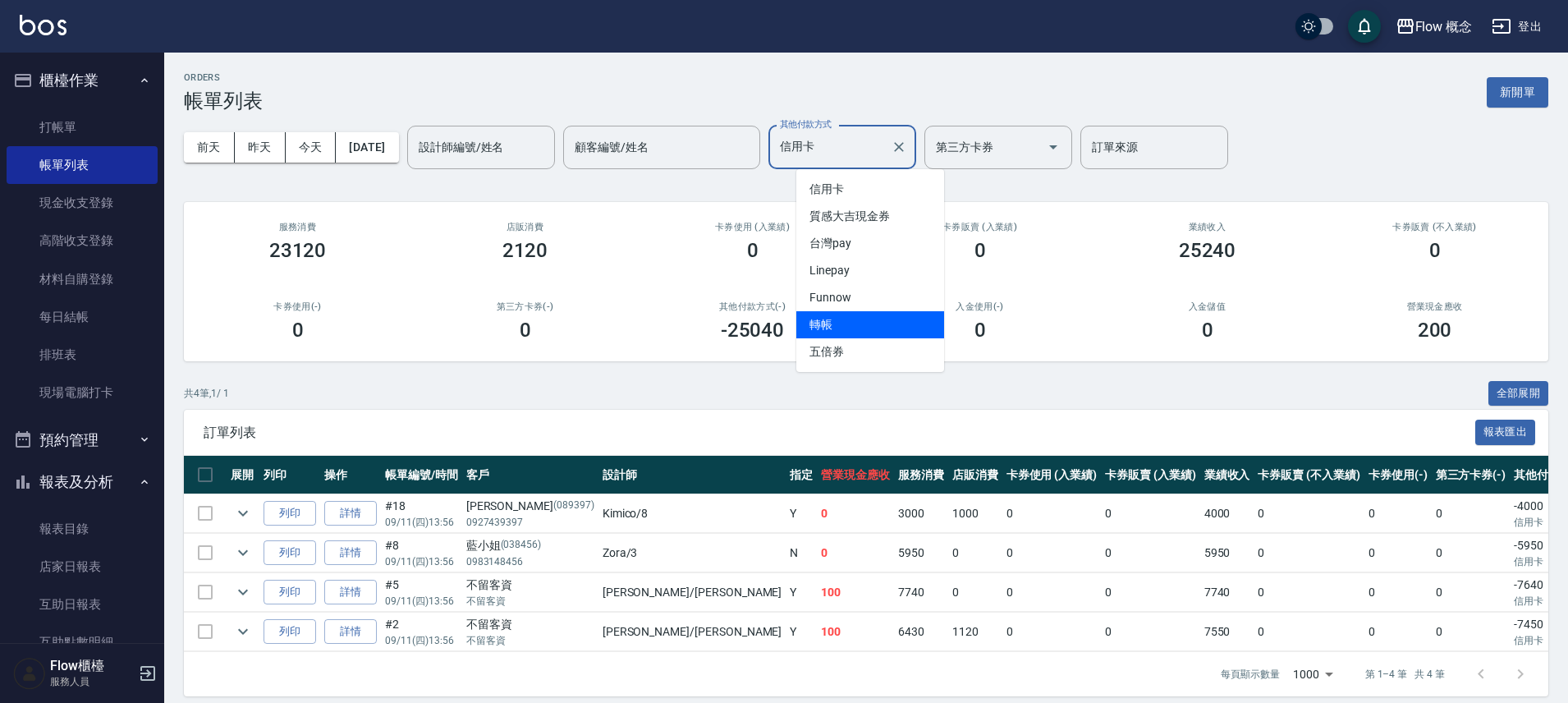
click at [848, 327] on span "轉帳" at bounding box center [870, 325] width 148 height 27
type input "轉帳"
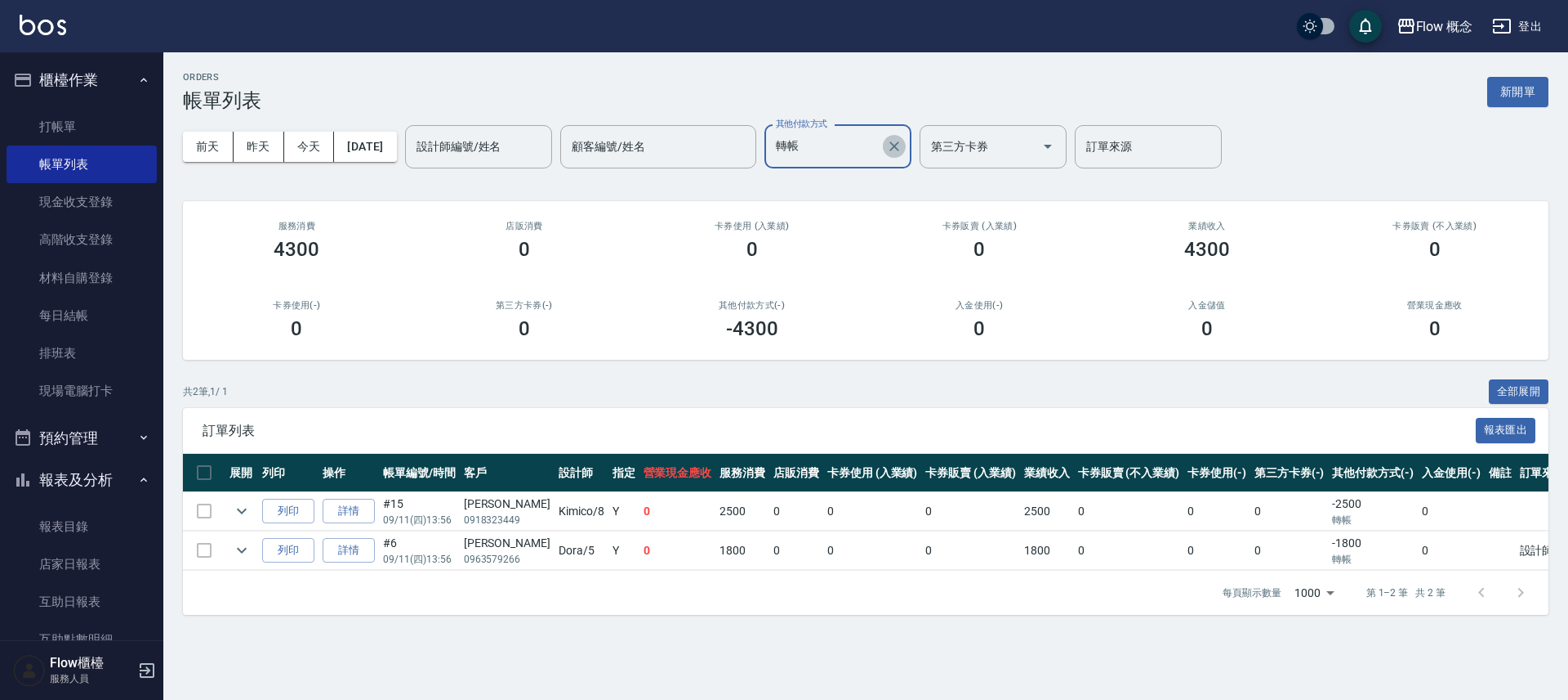
click at [903, 144] on icon "Clear" at bounding box center [894, 146] width 16 height 16
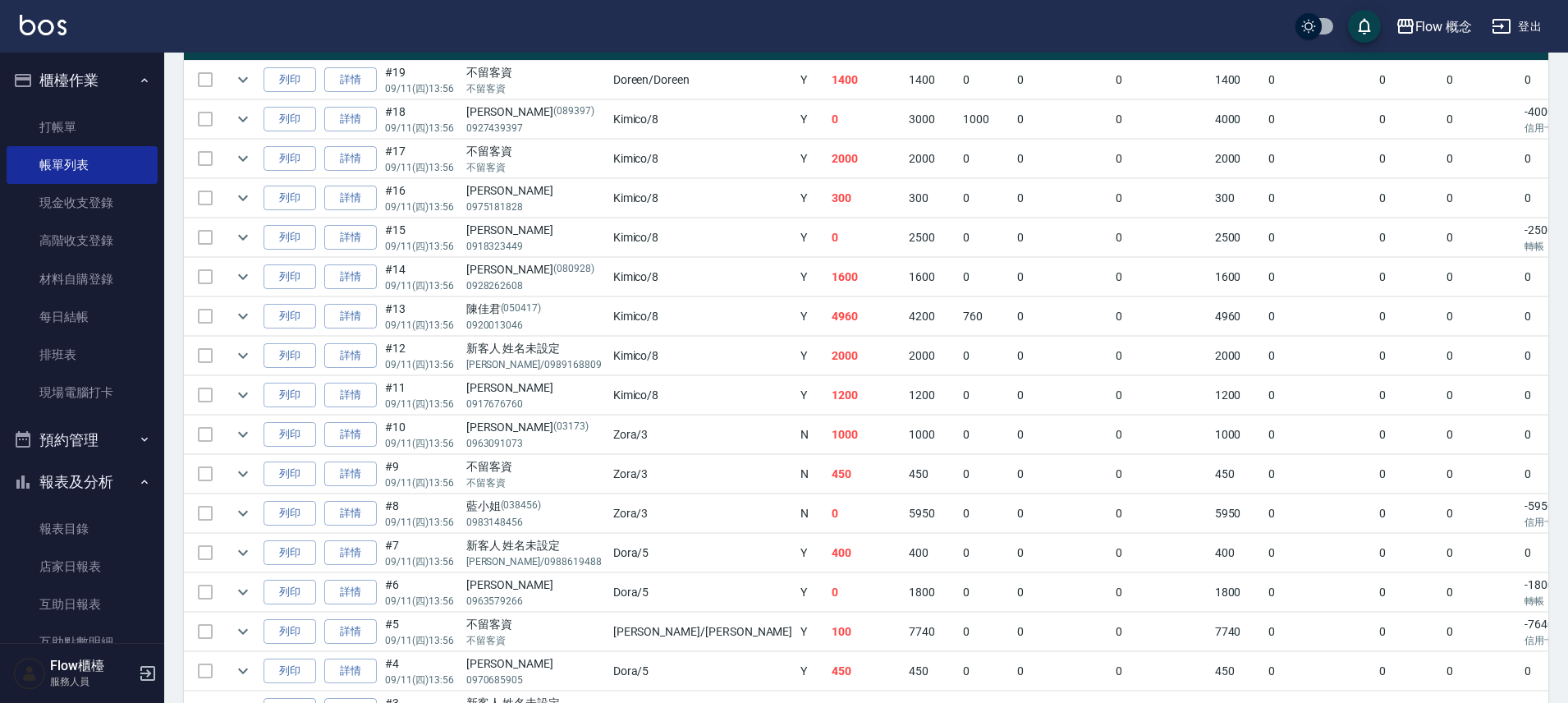
scroll to position [245, 0]
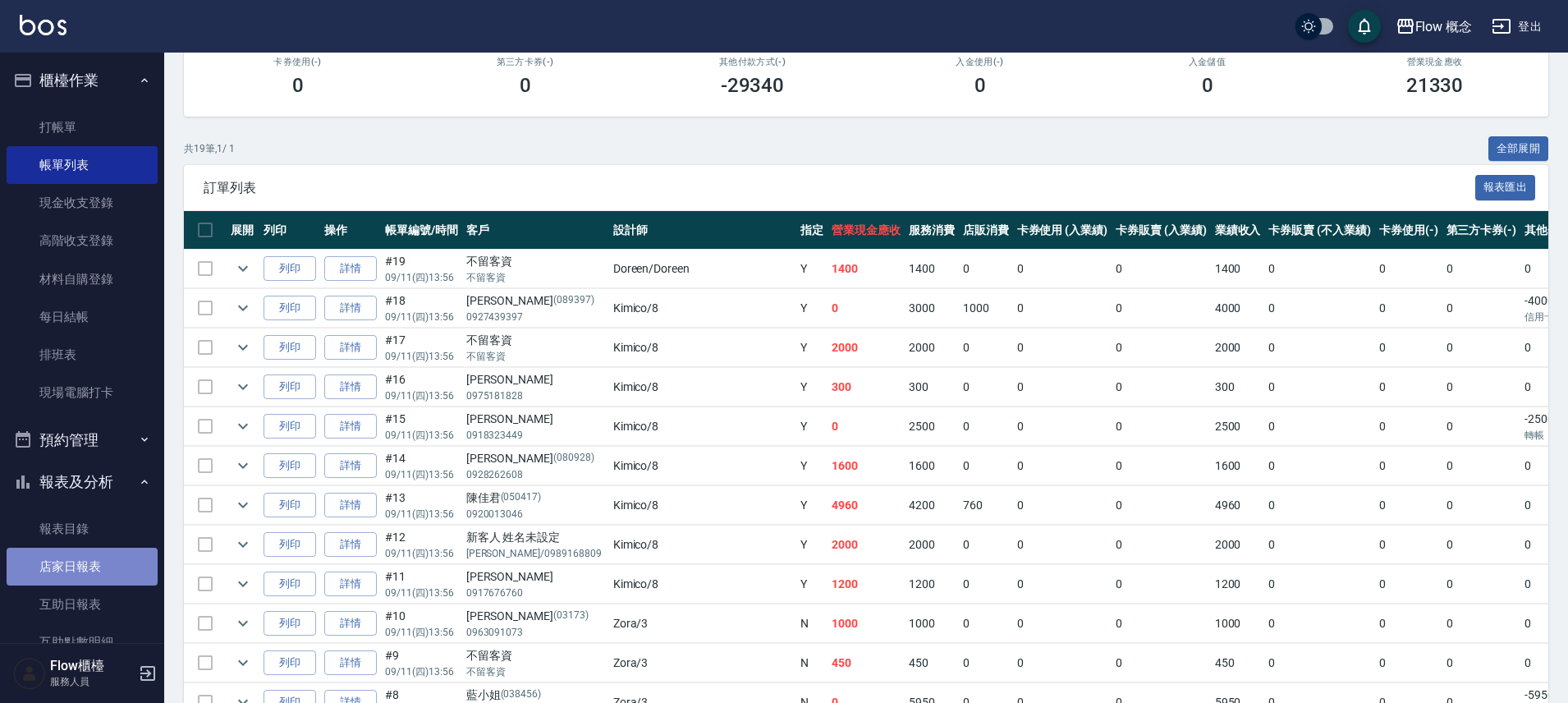
click at [113, 578] on link "店家日報表" at bounding box center [81, 567] width 151 height 38
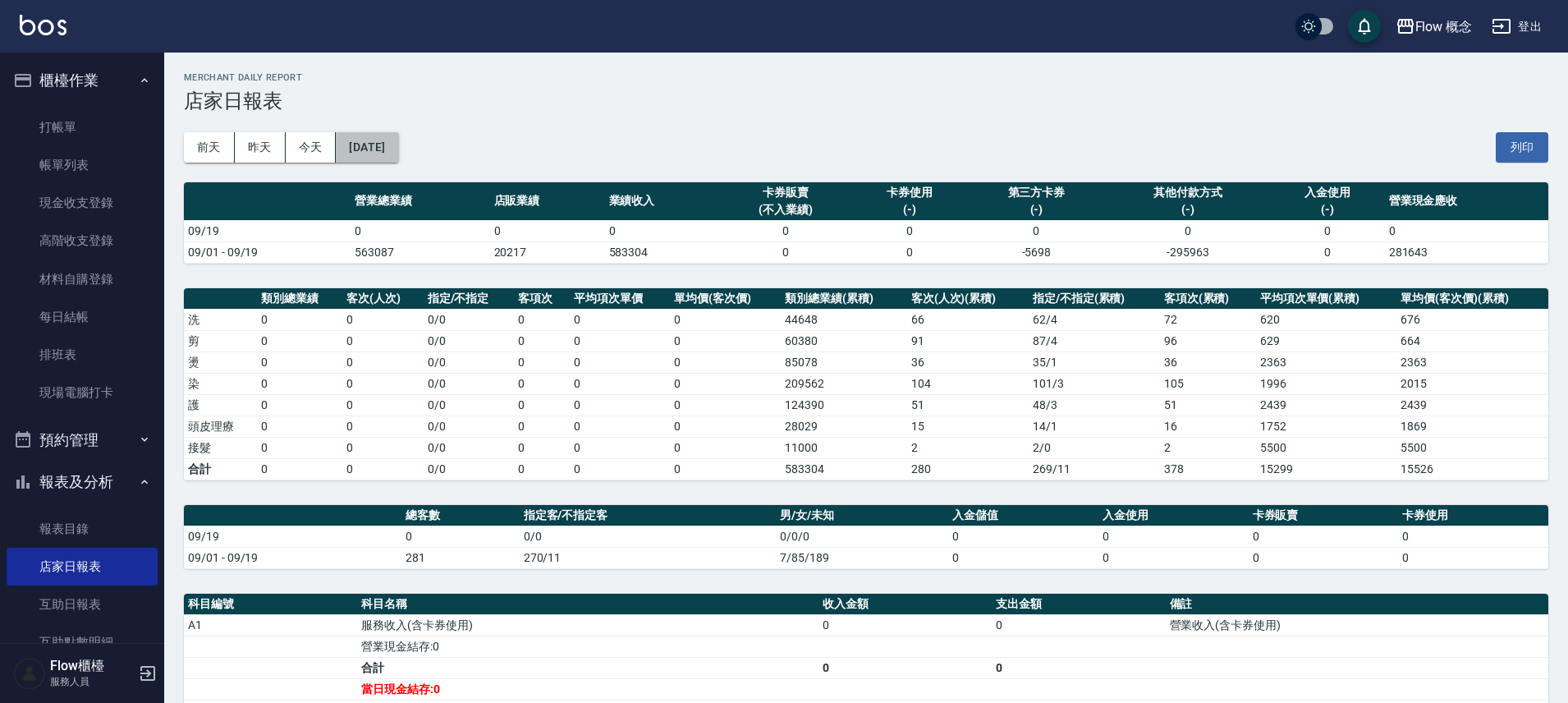
click at [398, 153] on button "[DATE]" at bounding box center [366, 147] width 62 height 31
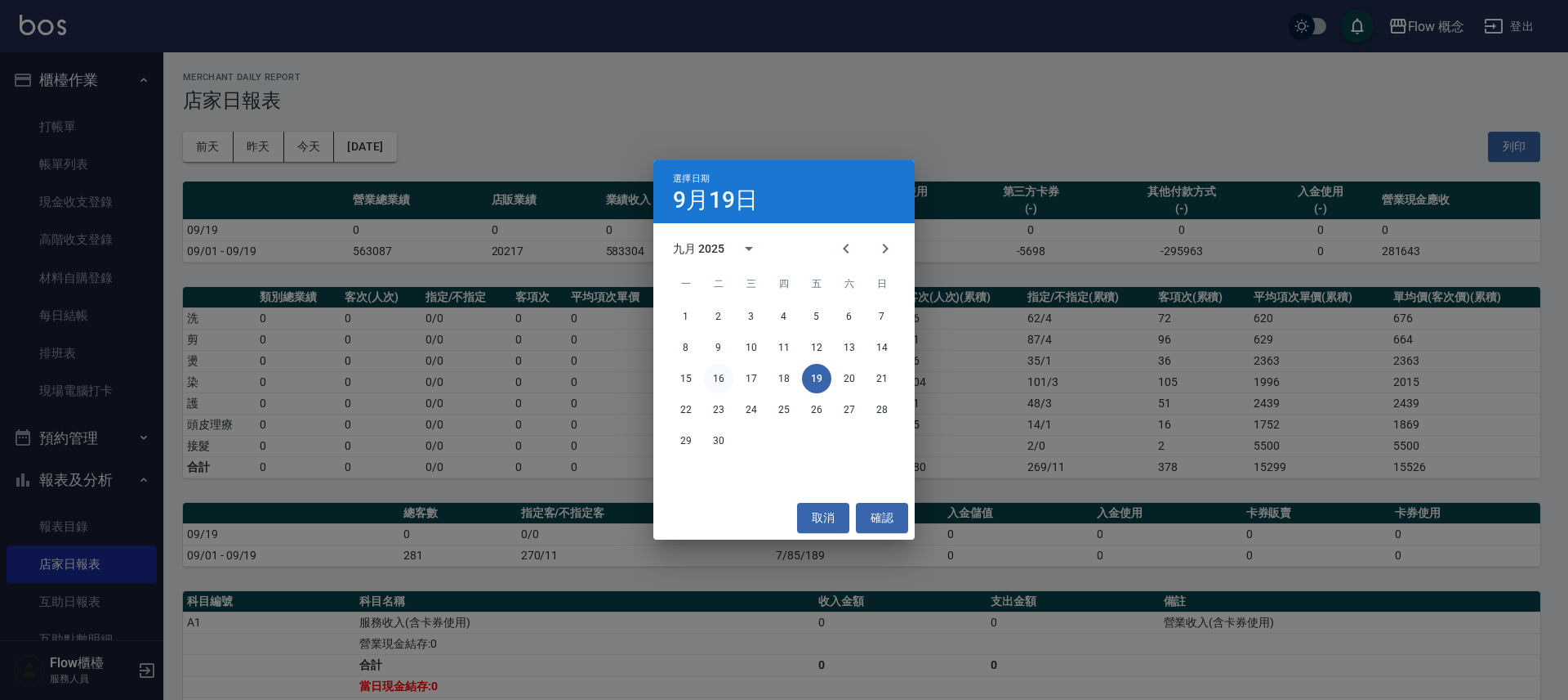
click at [713, 377] on button "16" at bounding box center [718, 378] width 30 height 30
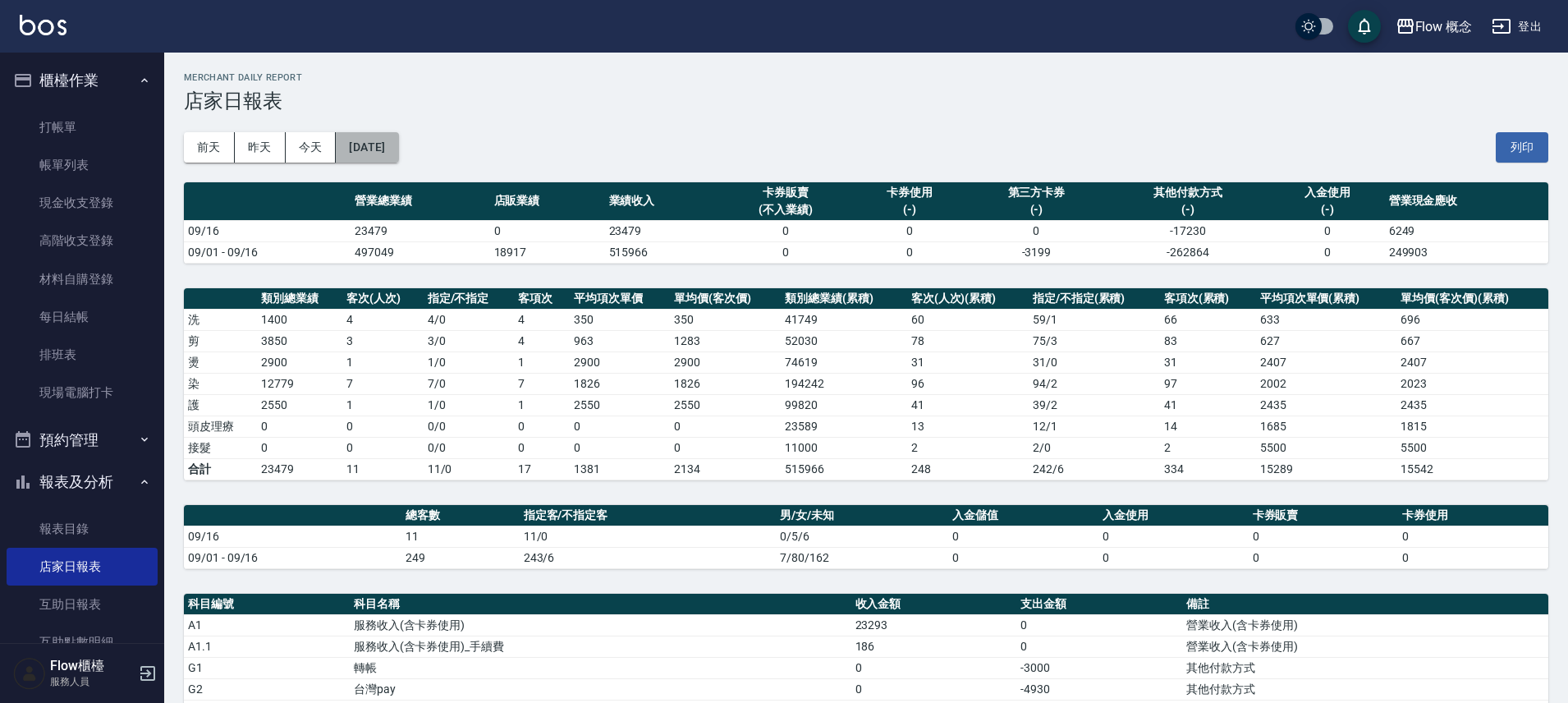
click at [385, 152] on button "[DATE]" at bounding box center [366, 147] width 62 height 31
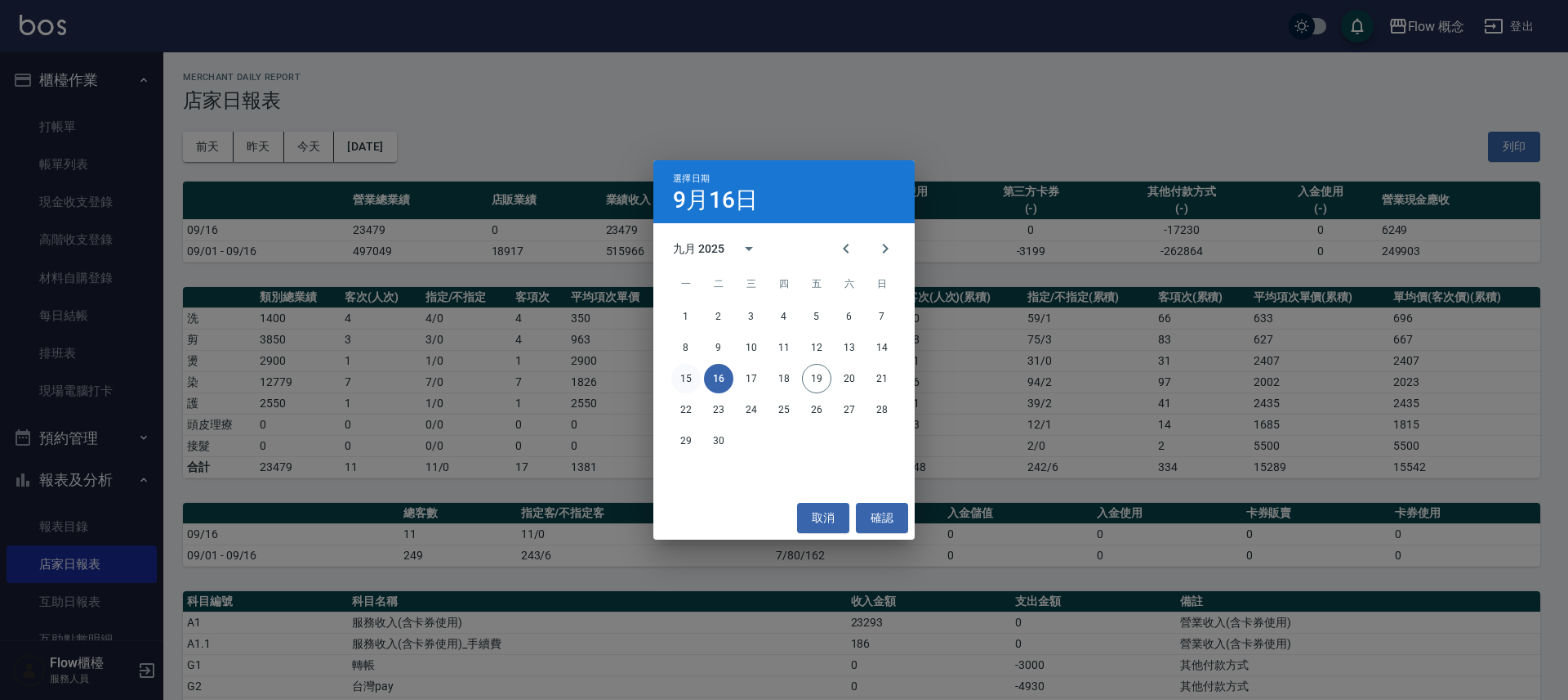
click at [692, 377] on button "15" at bounding box center [686, 378] width 30 height 30
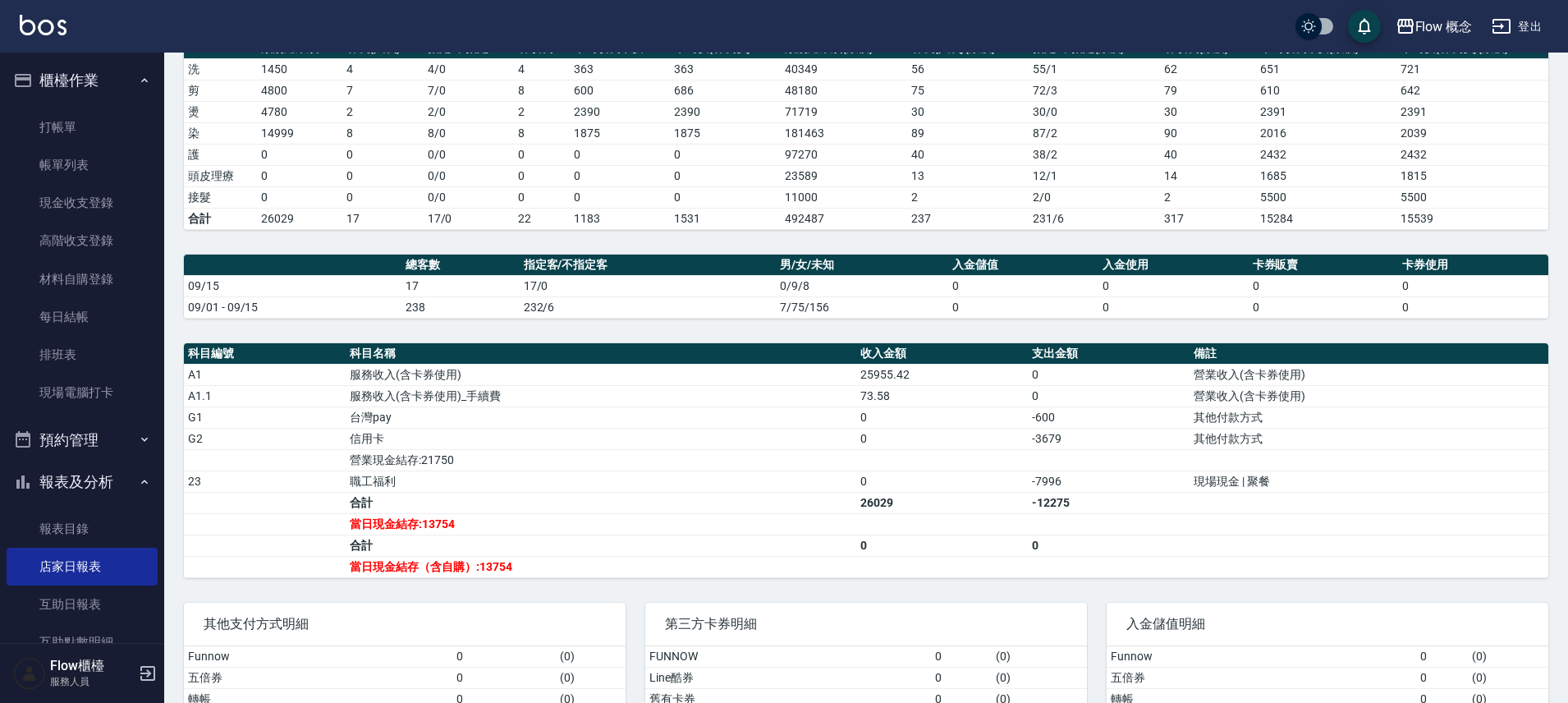
scroll to position [383, 0]
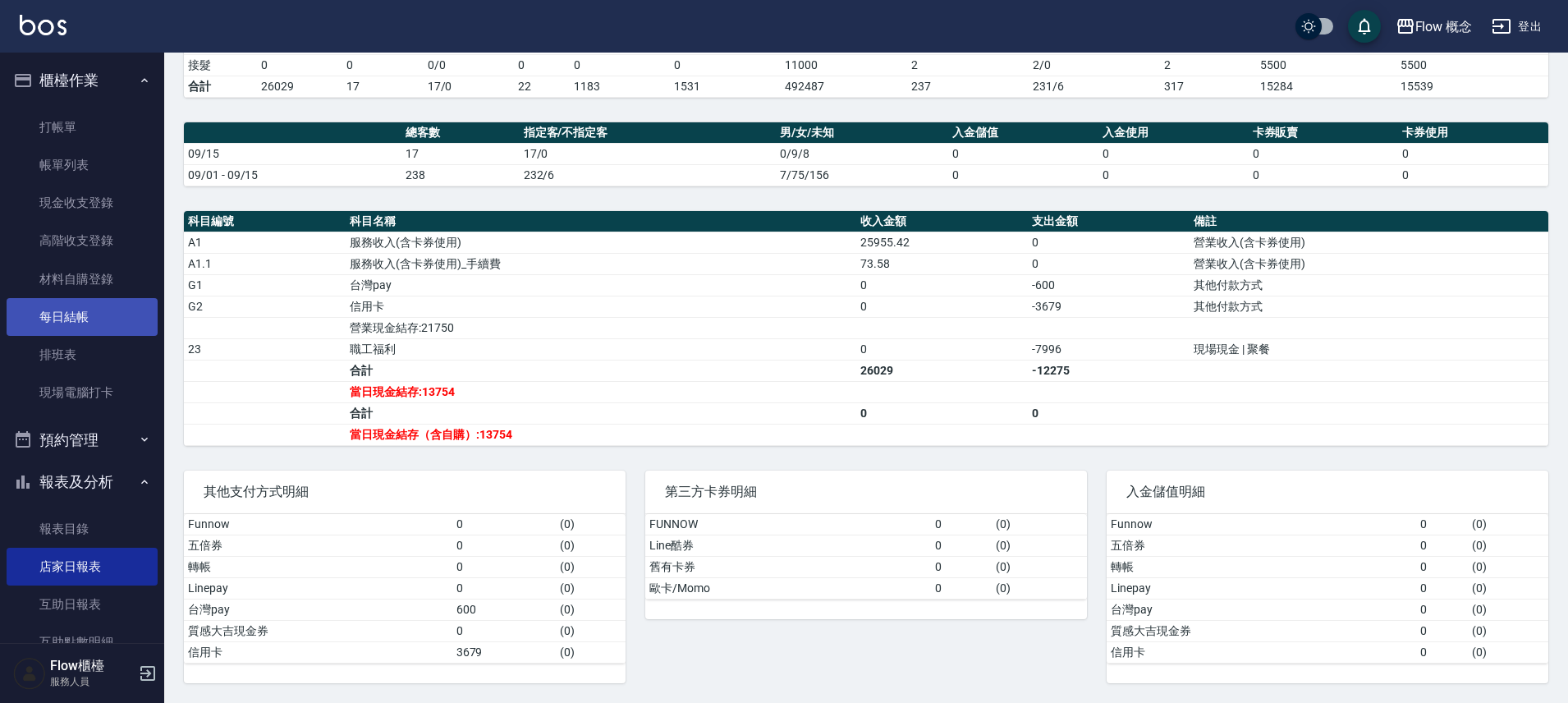
click at [55, 310] on link "每日結帳" at bounding box center [81, 317] width 151 height 38
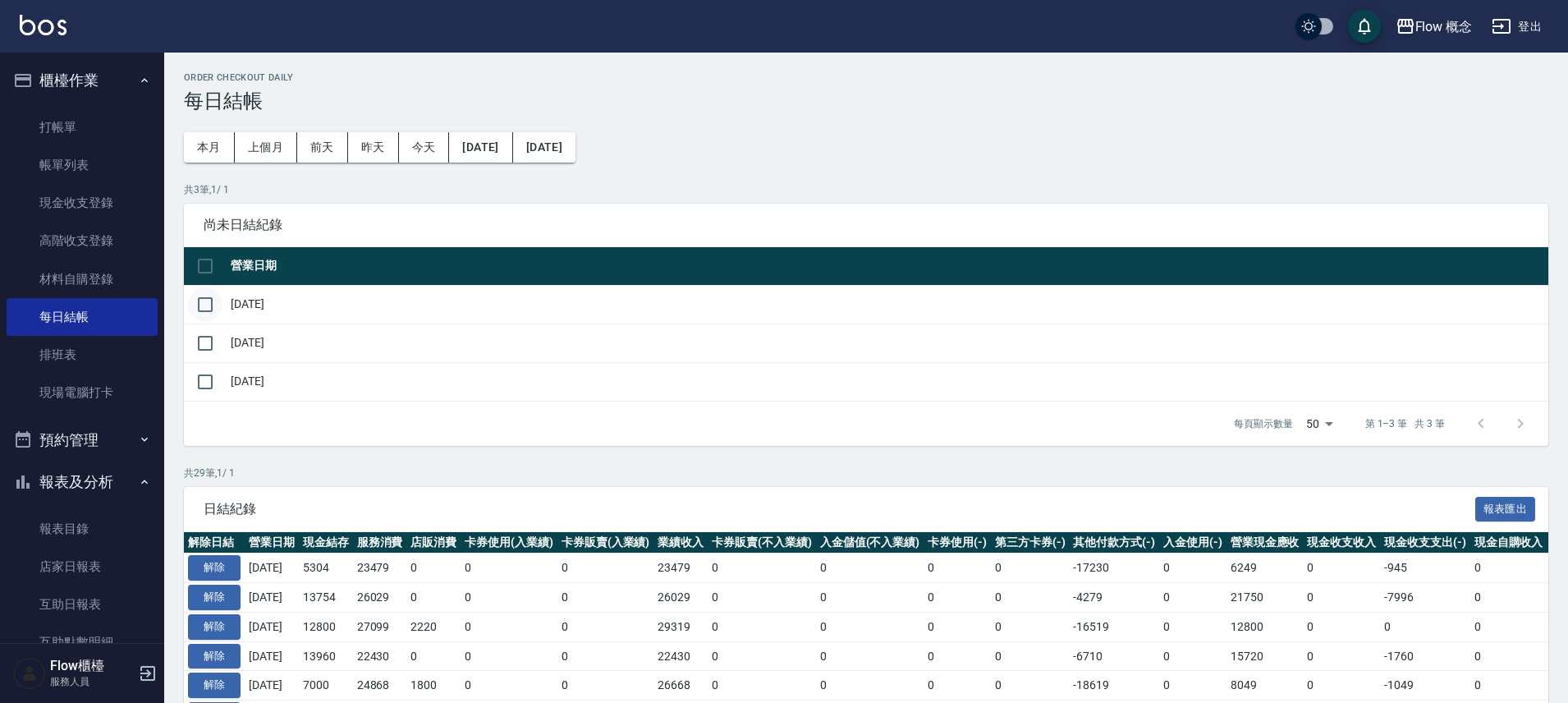
click at [188, 301] on input "checkbox" at bounding box center [205, 304] width 34 height 34
checkbox input "true"
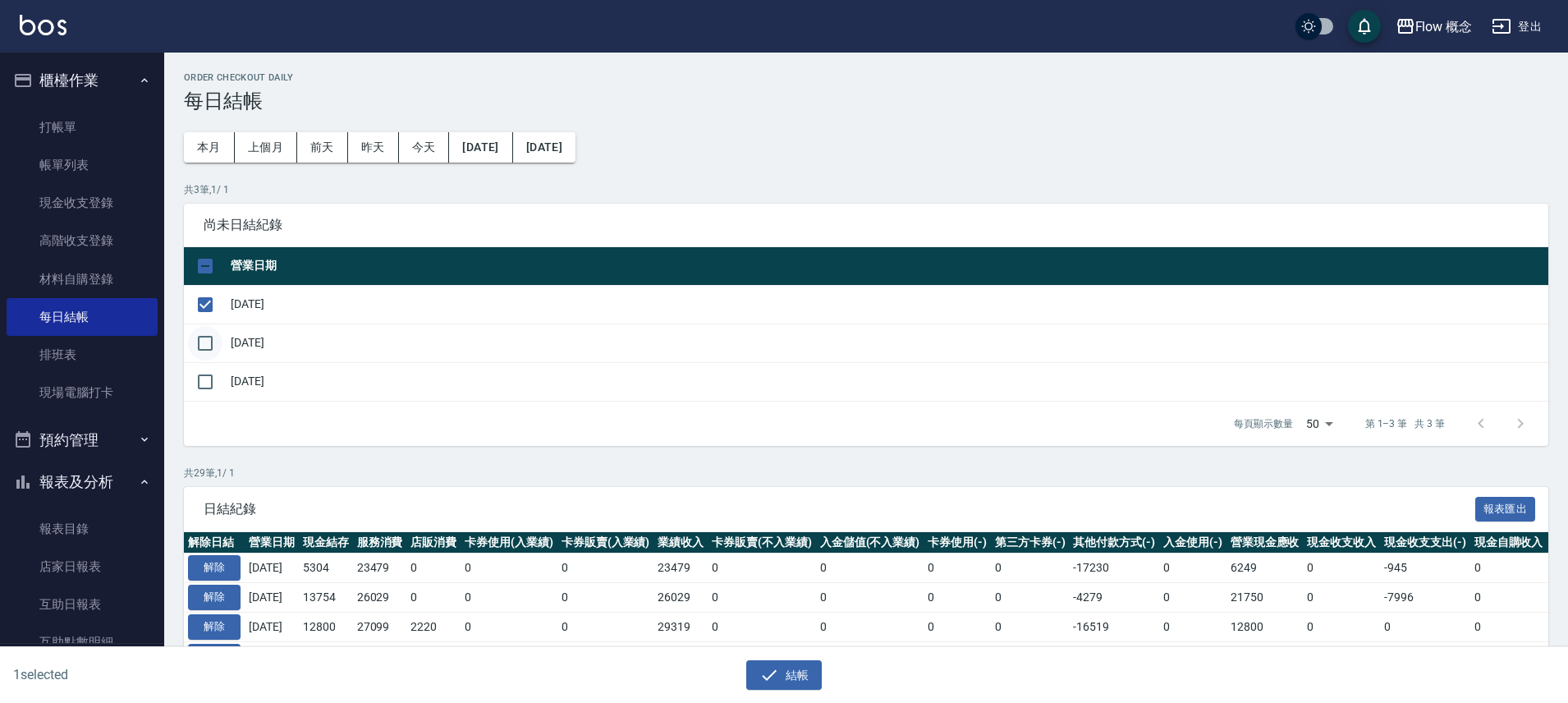
click at [213, 345] on input "checkbox" at bounding box center [205, 343] width 34 height 34
checkbox input "true"
click at [802, 676] on button "結帳" at bounding box center [784, 675] width 77 height 31
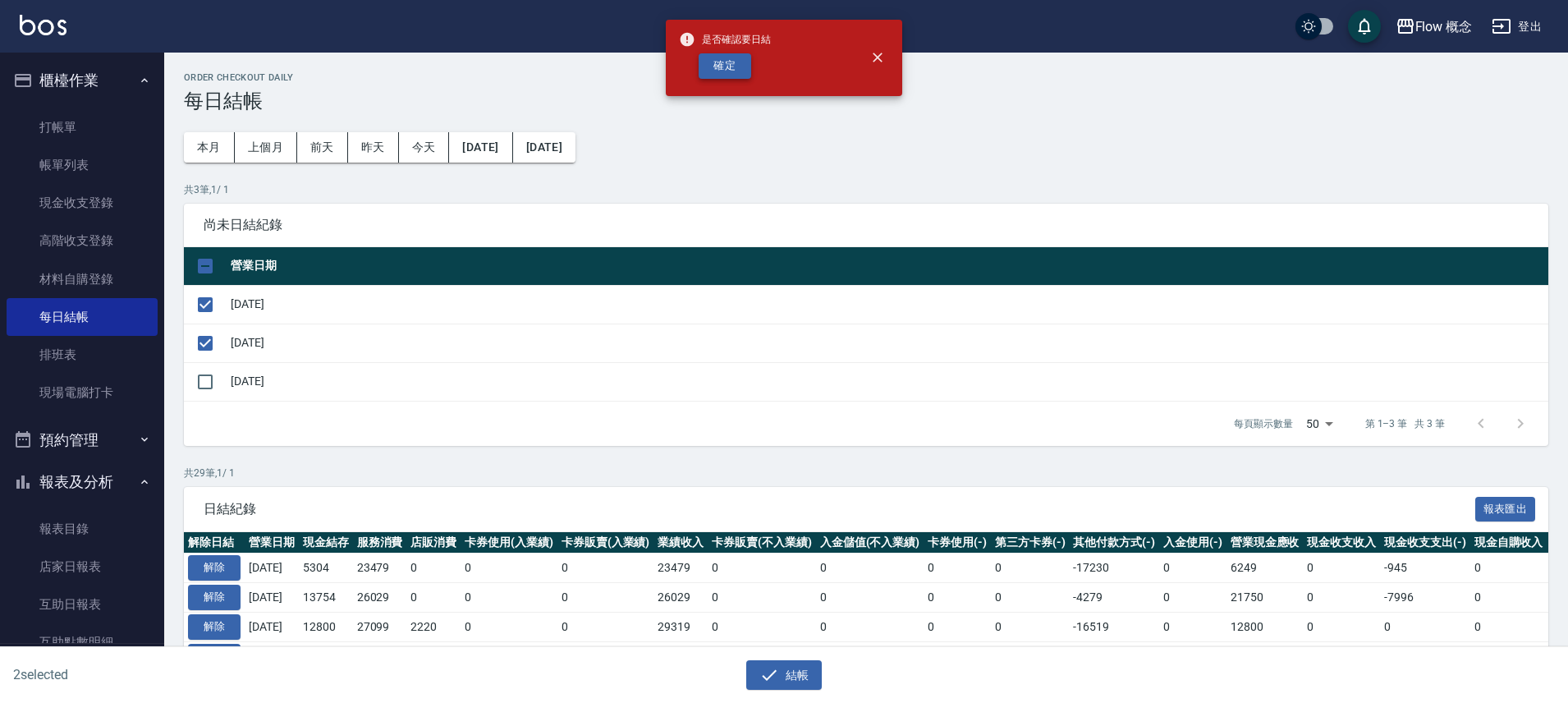
click at [728, 65] on button "確定" at bounding box center [725, 66] width 52 height 25
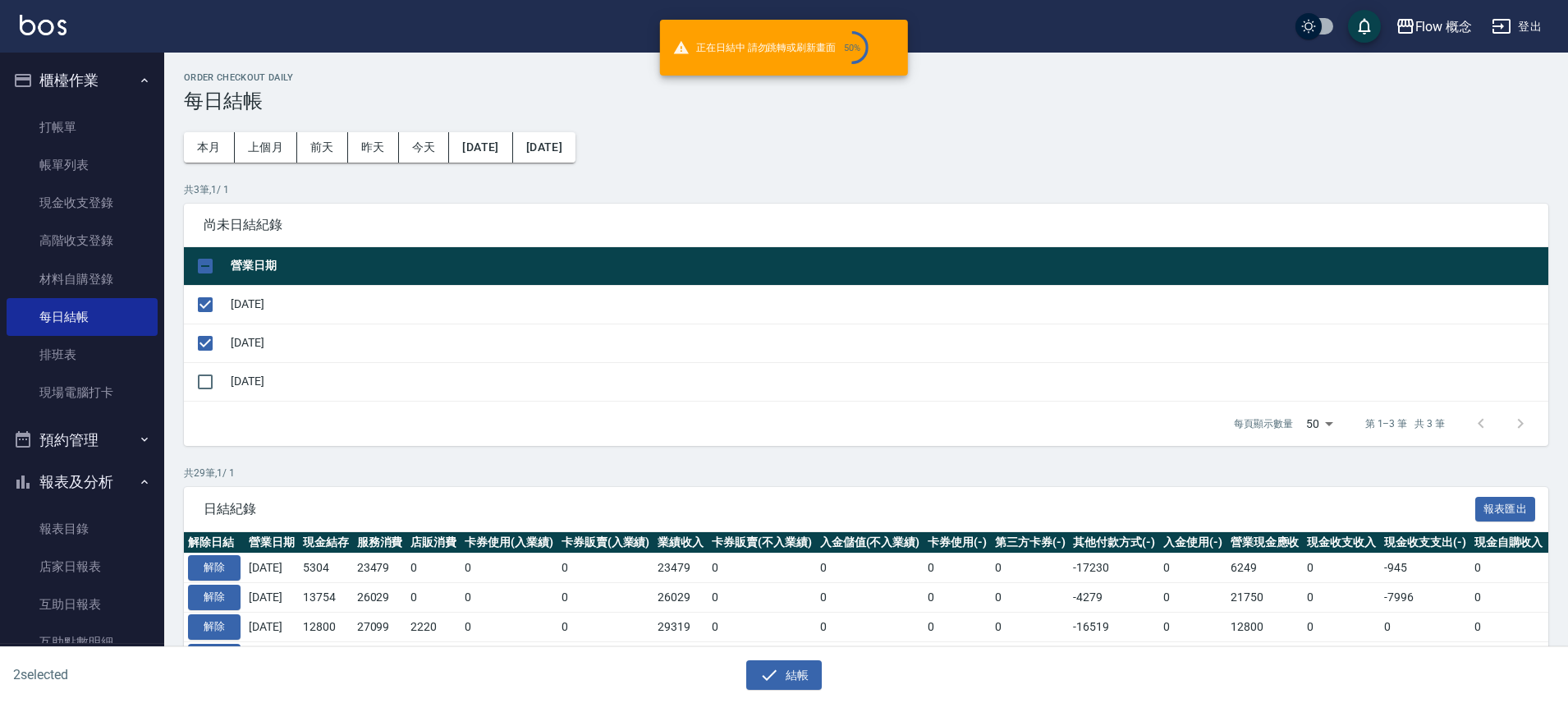
checkbox input "false"
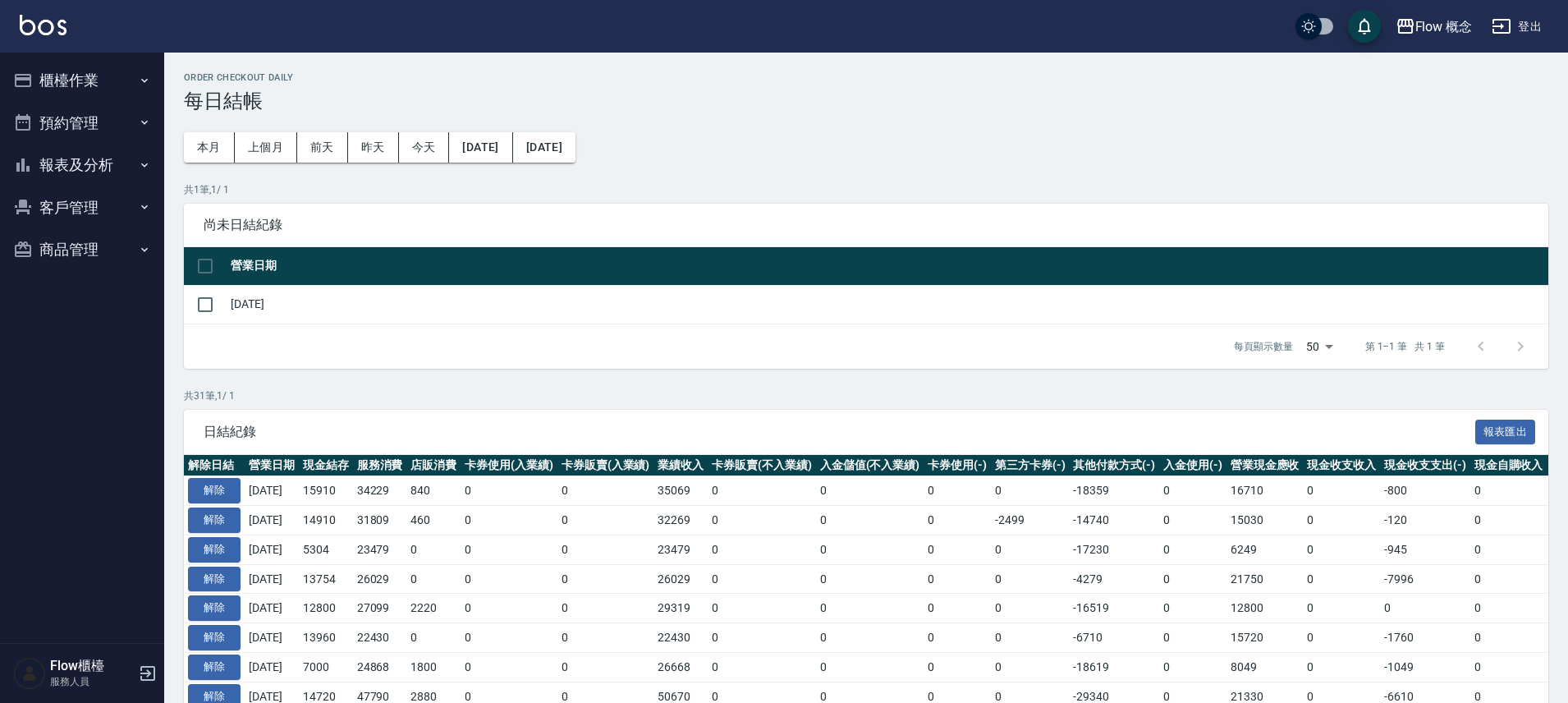
drag, startPoint x: 116, startPoint y: 86, endPoint x: 116, endPoint y: 150, distance: 64.0
click at [116, 86] on button "櫃檯作業" at bounding box center [81, 79] width 151 height 42
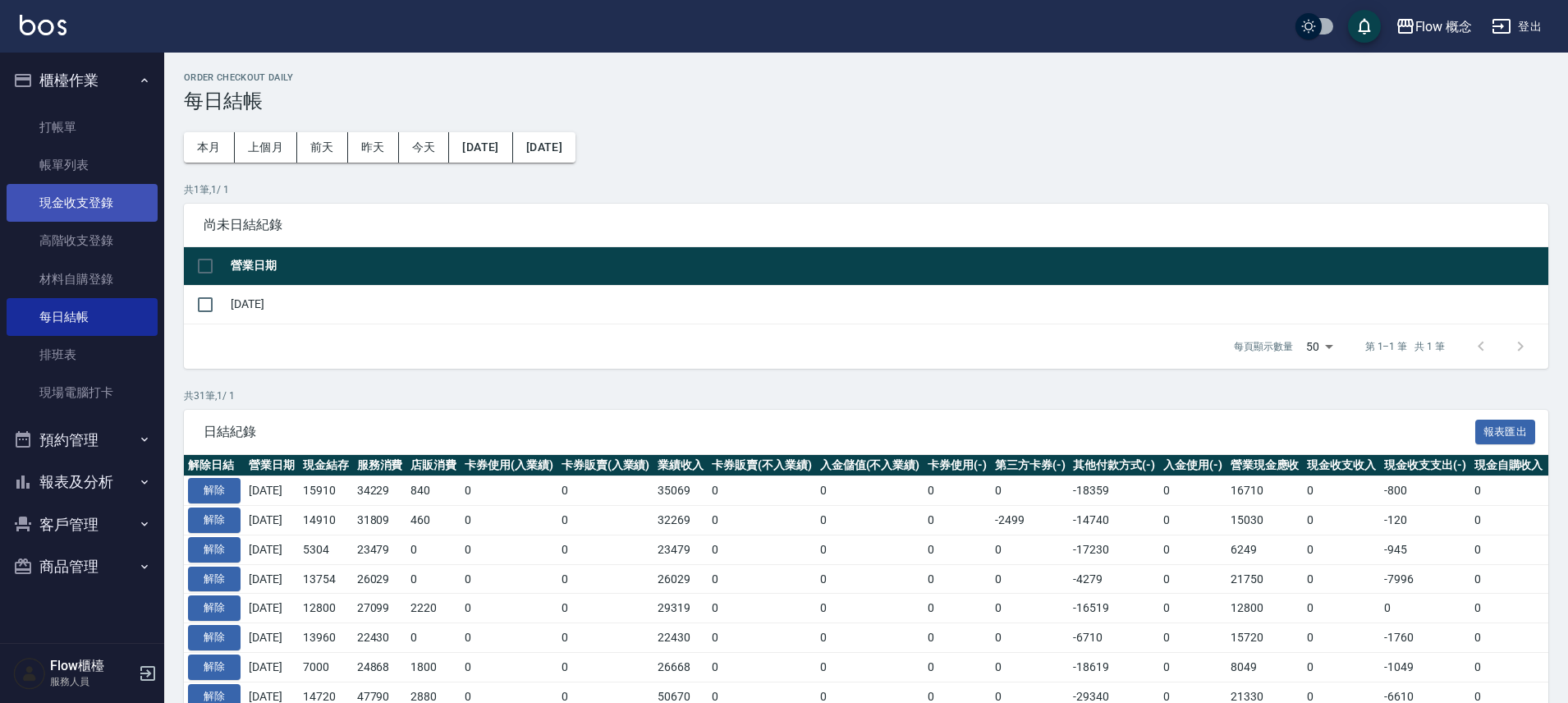
click at [96, 208] on link "現金收支登錄" at bounding box center [81, 203] width 151 height 38
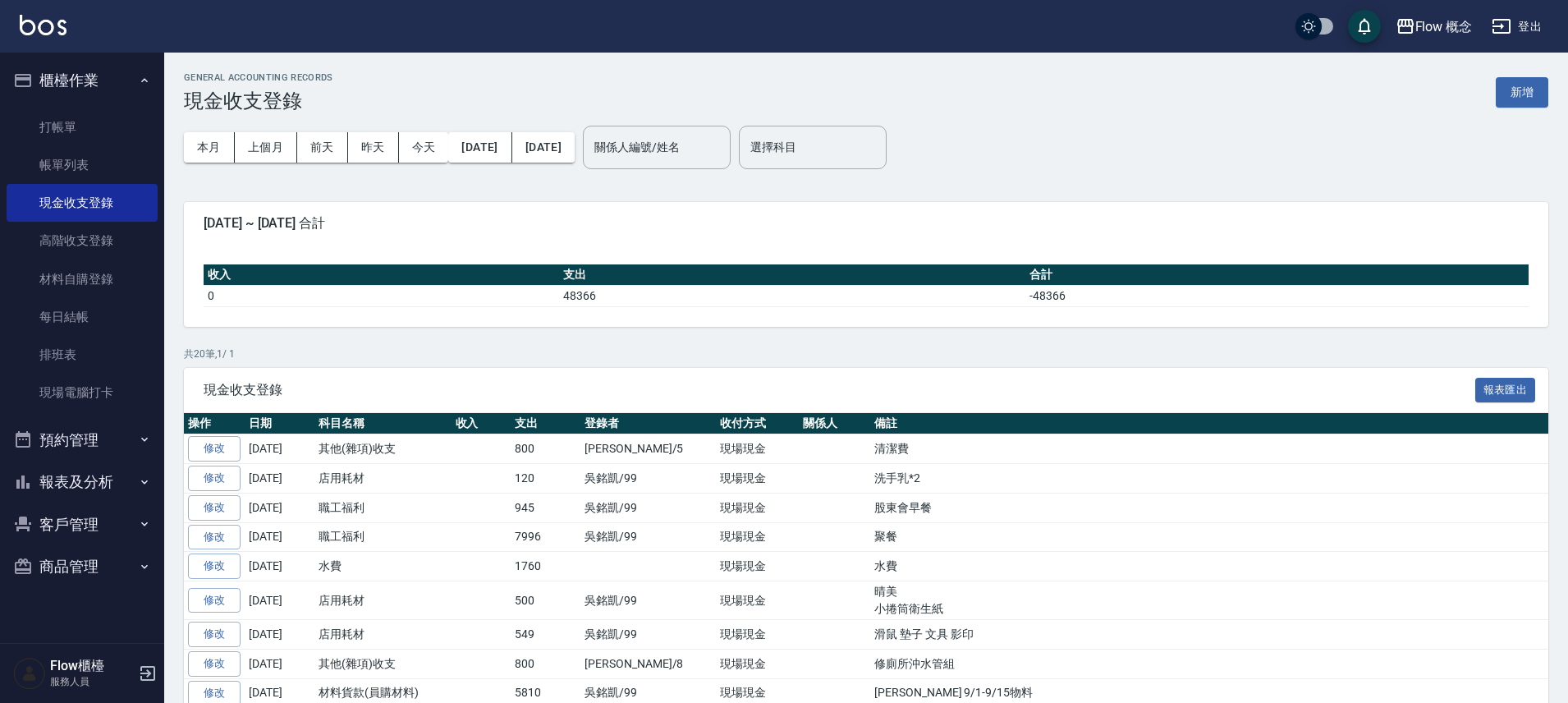
click at [271, 128] on div "本月 上個月 前天 昨天 今天 2025/09/01 2025/09/19" at bounding box center [379, 147] width 391 height 69
click at [268, 143] on button "上個月" at bounding box center [265, 147] width 62 height 31
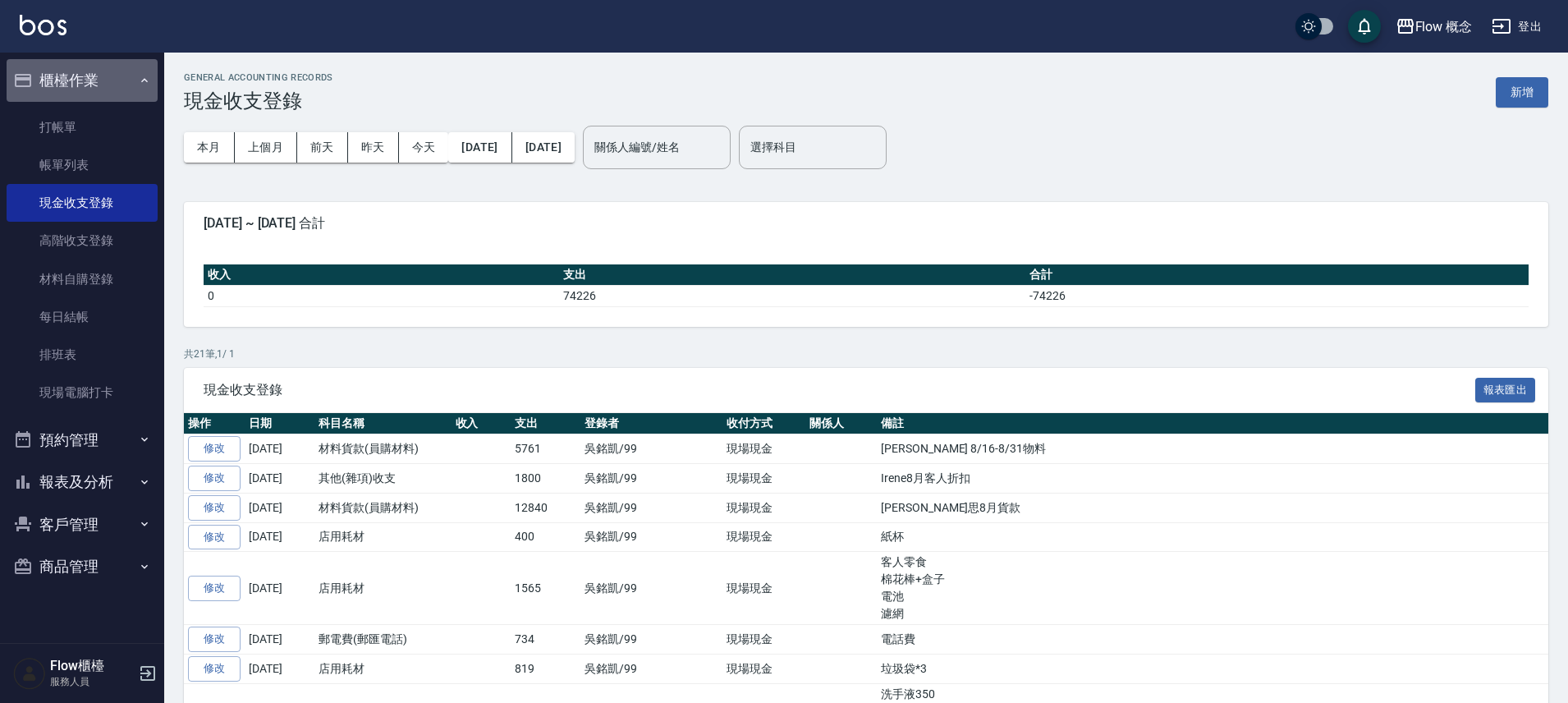
click at [122, 70] on button "櫃檯作業" at bounding box center [81, 79] width 151 height 42
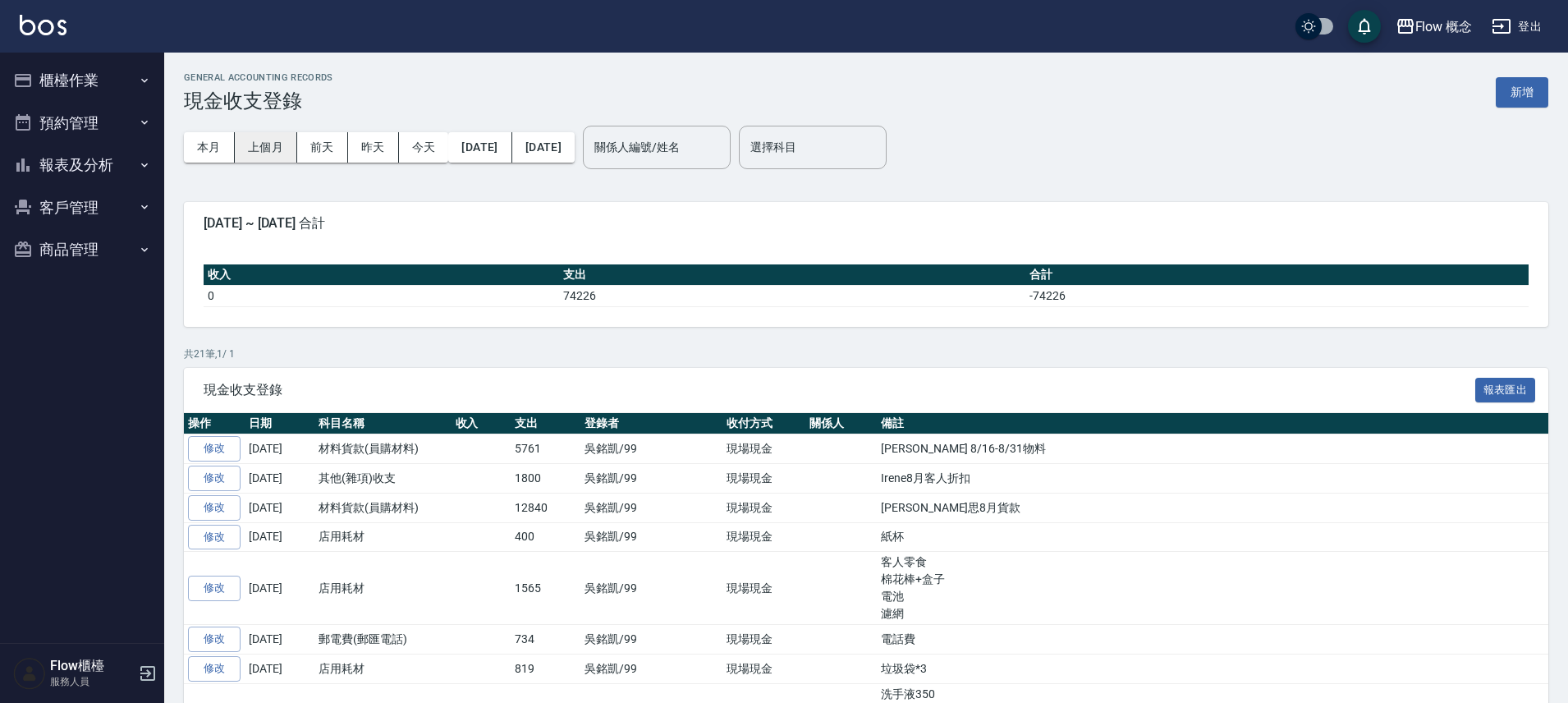
click at [264, 155] on button "上個月" at bounding box center [265, 147] width 62 height 31
click at [268, 145] on button "上個月" at bounding box center [265, 147] width 62 height 31
click at [268, 144] on button "上個月" at bounding box center [265, 147] width 62 height 31
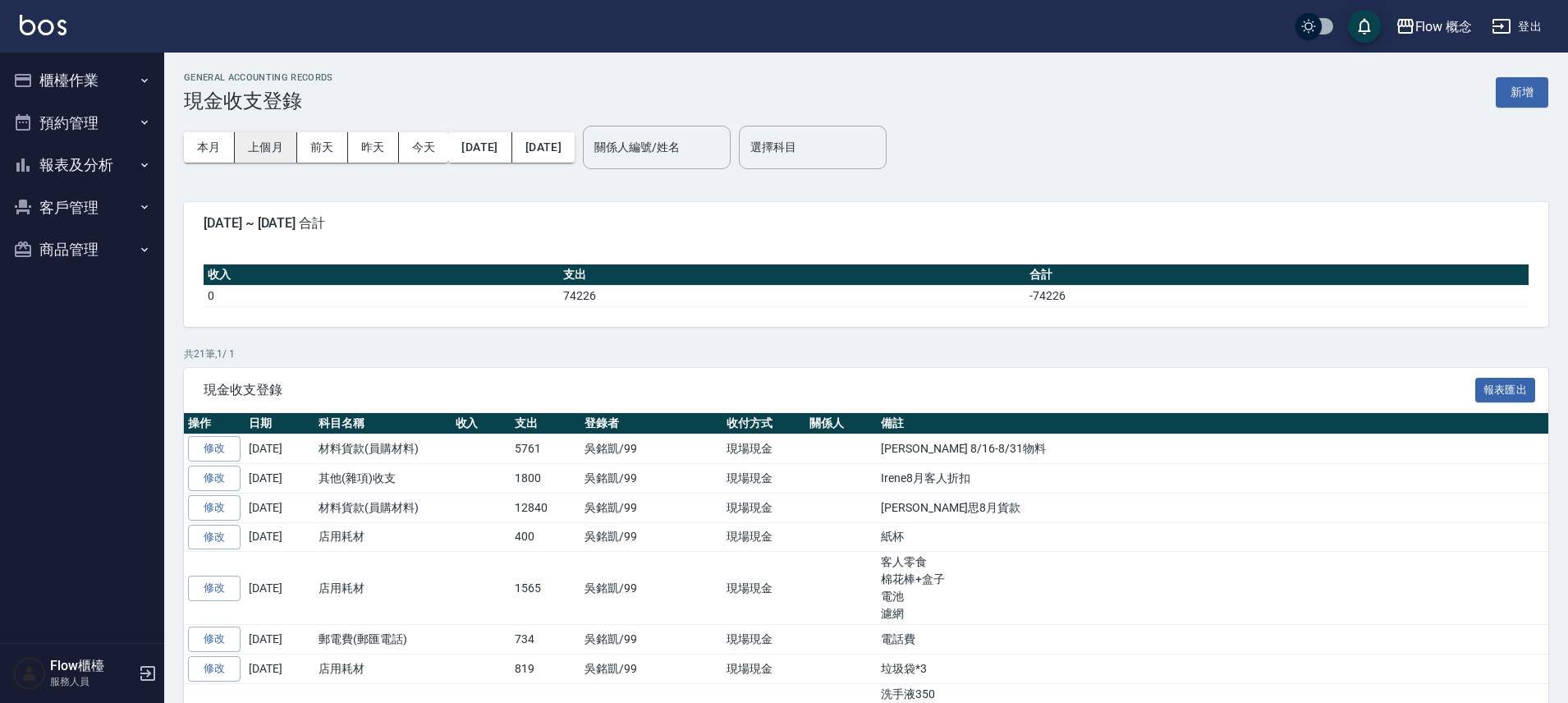
click at [268, 144] on button "上個月" at bounding box center [265, 147] width 62 height 31
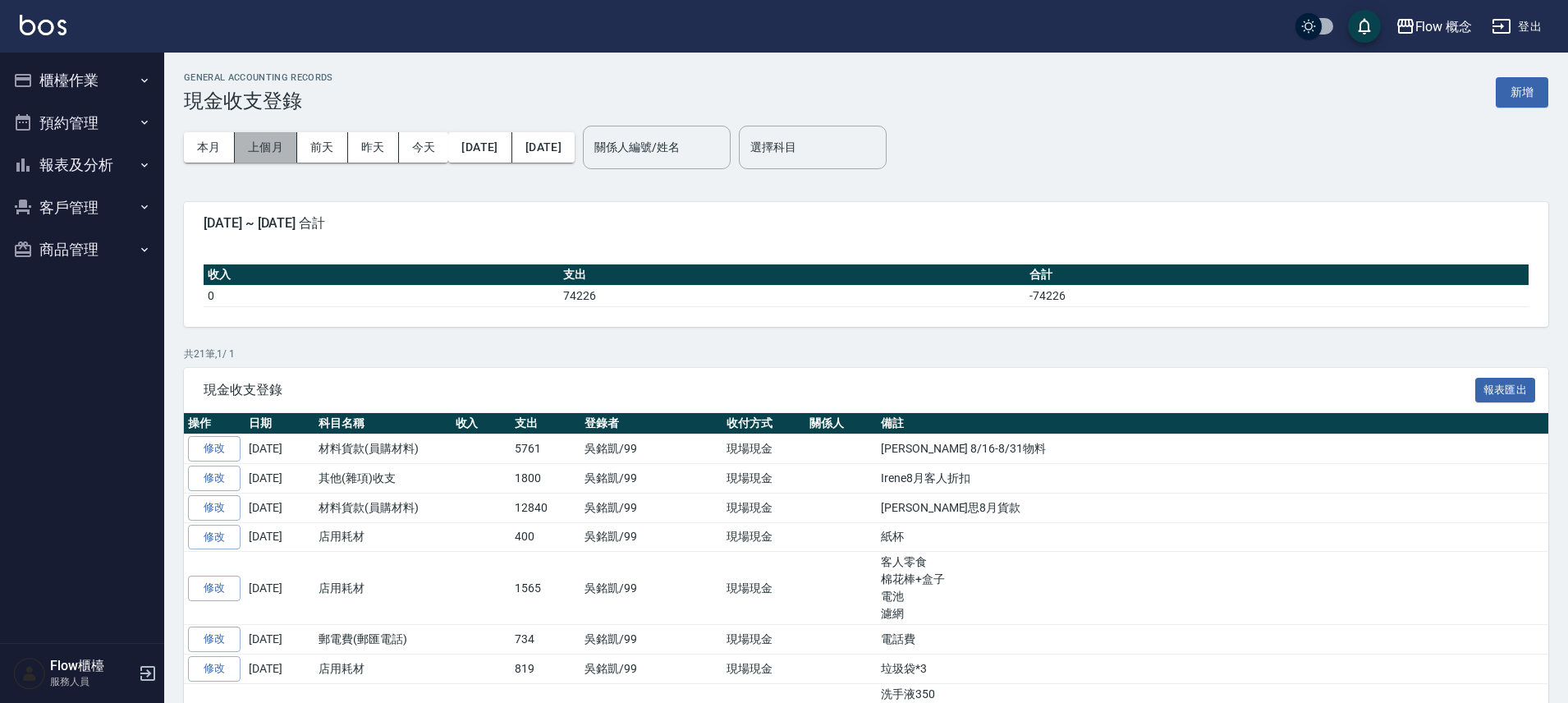
click at [268, 144] on button "上個月" at bounding box center [265, 147] width 62 height 31
click at [44, 79] on button "櫃檯作業" at bounding box center [81, 79] width 151 height 42
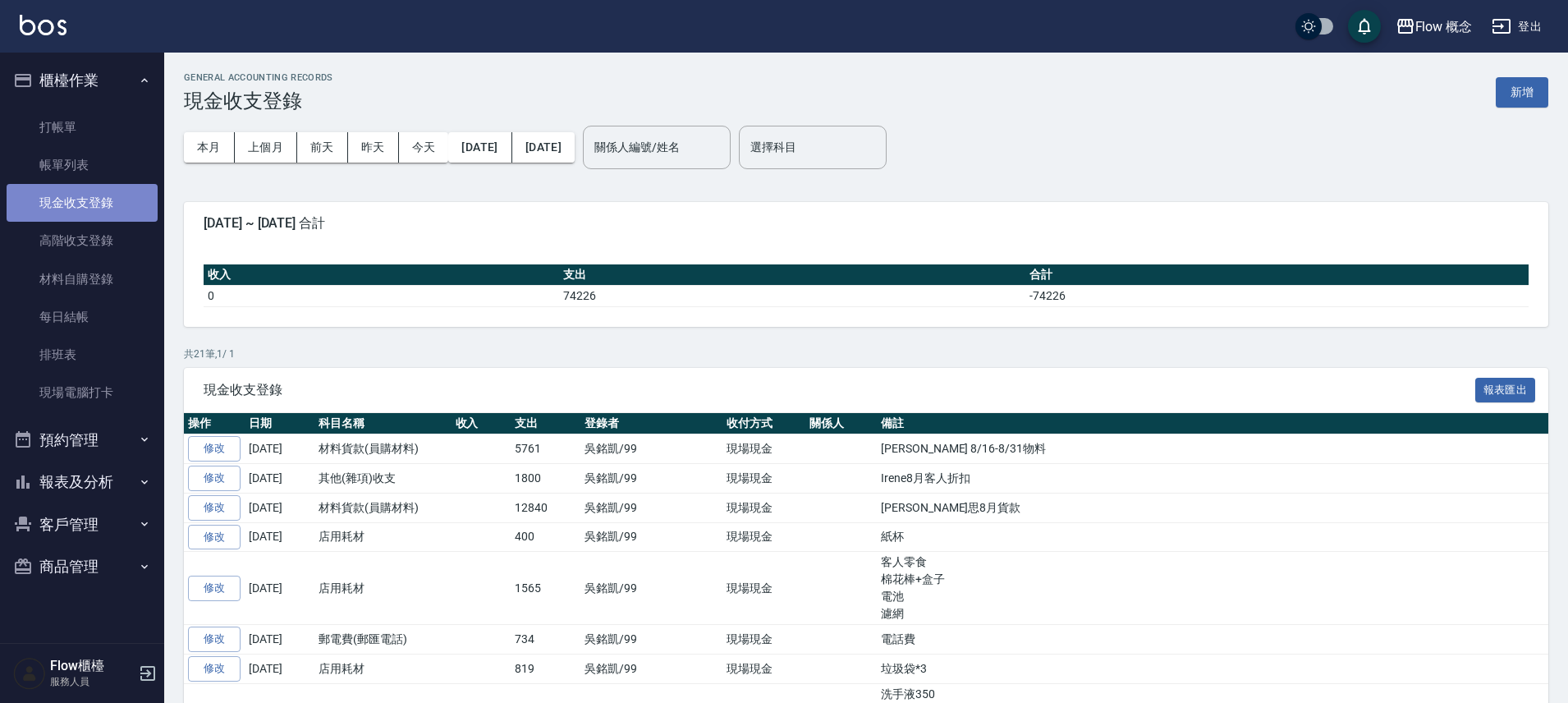
click at [88, 198] on link "現金收支登錄" at bounding box center [81, 203] width 151 height 38
click at [274, 146] on button "上個月" at bounding box center [265, 147] width 62 height 31
click at [209, 148] on button "本月" at bounding box center [209, 147] width 51 height 31
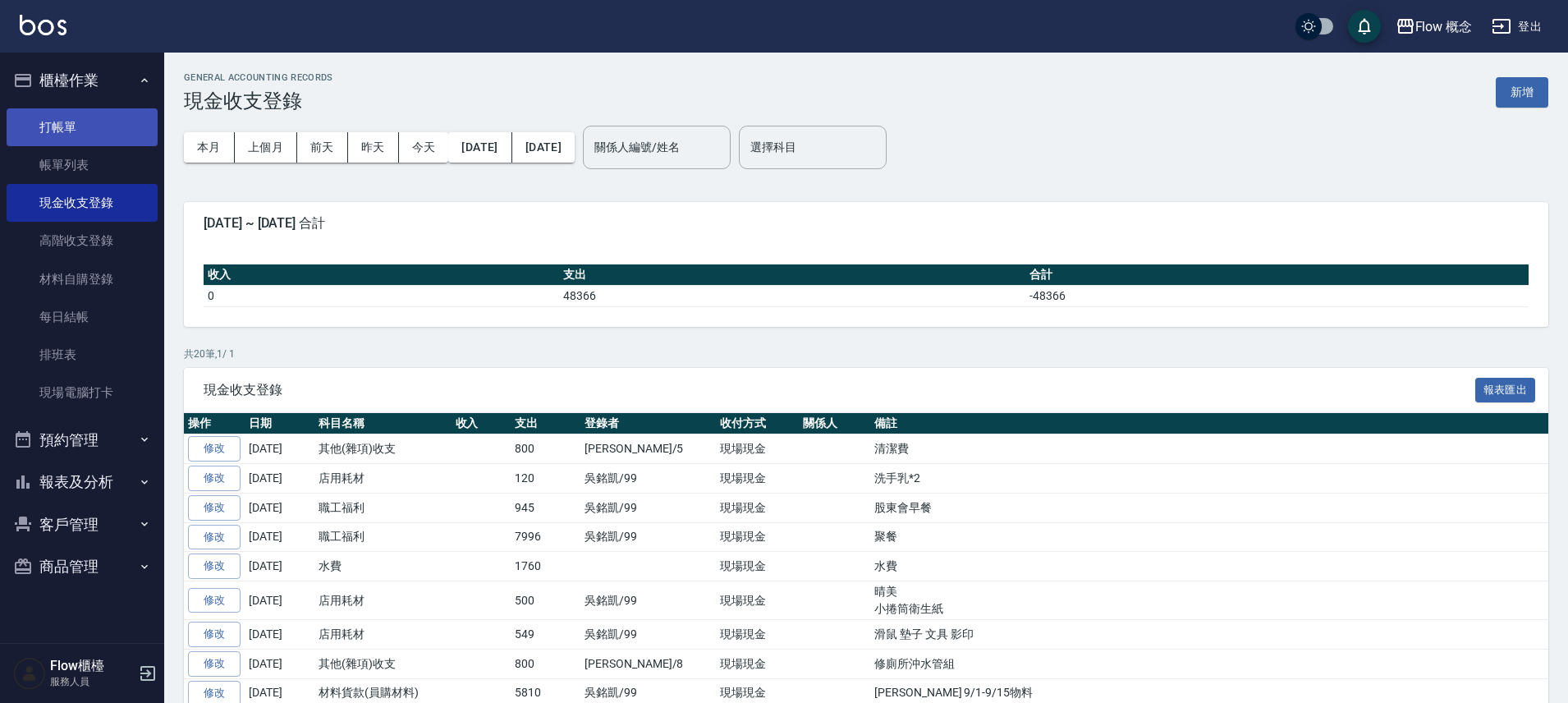
click at [92, 121] on link "打帳單" at bounding box center [81, 127] width 151 height 38
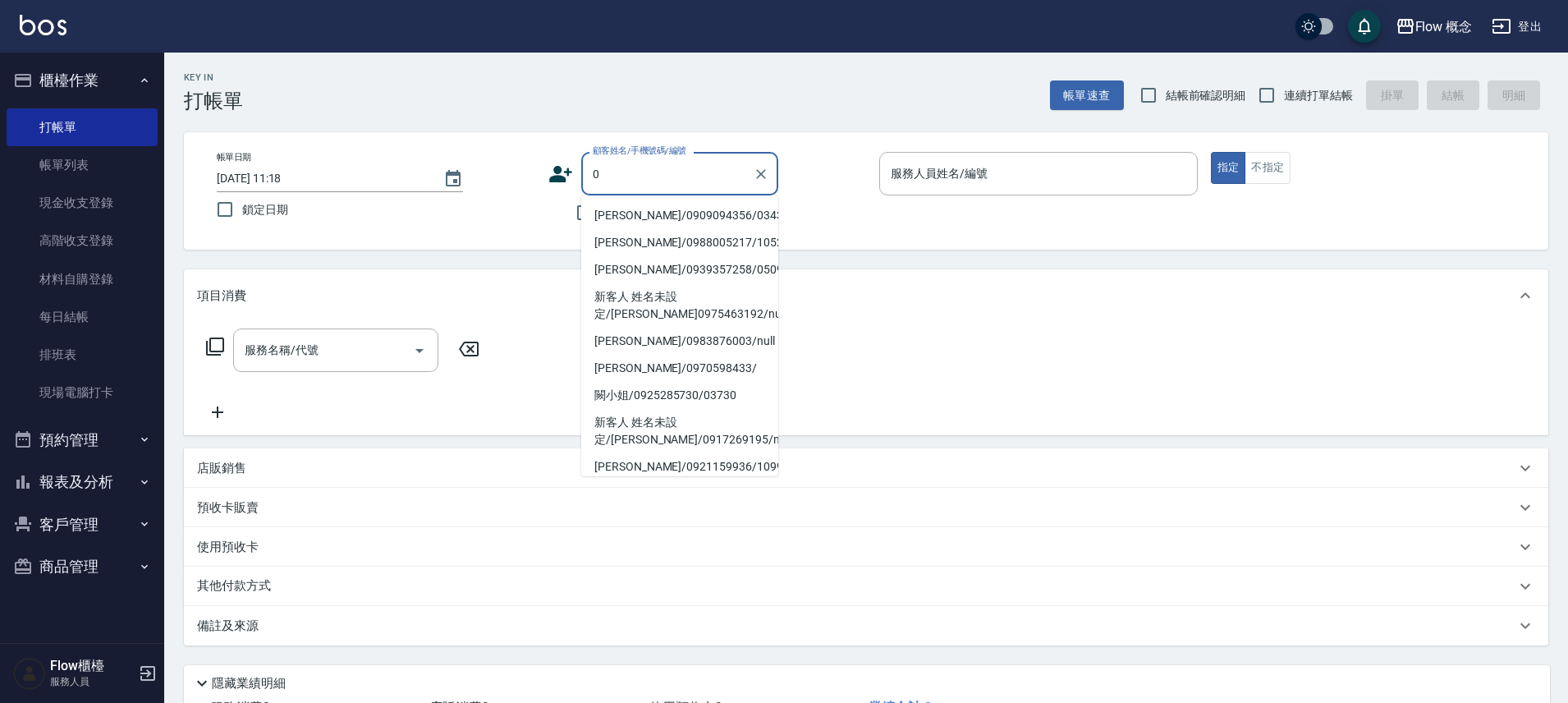
type input "00"
